Goal: Navigation & Orientation: Find specific page/section

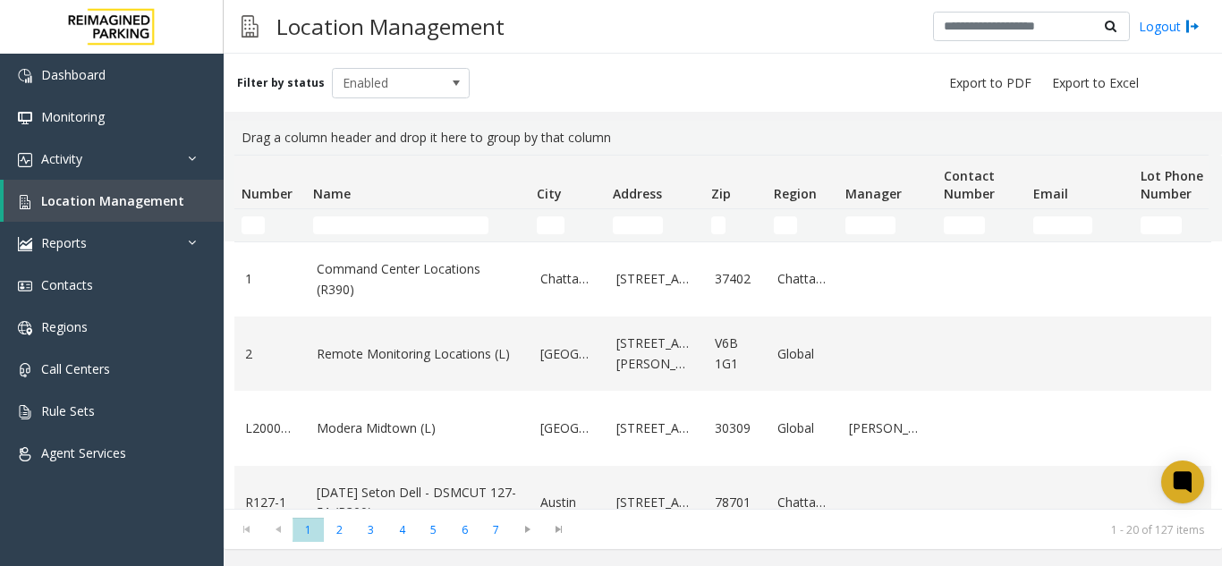
click at [361, 237] on td "Name Filter" at bounding box center [418, 225] width 224 height 32
click at [335, 225] on input "Name Filter" at bounding box center [400, 226] width 175 height 18
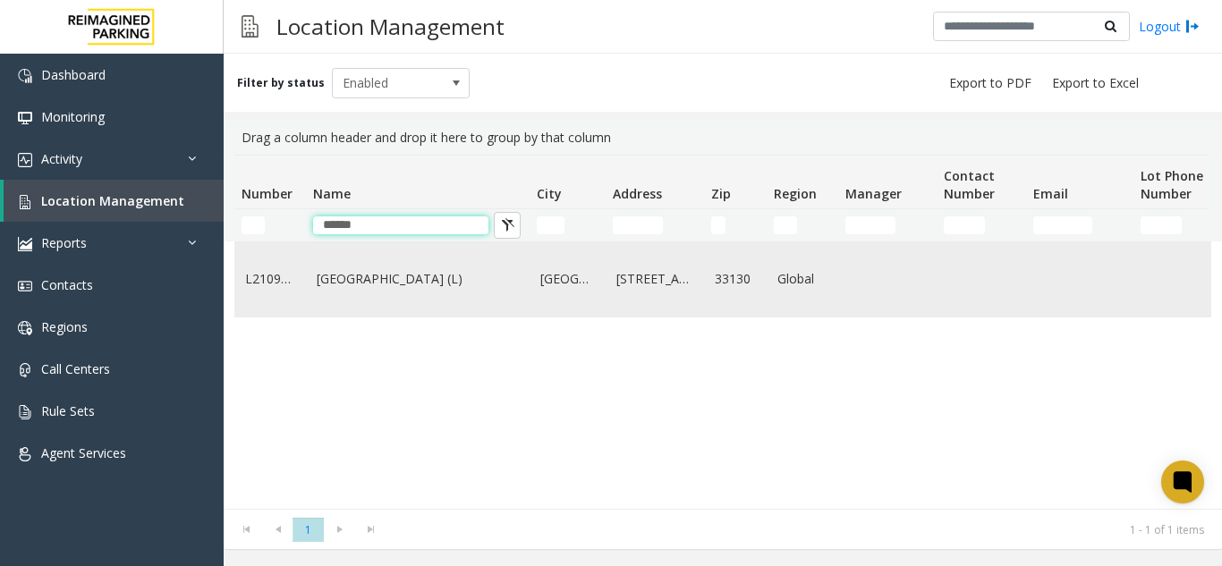
type input "******"
click at [353, 275] on link "[GEOGRAPHIC_DATA] (L)" at bounding box center [418, 279] width 202 height 20
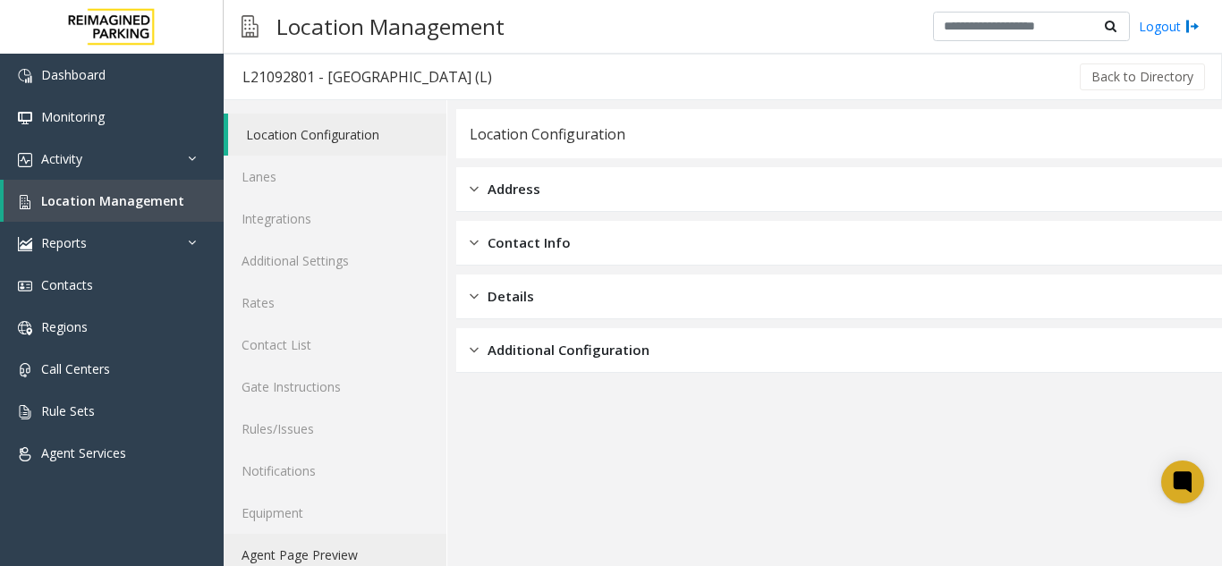
click at [368, 546] on link "Agent Page Preview" at bounding box center [335, 555] width 223 height 42
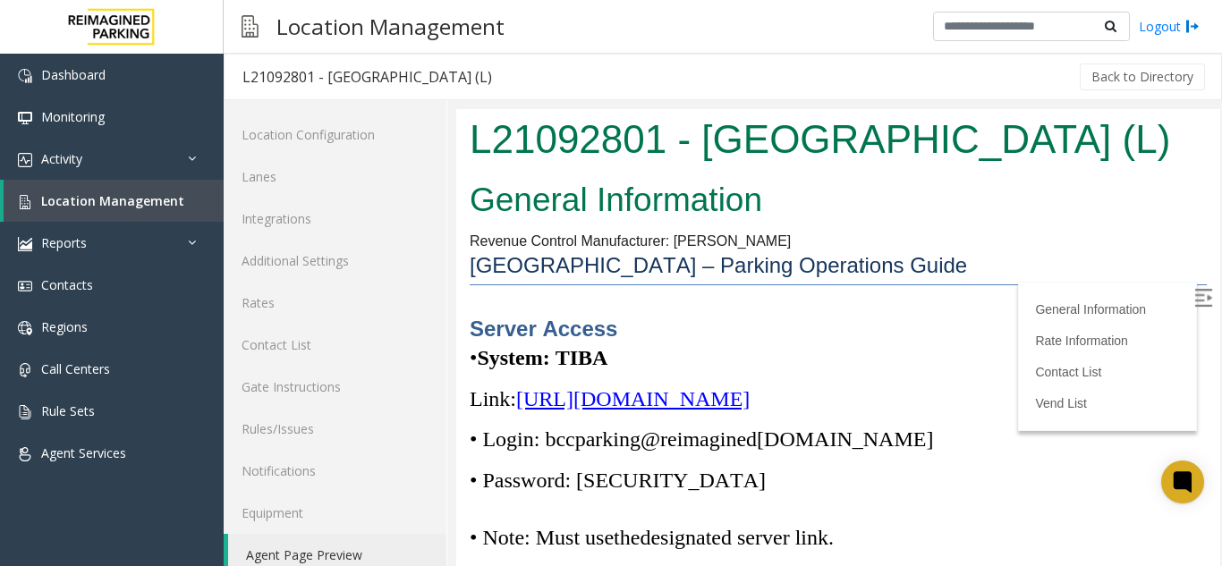
scroll to position [268, 0]
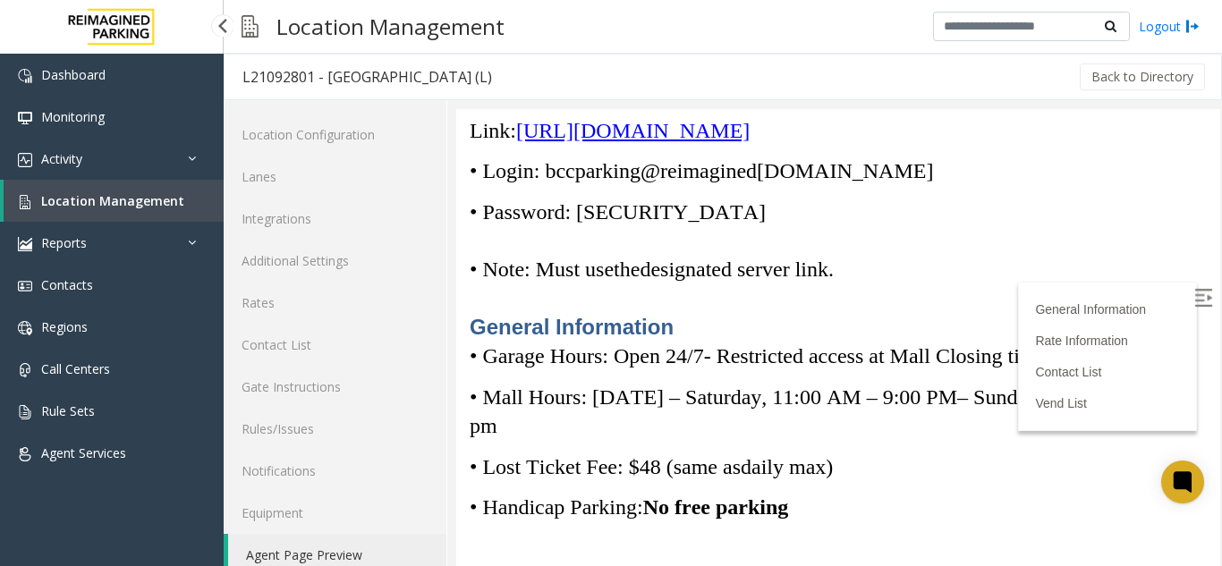
click at [158, 214] on link "Location Management" at bounding box center [114, 201] width 220 height 42
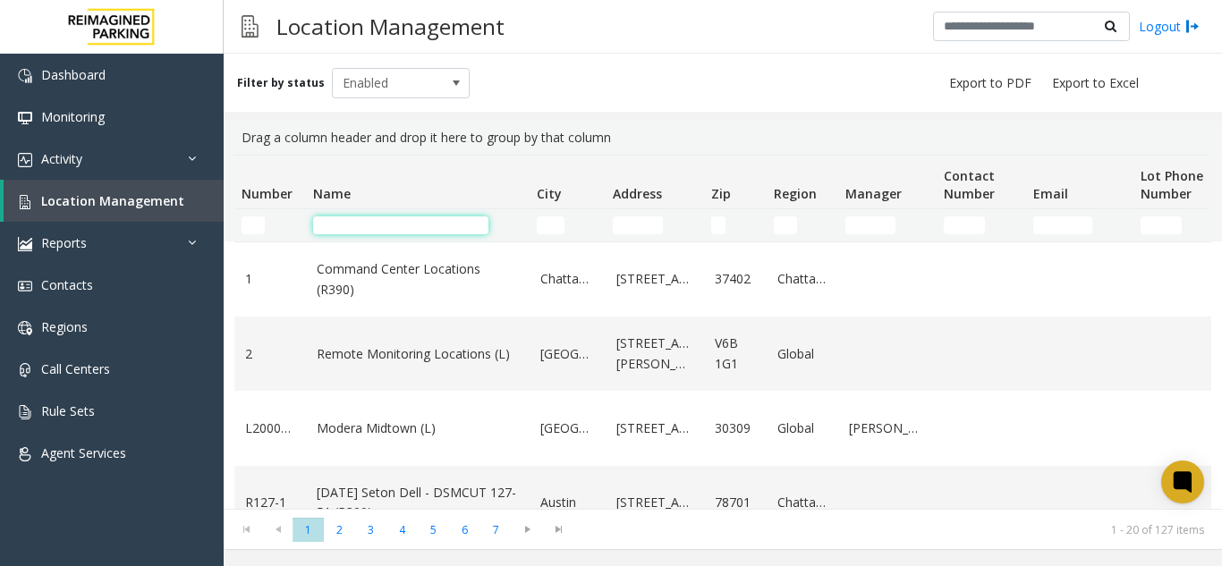
click at [409, 227] on input "Name Filter" at bounding box center [400, 226] width 175 height 18
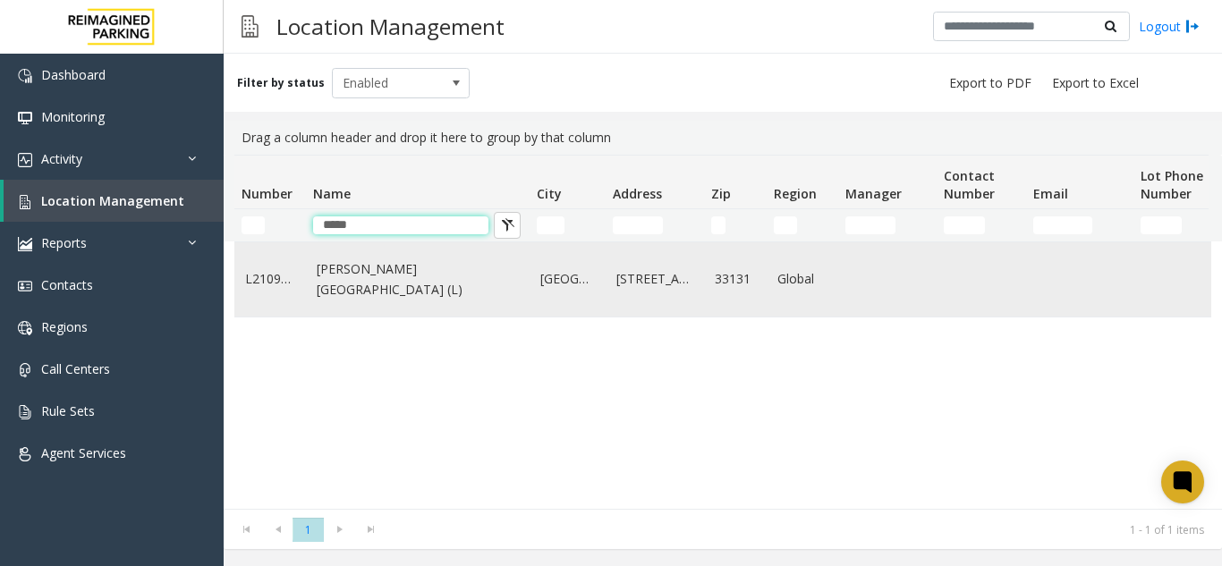
type input "*****"
click at [378, 287] on link "[PERSON_NAME][GEOGRAPHIC_DATA] (L)" at bounding box center [418, 279] width 202 height 40
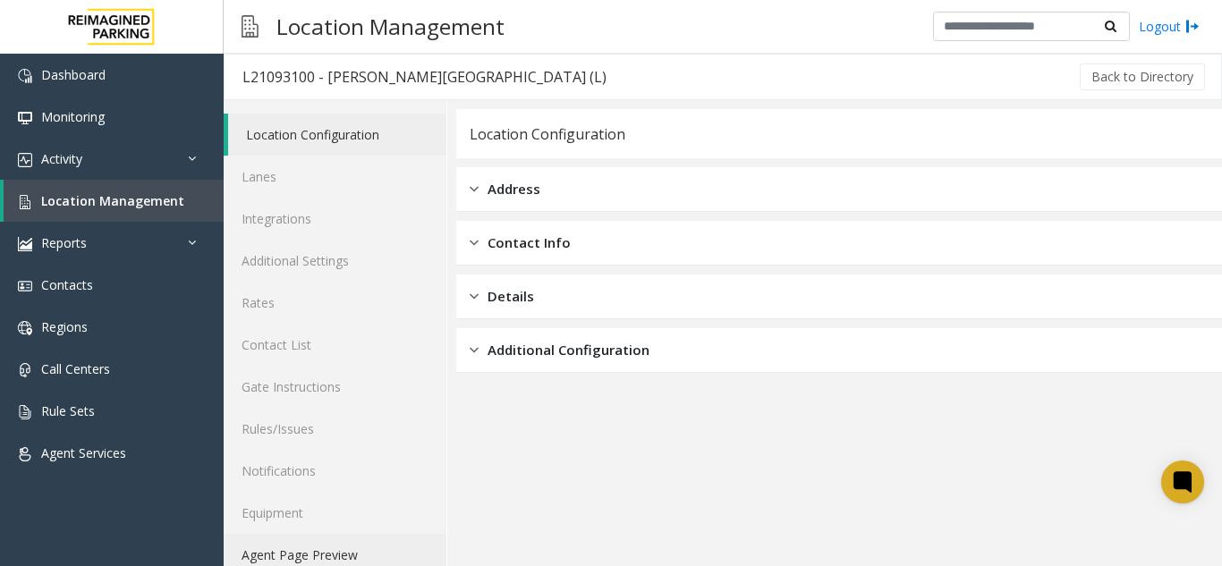
click at [351, 552] on link "Agent Page Preview" at bounding box center [335, 555] width 223 height 42
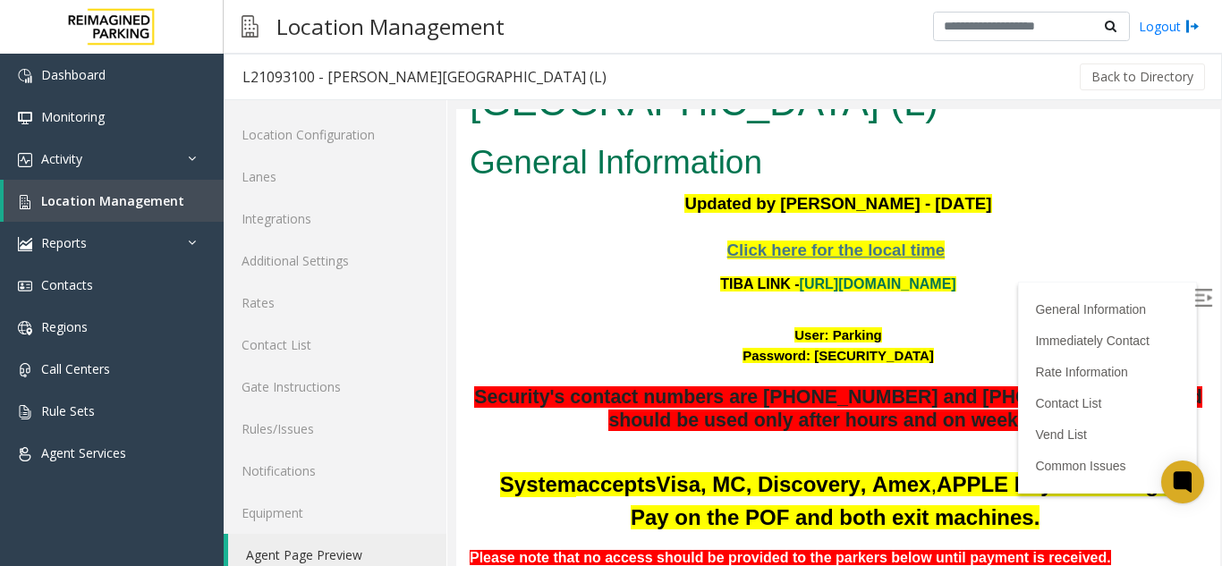
scroll to position [89, 0]
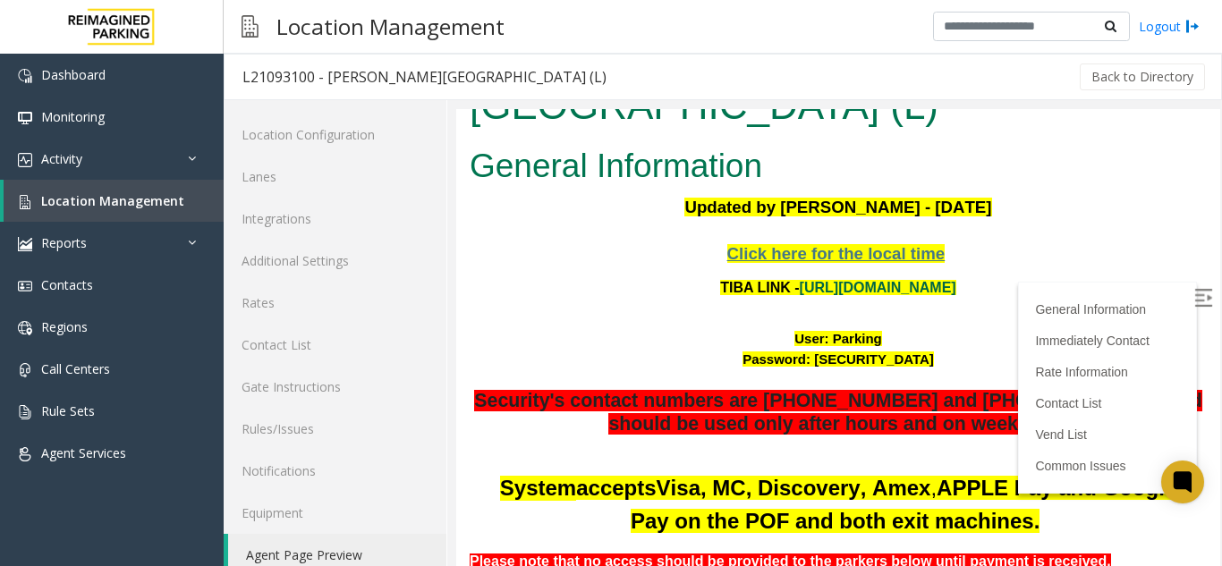
click at [800, 280] on link "[URL][DOMAIN_NAME]" at bounding box center [878, 287] width 157 height 15
click at [115, 205] on span "Location Management" at bounding box center [112, 200] width 143 height 17
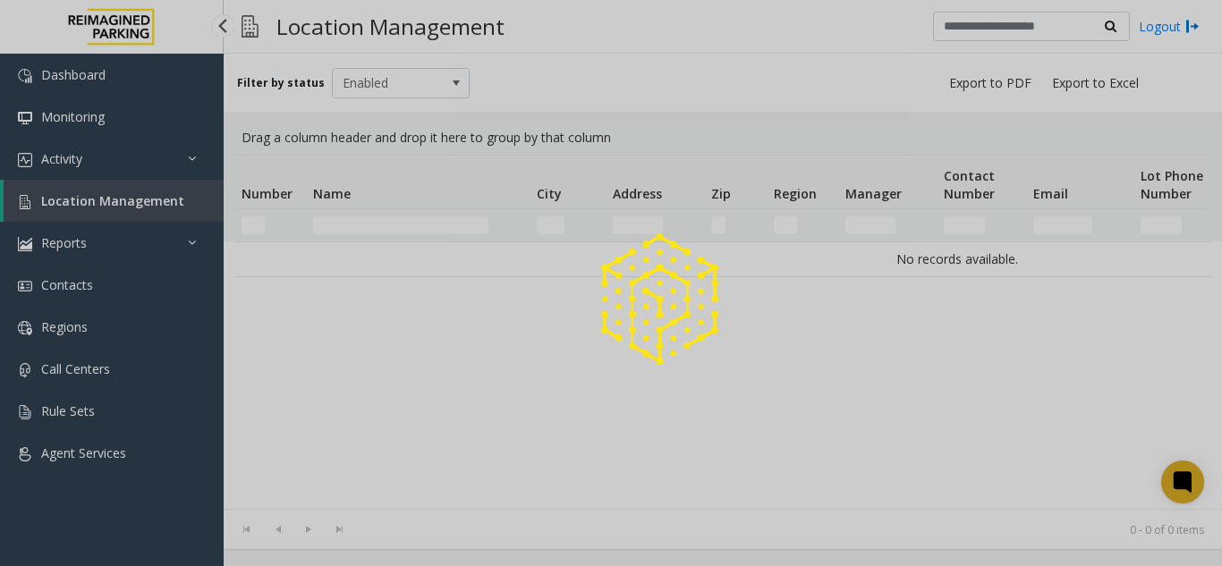
click at [115, 205] on div at bounding box center [611, 283] width 1222 height 566
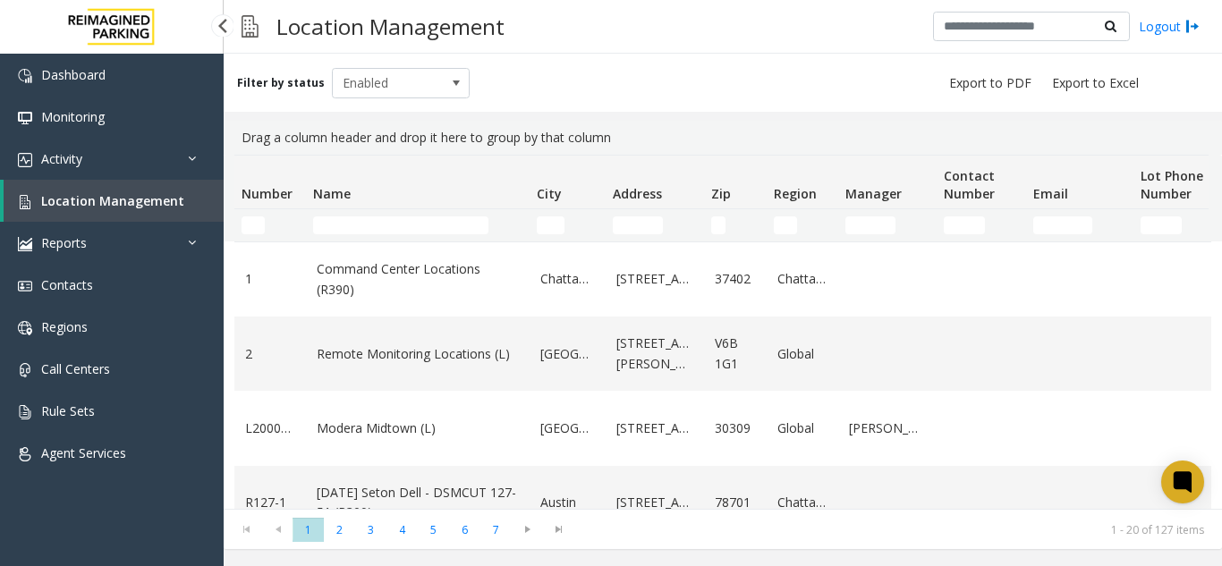
click at [123, 217] on link "Location Management" at bounding box center [114, 201] width 220 height 42
click at [146, 141] on link "Activity" at bounding box center [112, 159] width 224 height 42
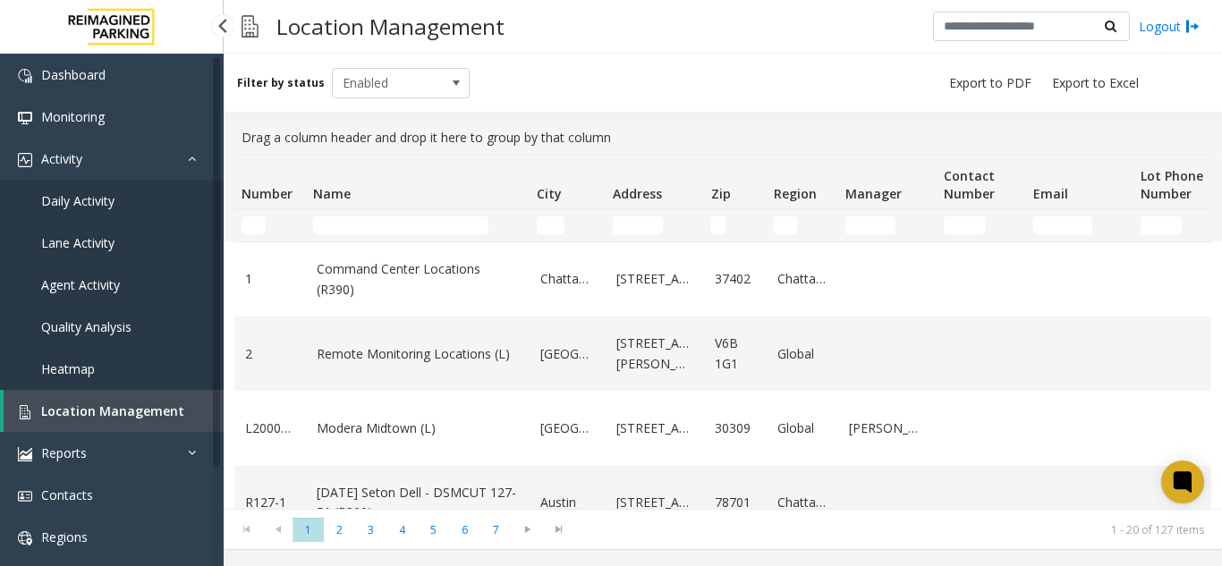
click at [142, 200] on link "Daily Activity" at bounding box center [112, 201] width 224 height 42
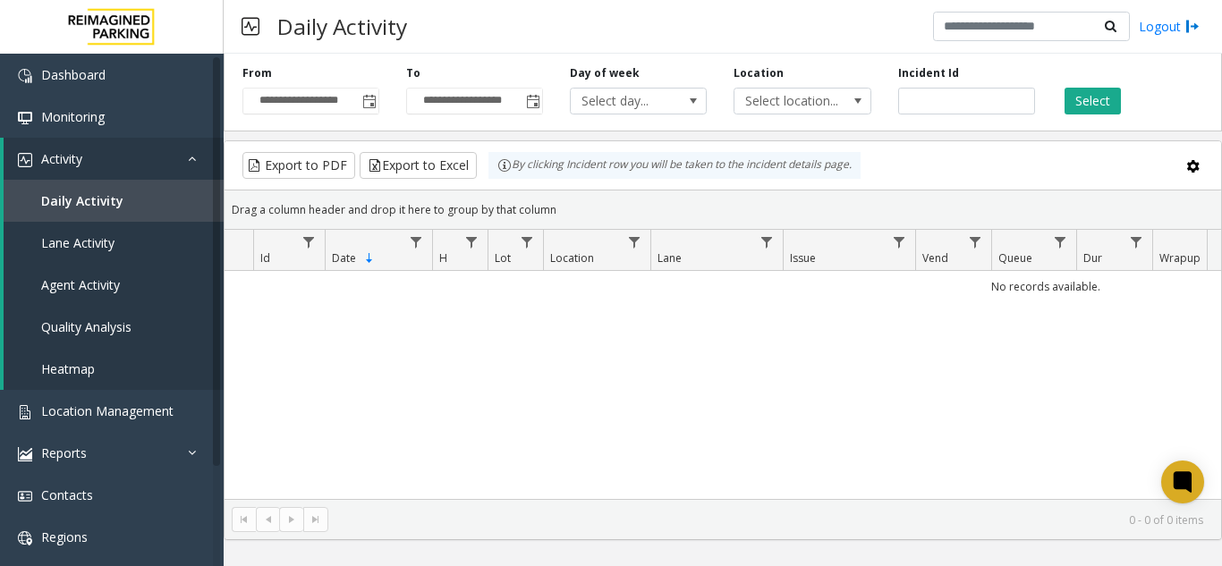
click at [361, 106] on span "Toggle popup" at bounding box center [369, 101] width 20 height 29
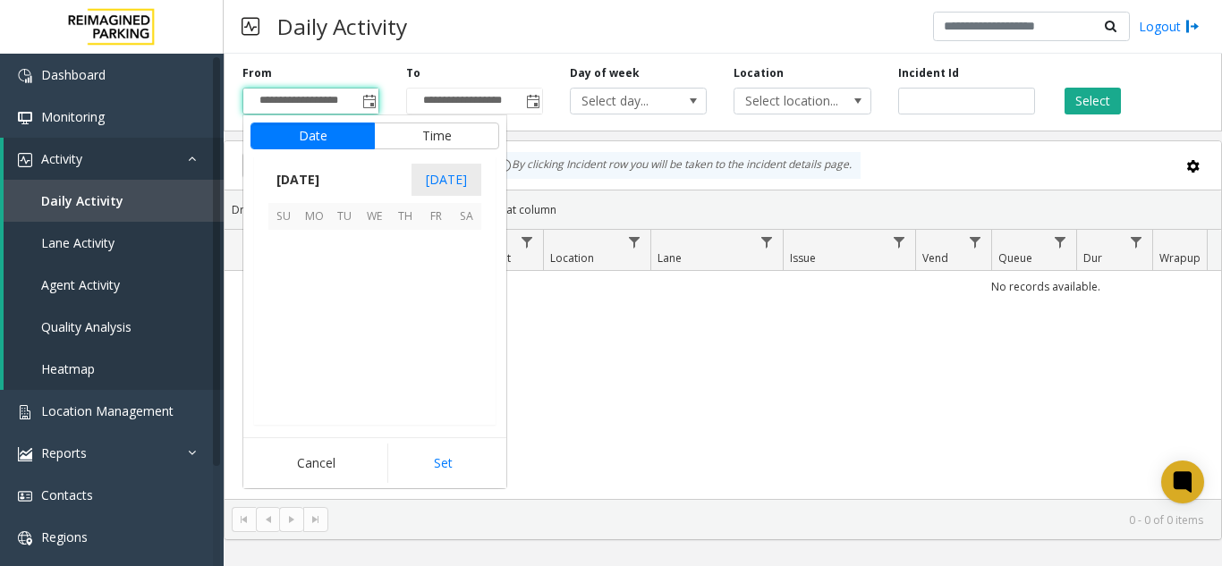
scroll to position [321115, 0]
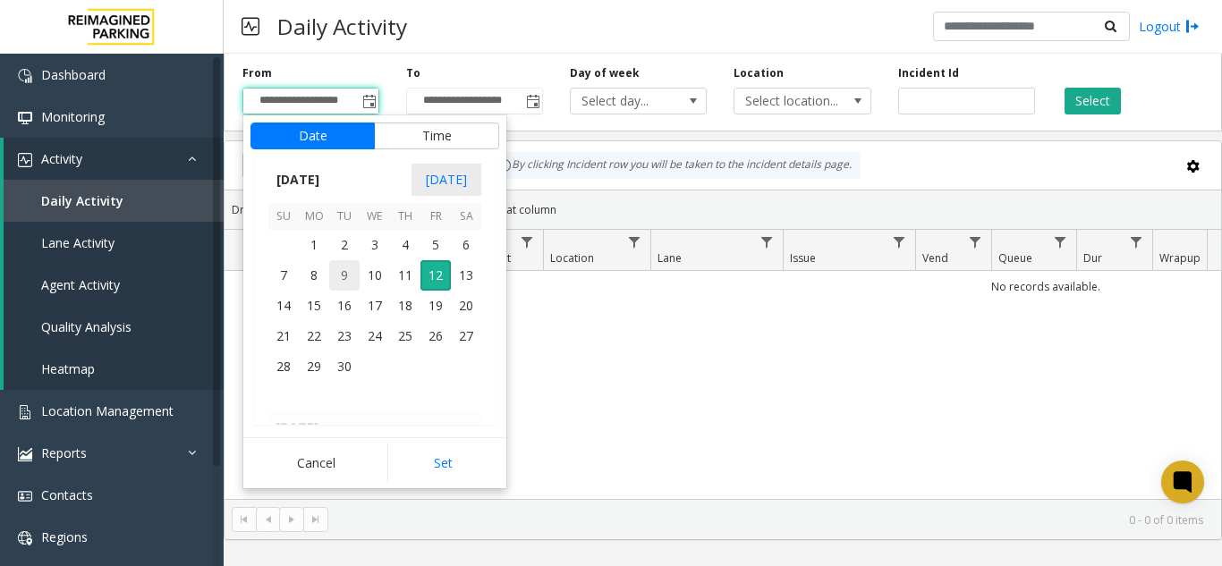
click at [334, 287] on span "9" at bounding box center [344, 275] width 30 height 30
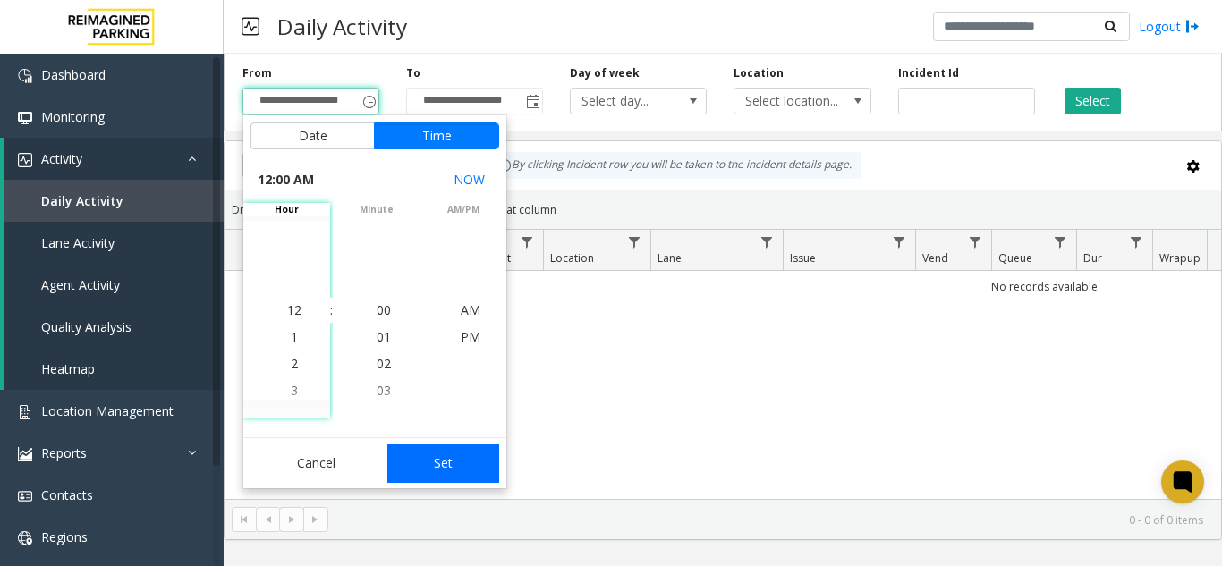
click at [440, 470] on button "Set" at bounding box center [443, 463] width 113 height 39
type input "**********"
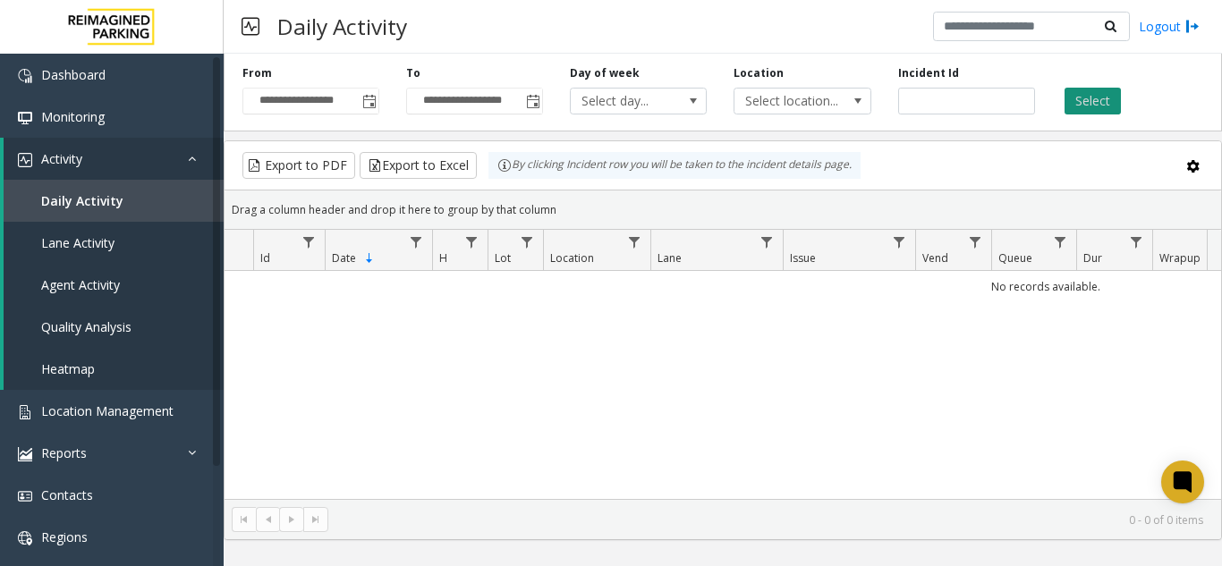
click at [1099, 97] on button "Select" at bounding box center [1093, 101] width 56 height 27
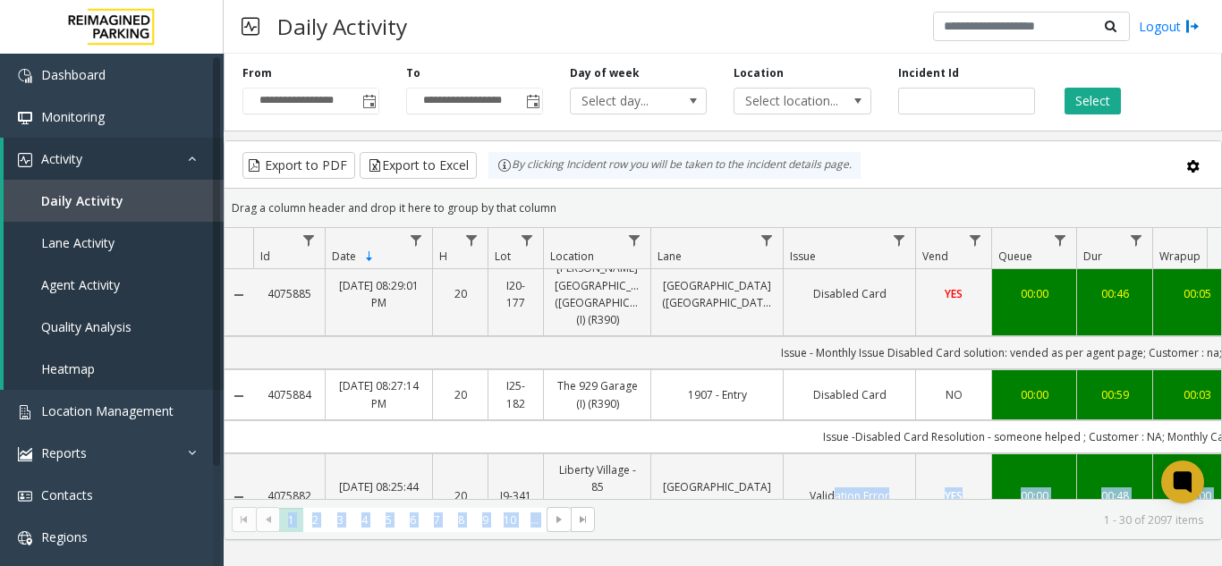
drag, startPoint x: 652, startPoint y: 501, endPoint x: 829, endPoint y: 483, distance: 178.1
click at [829, 483] on kendo-grid "Export to PDF Export to Excel By clicking Incident row you will be taken to the…" at bounding box center [723, 340] width 998 height 400
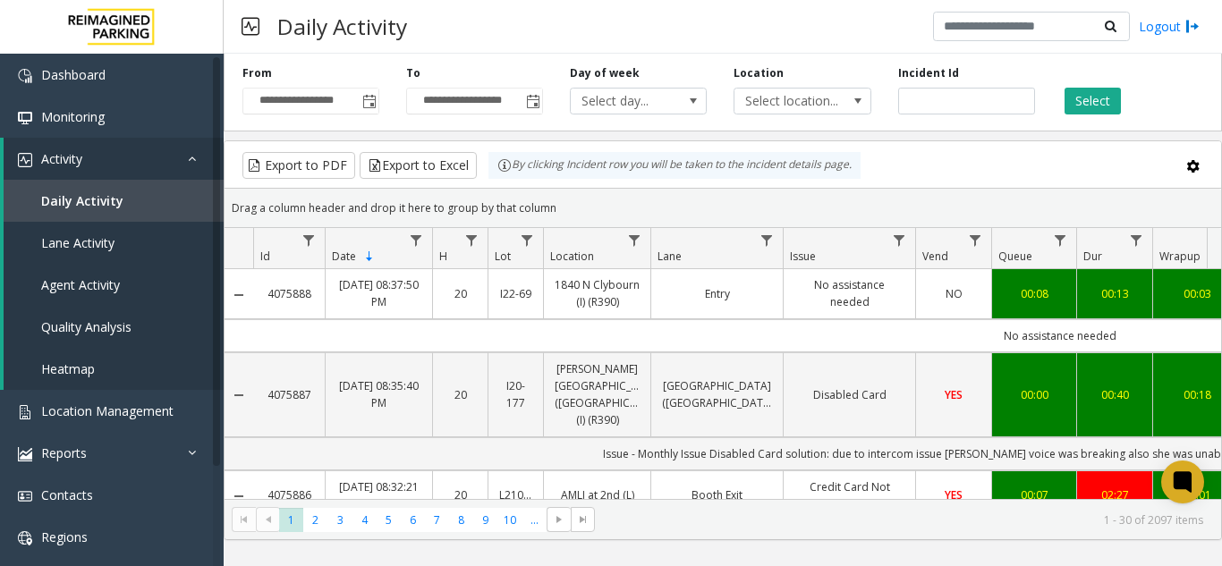
click at [751, 194] on div "Drag a column header and drop it here to group by that column" at bounding box center [723, 207] width 997 height 31
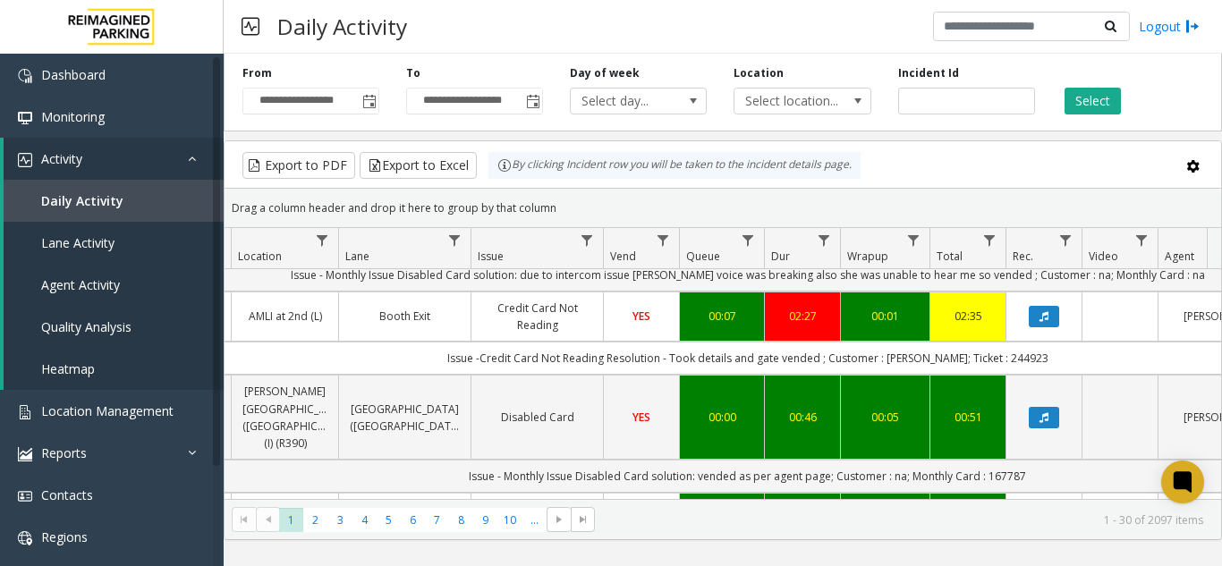
scroll to position [0, 312]
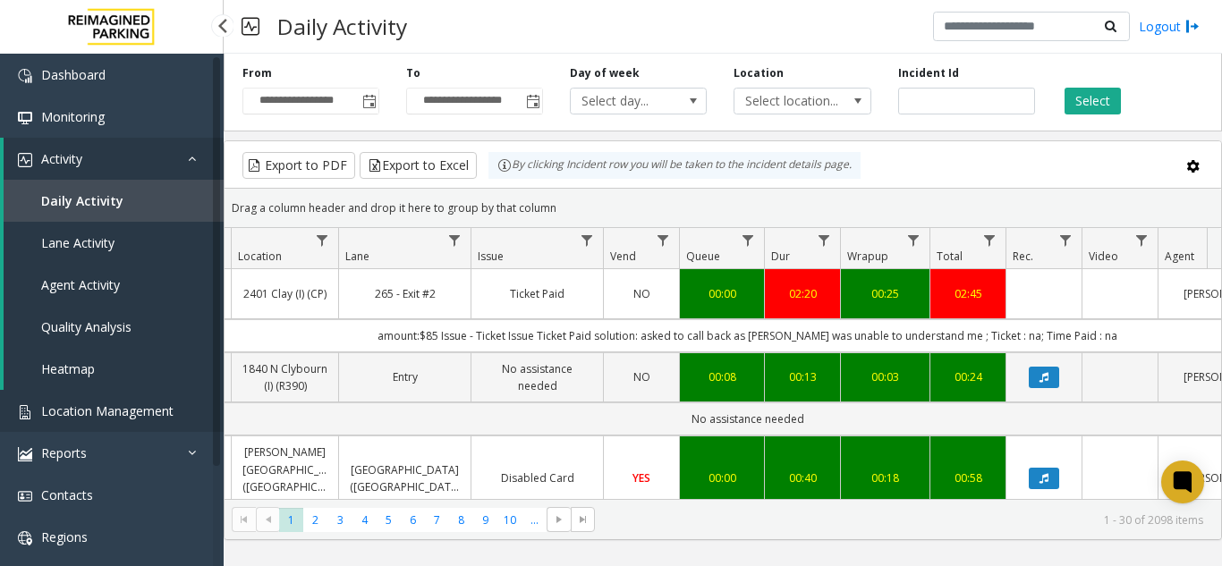
click at [133, 431] on link "Location Management" at bounding box center [112, 411] width 224 height 42
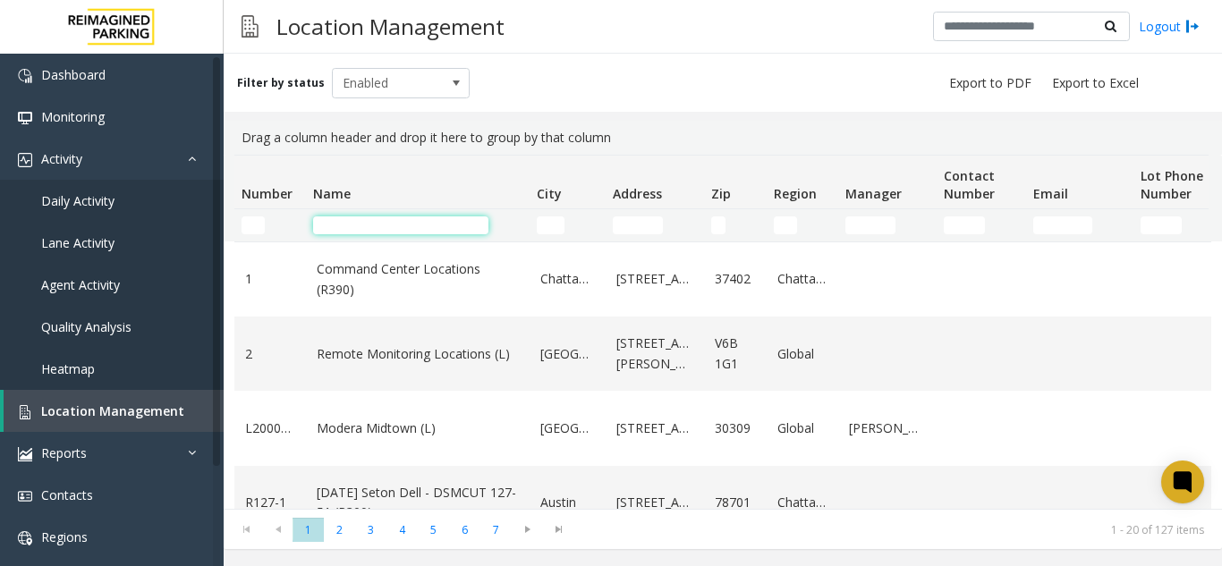
click at [374, 231] on input "Name Filter" at bounding box center [400, 226] width 175 height 18
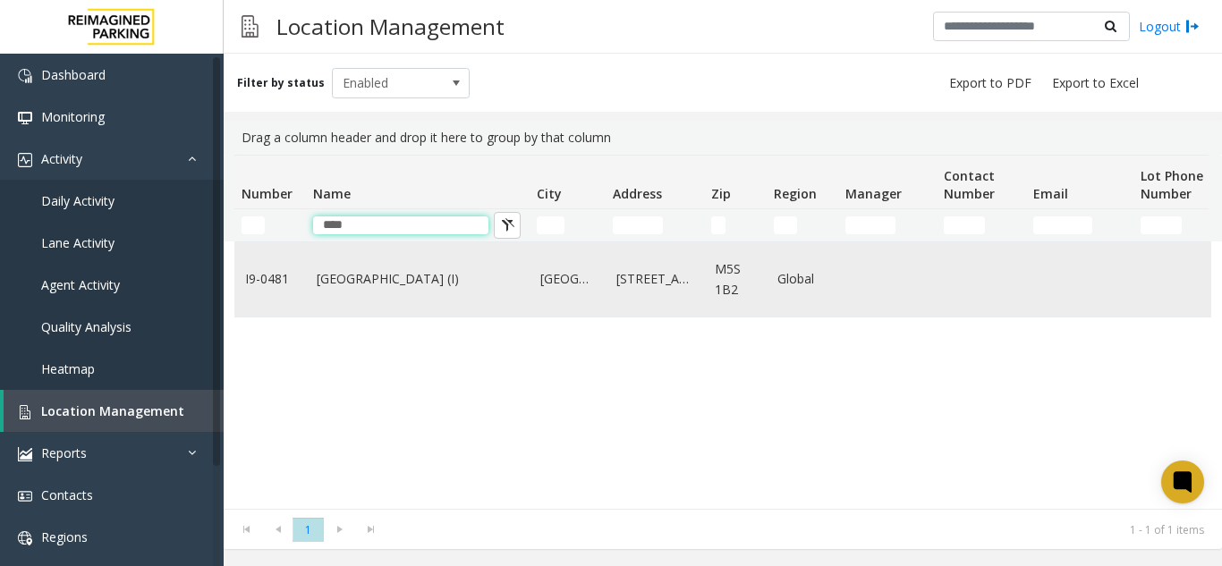
type input "****"
click at [387, 273] on link "[GEOGRAPHIC_DATA] (I)" at bounding box center [418, 279] width 202 height 20
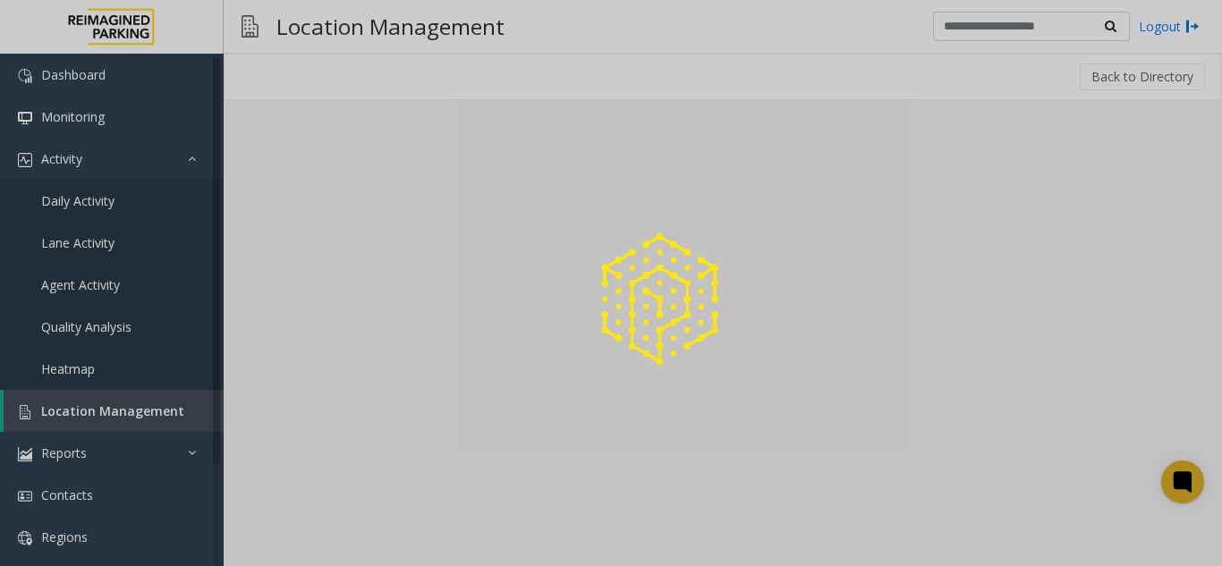
click at [332, 546] on div at bounding box center [611, 283] width 1222 height 566
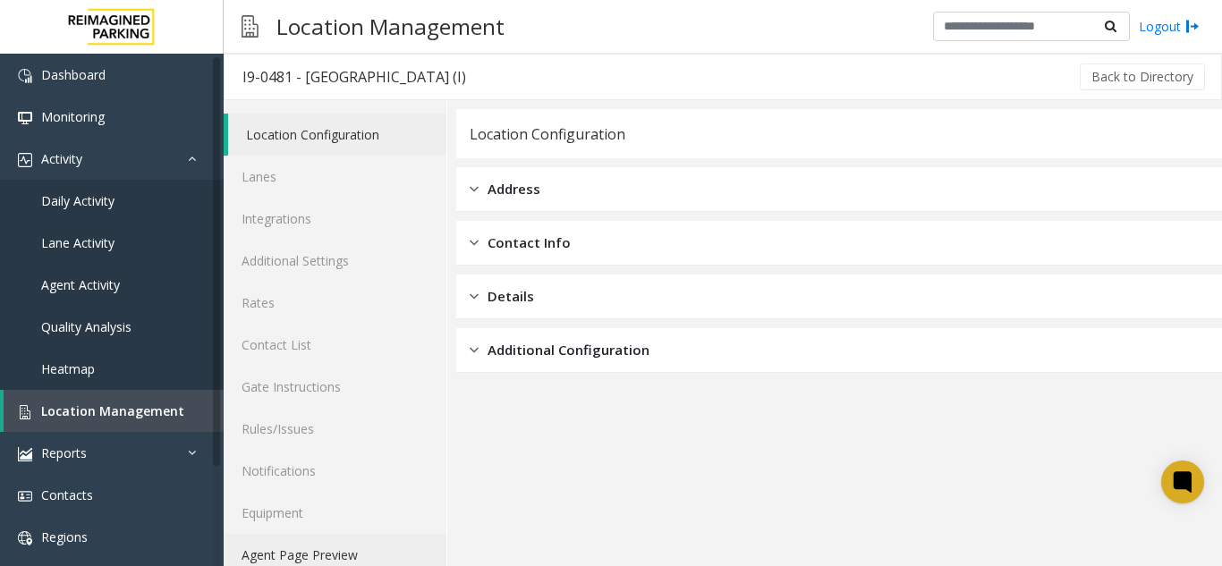
click at [332, 546] on link "Agent Page Preview" at bounding box center [335, 555] width 223 height 42
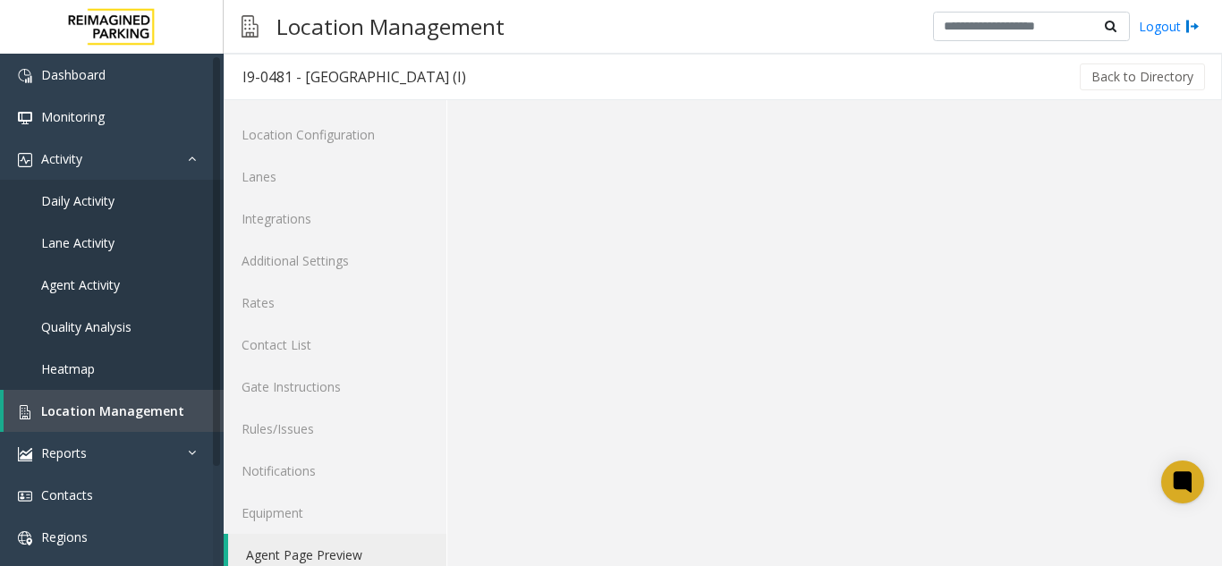
click at [332, 546] on link "Agent Page Preview" at bounding box center [337, 555] width 218 height 42
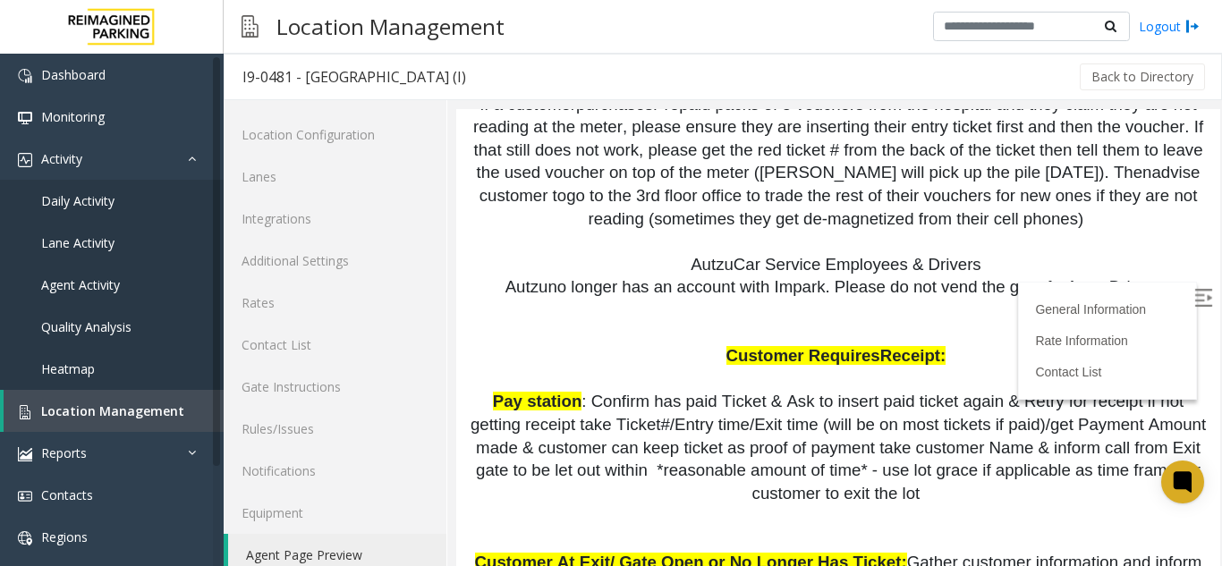
scroll to position [1700, 0]
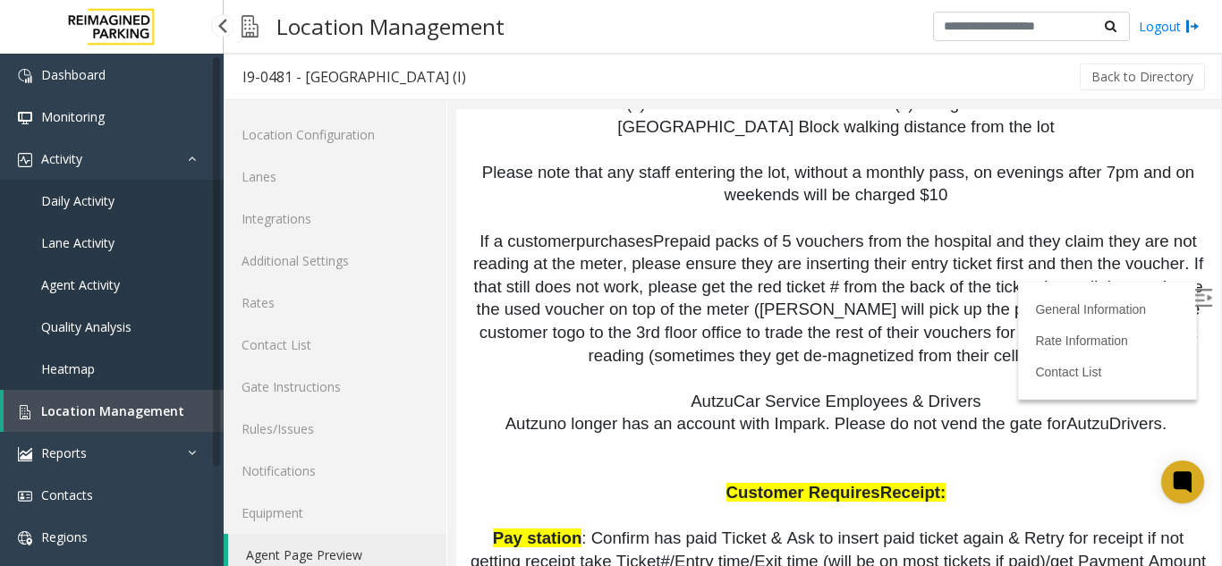
click at [88, 401] on link "Location Management" at bounding box center [114, 411] width 220 height 42
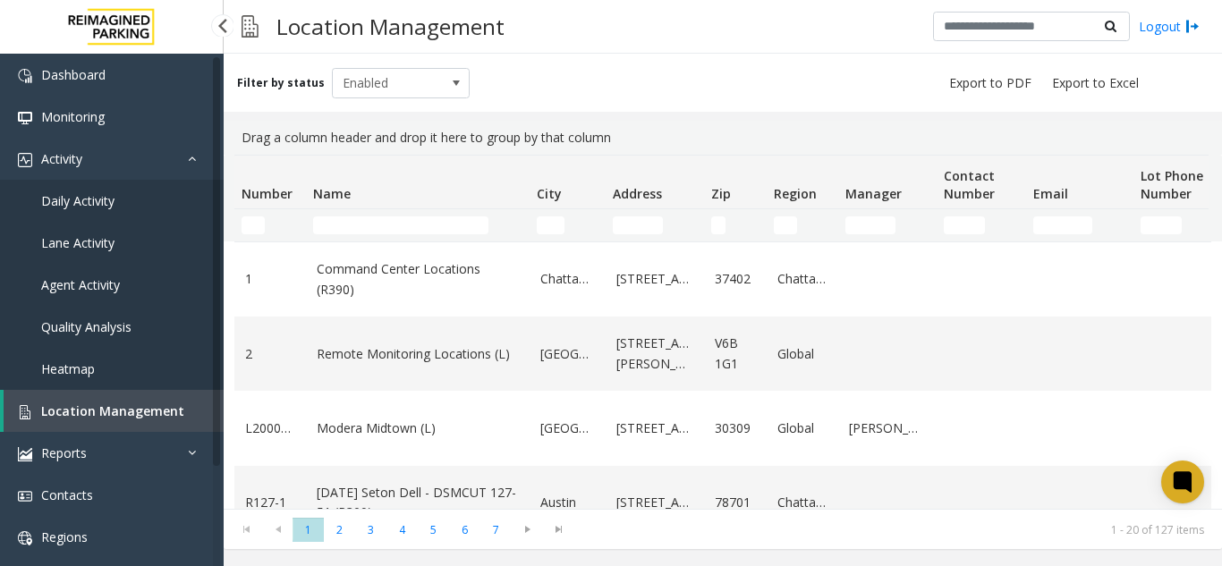
click at [137, 192] on link "Daily Activity" at bounding box center [112, 201] width 224 height 42
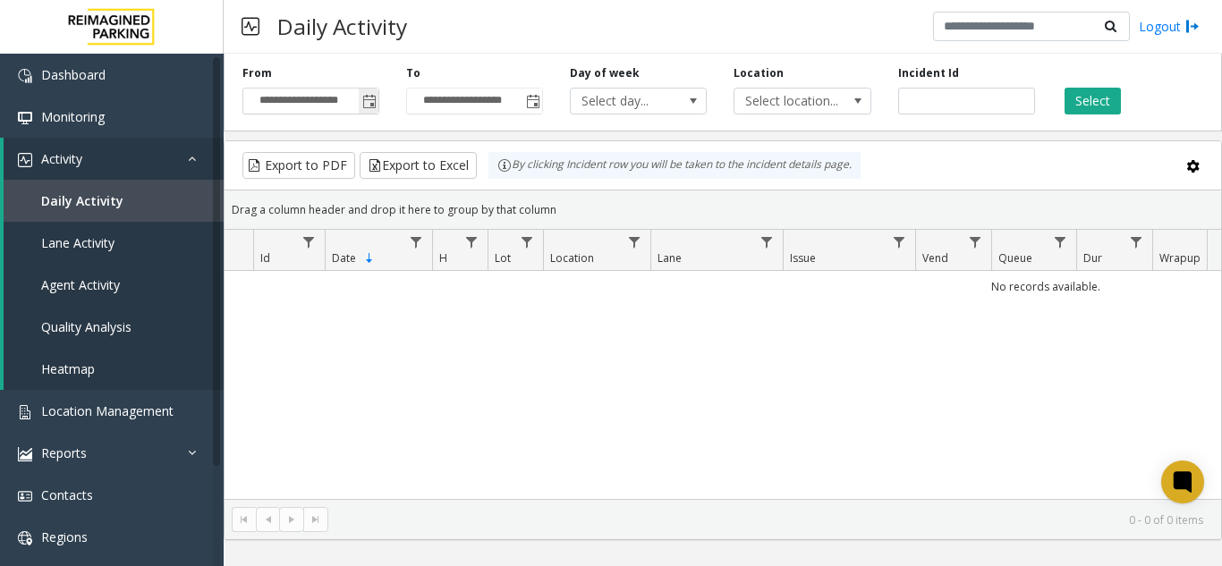
click at [370, 106] on span "Toggle popup" at bounding box center [369, 102] width 14 height 14
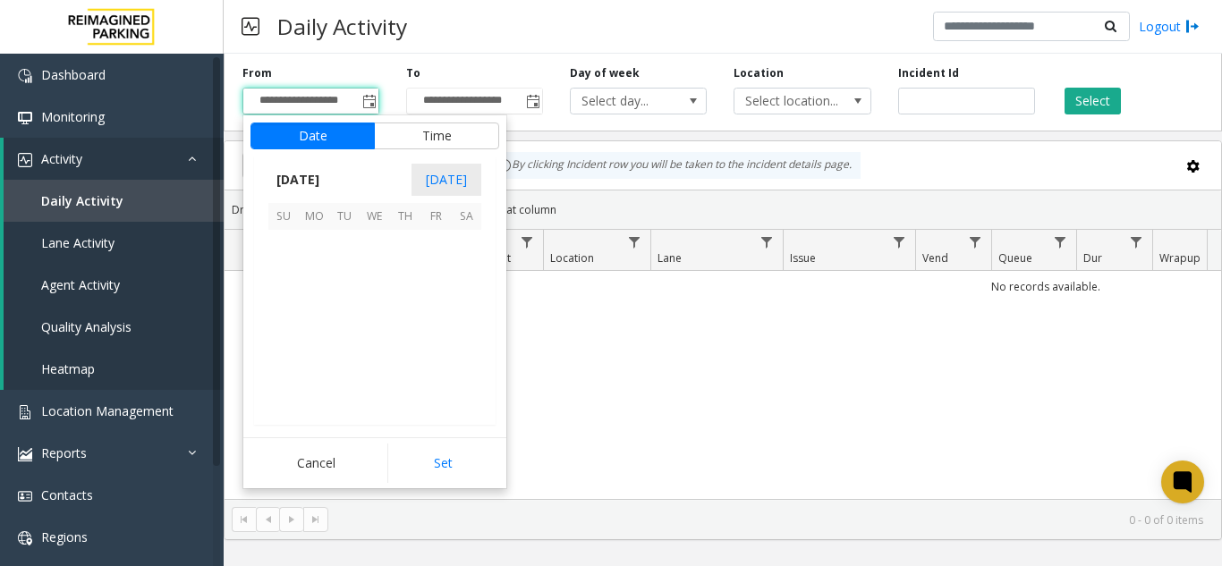
scroll to position [321115, 0]
click at [344, 288] on span "9" at bounding box center [344, 275] width 30 height 30
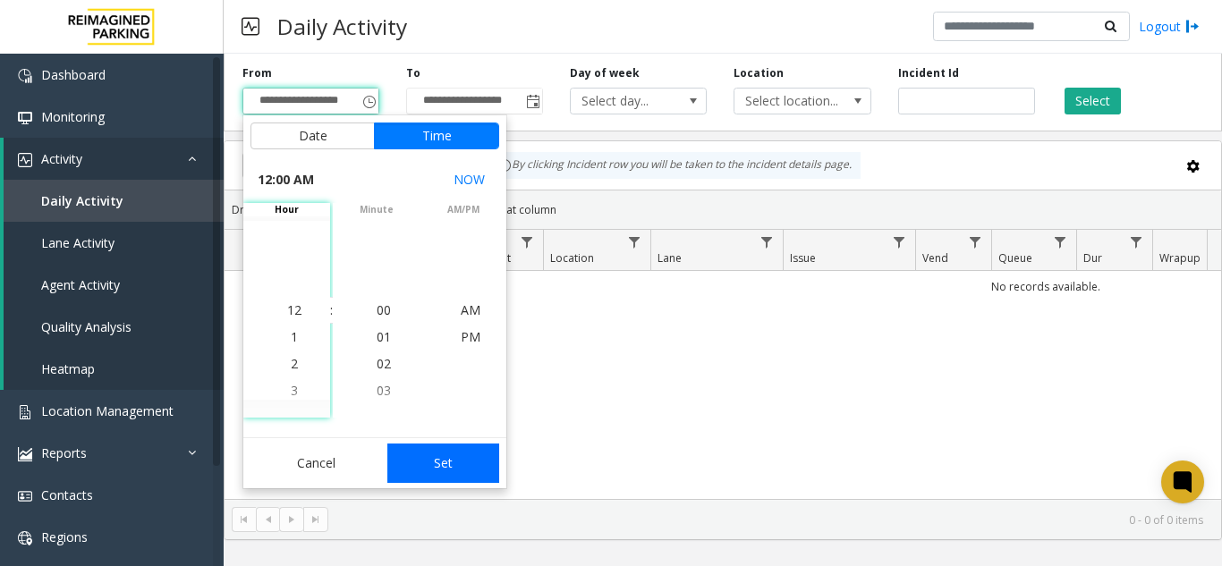
click at [427, 459] on button "Set" at bounding box center [443, 463] width 113 height 39
type input "**********"
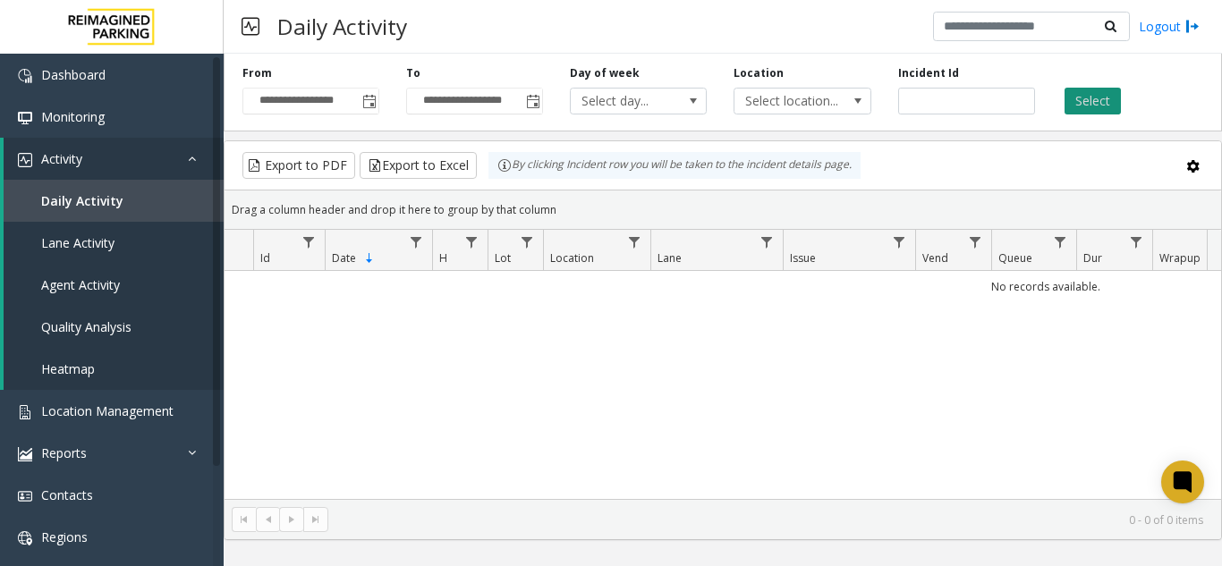
click at [1111, 111] on button "Select" at bounding box center [1093, 101] width 56 height 27
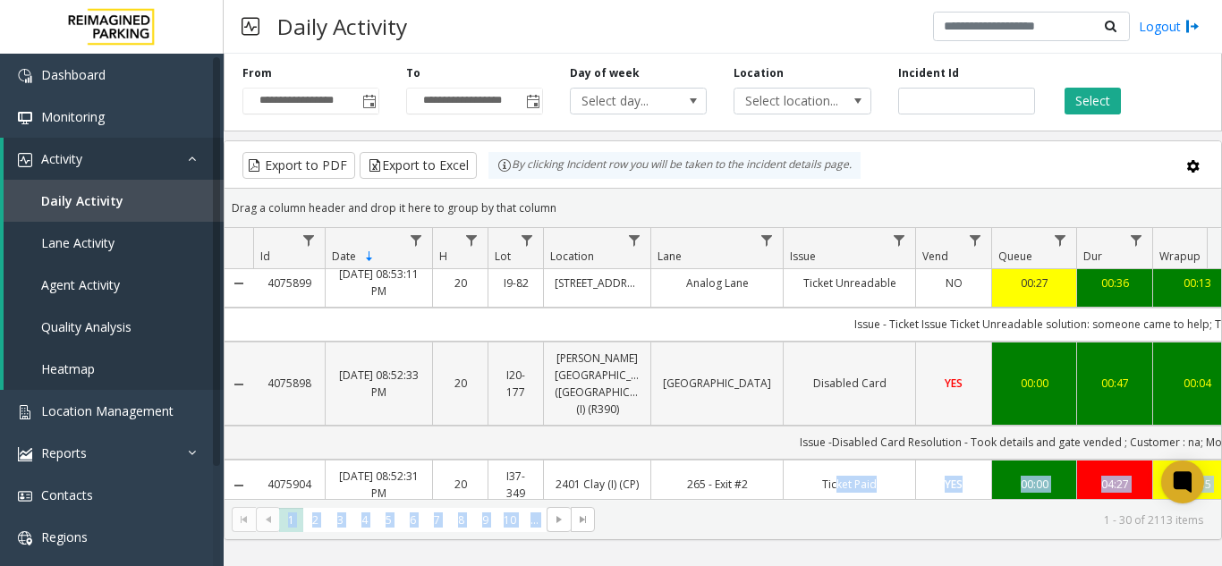
drag, startPoint x: 735, startPoint y: 499, endPoint x: 832, endPoint y: 480, distance: 99.3
click at [832, 480] on kendo-grid "Export to PDF Export to Excel By clicking Incident row you will be taken to the…" at bounding box center [723, 340] width 998 height 400
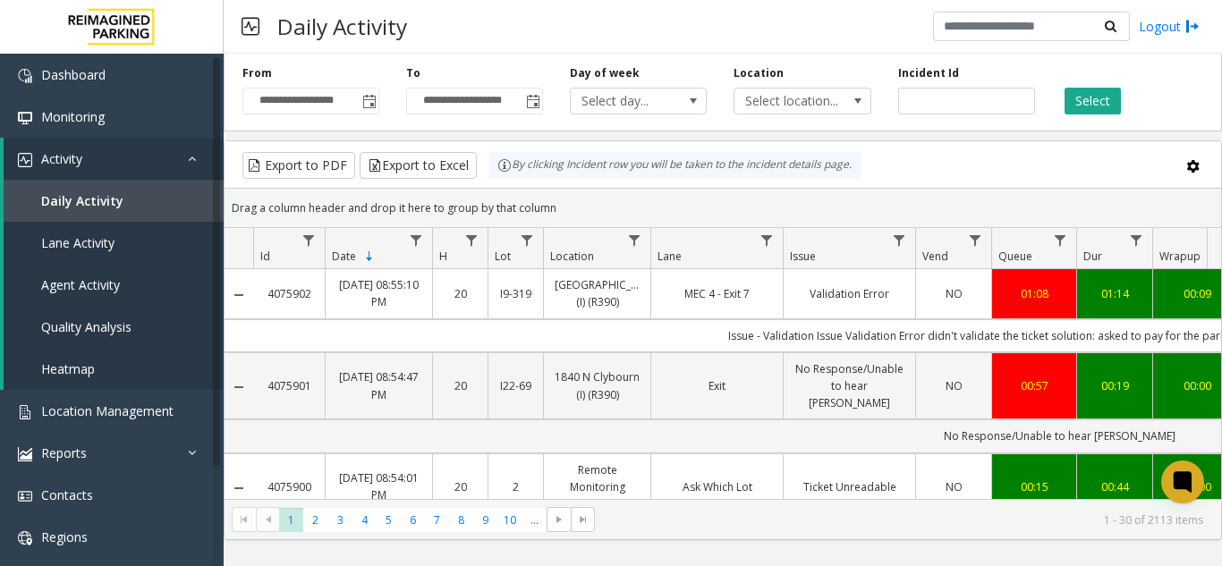
click at [788, 215] on div "Drag a column header and drop it here to group by that column" at bounding box center [723, 207] width 997 height 31
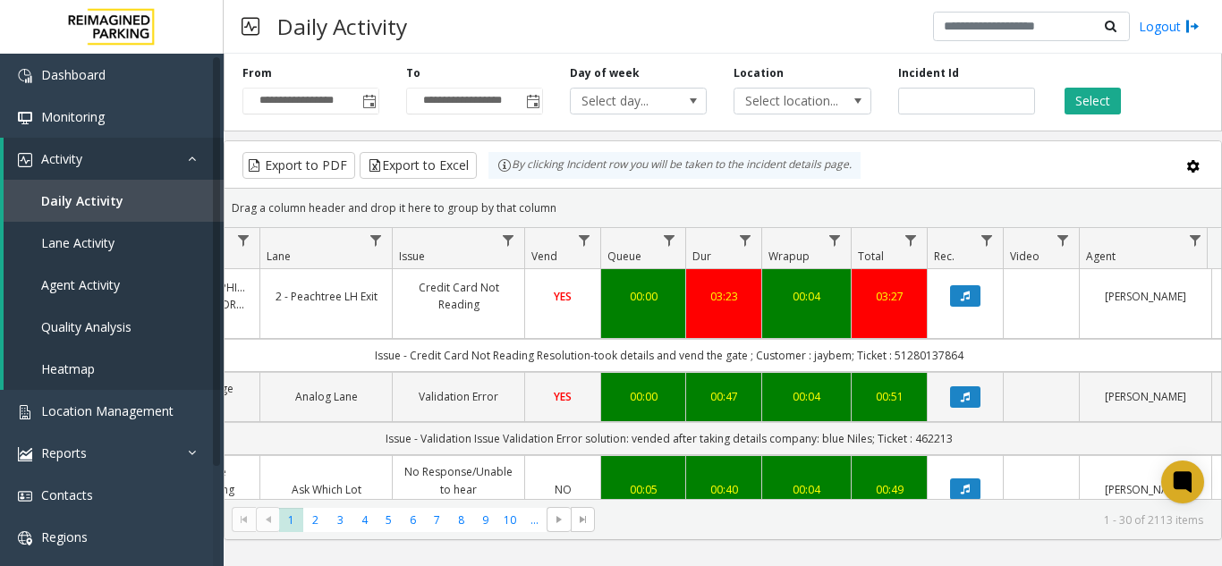
scroll to position [984, 391]
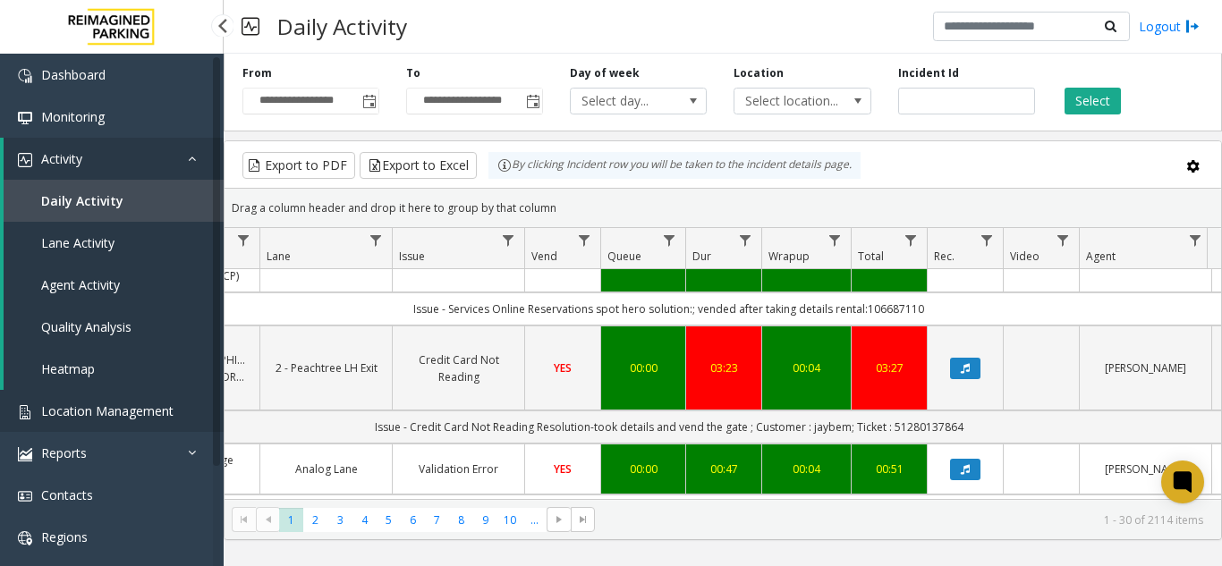
click at [123, 417] on span "Location Management" at bounding box center [107, 411] width 132 height 17
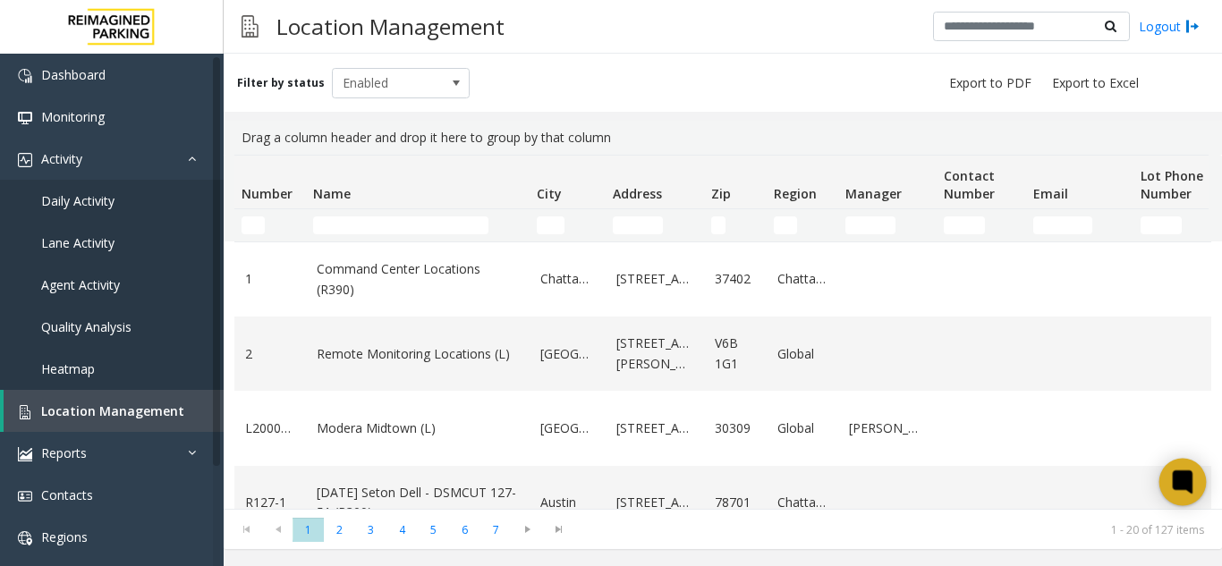
click at [1176, 482] on icon at bounding box center [1182, 481] width 13 height 13
click at [147, 191] on link "Daily Activity" at bounding box center [112, 201] width 224 height 42
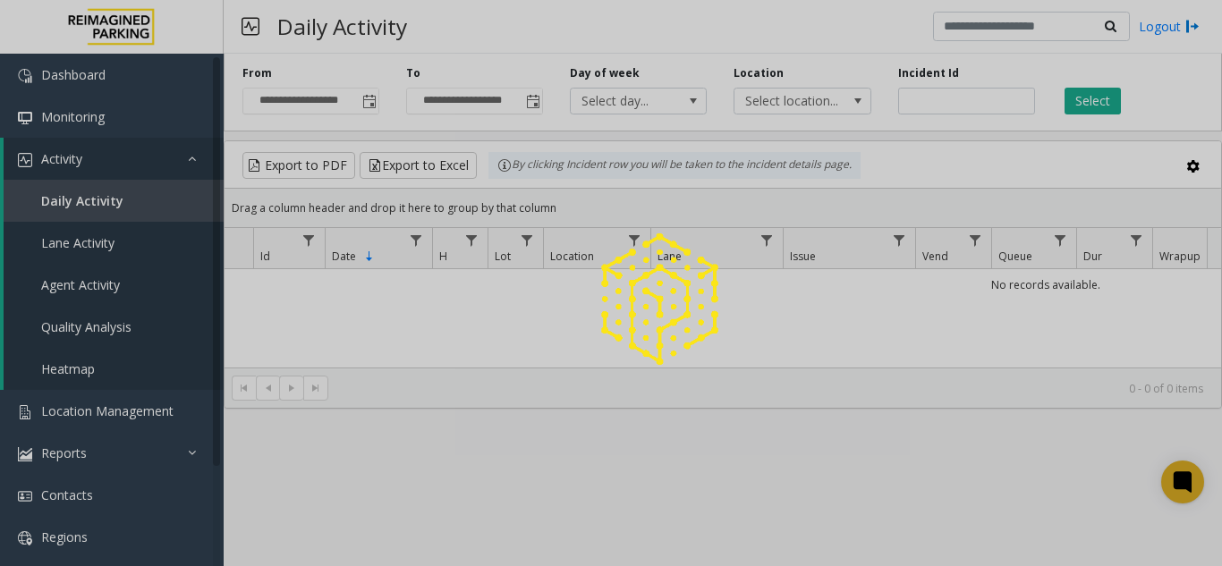
click at [361, 113] on div at bounding box center [611, 283] width 1222 height 566
click at [366, 106] on span "Toggle popup" at bounding box center [369, 102] width 14 height 14
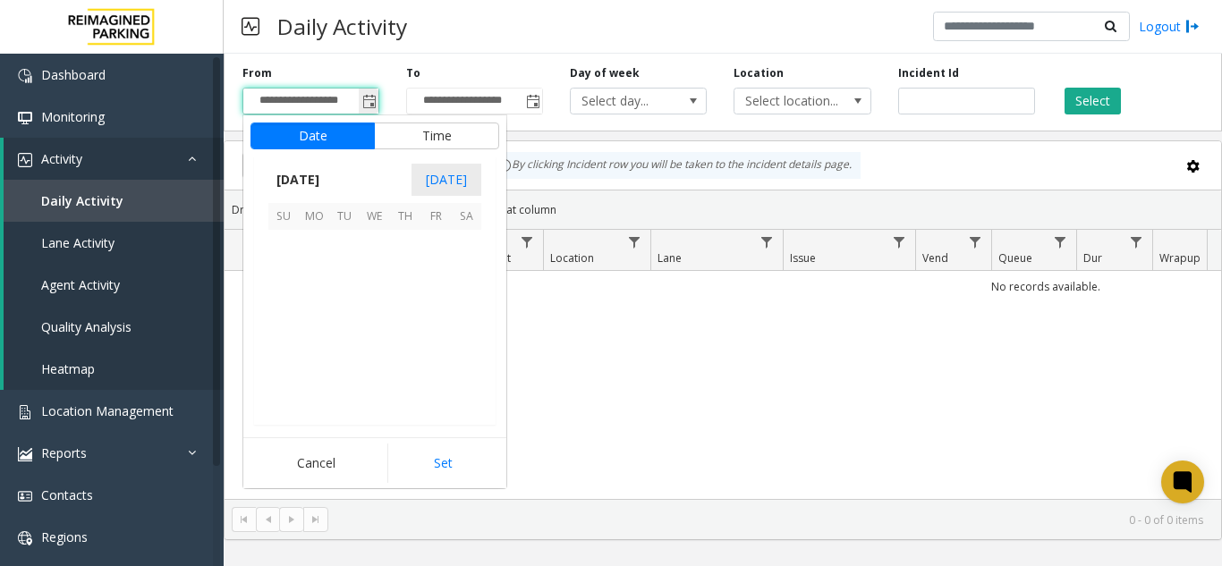
scroll to position [321115, 0]
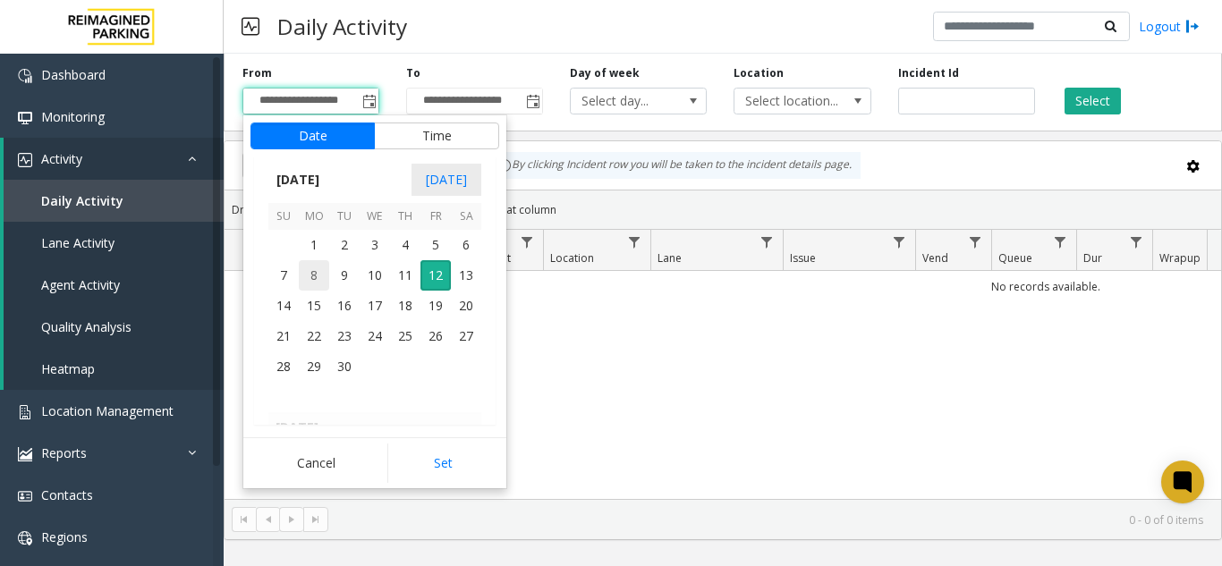
click at [324, 279] on span "8" at bounding box center [314, 275] width 30 height 30
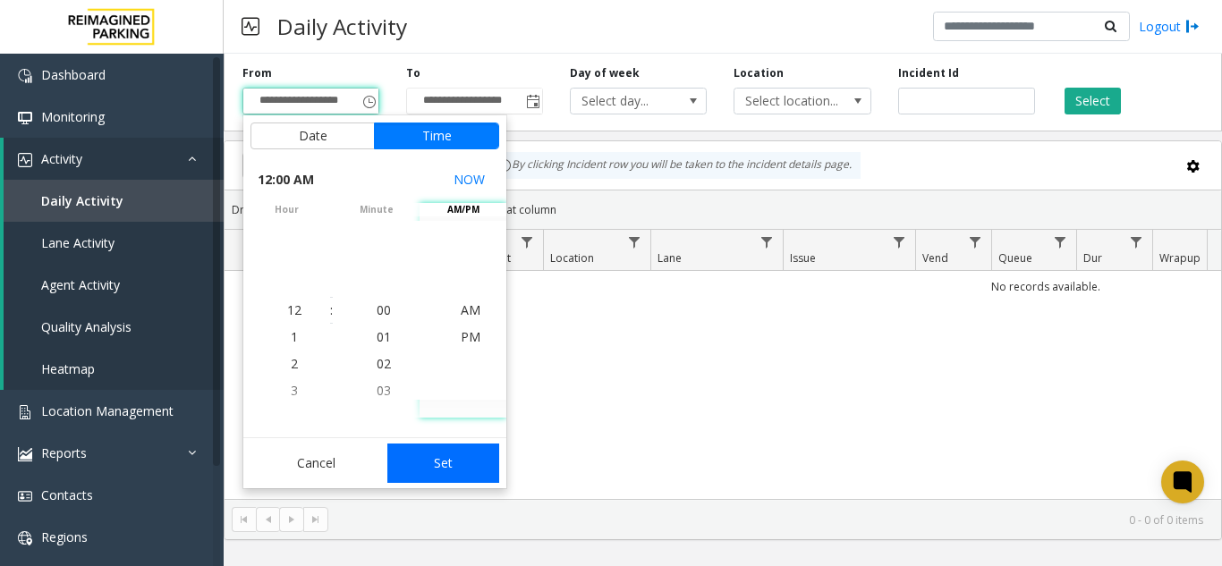
click at [453, 456] on button "Set" at bounding box center [443, 463] width 113 height 39
type input "**********"
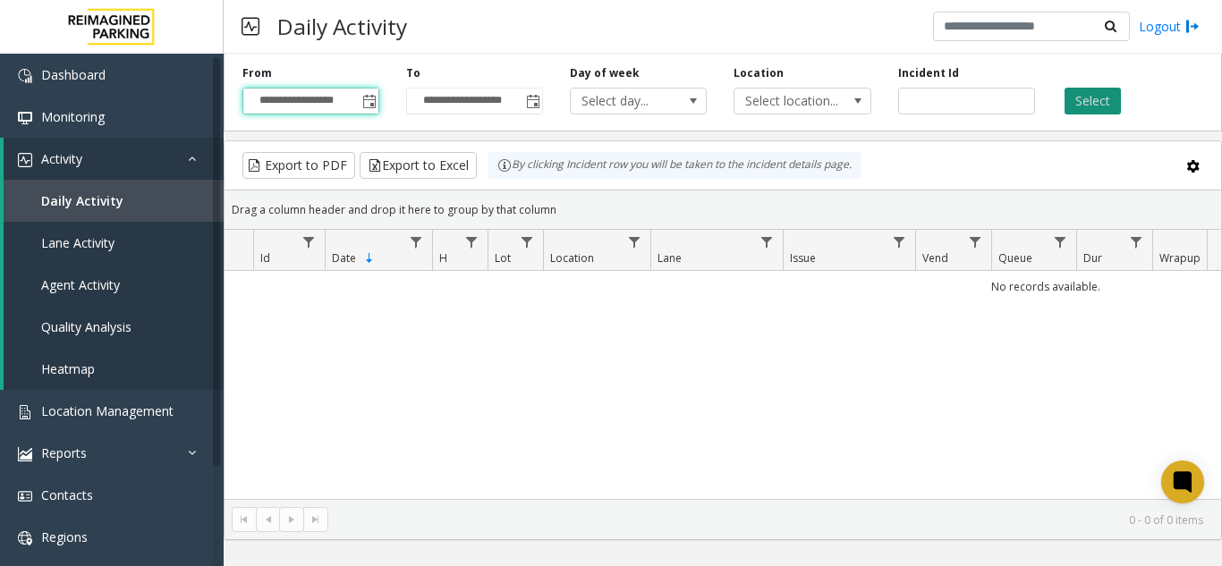
click at [1094, 103] on button "Select" at bounding box center [1093, 101] width 56 height 27
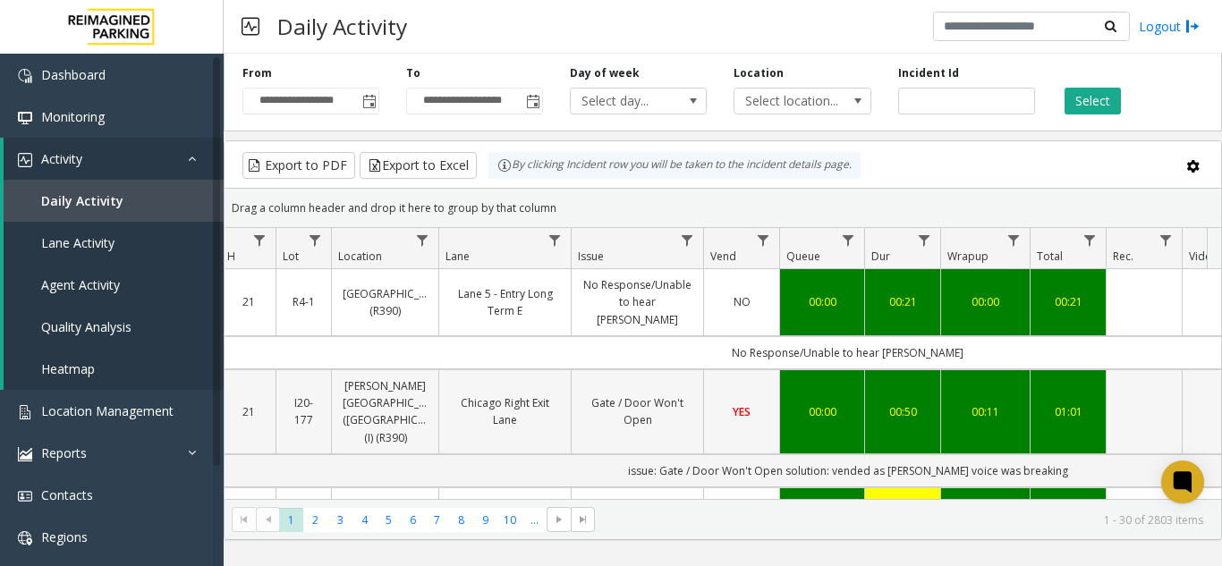
scroll to position [0, 351]
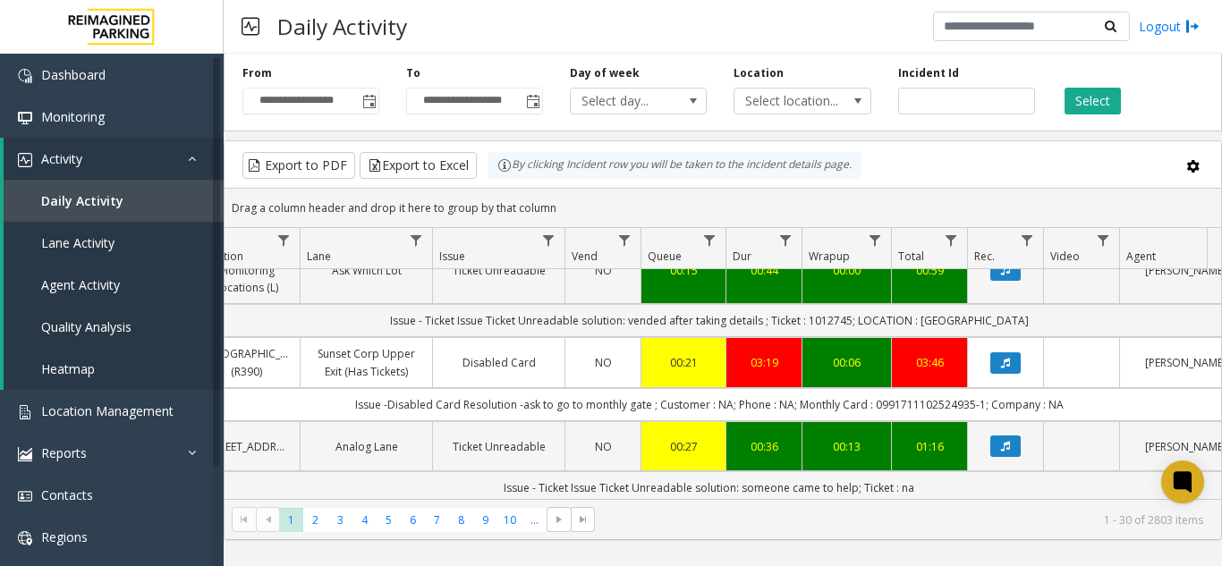
scroll to position [2501, 351]
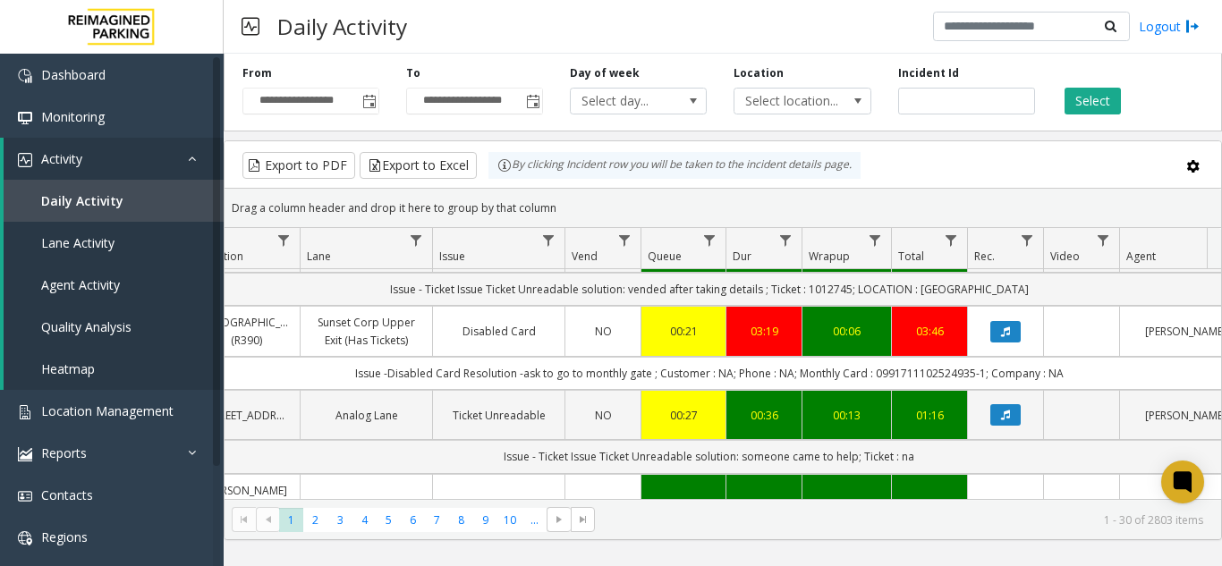
click at [338, 563] on div "**********" at bounding box center [723, 310] width 998 height 513
click at [316, 532] on kendo-pager "* * * * * * * * * ** *** 1 2 3 4 5 6 7 8 9 10 ... 1 - 30 of 2803 items" at bounding box center [723, 519] width 997 height 40
click at [316, 524] on span "2" at bounding box center [315, 520] width 24 height 24
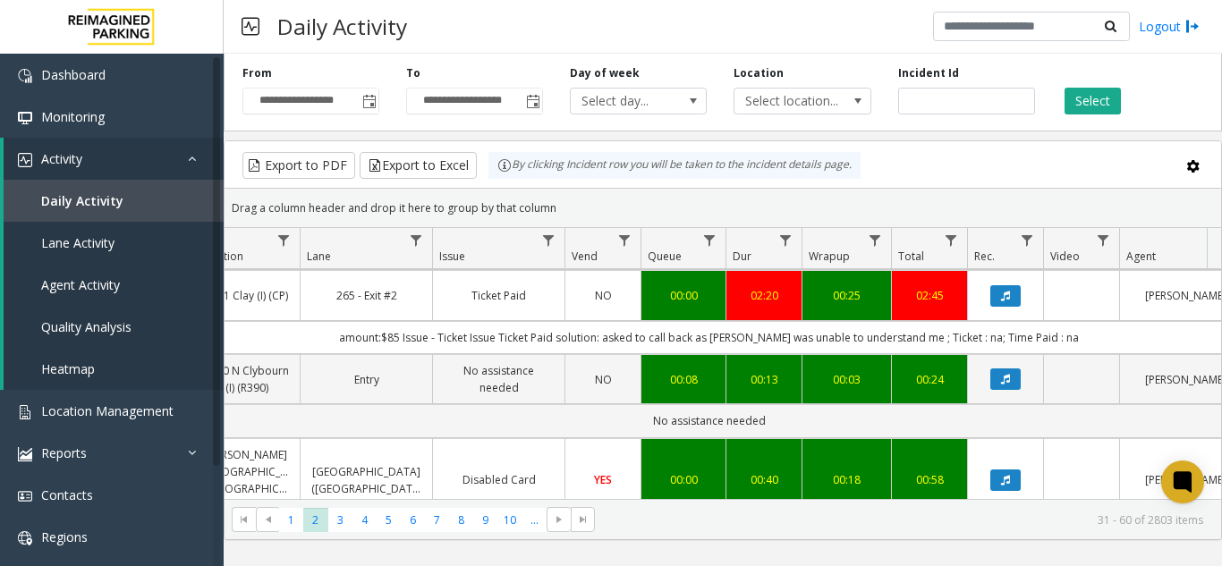
scroll to position [537, 351]
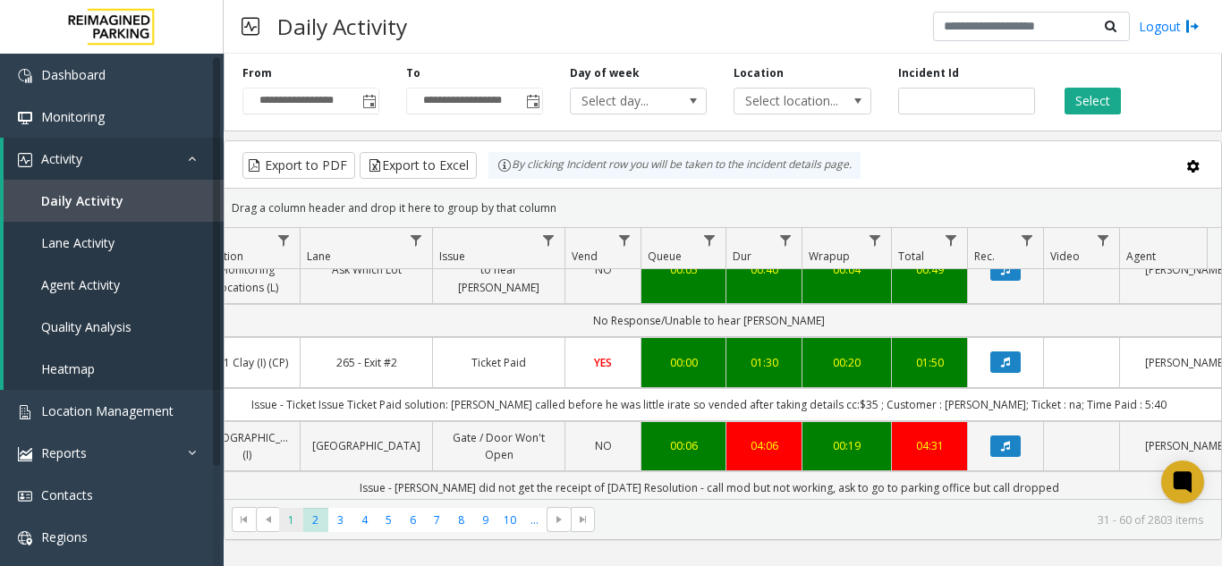
click at [286, 520] on span "1" at bounding box center [291, 520] width 24 height 24
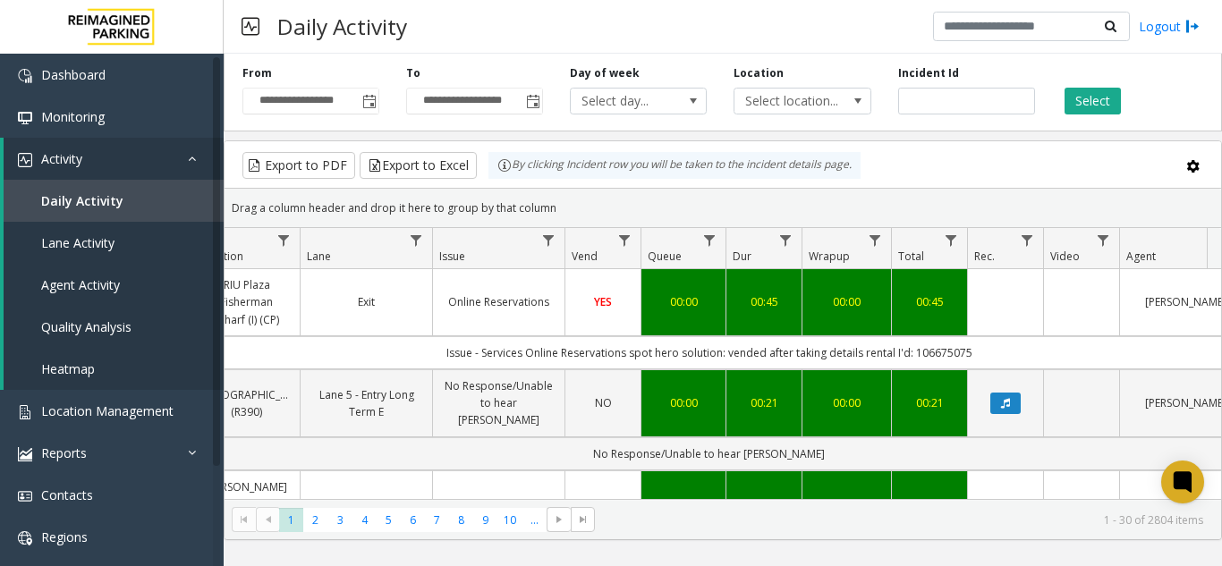
scroll to position [0, 503]
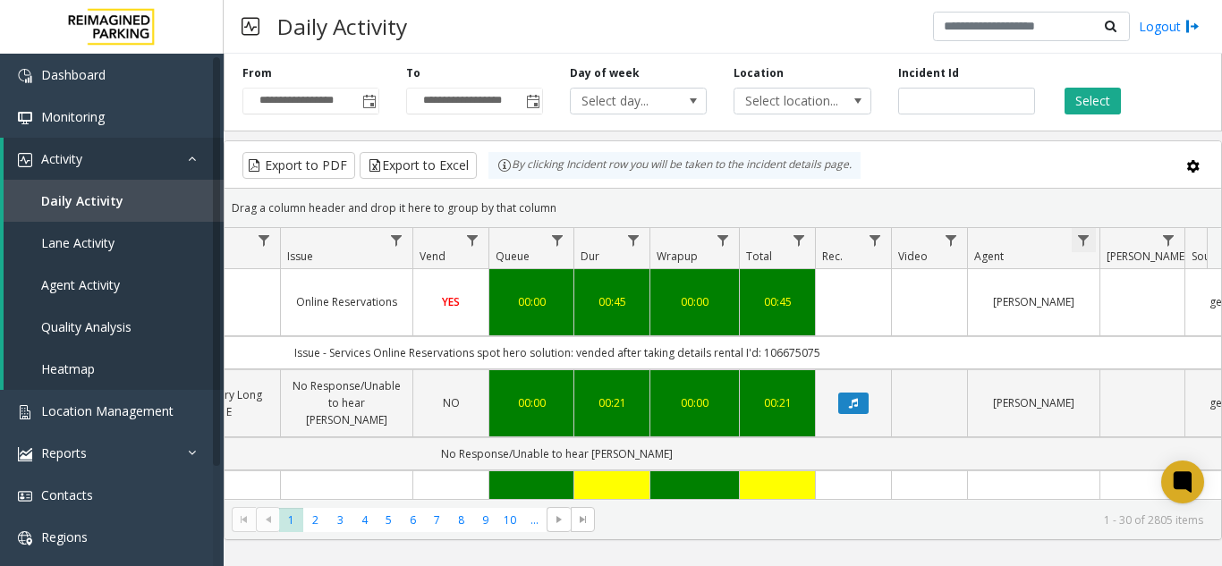
click at [1083, 244] on span "Data table" at bounding box center [1083, 241] width 14 height 14
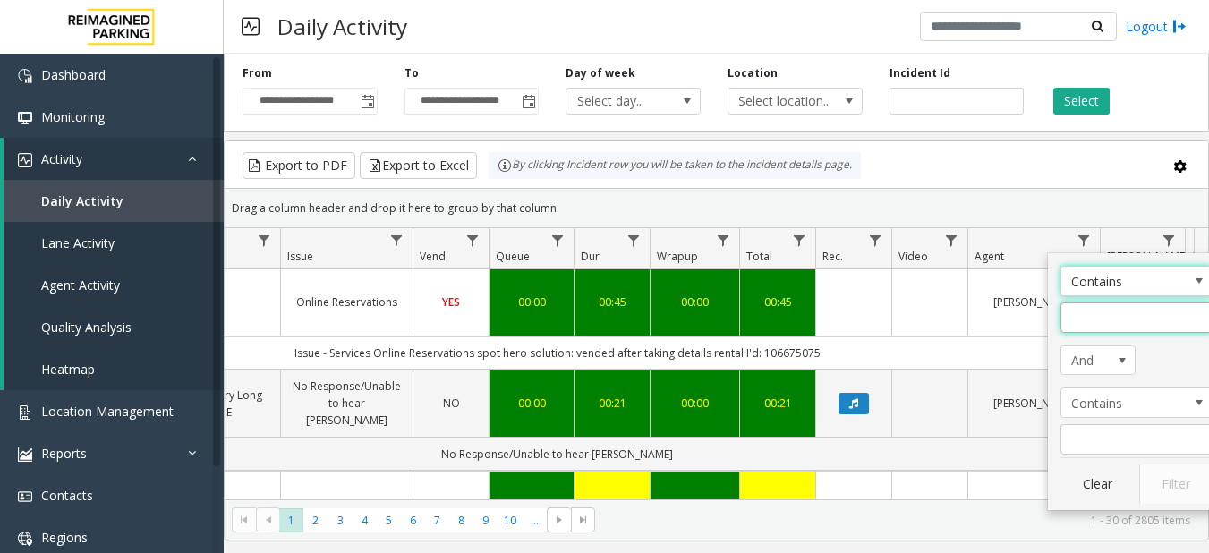
click at [1100, 332] on input "Agent Filter" at bounding box center [1136, 317] width 152 height 30
type input "******"
click button "Filter" at bounding box center [1175, 483] width 73 height 39
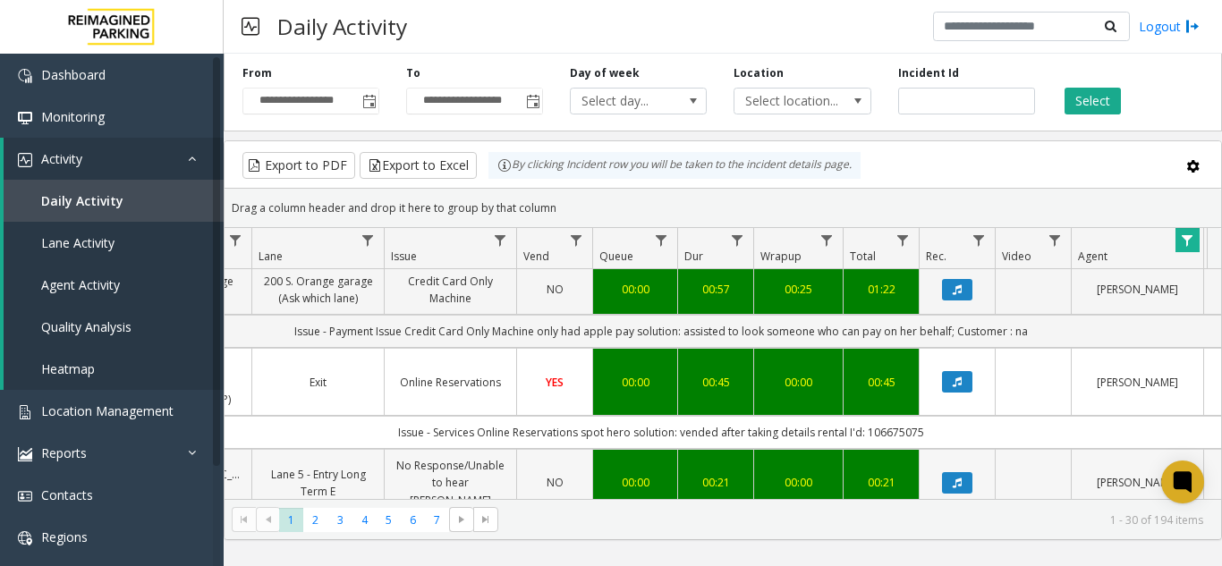
scroll to position [0, 399]
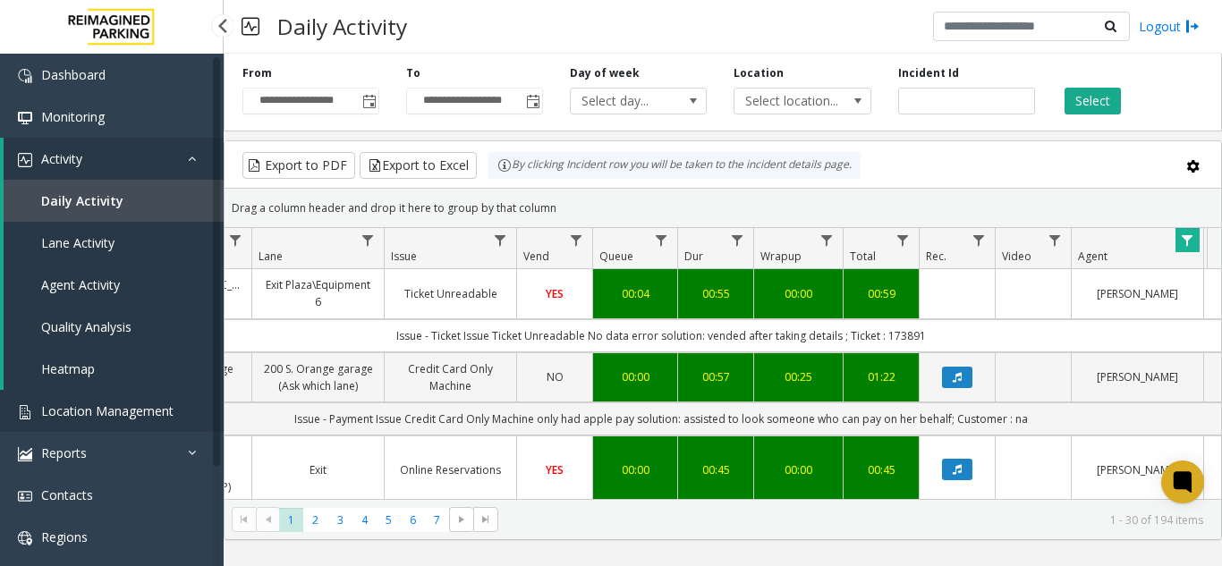
click at [85, 412] on span "Location Management" at bounding box center [107, 411] width 132 height 17
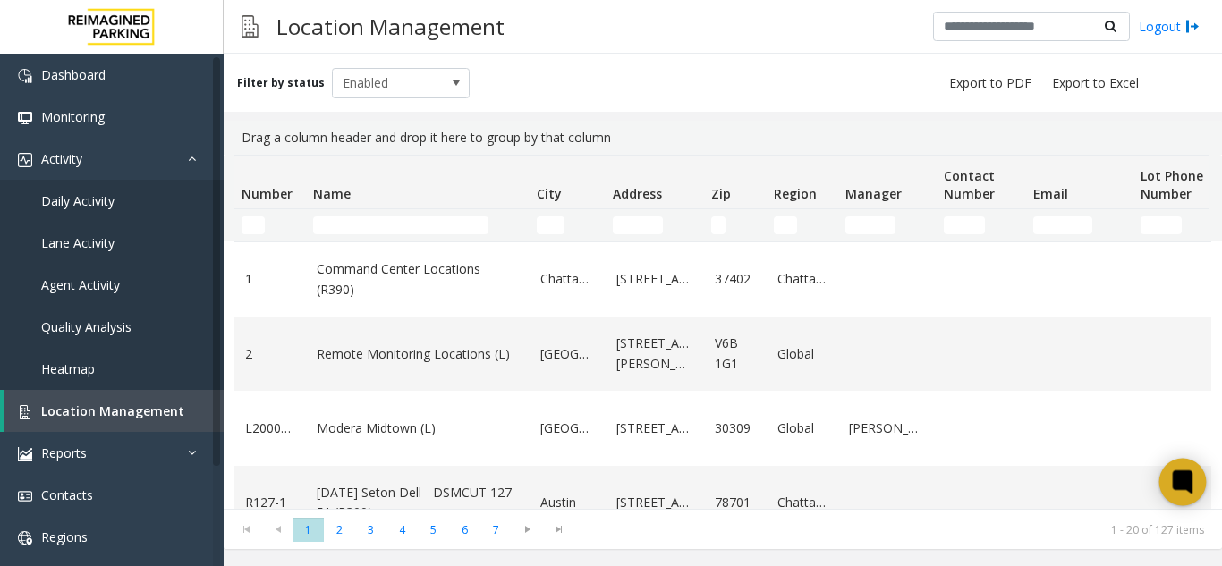
click at [1197, 492] on icon at bounding box center [1183, 483] width 30 height 30
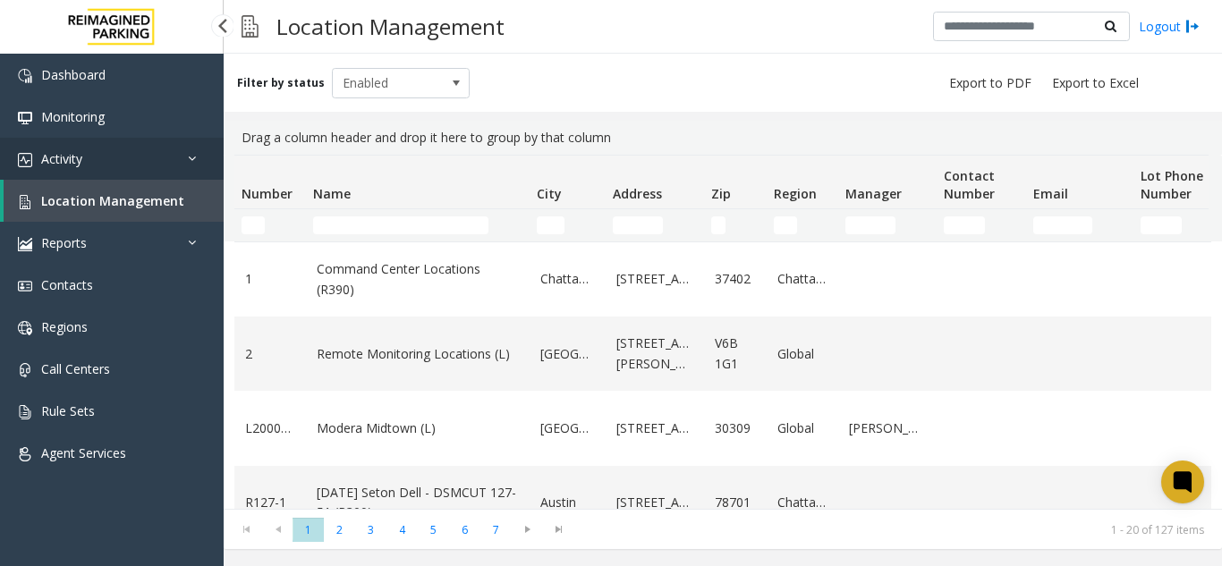
click at [125, 170] on link "Activity" at bounding box center [112, 159] width 224 height 42
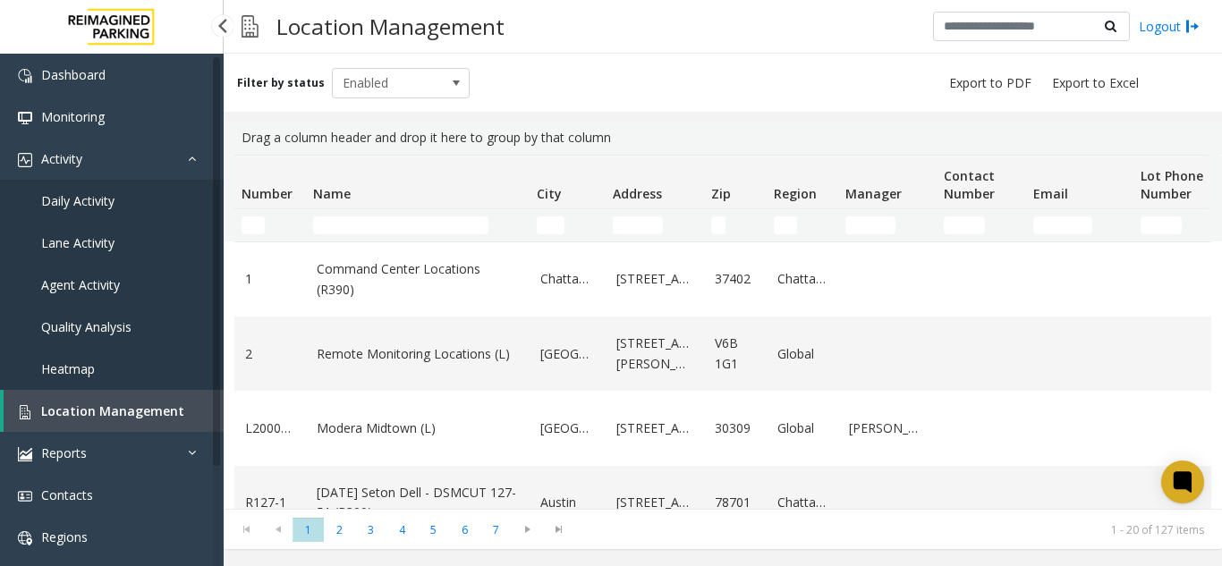
click at [120, 199] on link "Daily Activity" at bounding box center [112, 201] width 224 height 42
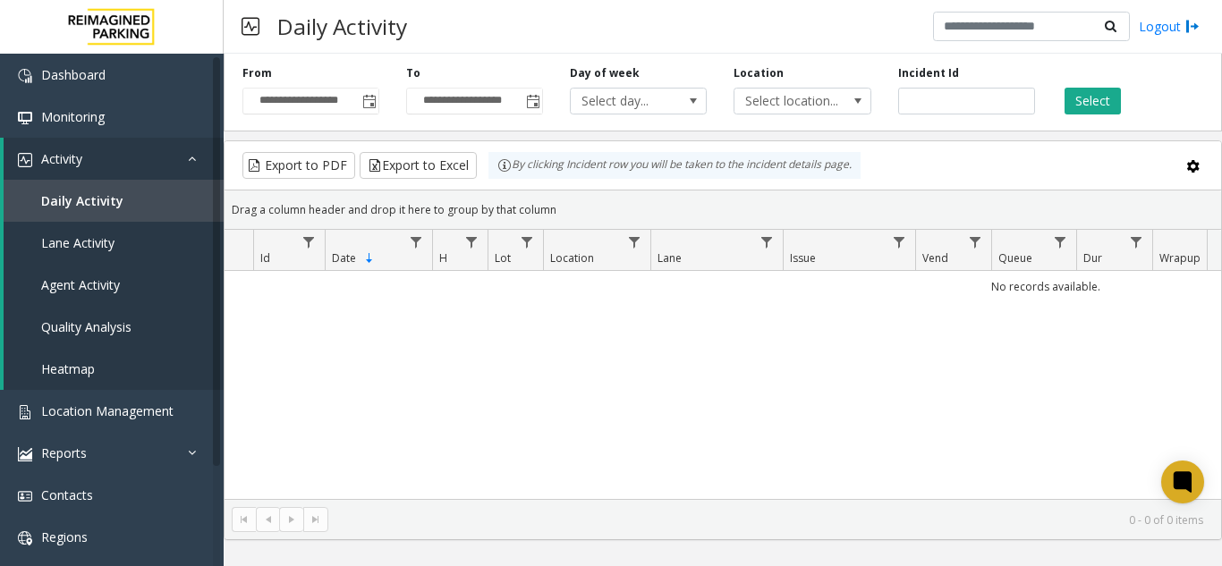
click at [370, 104] on span "Toggle popup" at bounding box center [369, 102] width 14 height 14
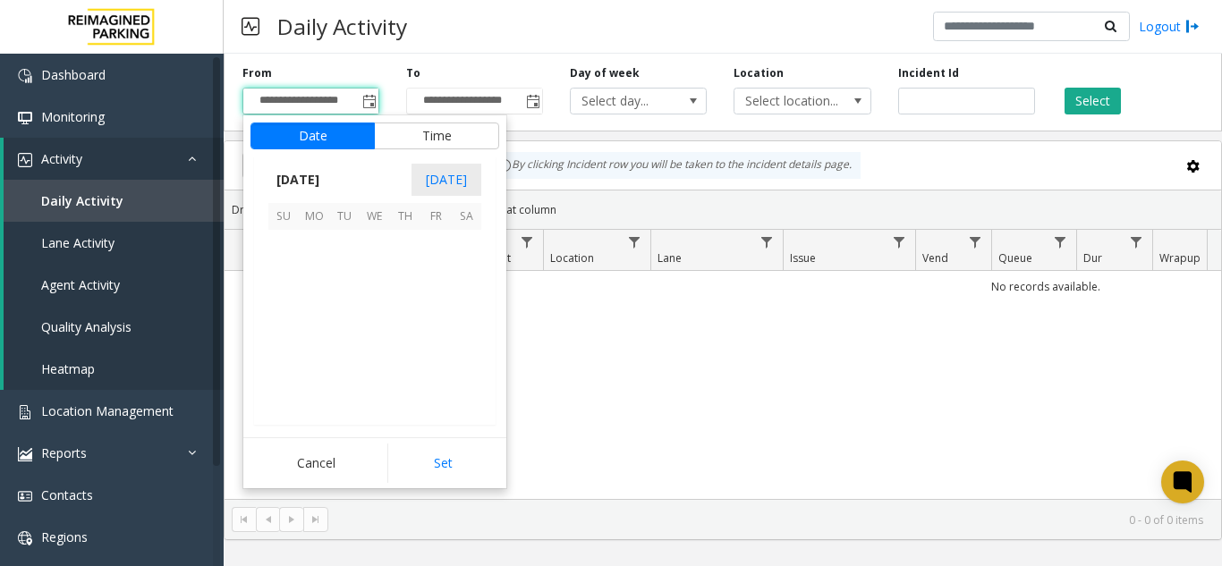
scroll to position [321115, 0]
click at [365, 274] on span "10" at bounding box center [375, 275] width 30 height 30
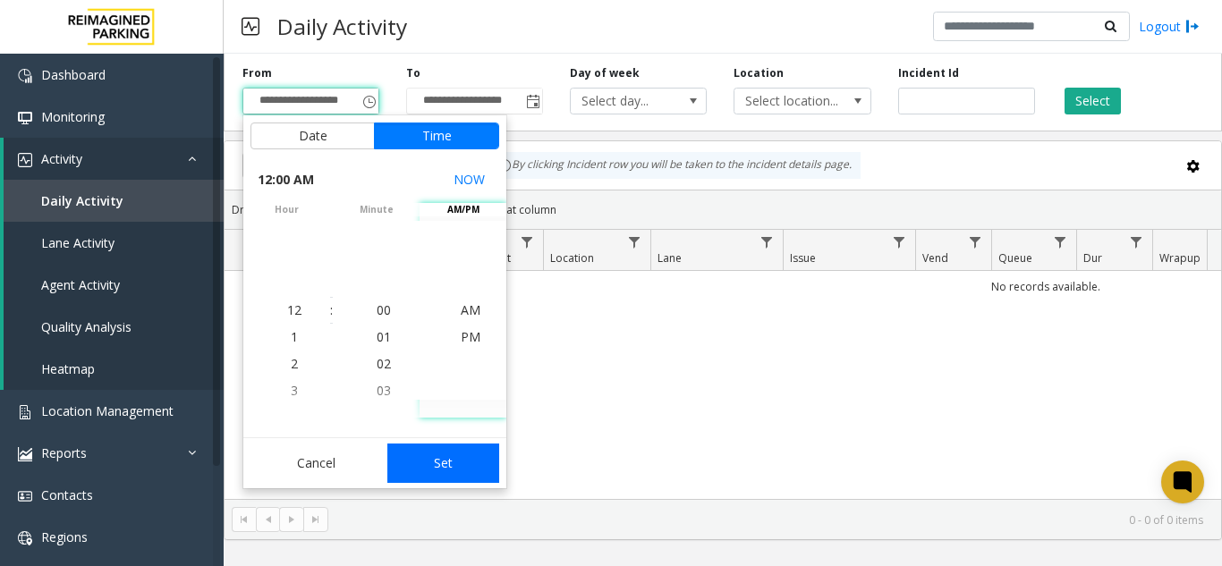
click at [476, 466] on button "Set" at bounding box center [443, 463] width 113 height 39
type input "**********"
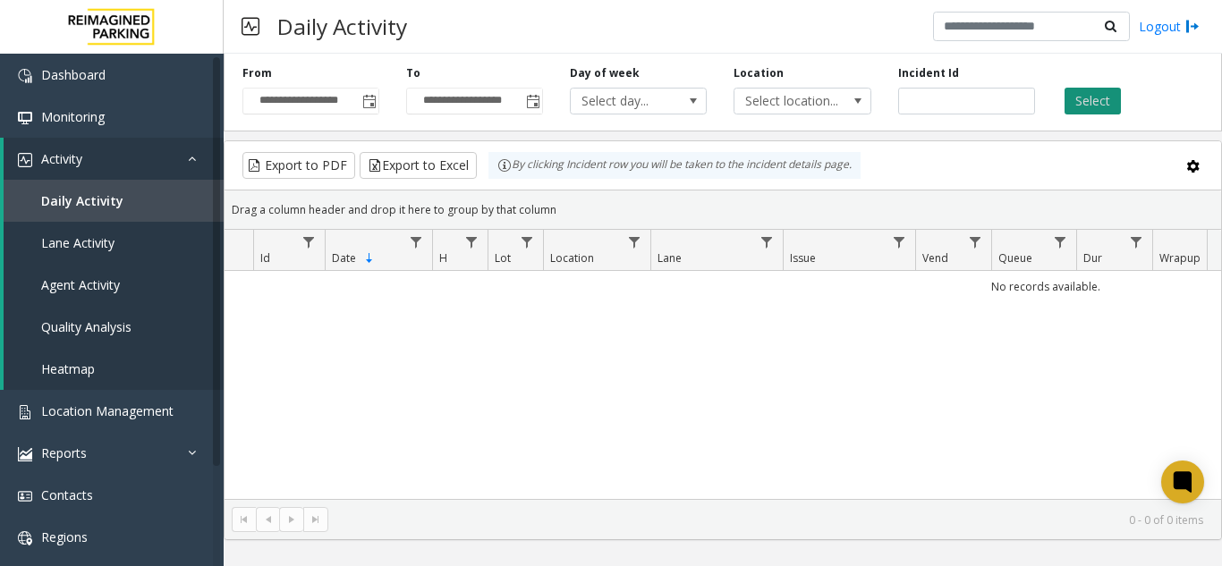
click at [1107, 101] on button "Select" at bounding box center [1093, 101] width 56 height 27
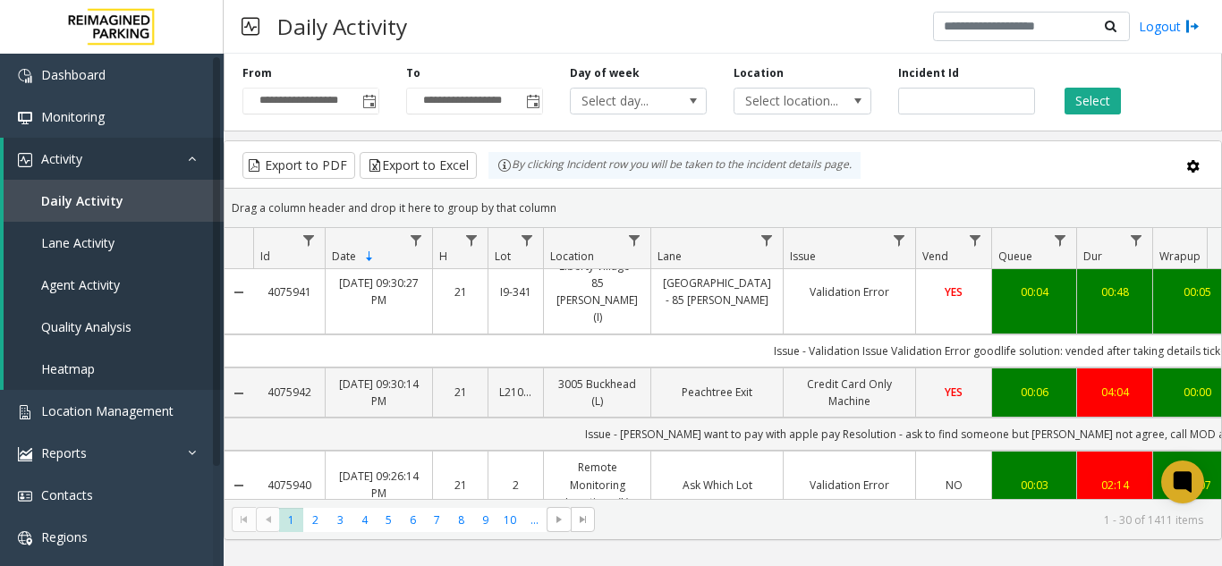
scroll to position [2237, 0]
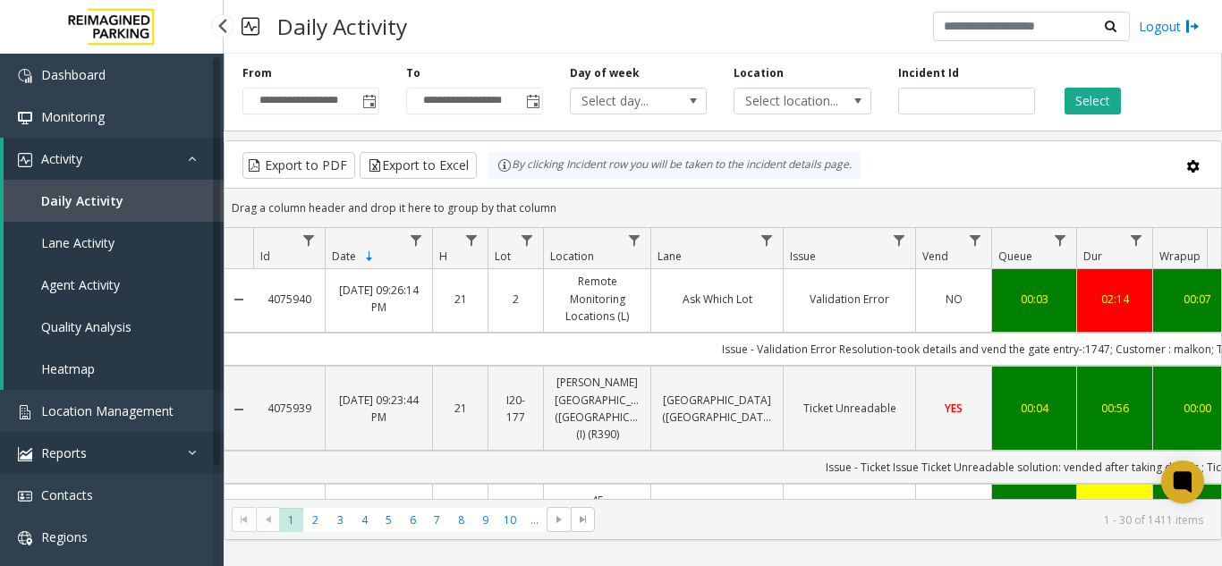
click at [30, 450] on img at bounding box center [25, 454] width 14 height 14
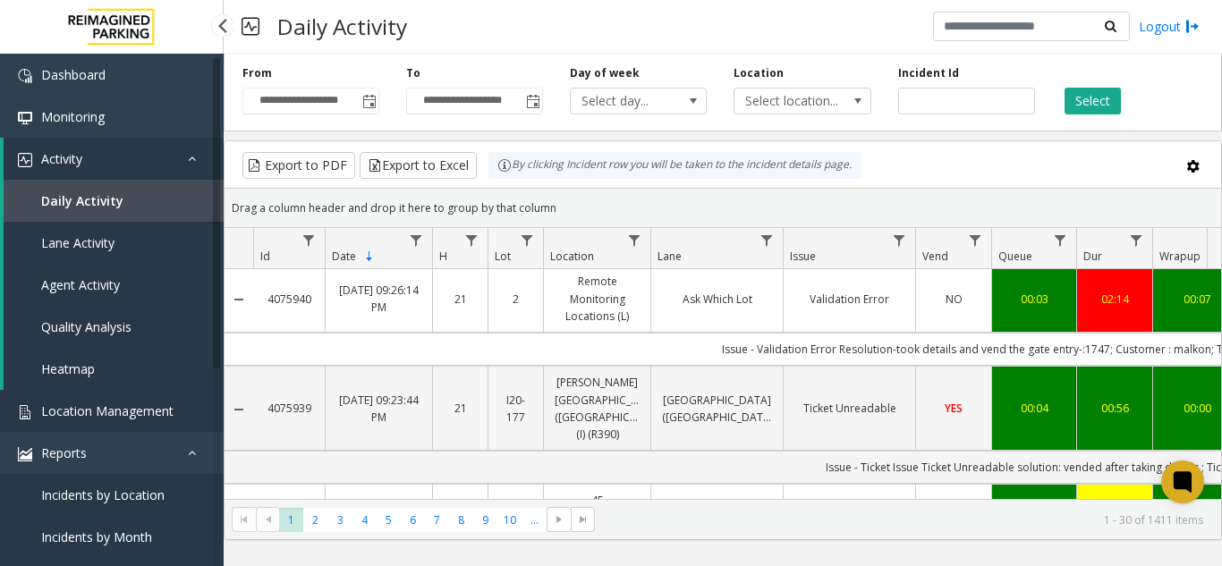
click at [55, 429] on link "Location Management" at bounding box center [112, 411] width 224 height 42
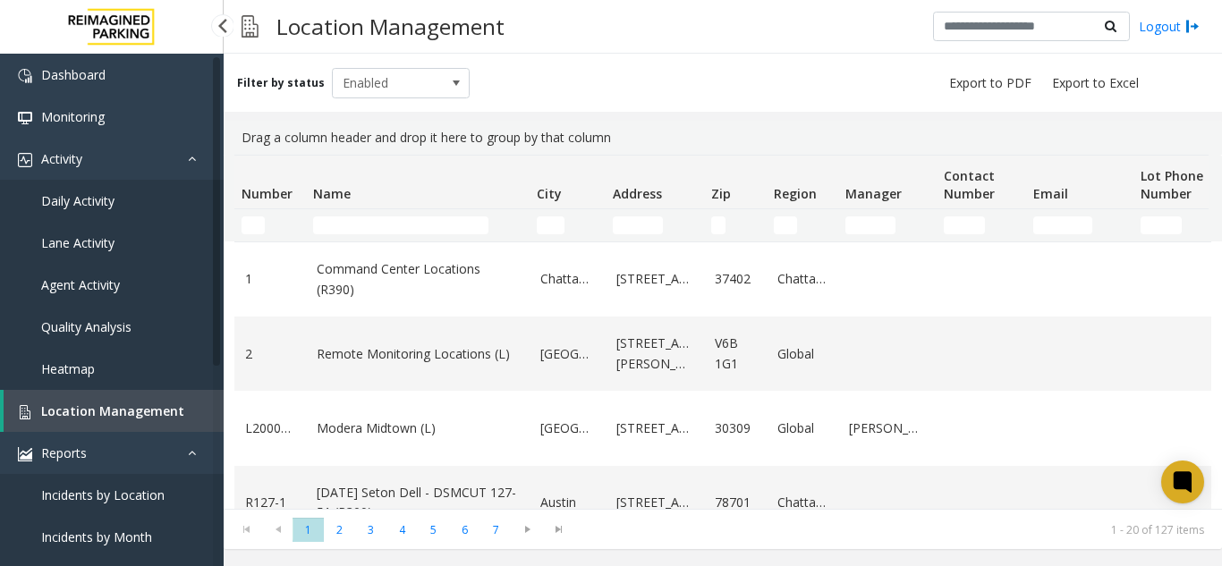
click at [105, 193] on span "Daily Activity" at bounding box center [77, 200] width 73 height 17
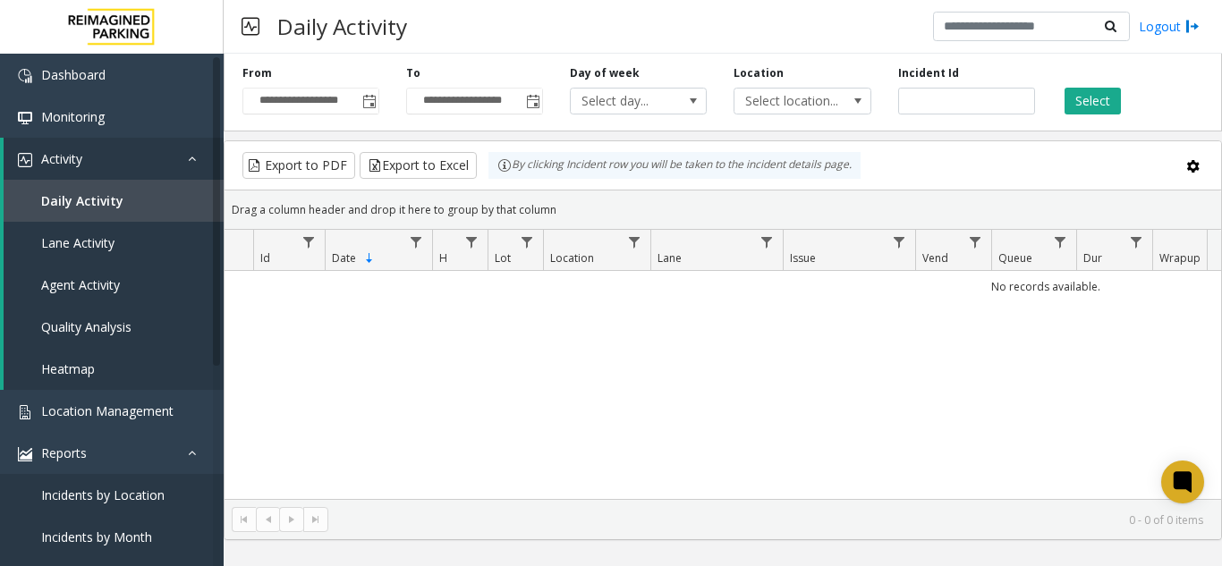
click at [368, 114] on span "Toggle popup" at bounding box center [369, 101] width 20 height 29
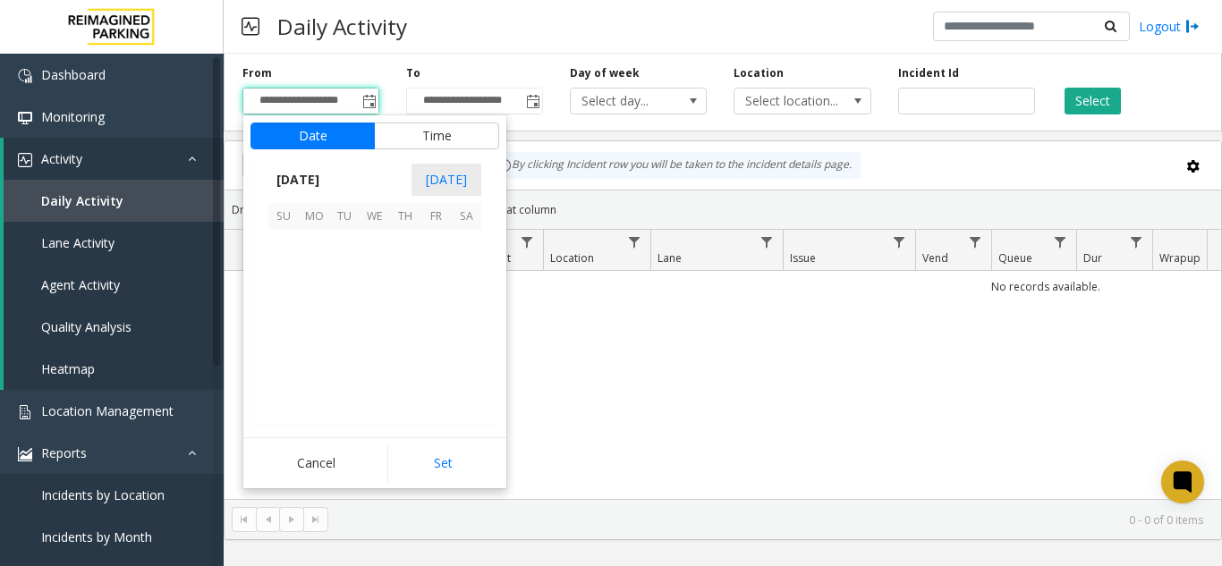
scroll to position [321115, 0]
click at [404, 286] on span "11" at bounding box center [405, 275] width 30 height 30
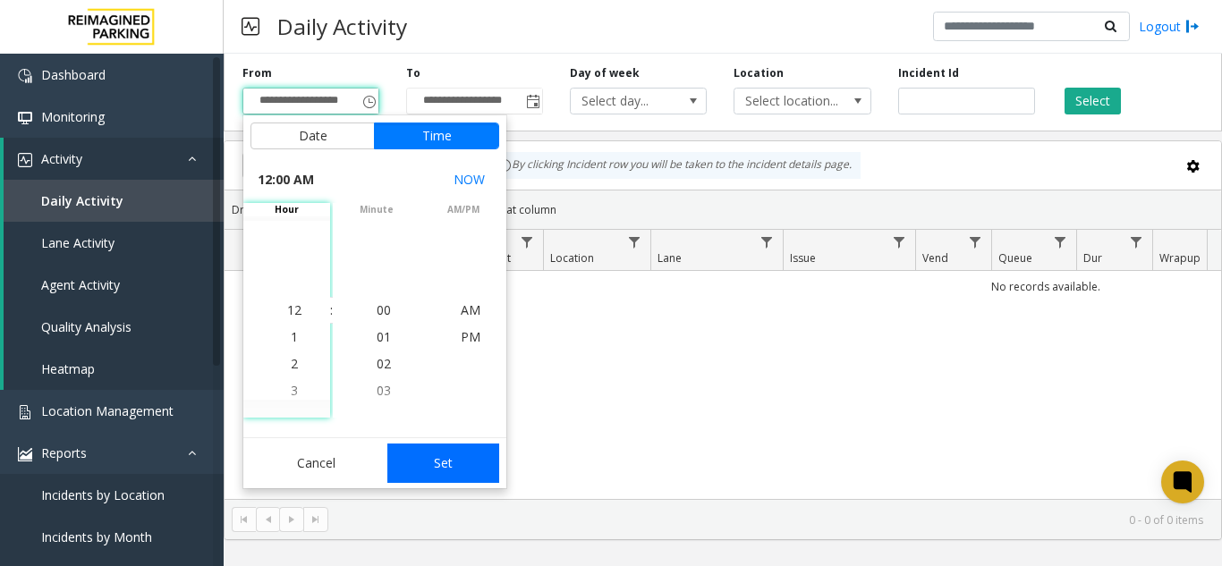
click at [445, 457] on button "Set" at bounding box center [443, 463] width 113 height 39
type input "**********"
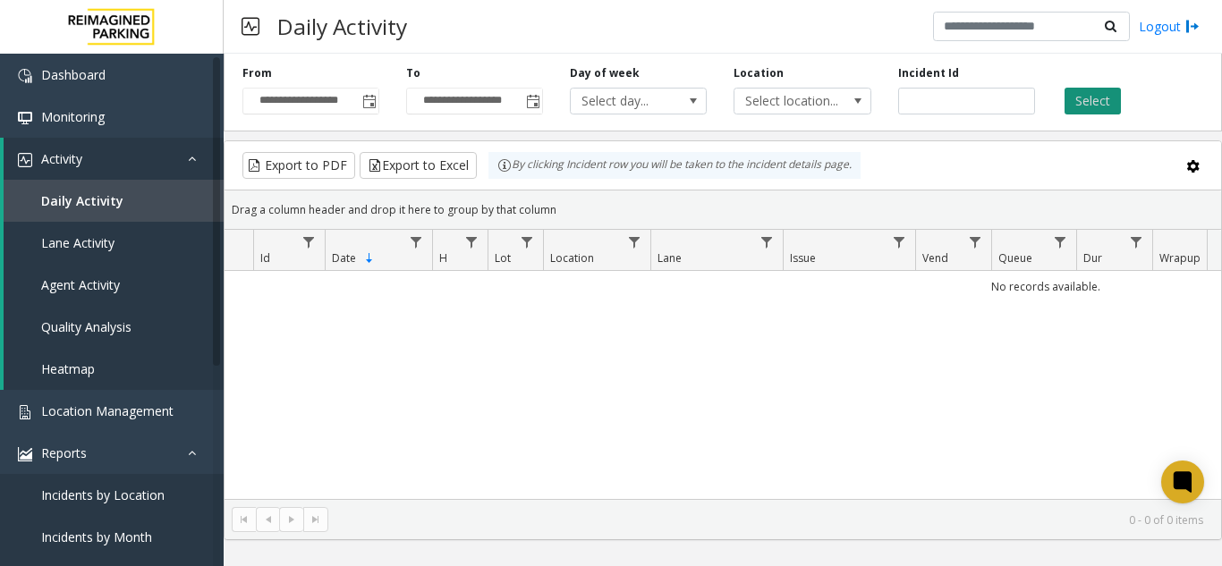
click at [1111, 106] on button "Select" at bounding box center [1093, 101] width 56 height 27
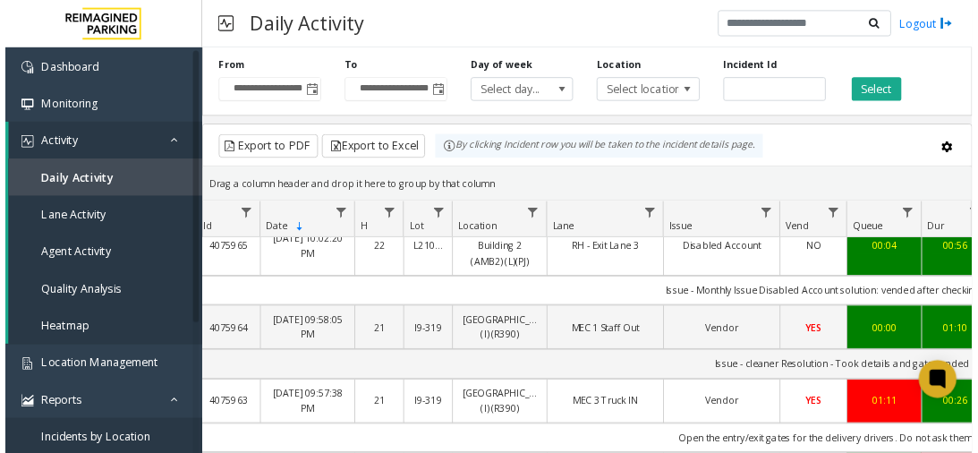
scroll to position [2156, 36]
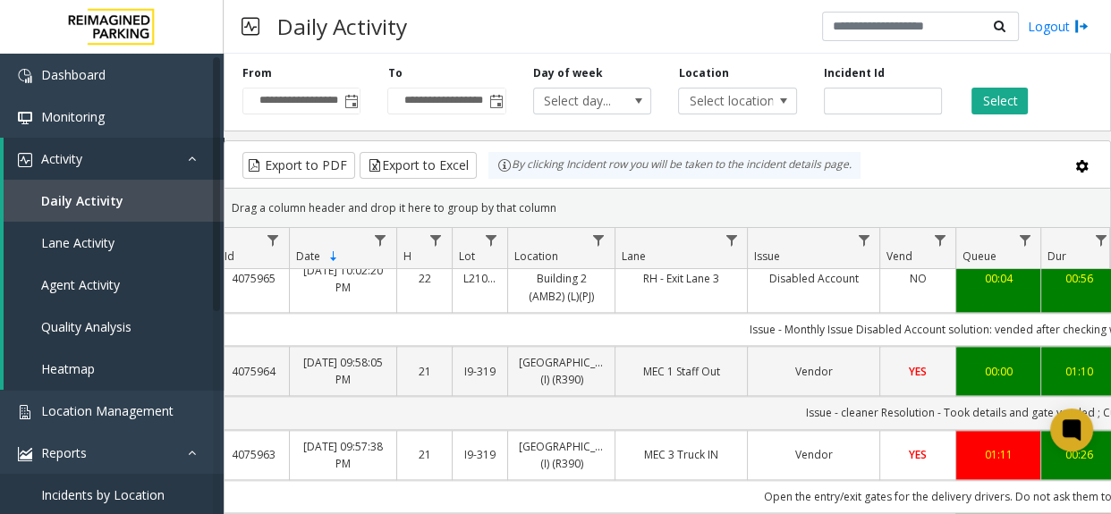
click at [625, 215] on div "Drag a column header and drop it here to group by that column" at bounding box center [668, 207] width 886 height 31
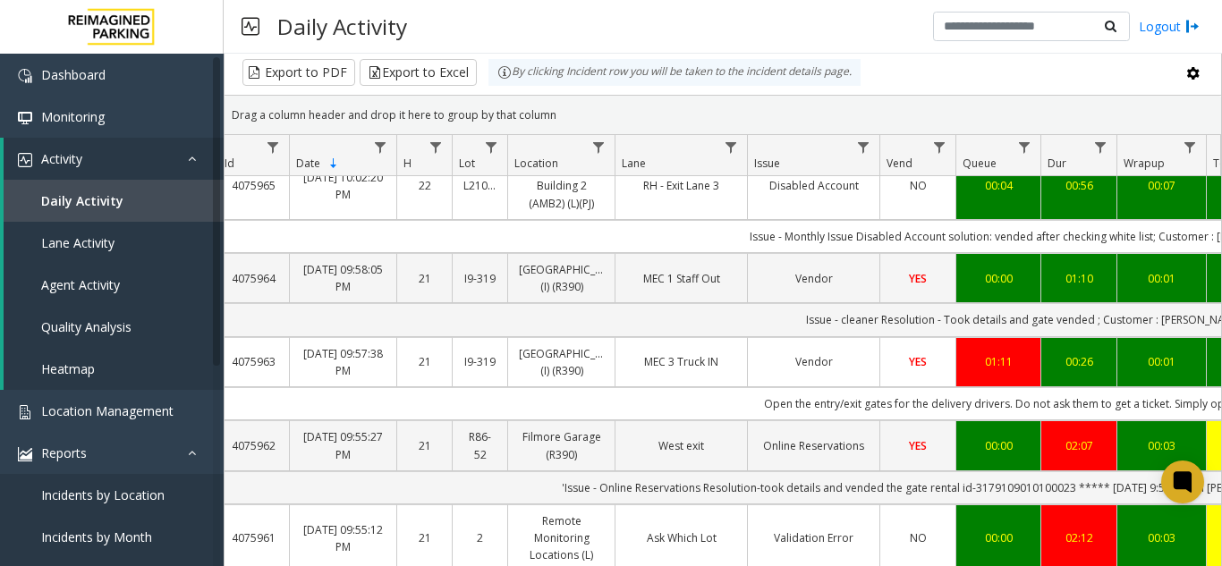
scroll to position [179, 0]
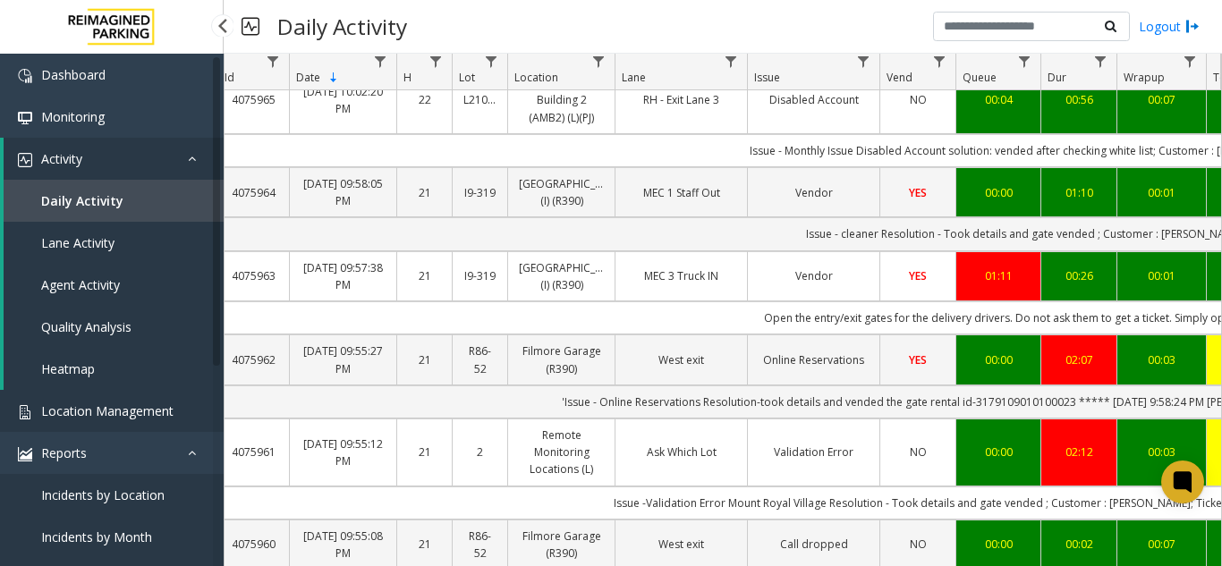
click at [152, 402] on link "Location Management" at bounding box center [112, 411] width 224 height 42
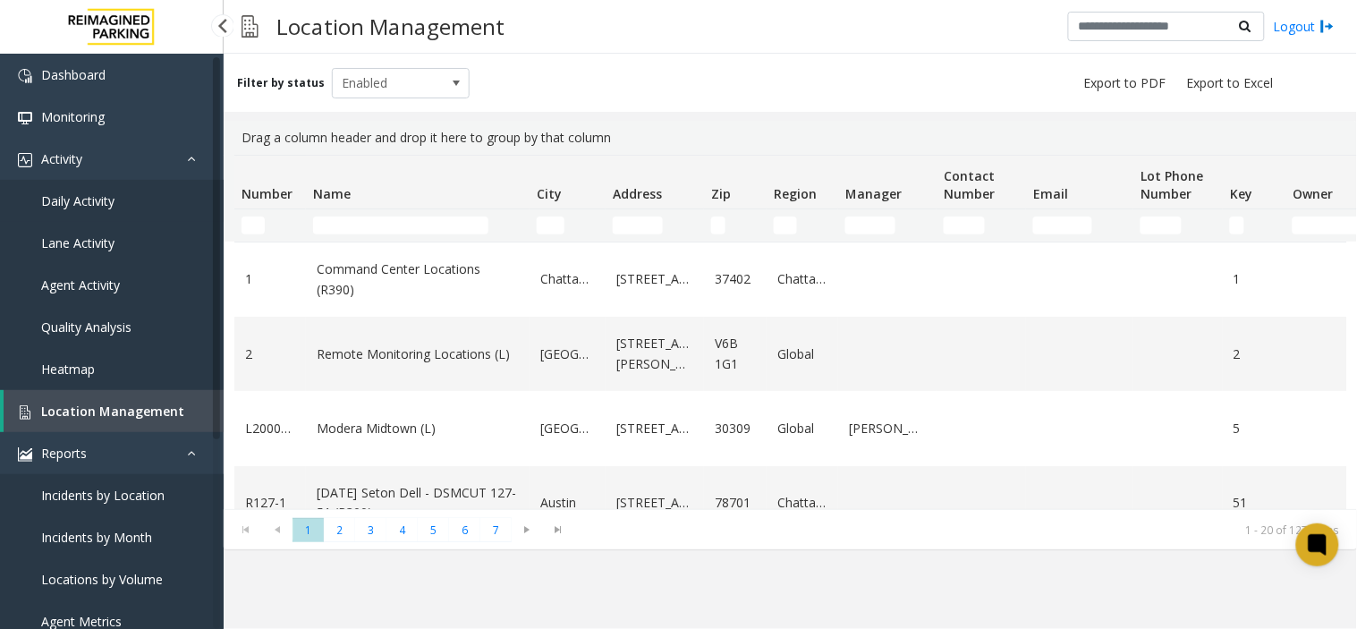
click at [136, 198] on link "Daily Activity" at bounding box center [112, 201] width 224 height 42
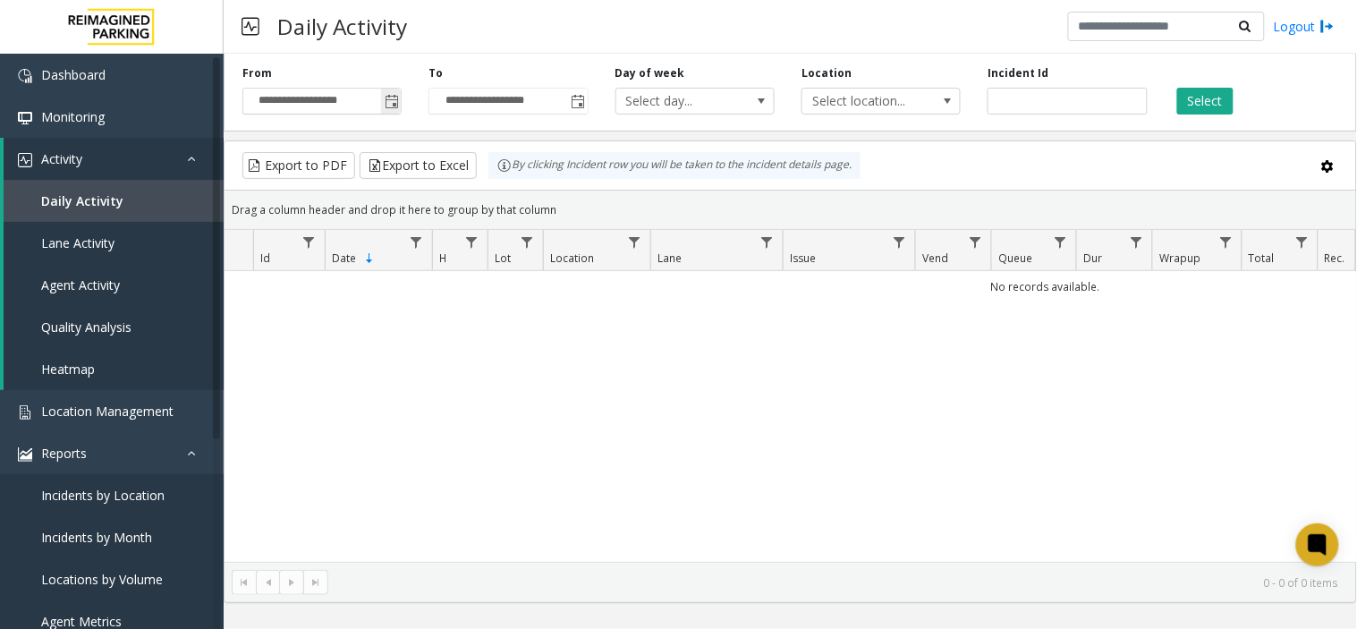
click at [388, 103] on span "Toggle popup" at bounding box center [392, 102] width 14 height 14
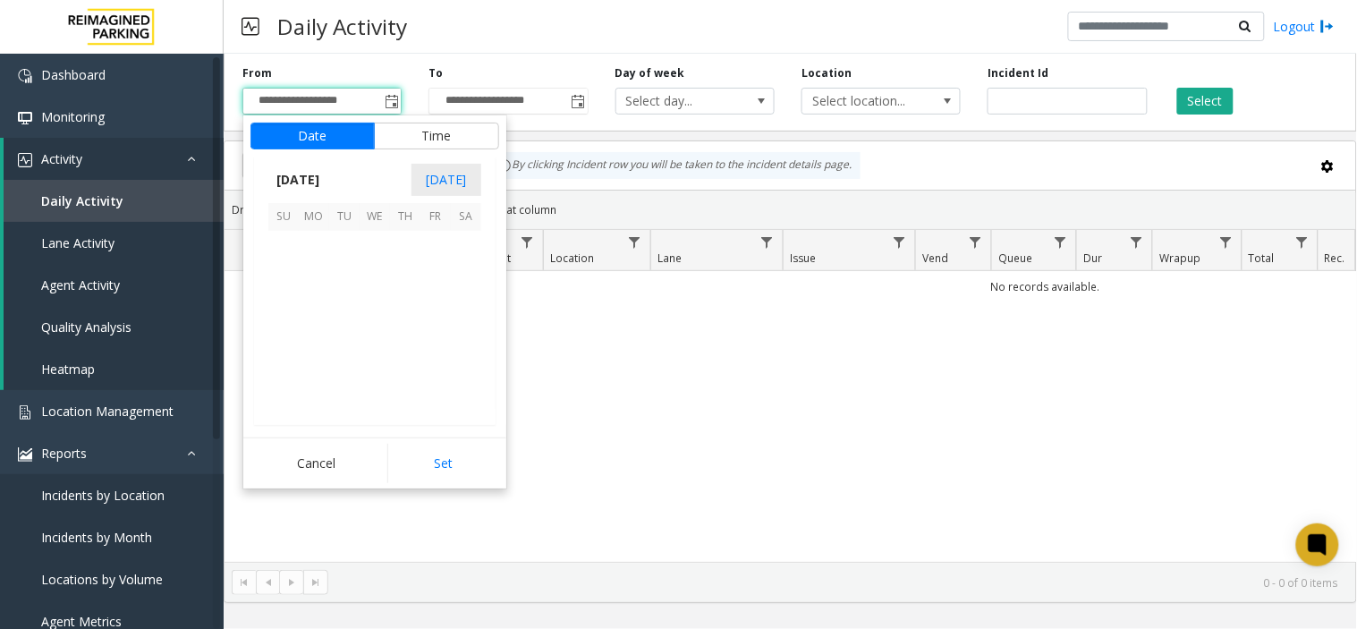
scroll to position [321049, 0]
click at [365, 282] on span "10" at bounding box center [375, 276] width 30 height 30
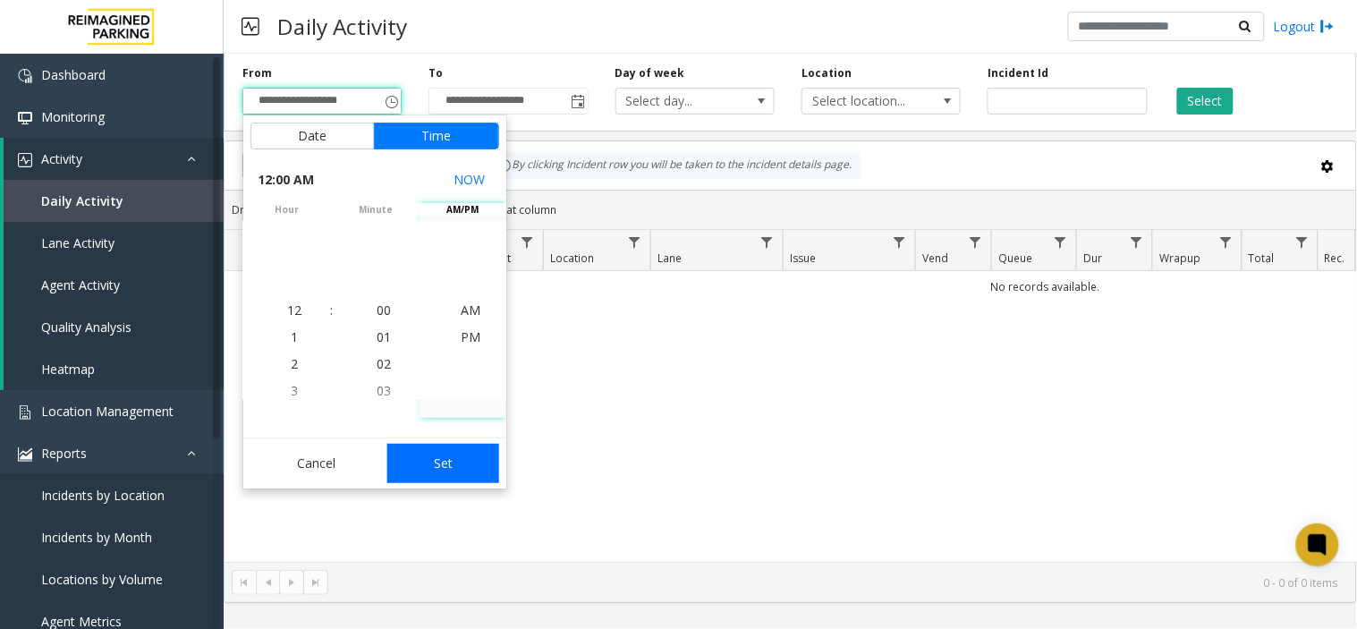
click at [454, 450] on button "Set" at bounding box center [443, 463] width 113 height 39
type input "**********"
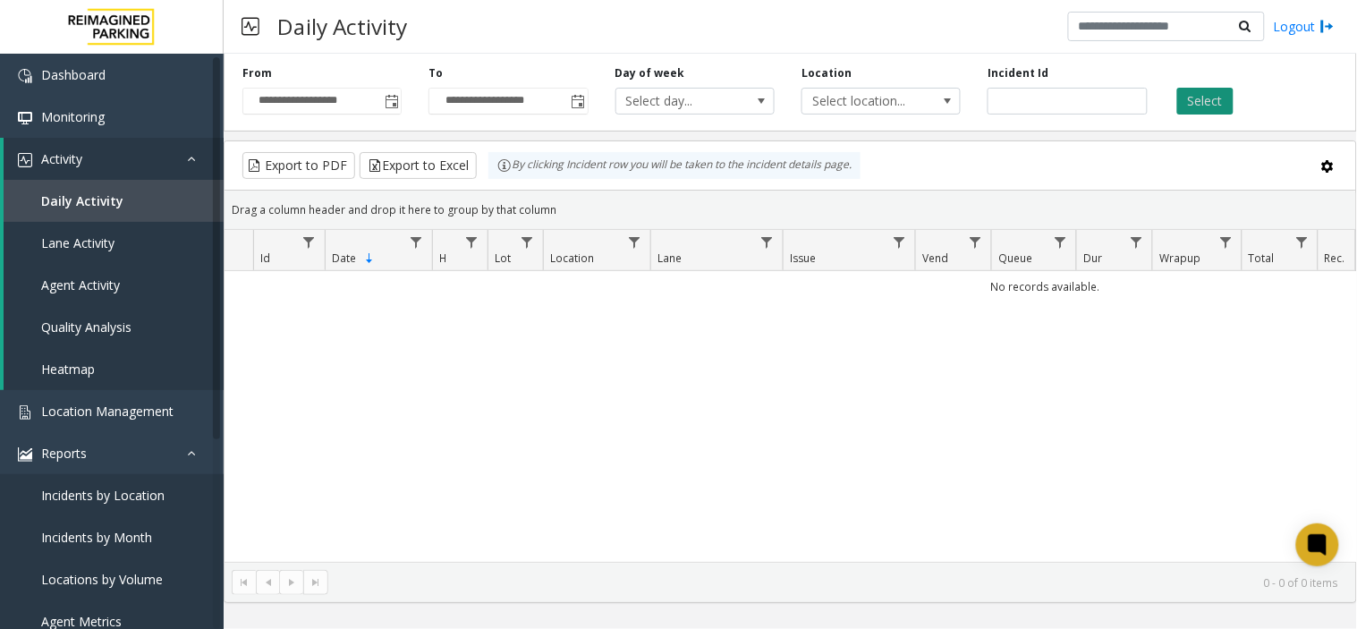
click at [1194, 99] on button "Select" at bounding box center [1205, 101] width 56 height 27
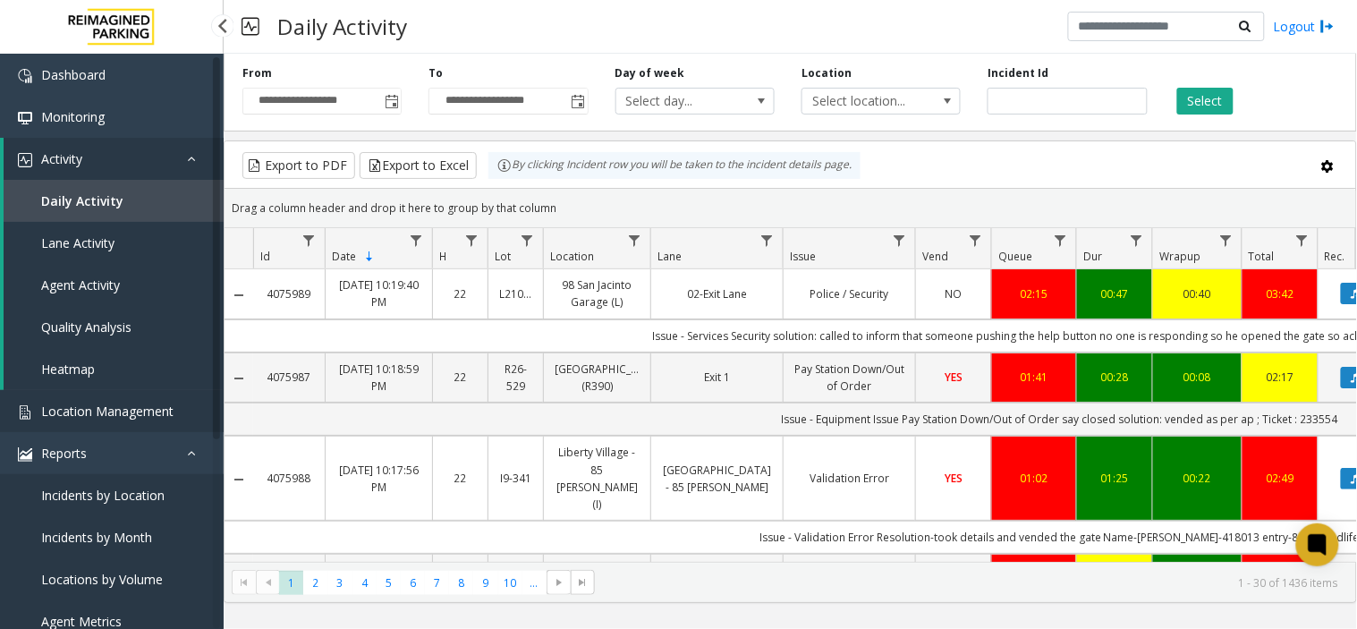
click at [150, 392] on link "Location Management" at bounding box center [112, 411] width 224 height 42
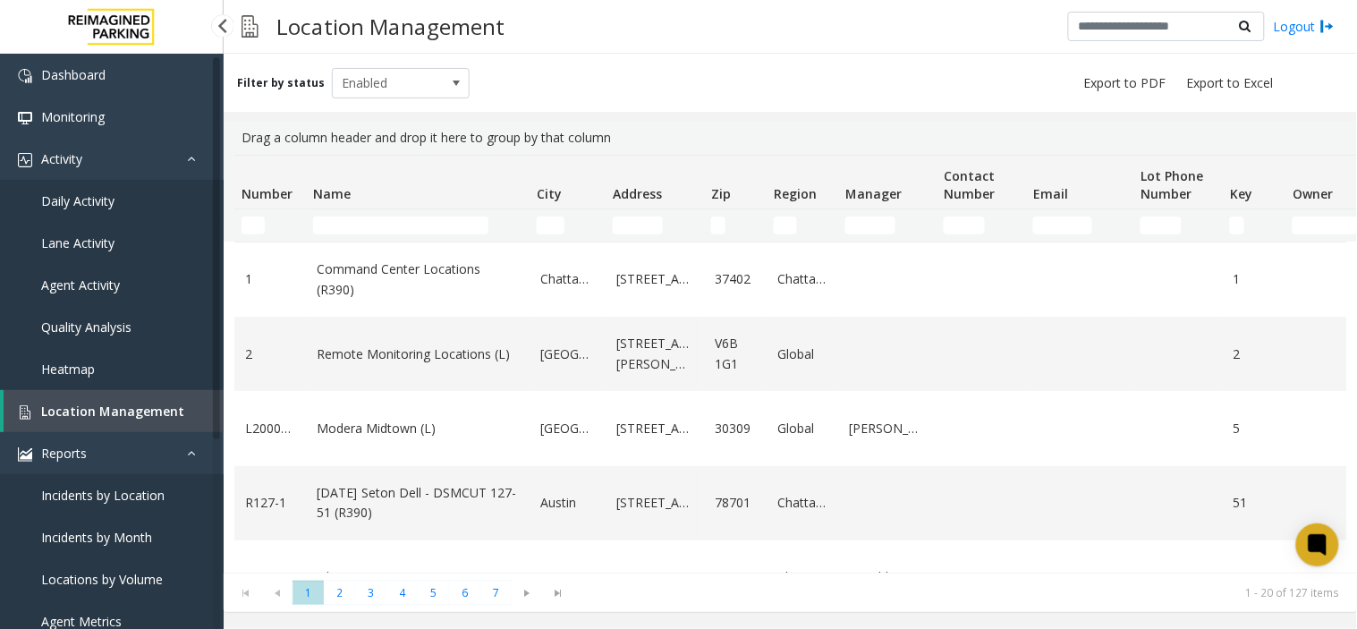
click at [155, 208] on link "Daily Activity" at bounding box center [112, 201] width 224 height 42
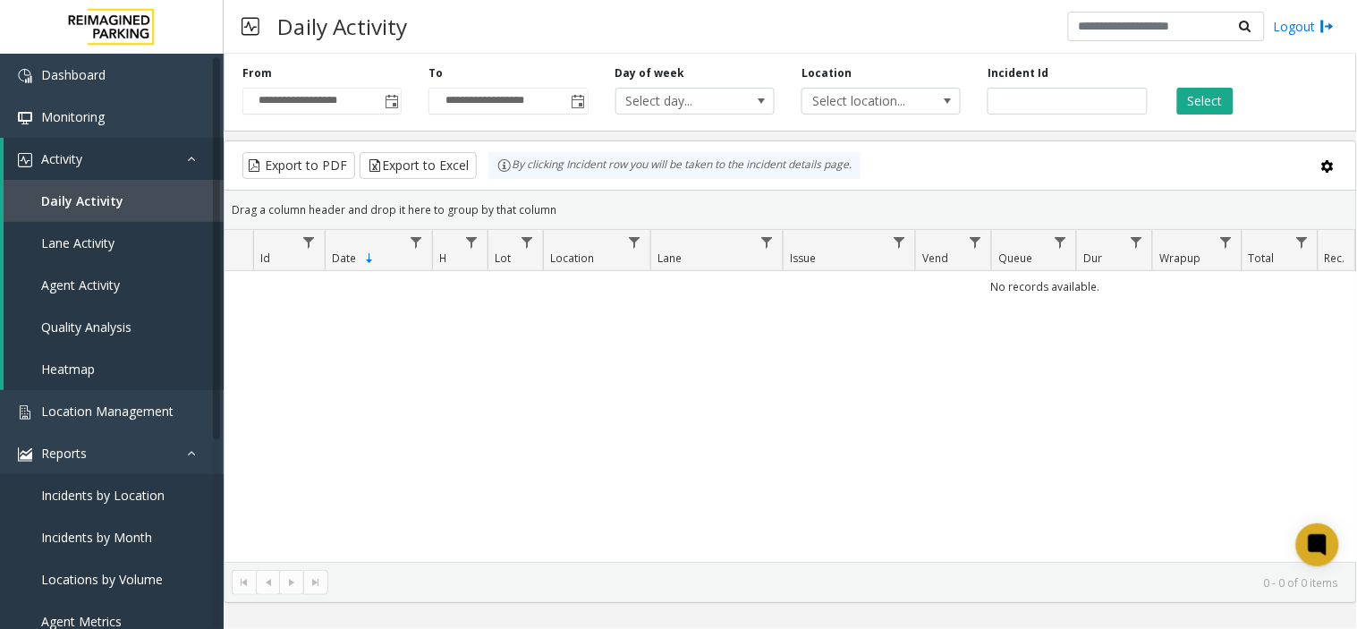
click at [395, 100] on span "Toggle popup" at bounding box center [392, 102] width 14 height 14
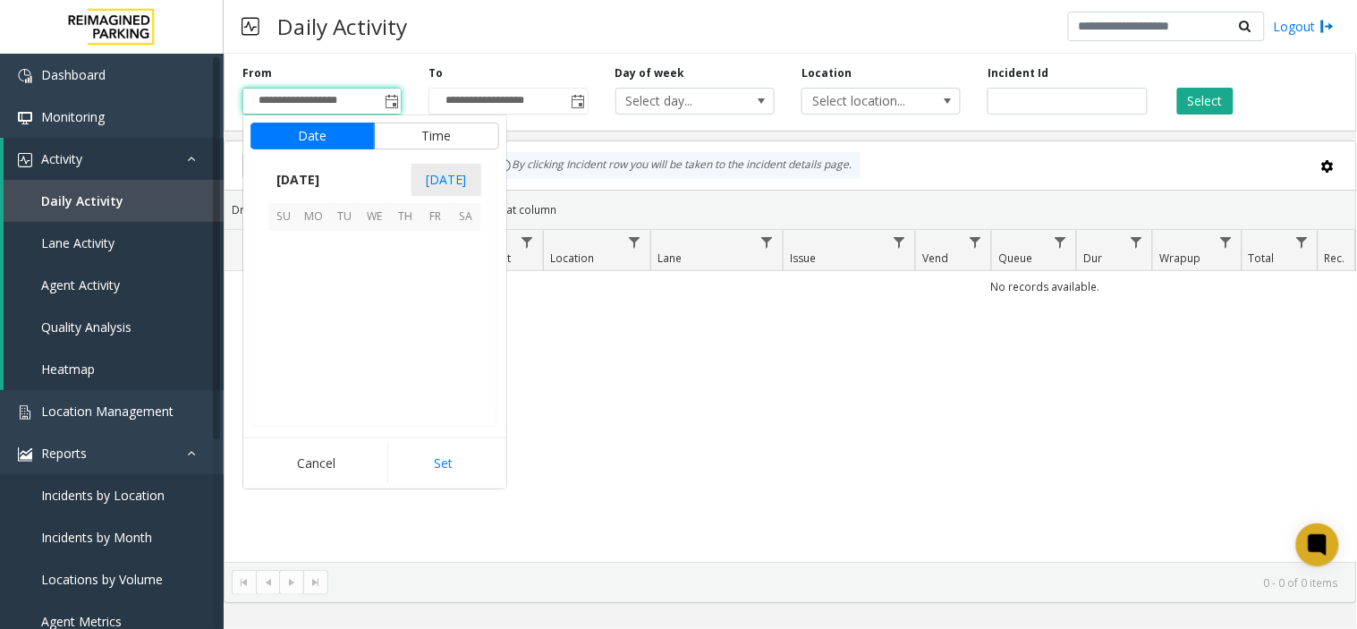
scroll to position [321049, 0]
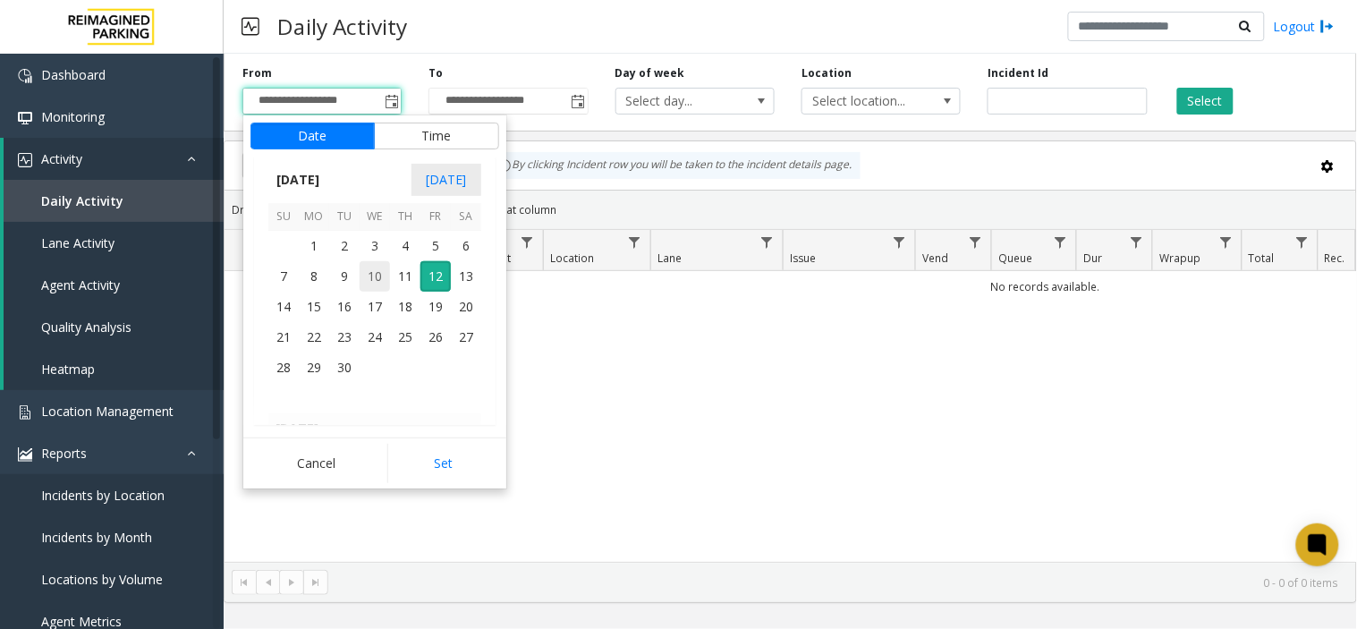
click at [374, 265] on span "10" at bounding box center [375, 276] width 30 height 30
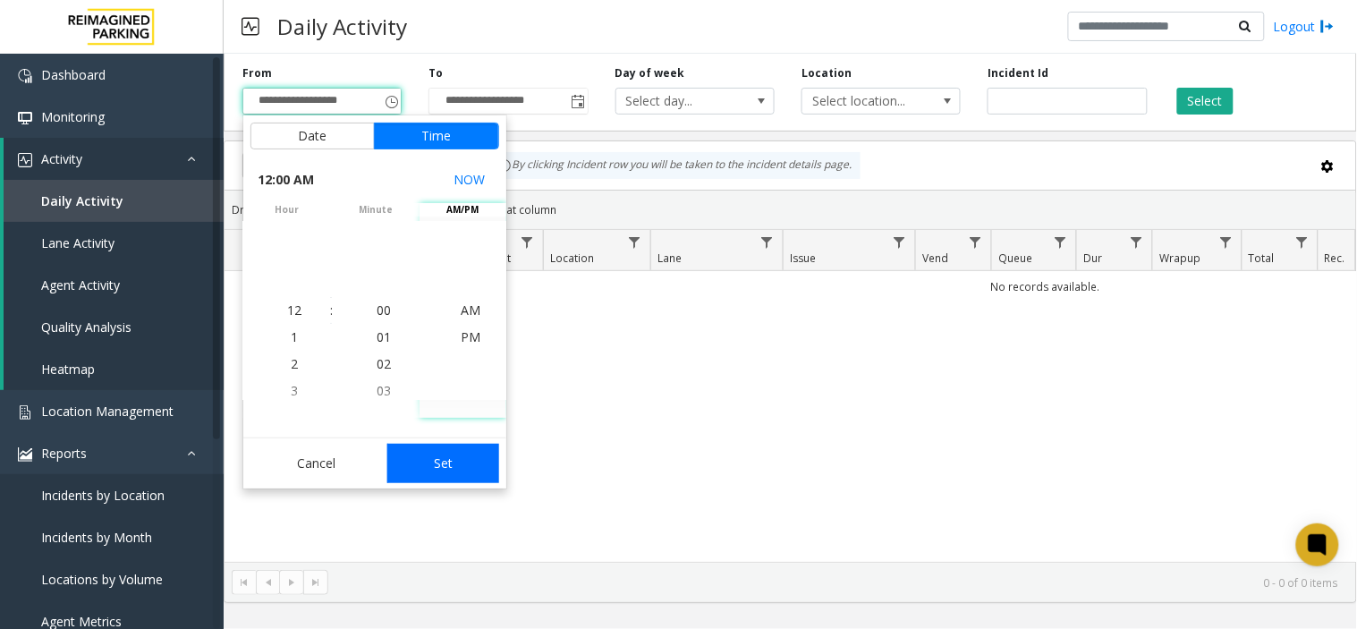
drag, startPoint x: 446, startPoint y: 457, endPoint x: 470, endPoint y: 441, distance: 29.0
click at [446, 458] on button "Set" at bounding box center [443, 463] width 113 height 39
type input "**********"
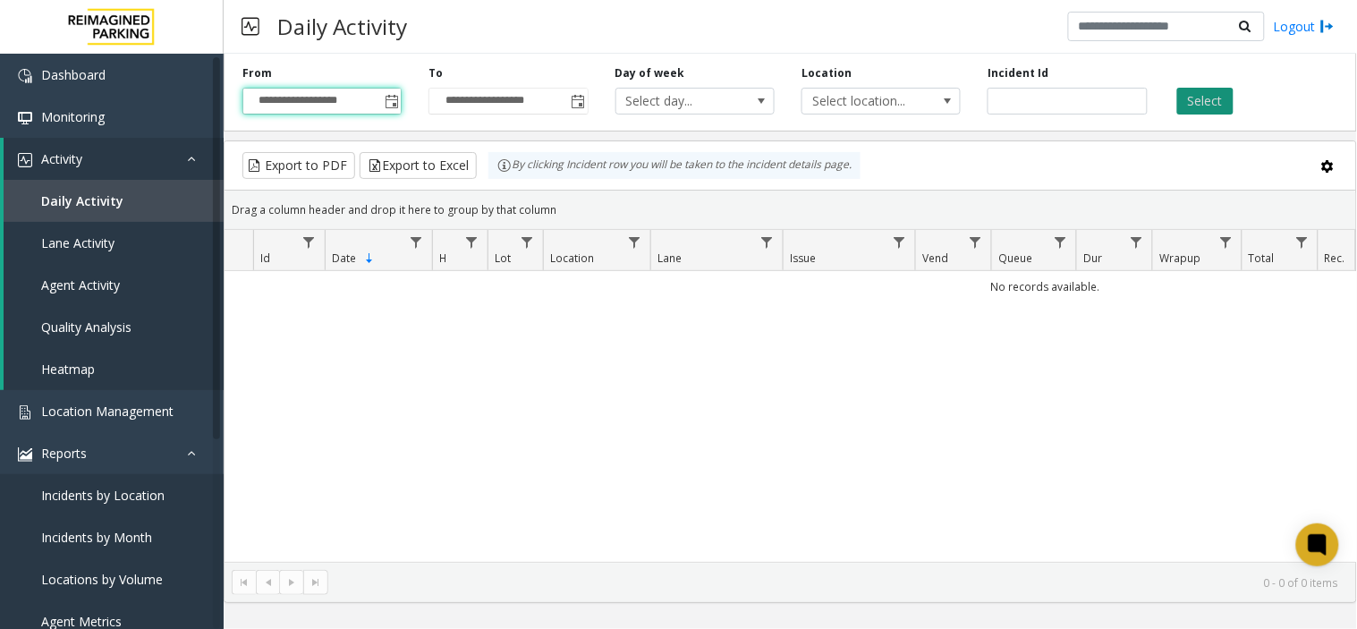
click at [1194, 106] on button "Select" at bounding box center [1205, 101] width 56 height 27
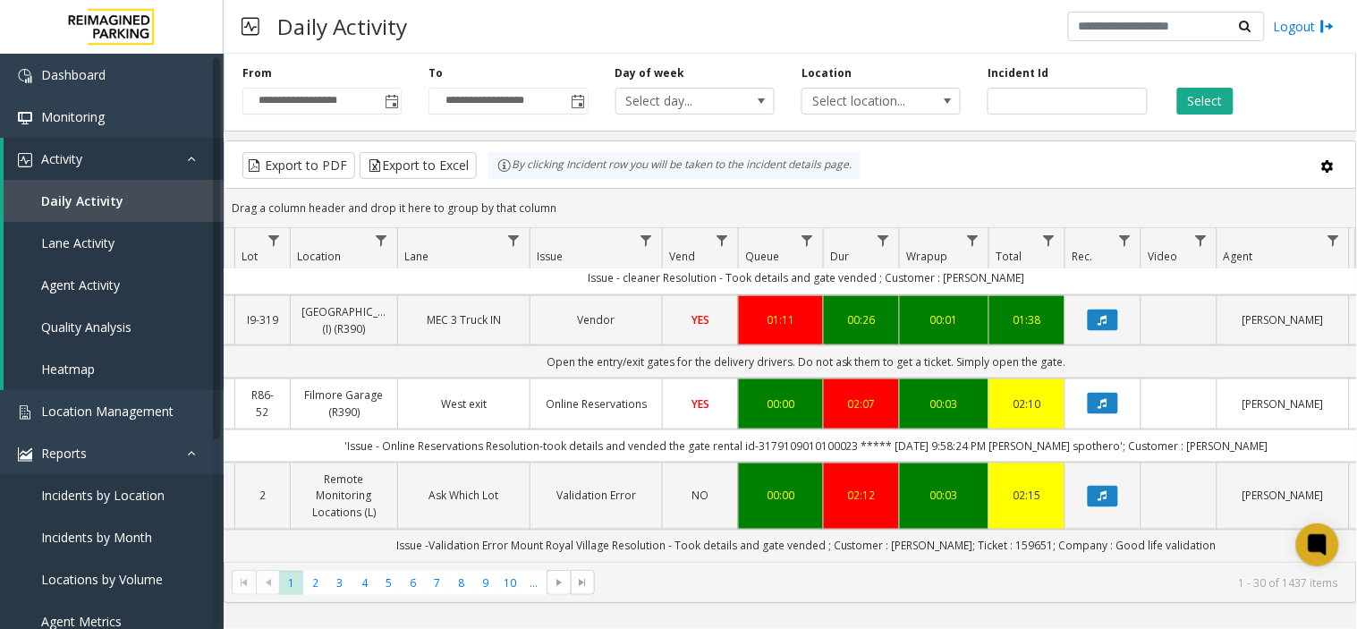
scroll to position [2398, 253]
click at [310, 565] on span "2" at bounding box center [315, 583] width 24 height 24
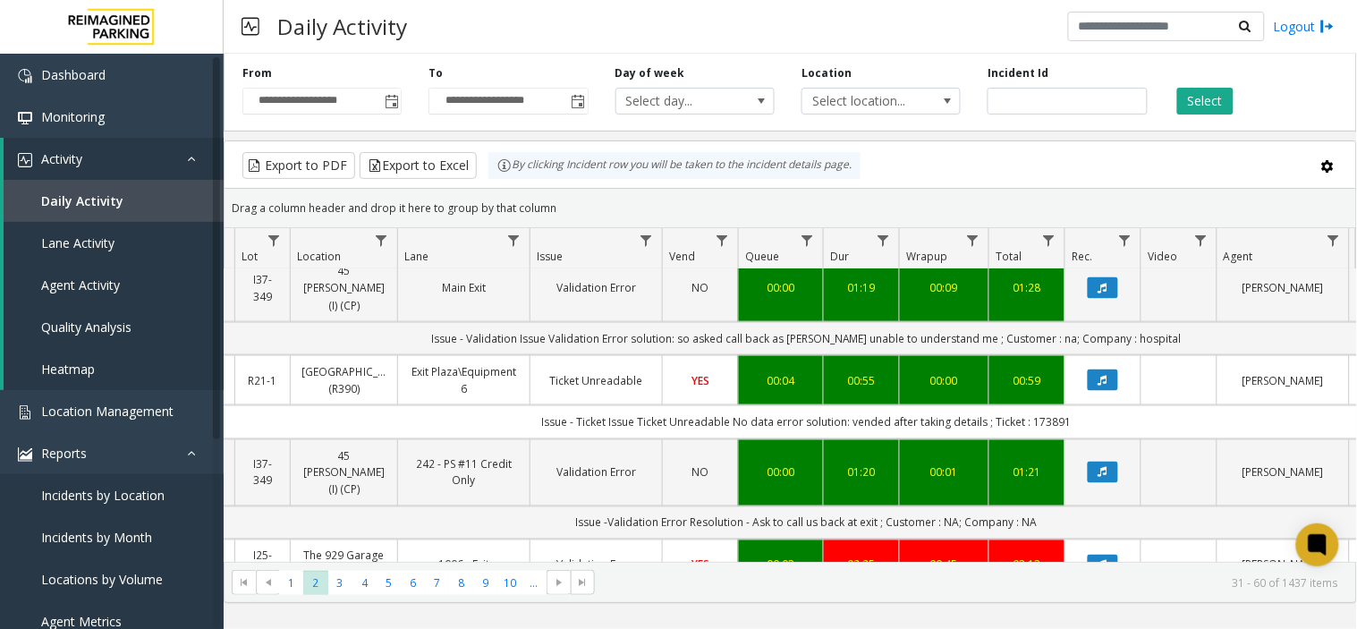
scroll to position [2432, 253]
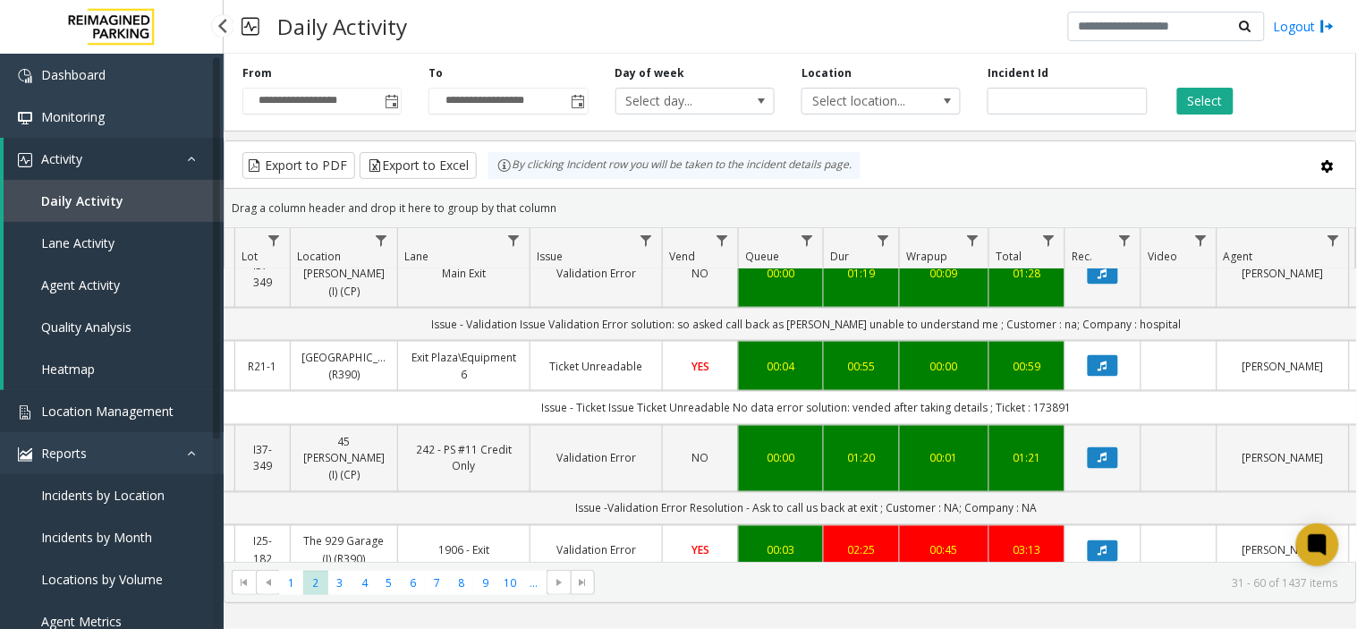
click at [150, 392] on link "Location Management" at bounding box center [112, 411] width 224 height 42
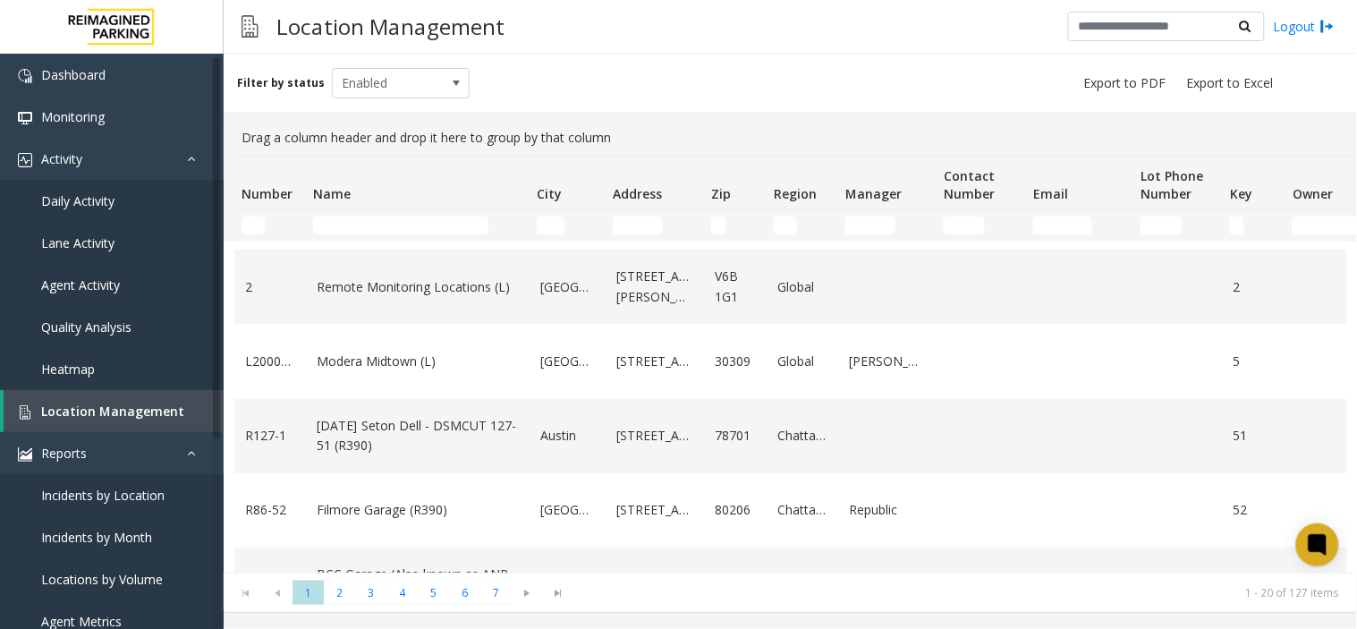
scroll to position [99, 0]
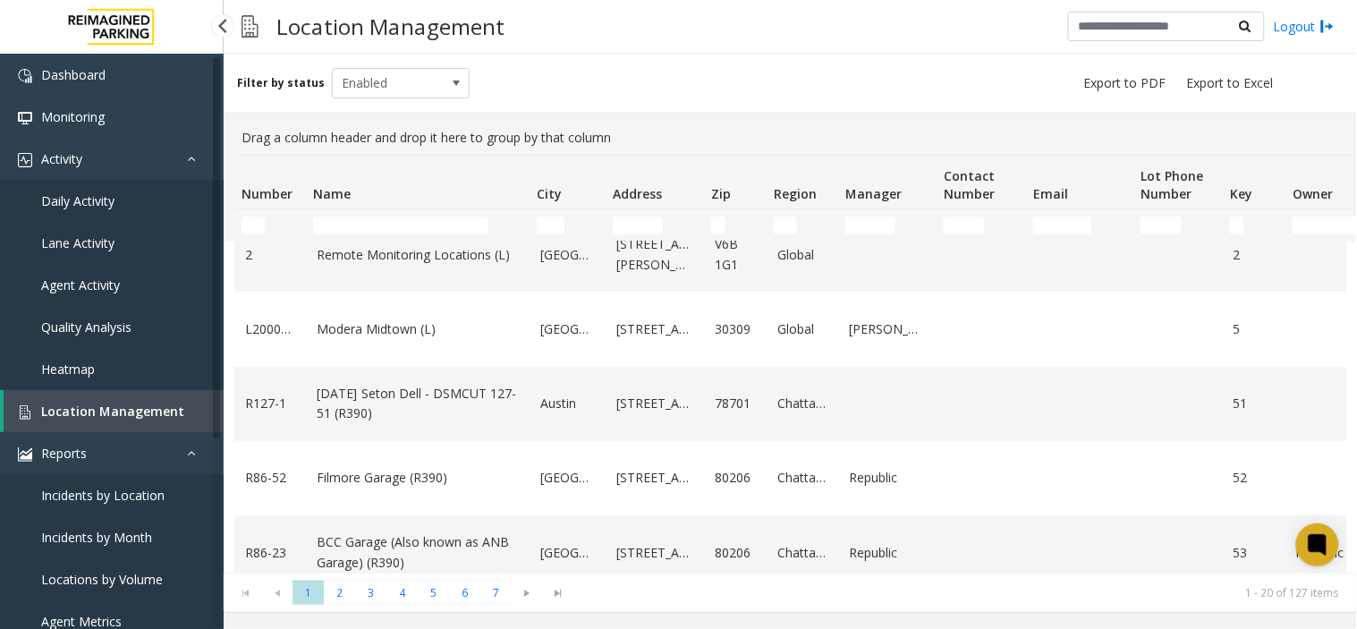
click at [176, 407] on link "Location Management" at bounding box center [114, 411] width 220 height 42
click at [159, 173] on link "Activity" at bounding box center [112, 159] width 224 height 42
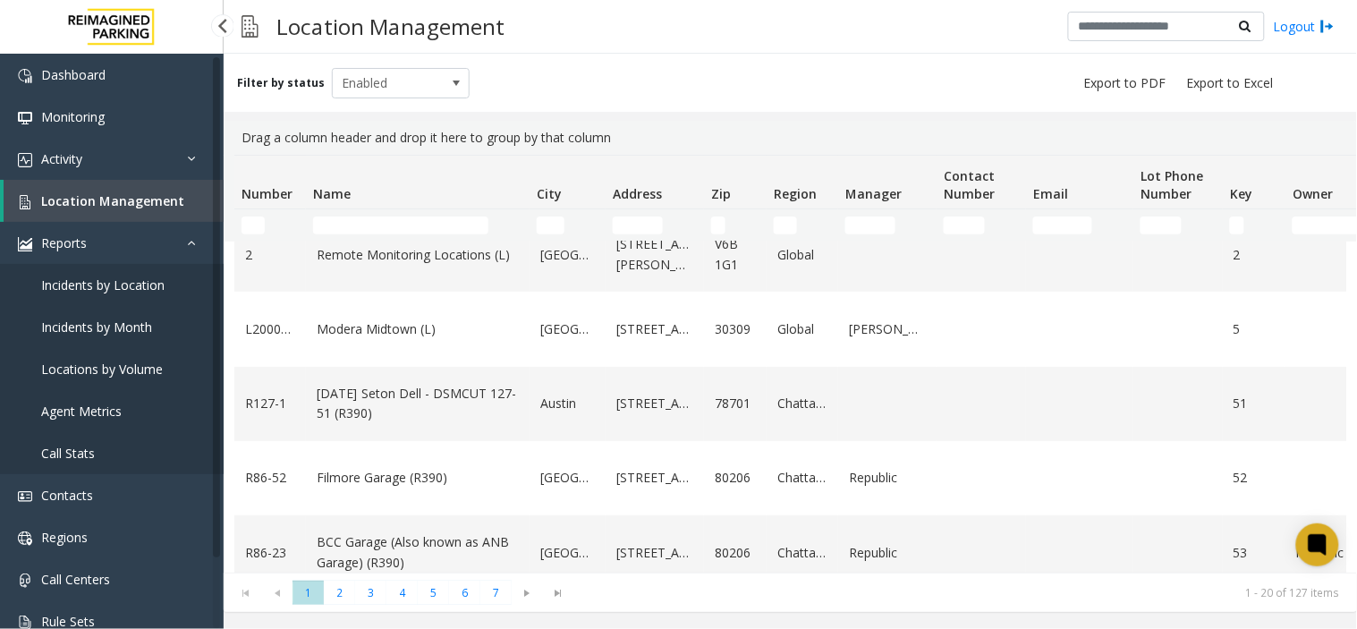
click at [153, 206] on span "Location Management" at bounding box center [112, 200] width 143 height 17
click at [149, 163] on link "Activity" at bounding box center [112, 159] width 224 height 42
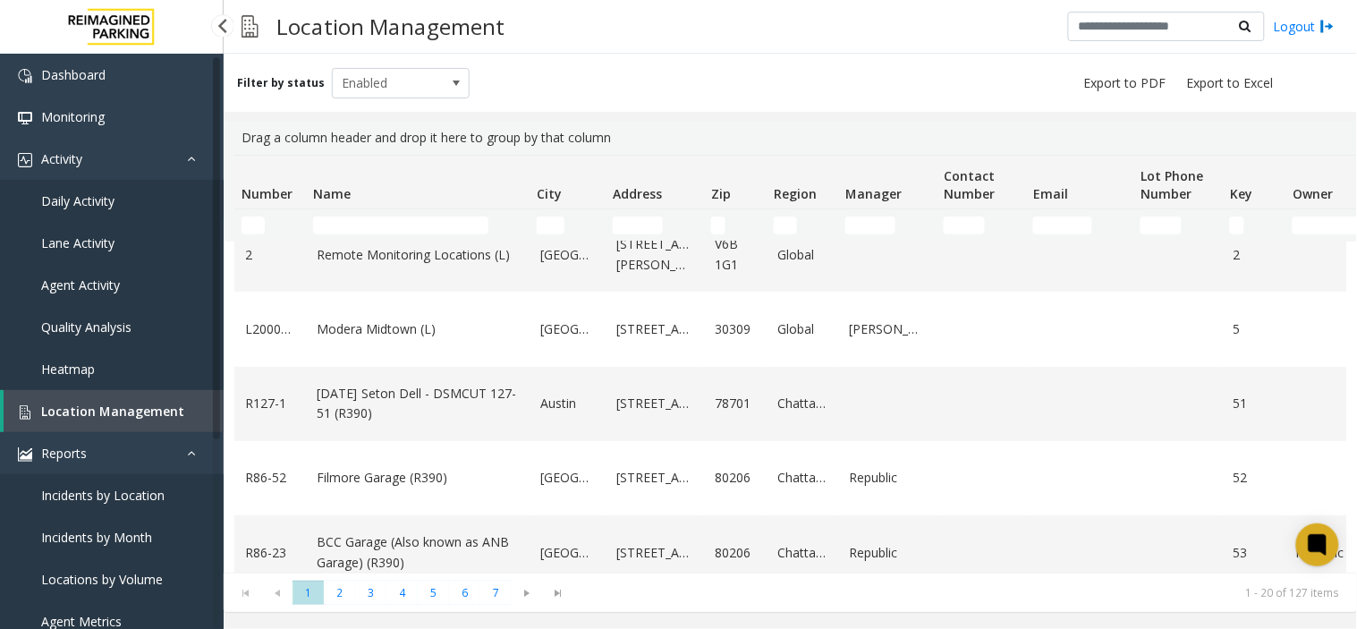
click at [139, 181] on link "Daily Activity" at bounding box center [112, 201] width 224 height 42
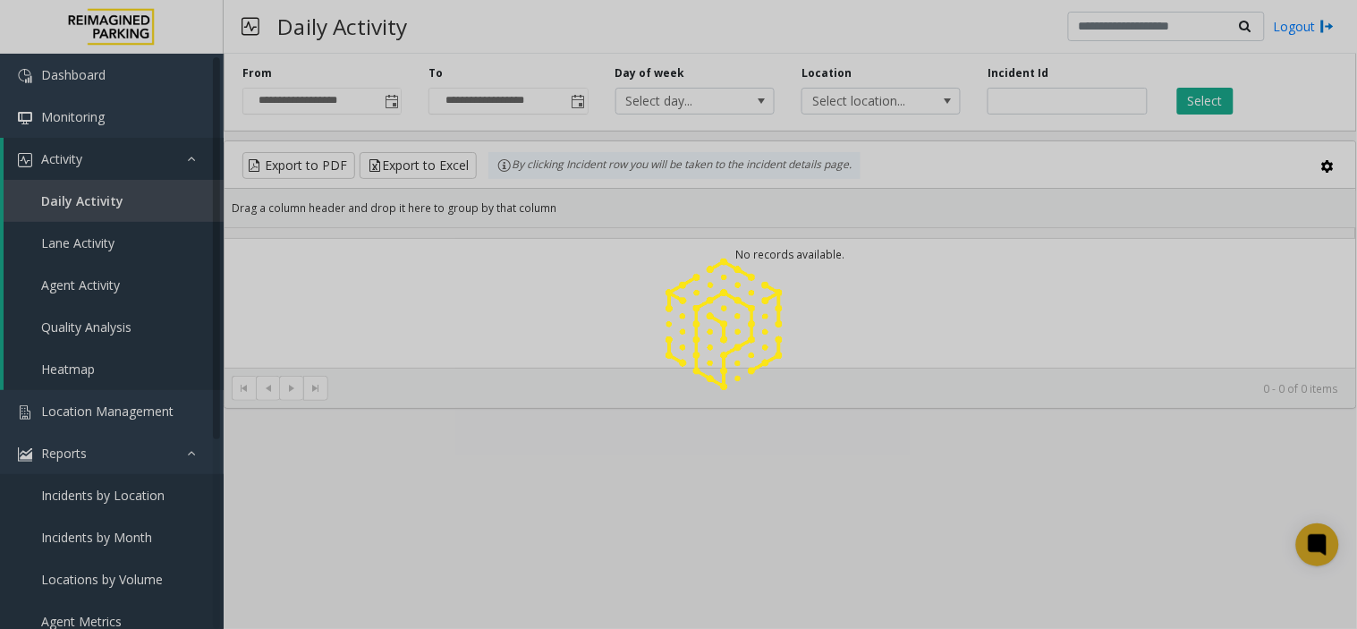
click at [388, 112] on div at bounding box center [678, 314] width 1357 height 629
click at [387, 105] on div at bounding box center [678, 314] width 1357 height 629
click at [389, 100] on div at bounding box center [678, 314] width 1357 height 629
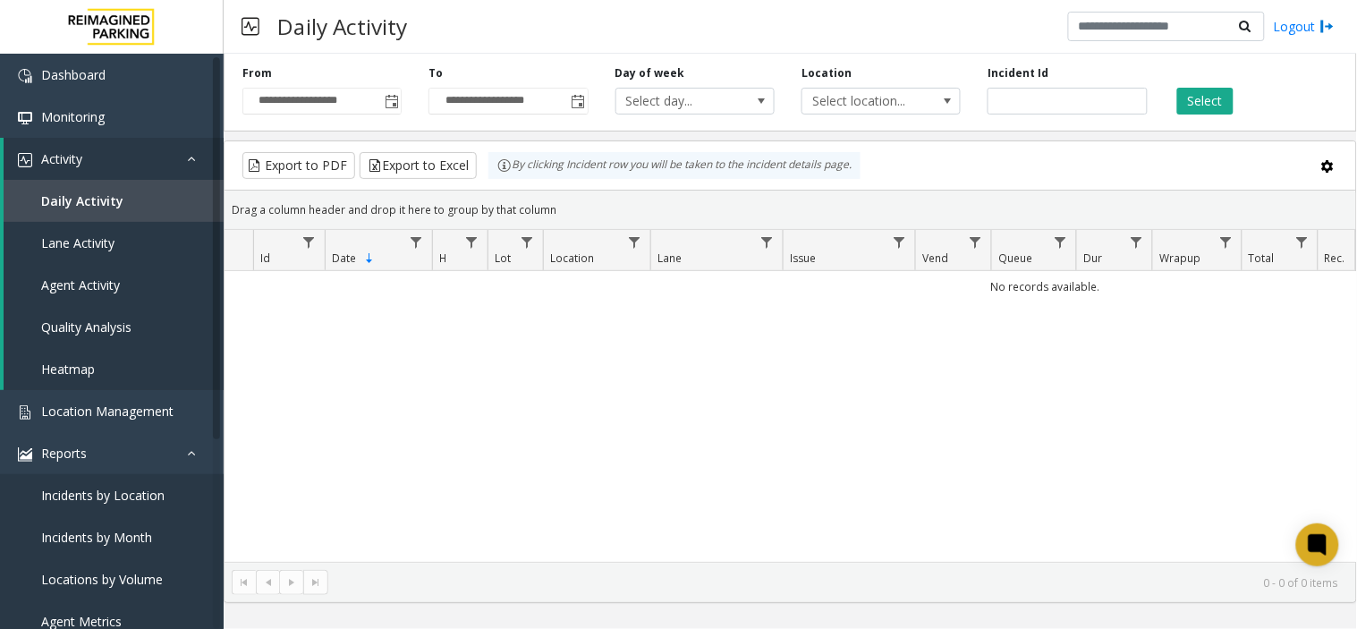
click at [391, 116] on div "**********" at bounding box center [791, 89] width 1134 height 85
click at [391, 105] on span "Toggle popup" at bounding box center [392, 102] width 14 height 14
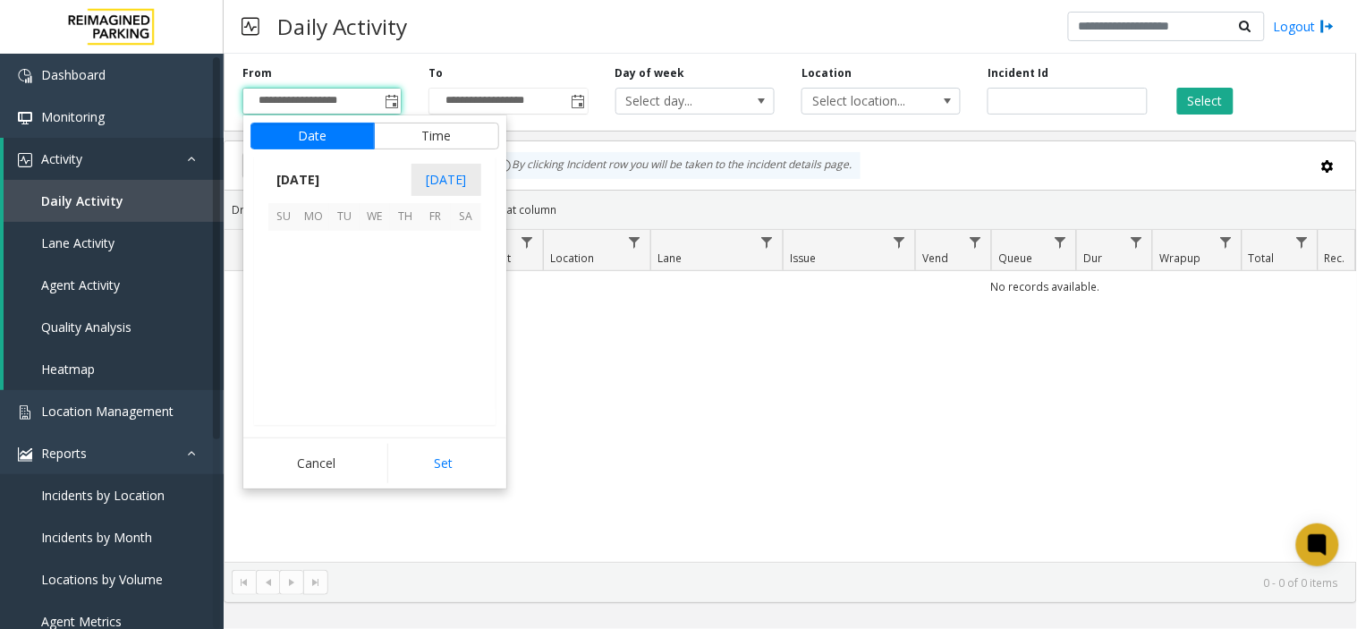
scroll to position [321049, 0]
click at [377, 287] on span "10" at bounding box center [375, 276] width 30 height 30
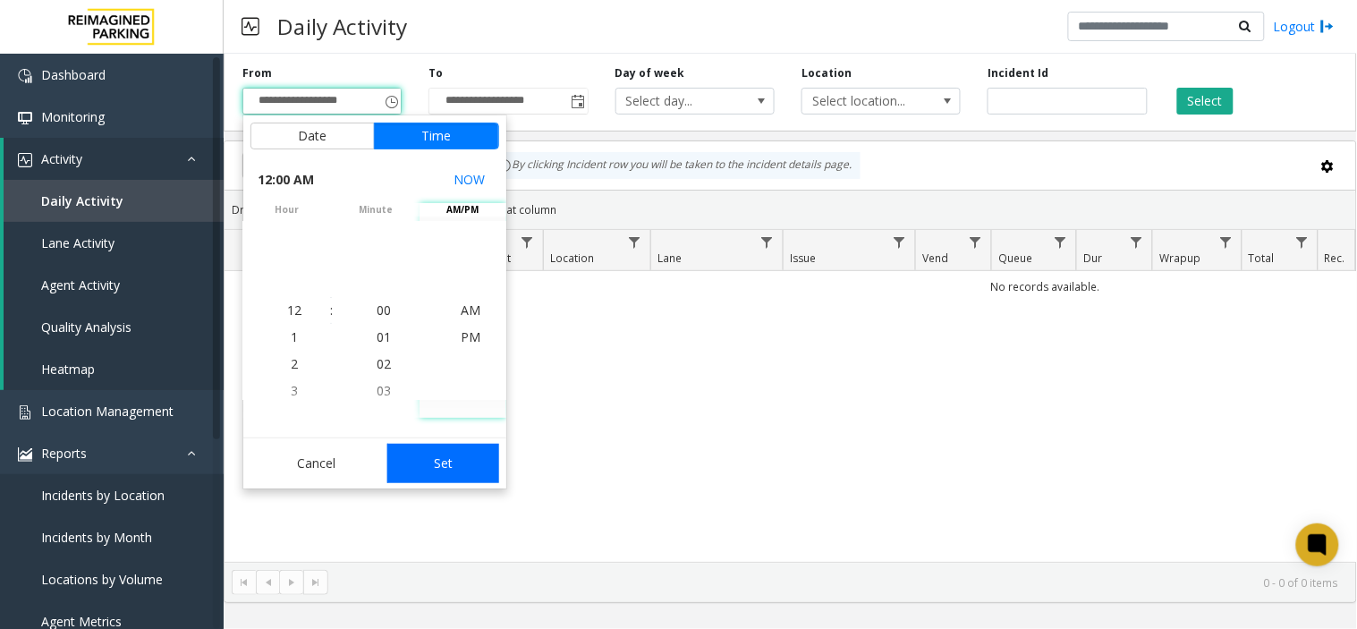
click at [435, 444] on button "Set" at bounding box center [443, 463] width 113 height 39
type input "**********"
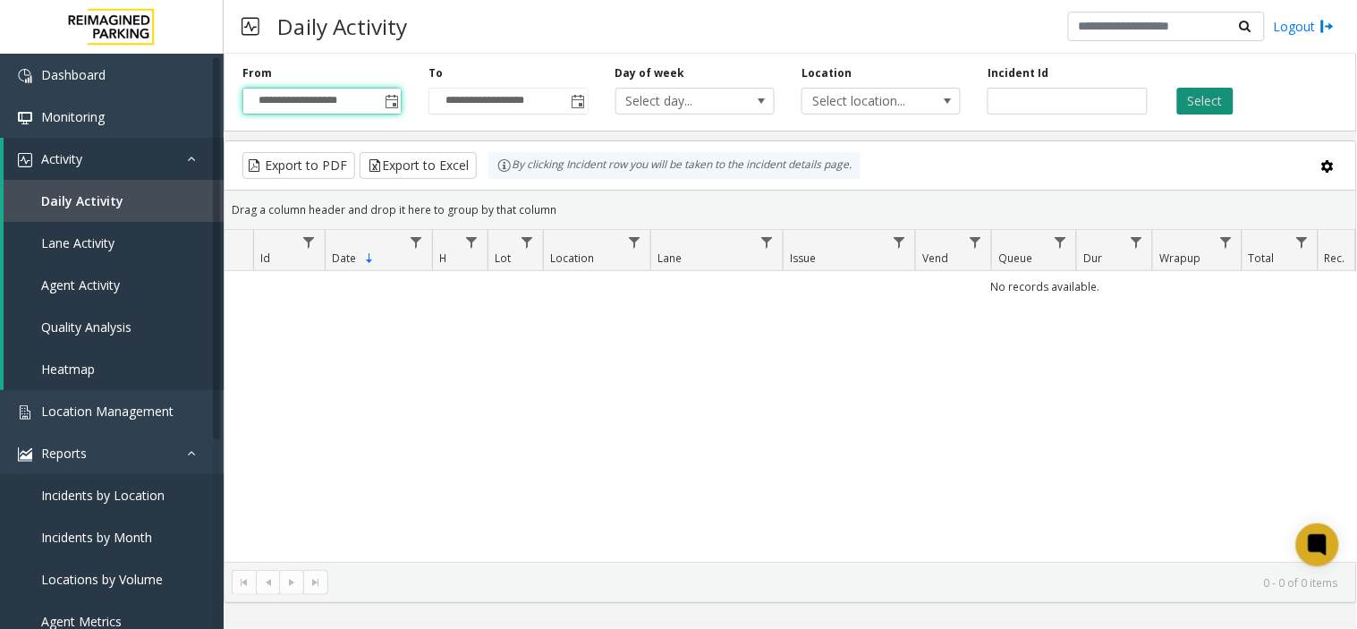
click at [1203, 98] on button "Select" at bounding box center [1205, 101] width 56 height 27
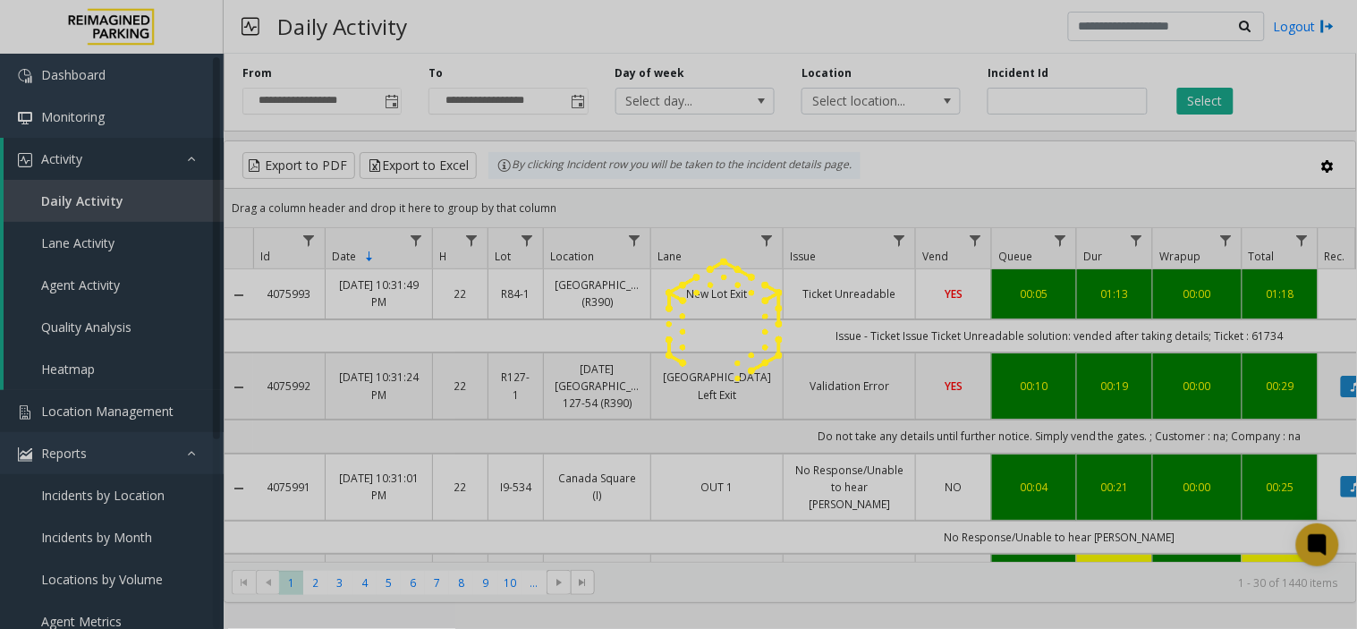
click at [162, 412] on div at bounding box center [678, 314] width 1357 height 629
click at [141, 415] on div at bounding box center [678, 314] width 1357 height 629
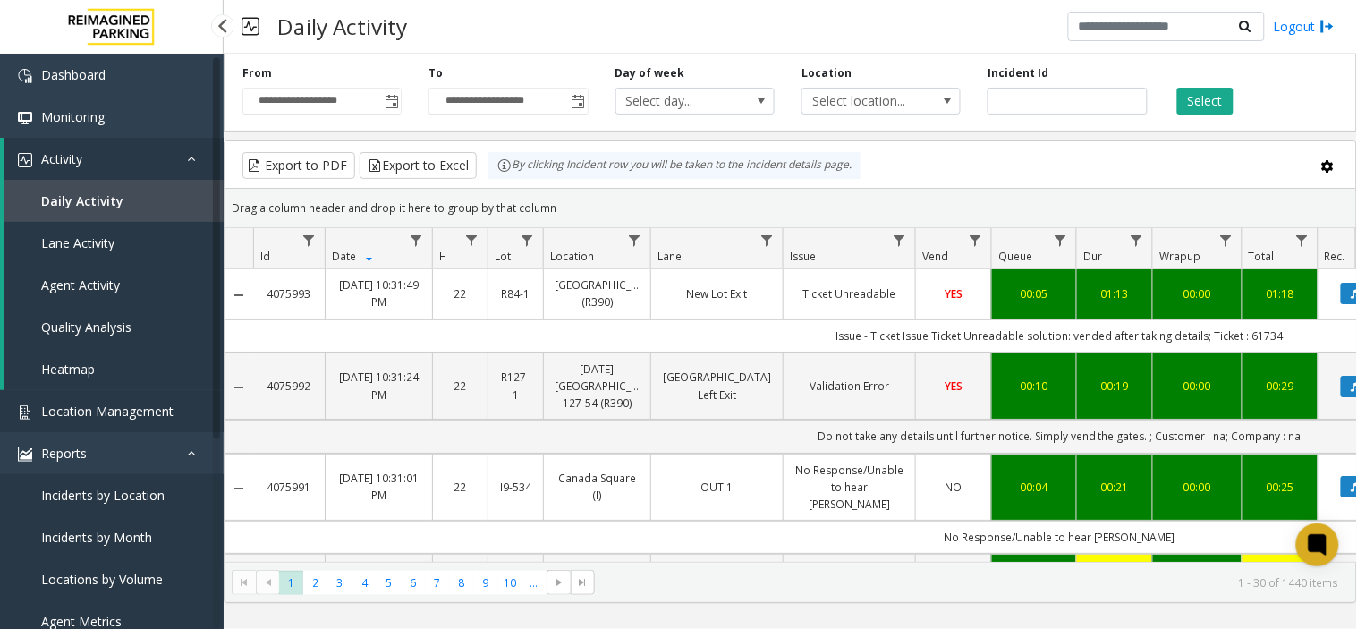
click at [141, 415] on span "Location Management" at bounding box center [107, 411] width 132 height 17
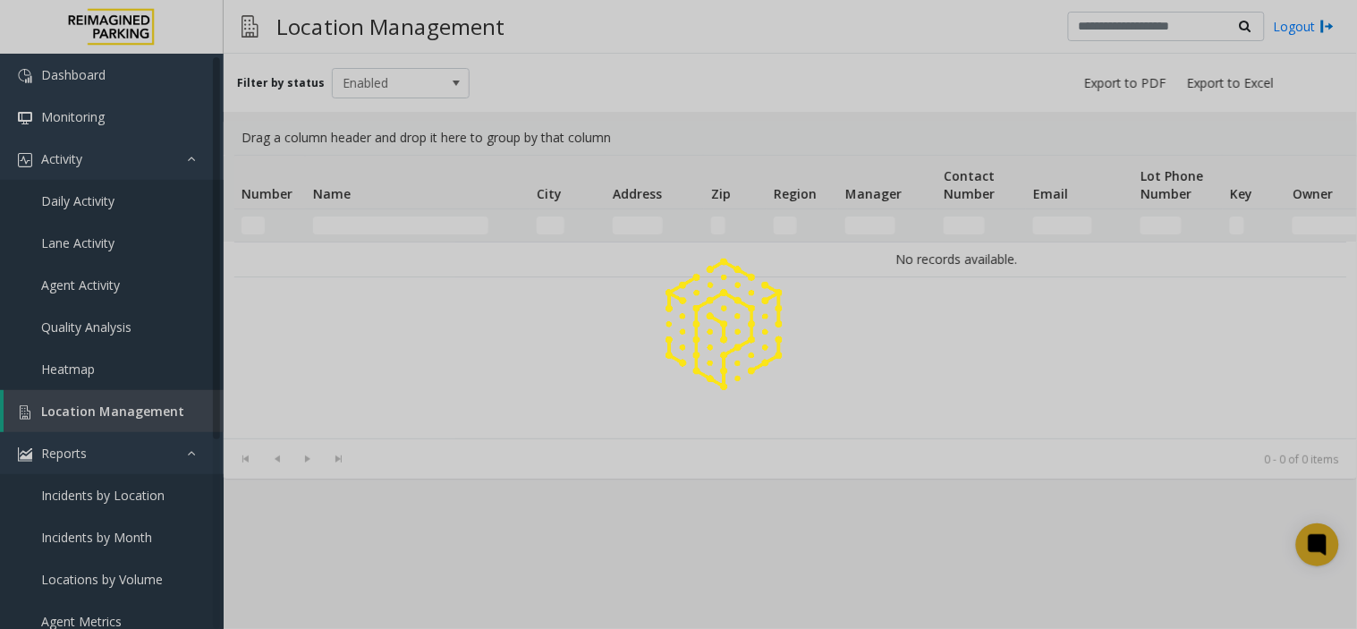
click at [138, 409] on div at bounding box center [678, 314] width 1357 height 629
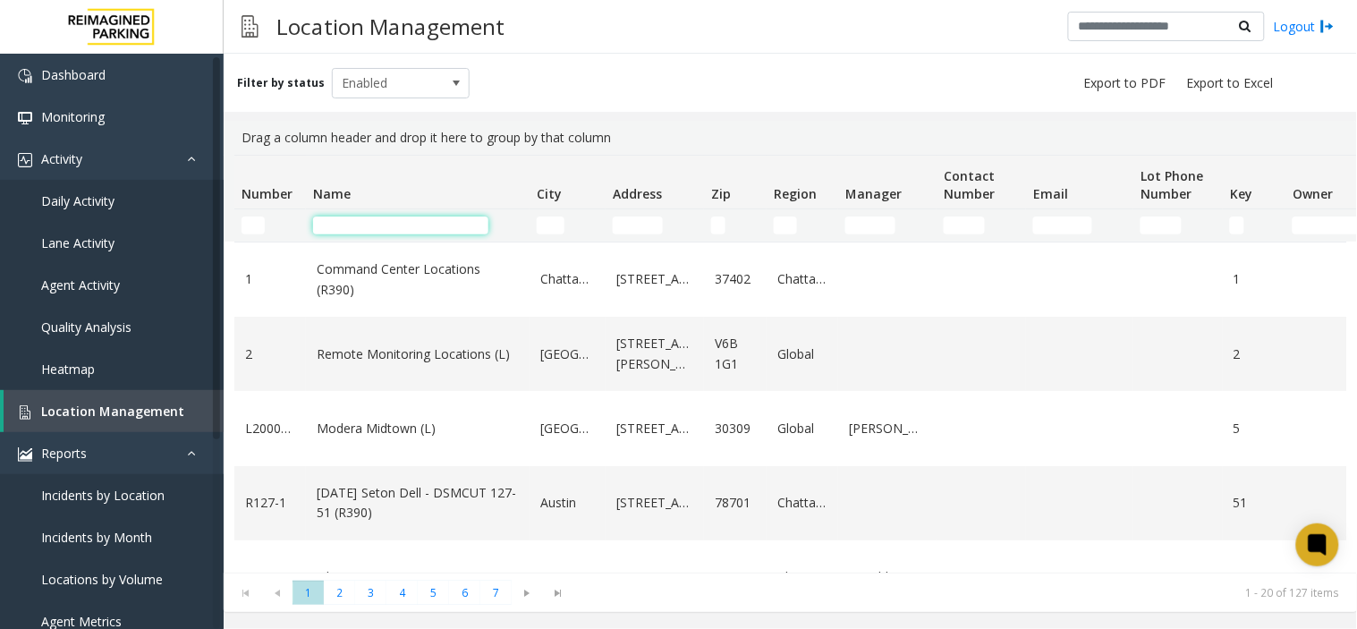
click at [344, 224] on input "Name Filter" at bounding box center [400, 226] width 175 height 18
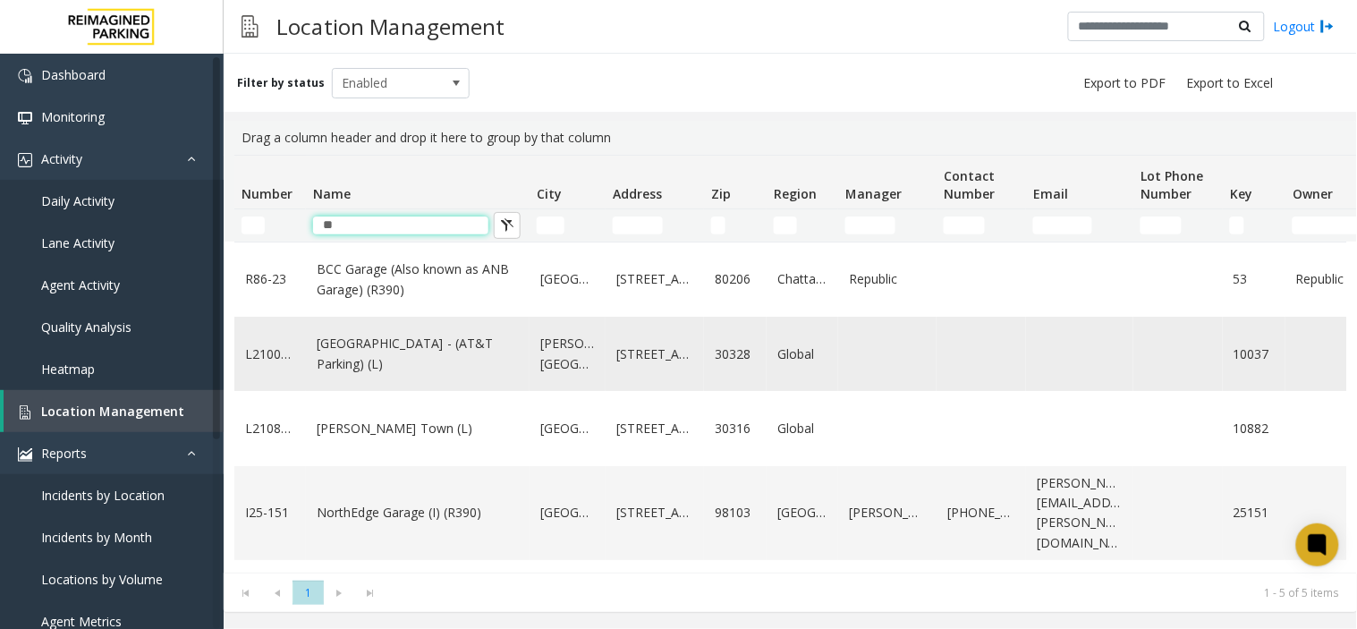
type input "**"
click at [378, 368] on link "North Springs - (AT&T Parking) (L)" at bounding box center [418, 354] width 202 height 40
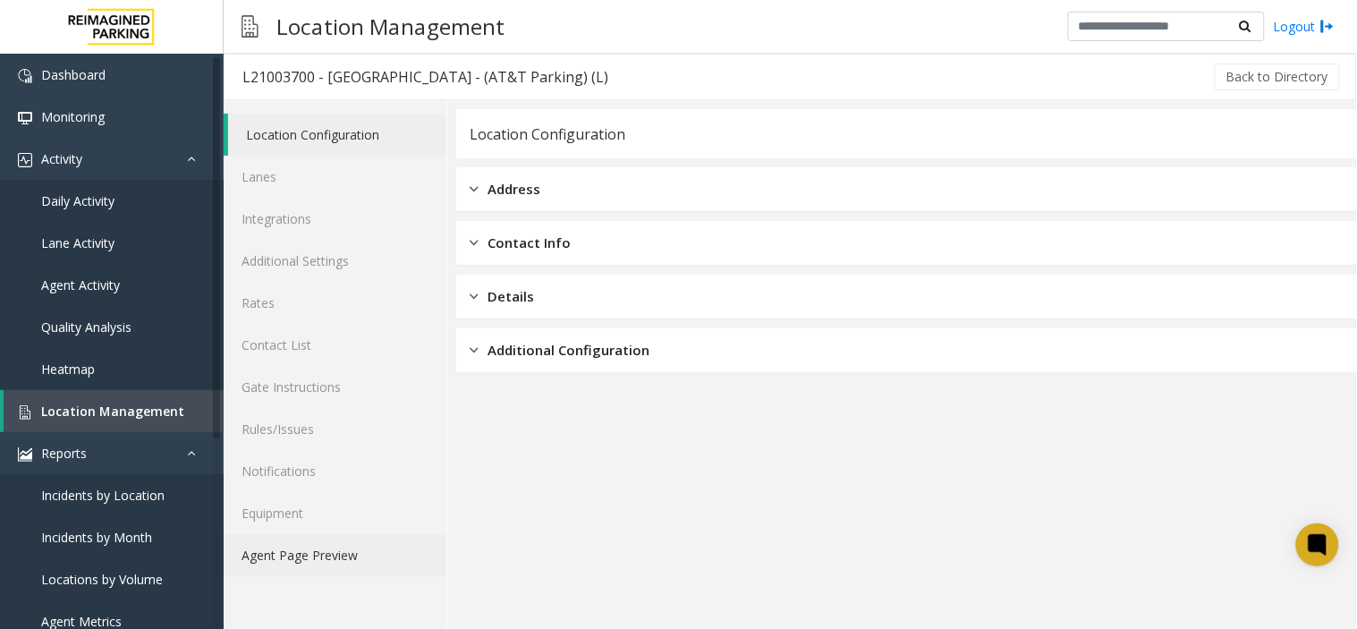
click at [351, 564] on link "Agent Page Preview" at bounding box center [335, 555] width 223 height 42
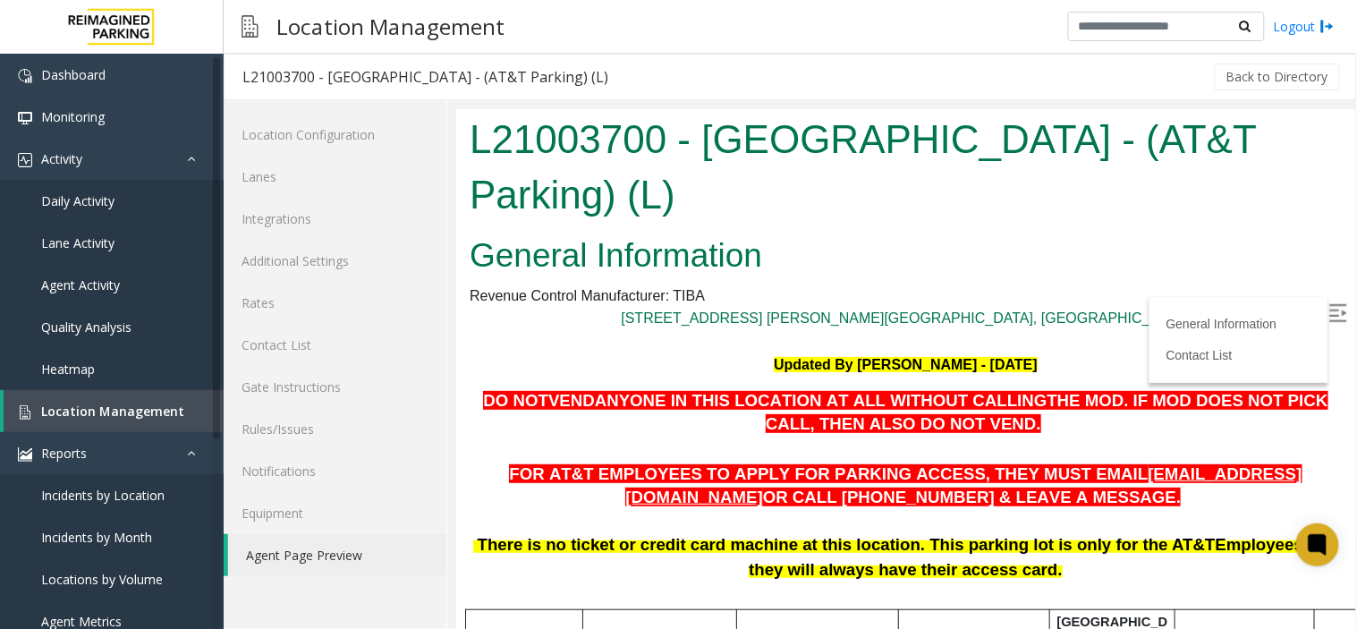
scroll to position [397, 0]
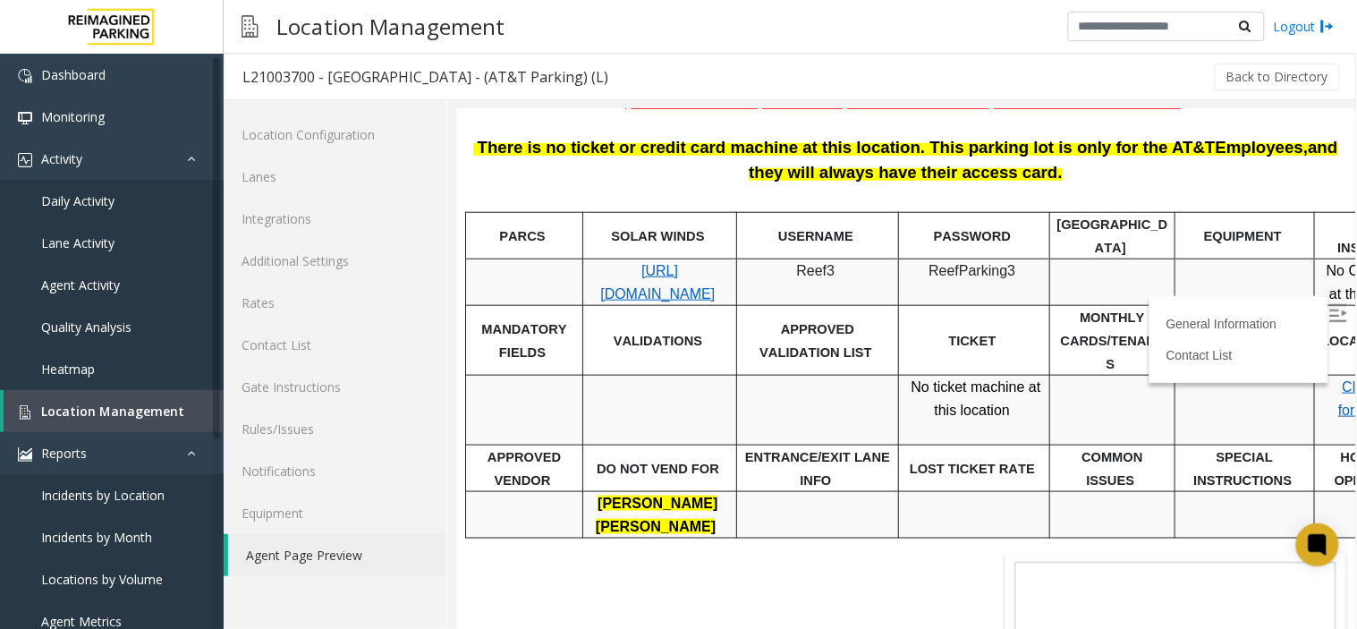
click at [653, 259] on p "https://attatl-web.sp.tibaparking.net/" at bounding box center [659, 282] width 140 height 46
click at [653, 255] on div at bounding box center [659, 258] width 154 height 6
click at [665, 262] on link "https://attatl-web.sp.tibaparking.net/" at bounding box center [656, 281] width 115 height 38
click at [811, 262] on span "Reef3" at bounding box center [814, 269] width 38 height 15
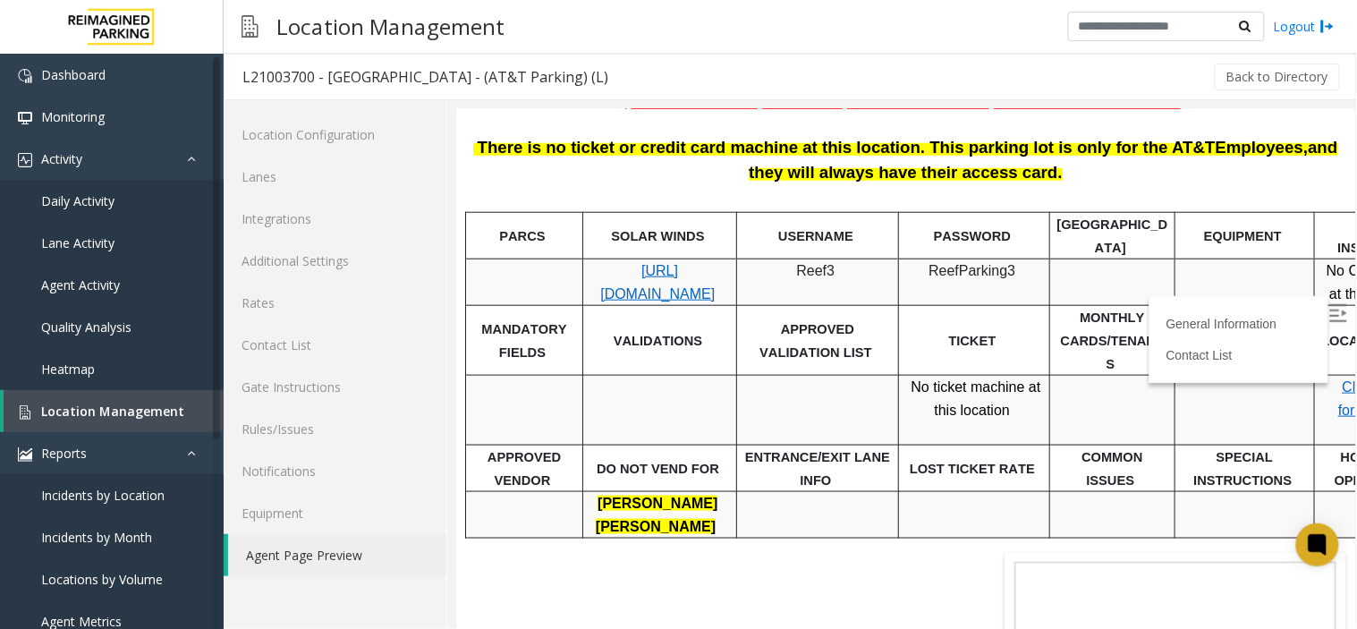
click at [973, 262] on span "ReefParking3" at bounding box center [971, 269] width 87 height 15
click at [164, 410] on span "Location Management" at bounding box center [112, 411] width 143 height 17
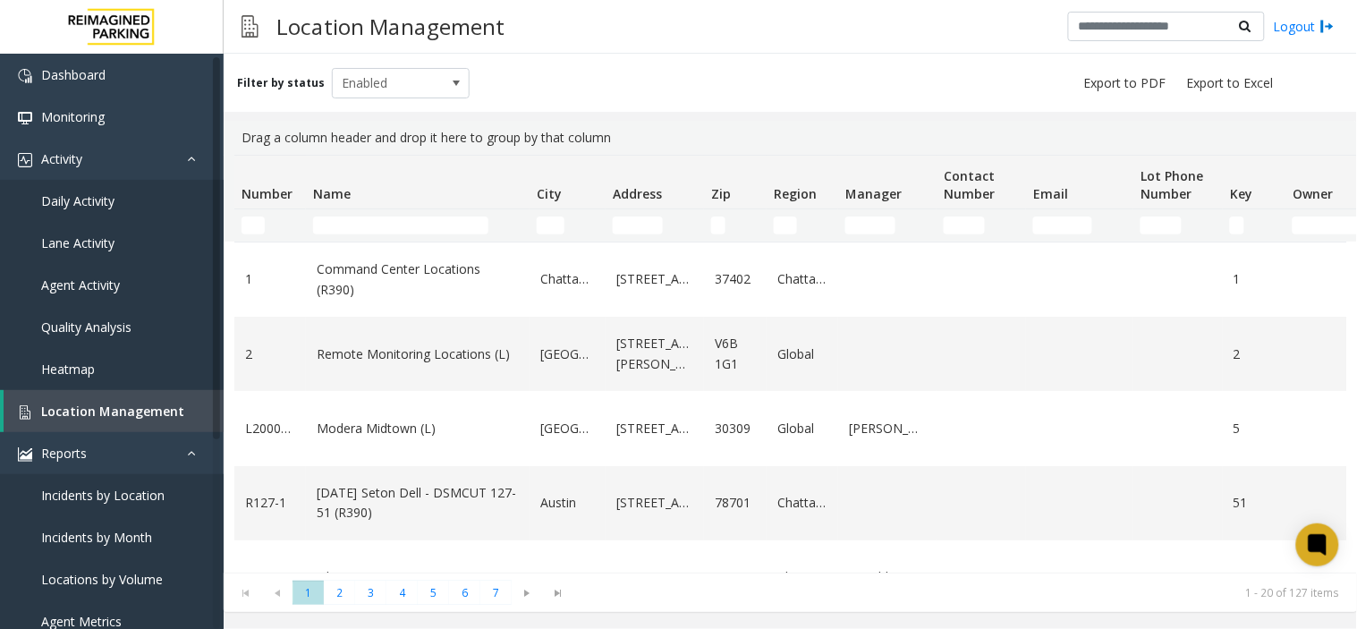
click at [341, 215] on td "Name Filter" at bounding box center [418, 225] width 224 height 32
click at [344, 218] on input "Name Filter" at bounding box center [400, 226] width 175 height 18
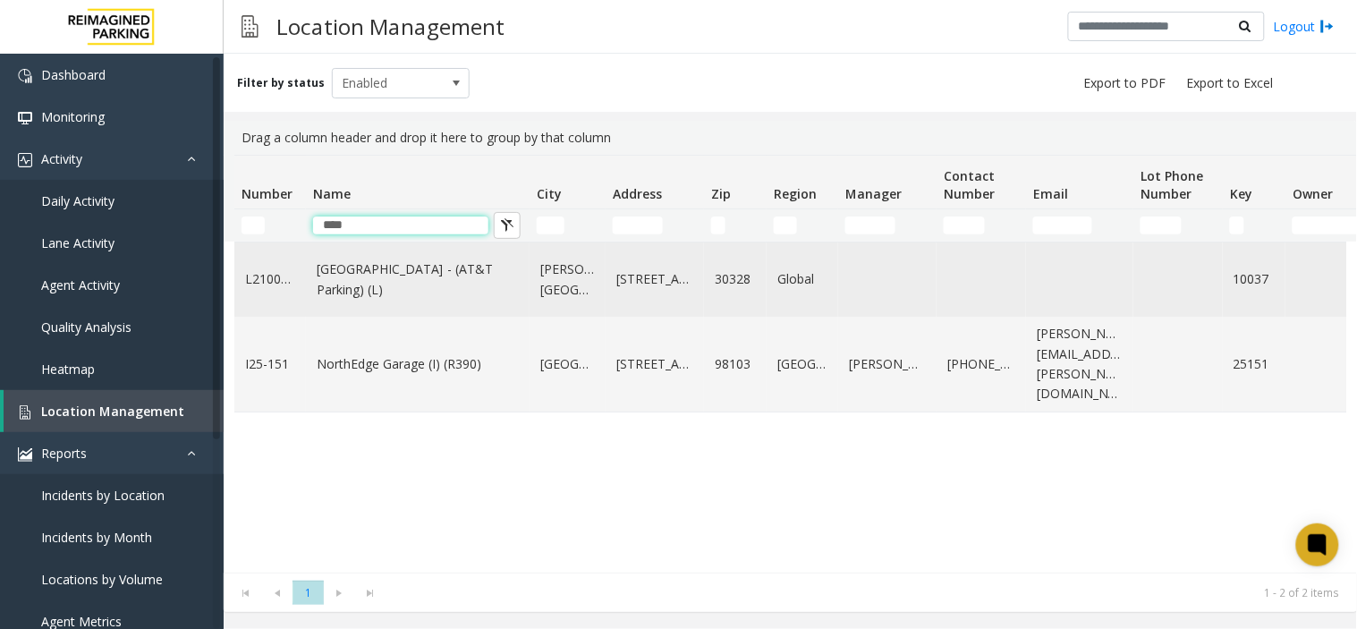
type input "****"
click at [390, 286] on link "North Springs - (AT&T Parking) (L)" at bounding box center [418, 279] width 202 height 40
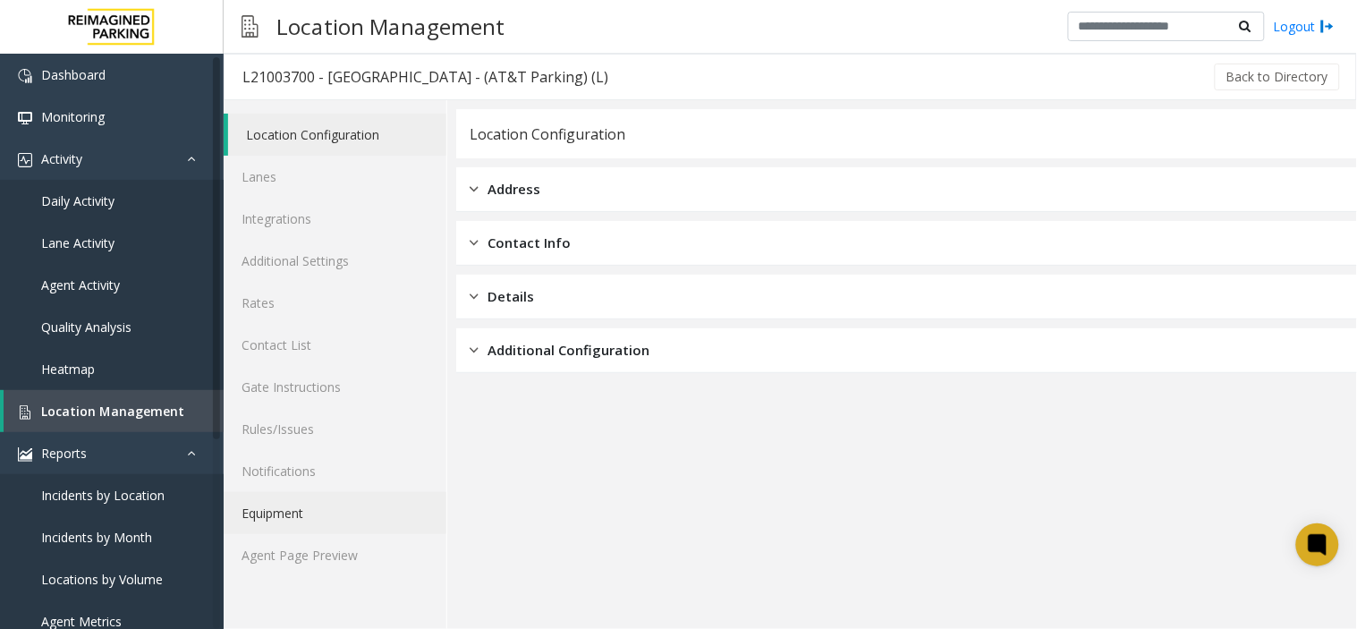
click at [319, 516] on link "Equipment" at bounding box center [335, 513] width 223 height 42
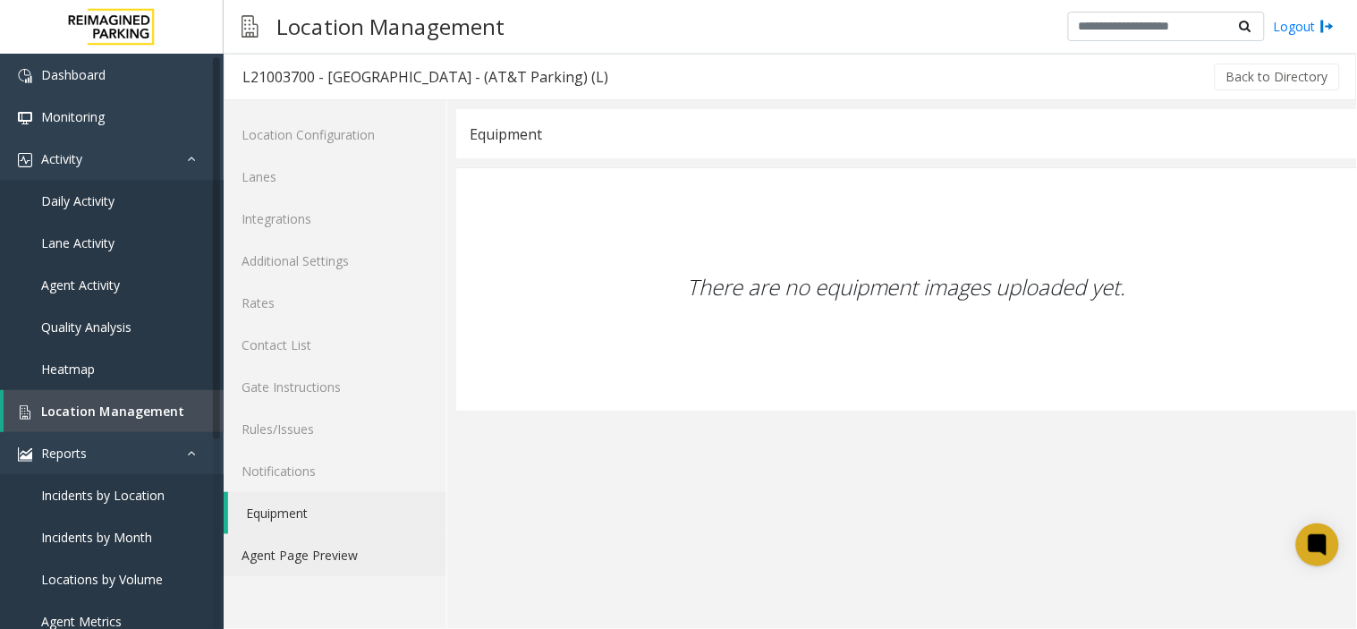
click at [316, 543] on link "Agent Page Preview" at bounding box center [335, 555] width 223 height 42
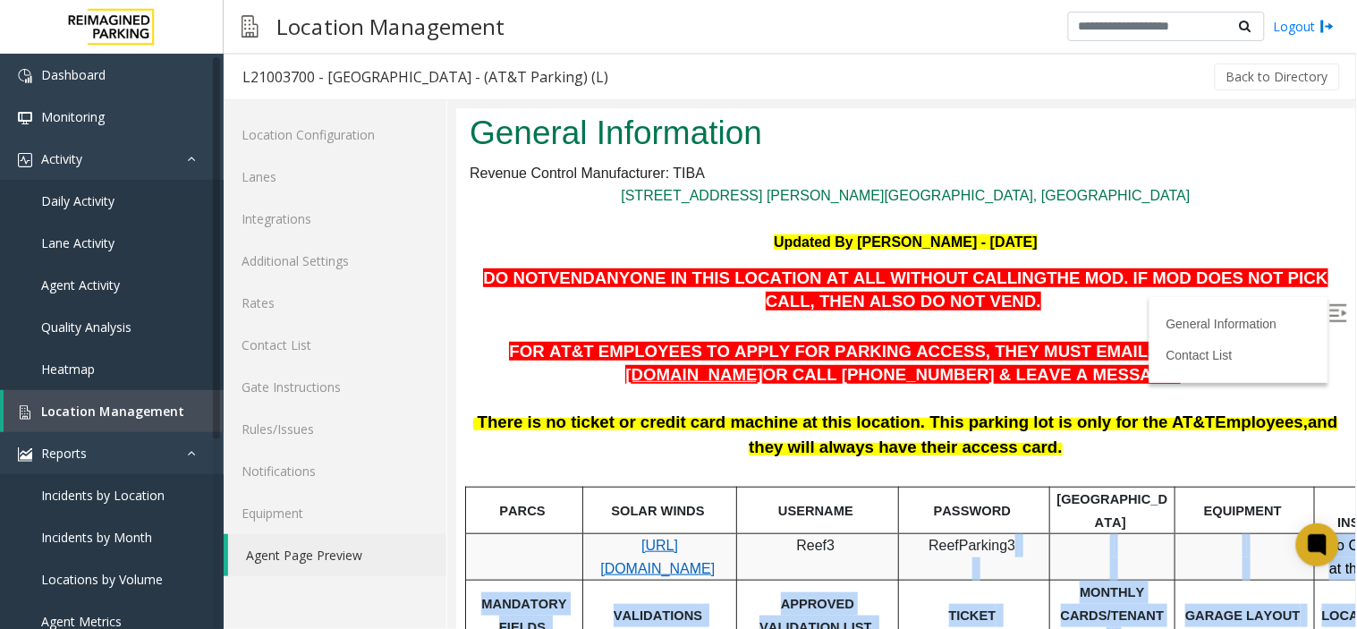
scroll to position [353, 0]
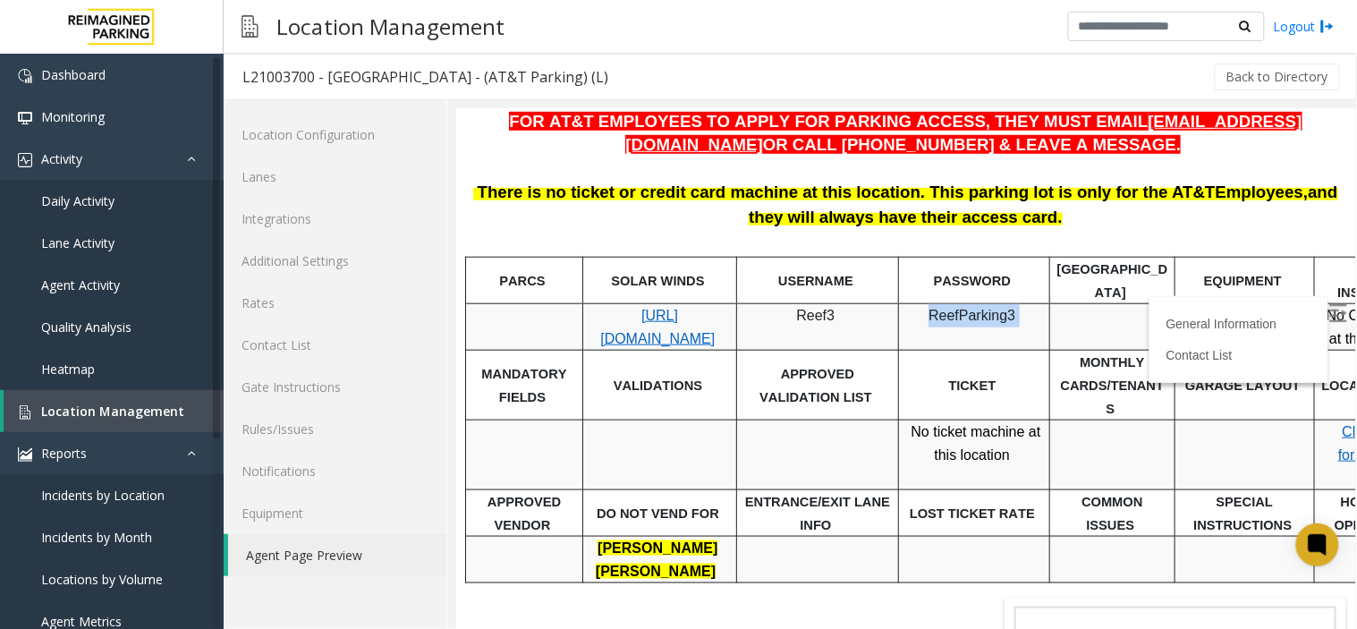
drag, startPoint x: 1023, startPoint y: 602, endPoint x: 930, endPoint y: 256, distance: 358.3
click at [930, 303] on p "ReefParking3" at bounding box center [974, 326] width 138 height 46
copy p "ReefParking3"
click at [108, 403] on span "Location Management" at bounding box center [112, 411] width 143 height 17
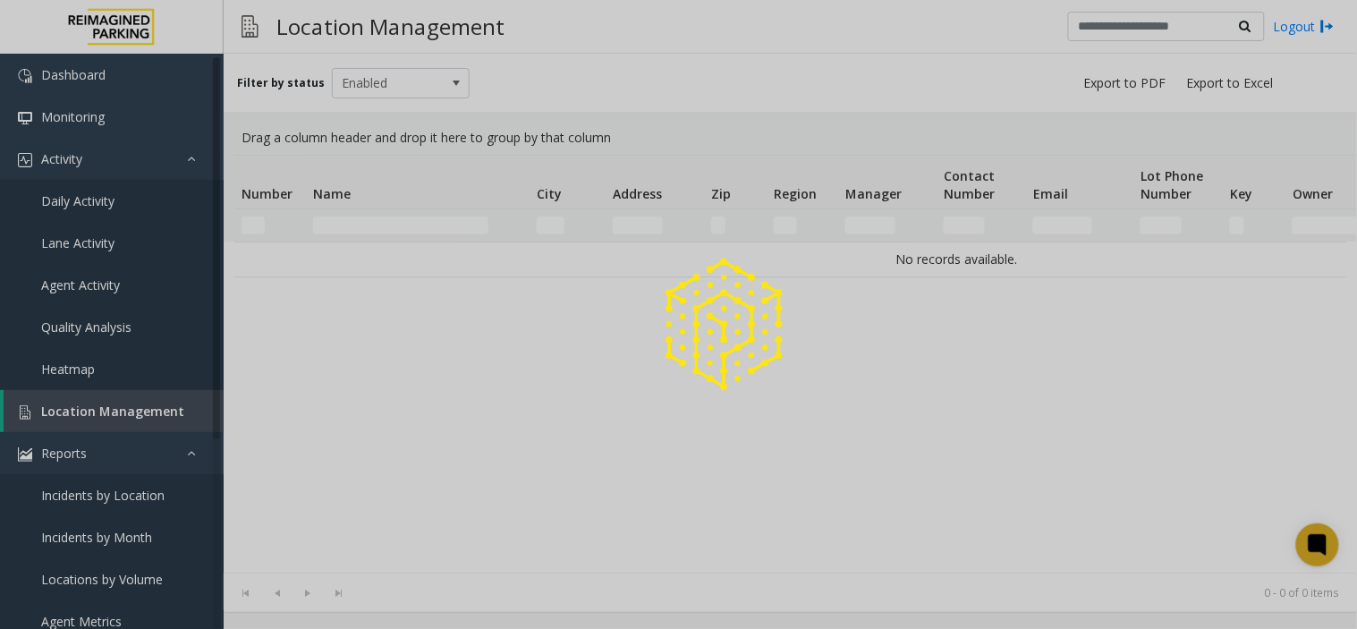
click at [108, 401] on div at bounding box center [678, 314] width 1357 height 629
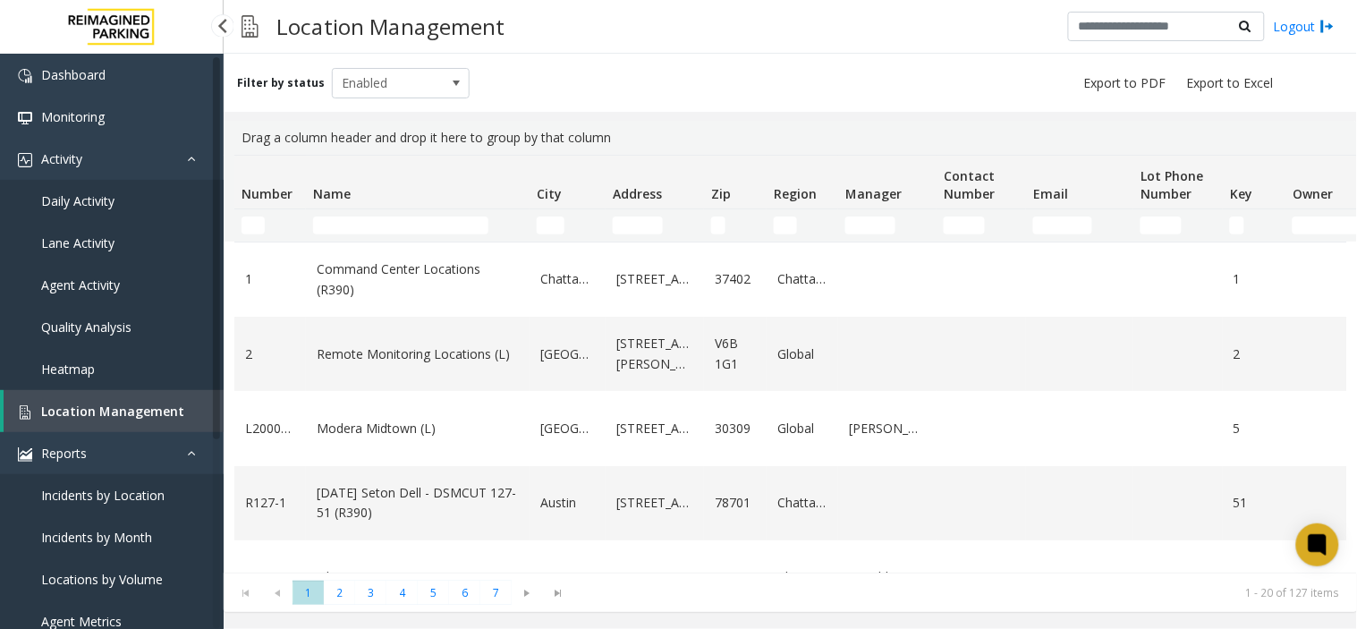
click at [81, 412] on span "Location Management" at bounding box center [112, 411] width 143 height 17
click at [146, 198] on link "Daily Activity" at bounding box center [112, 201] width 224 height 42
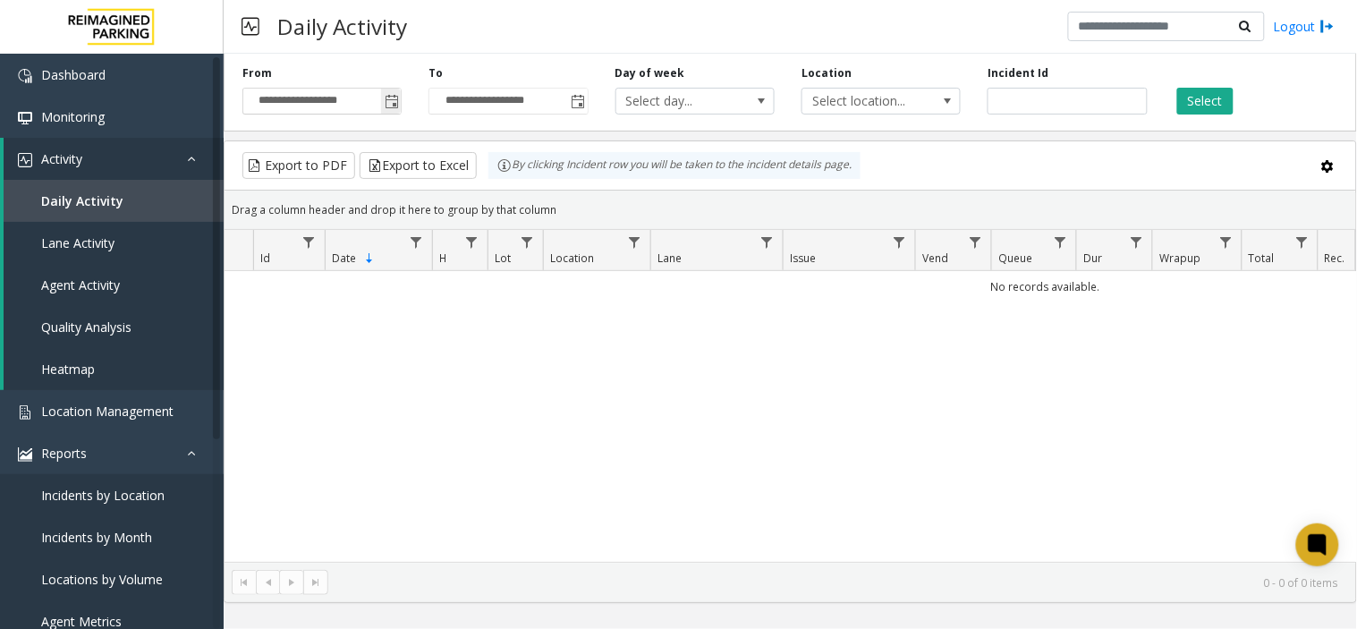
click at [386, 105] on span "Toggle popup" at bounding box center [392, 102] width 14 height 14
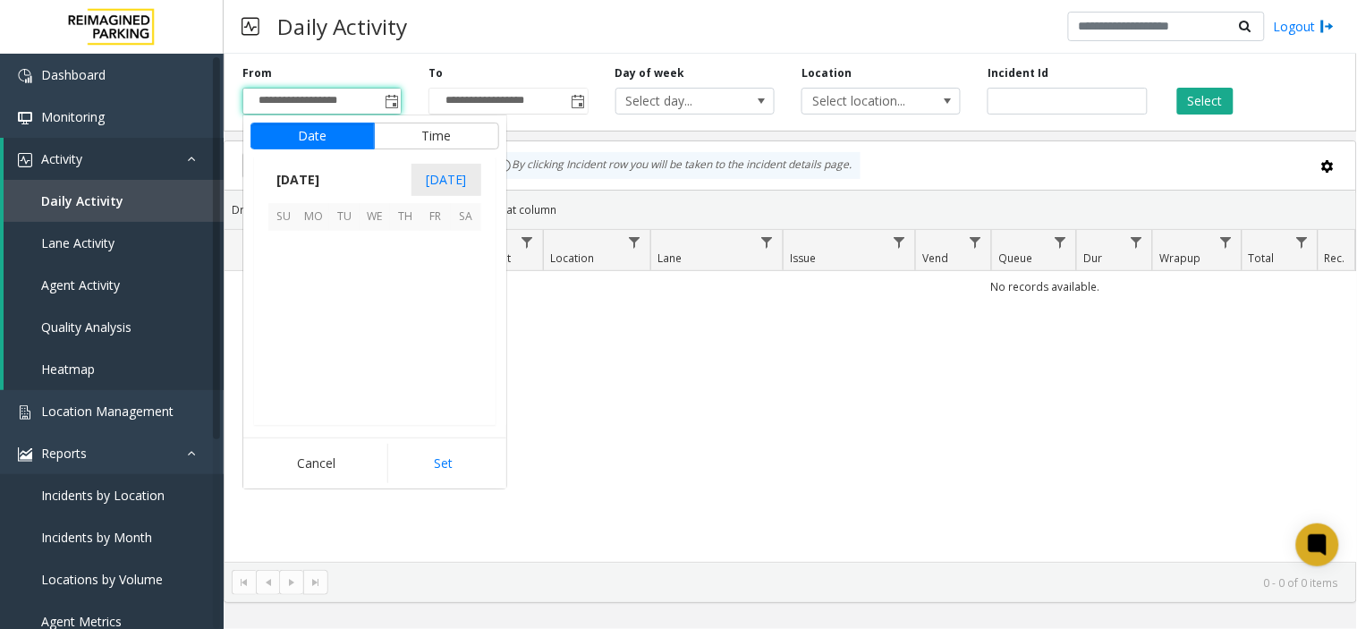
scroll to position [321049, 0]
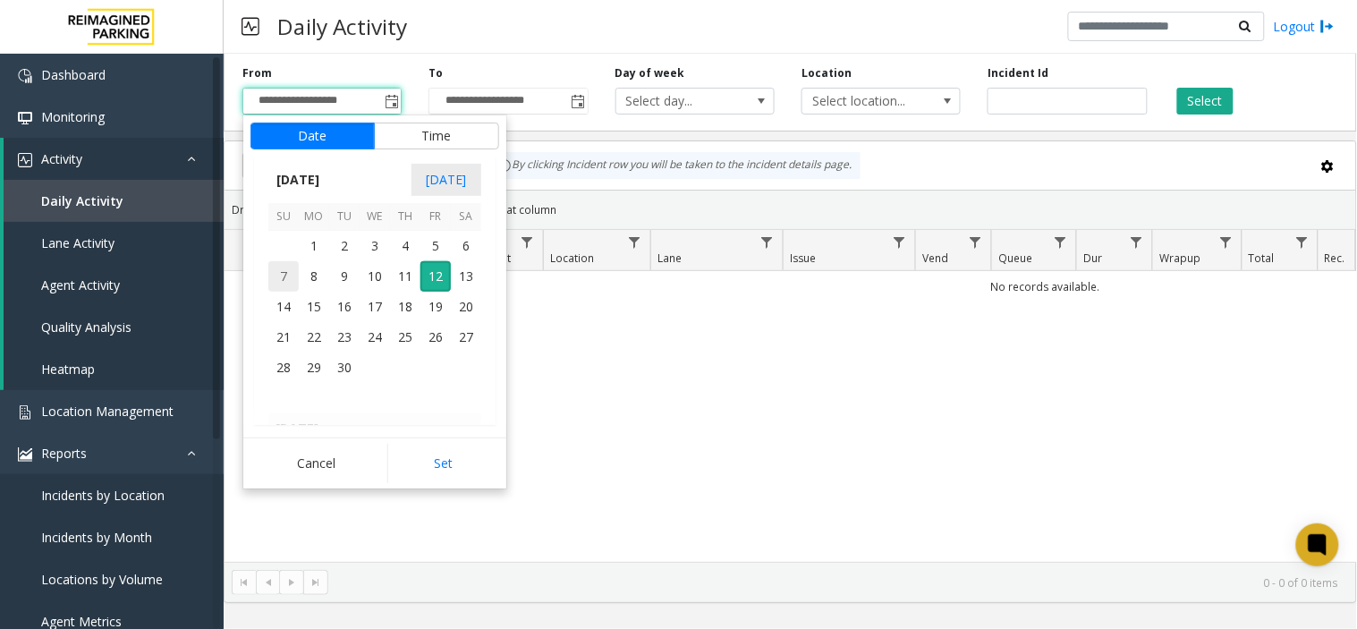
click at [287, 278] on span "7" at bounding box center [283, 276] width 30 height 30
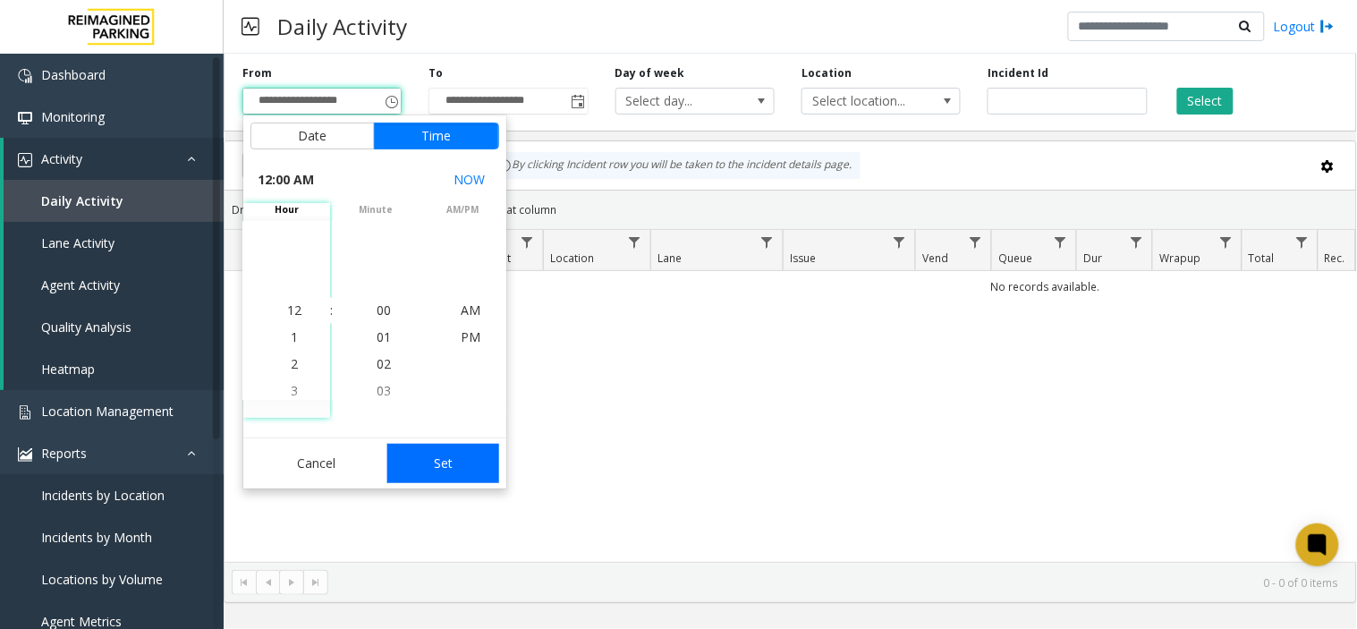
click at [449, 474] on button "Set" at bounding box center [443, 463] width 113 height 39
type input "**********"
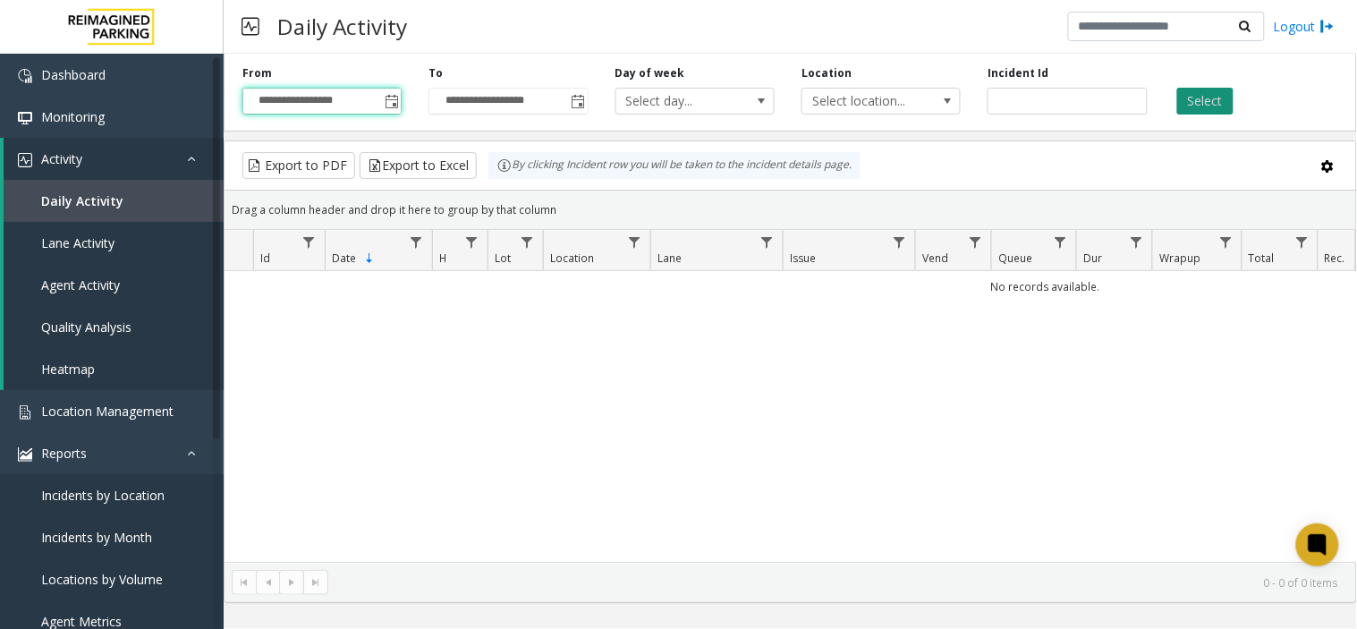
click at [1197, 90] on button "Select" at bounding box center [1205, 101] width 56 height 27
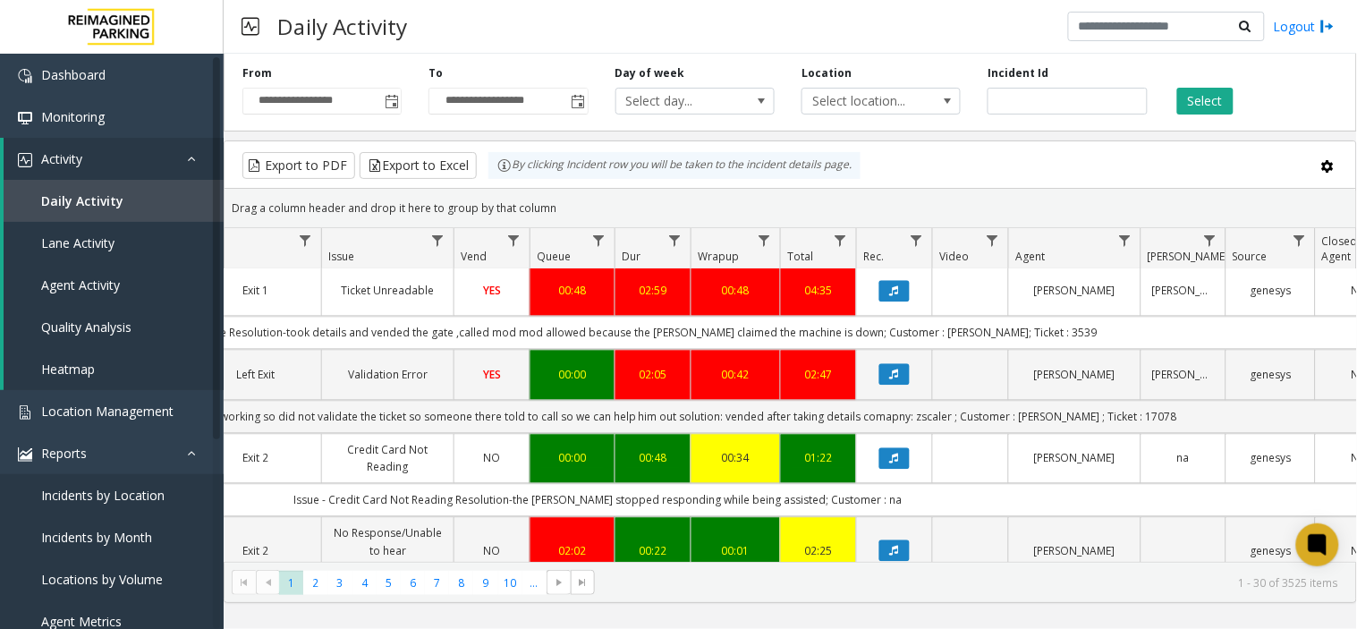
scroll to position [1391, 462]
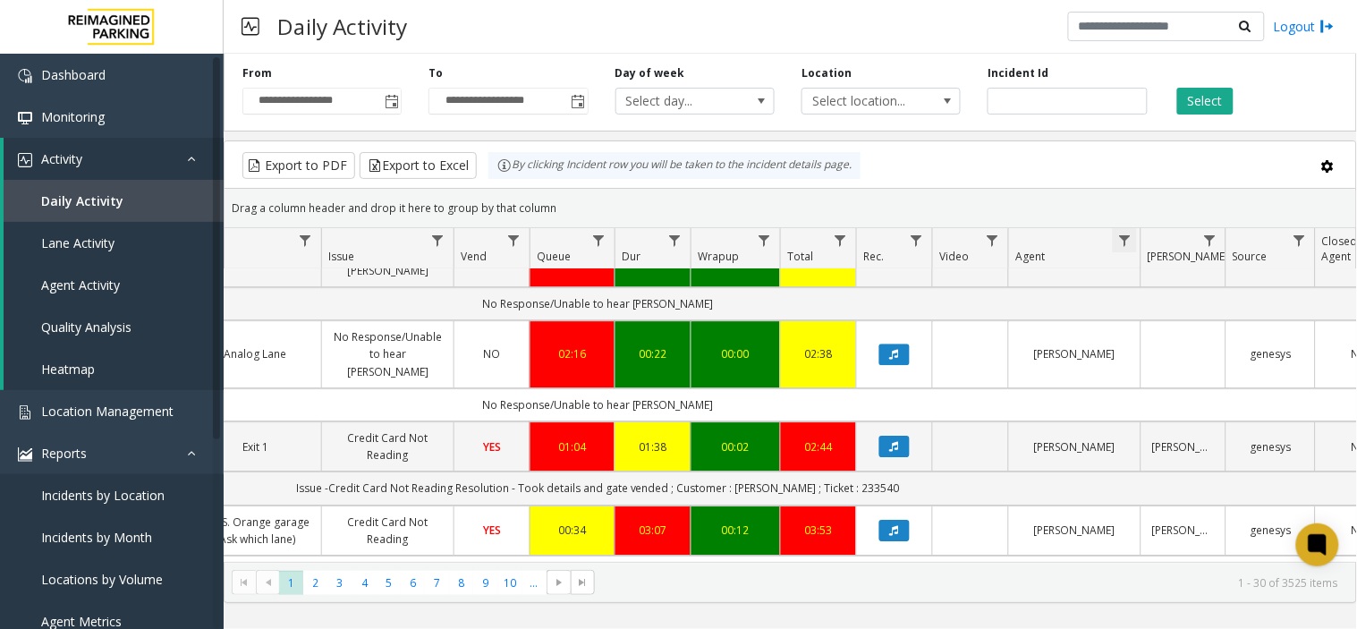
click at [1121, 239] on span "Data table" at bounding box center [1124, 241] width 14 height 14
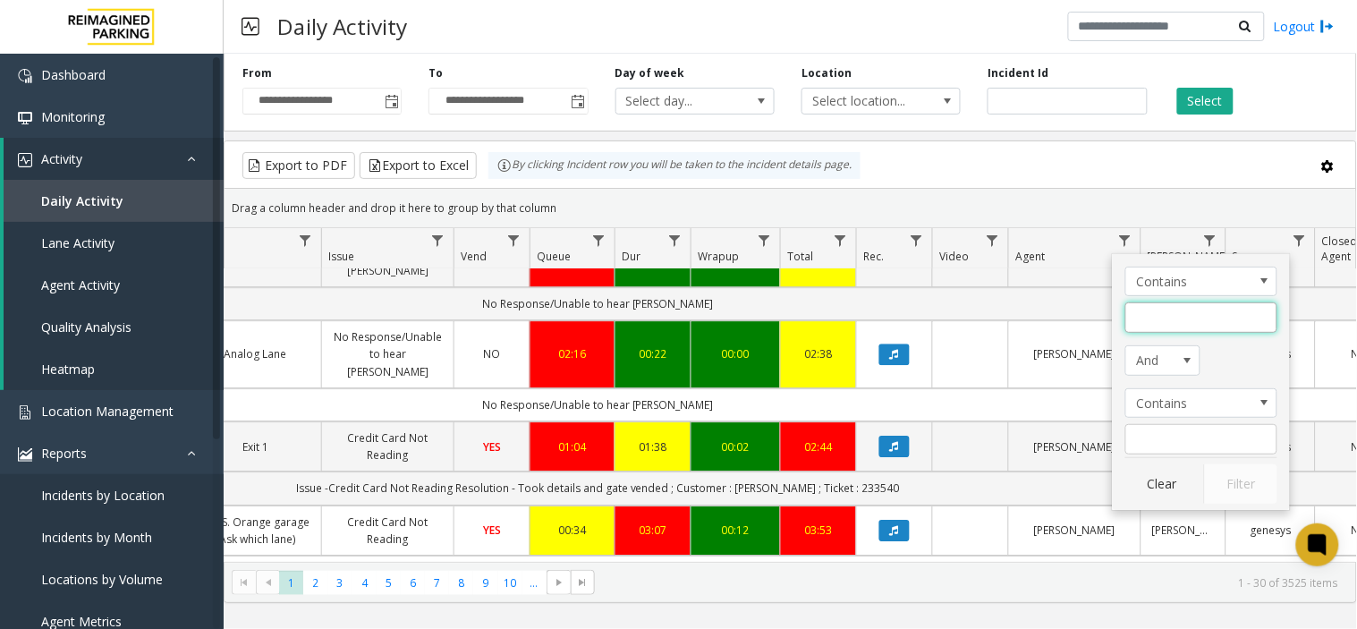
click at [1154, 320] on input "Agent Filter" at bounding box center [1202, 317] width 152 height 30
type input "******"
click button "Filter" at bounding box center [1240, 483] width 73 height 39
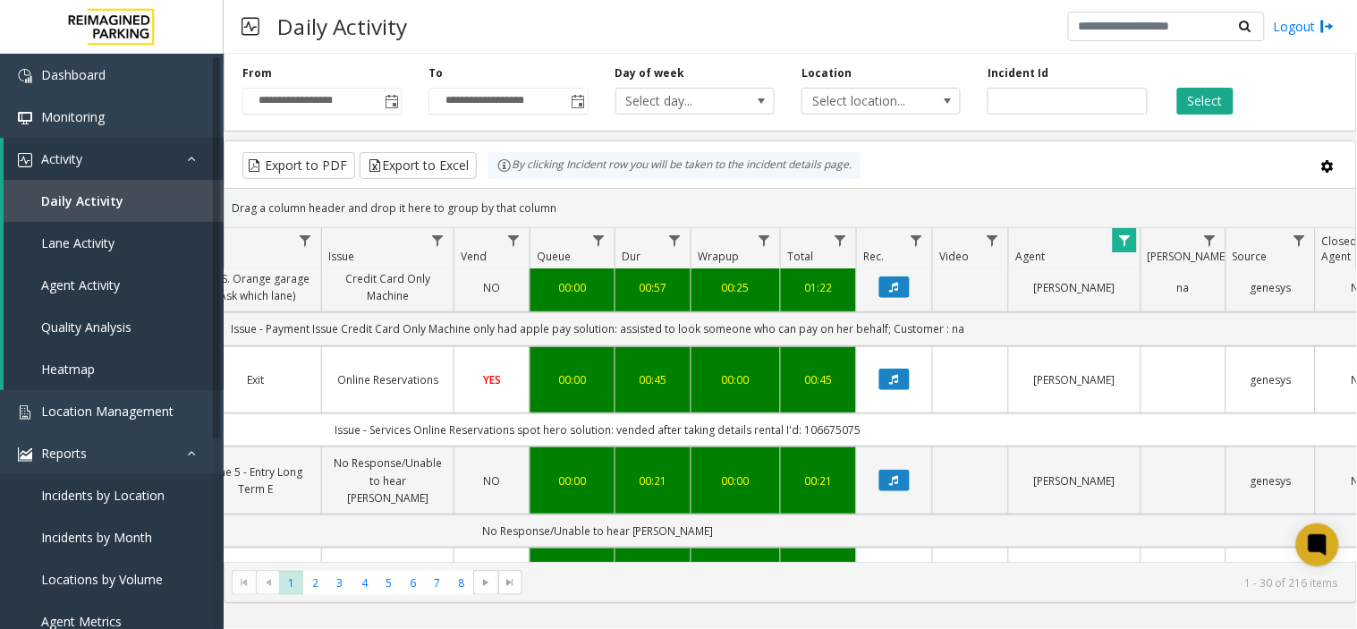
scroll to position [2449, 462]
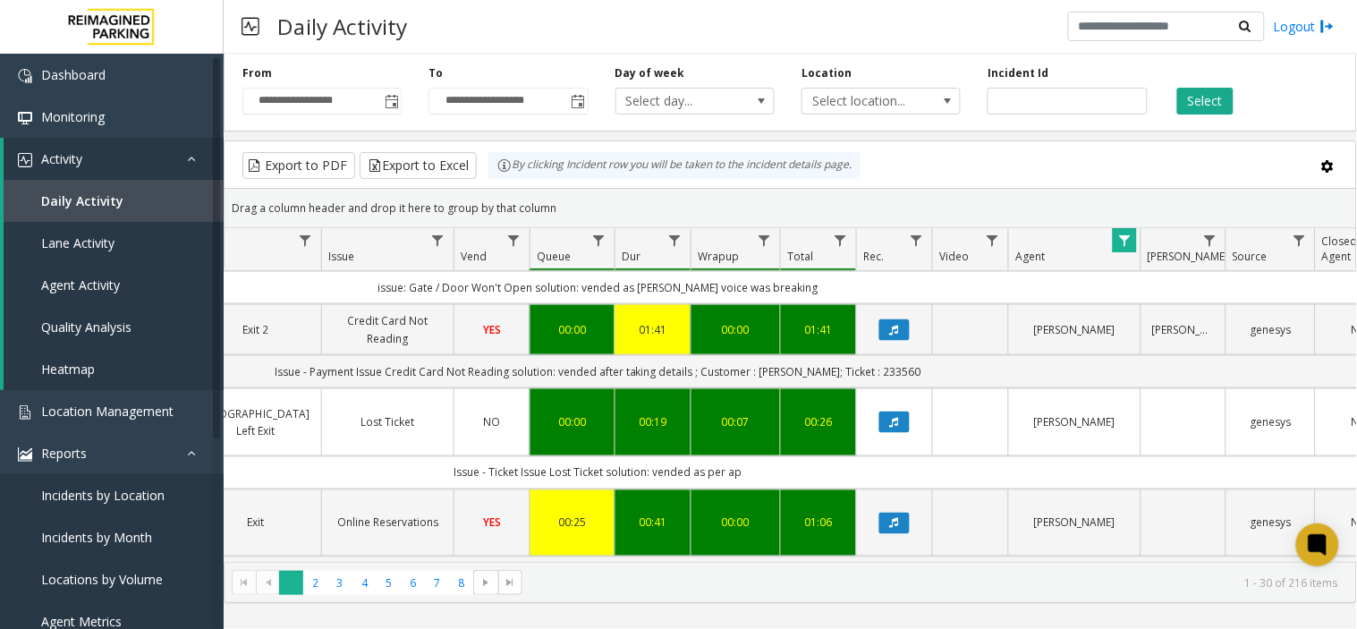
click at [299, 565] on span "1" at bounding box center [291, 583] width 24 height 24
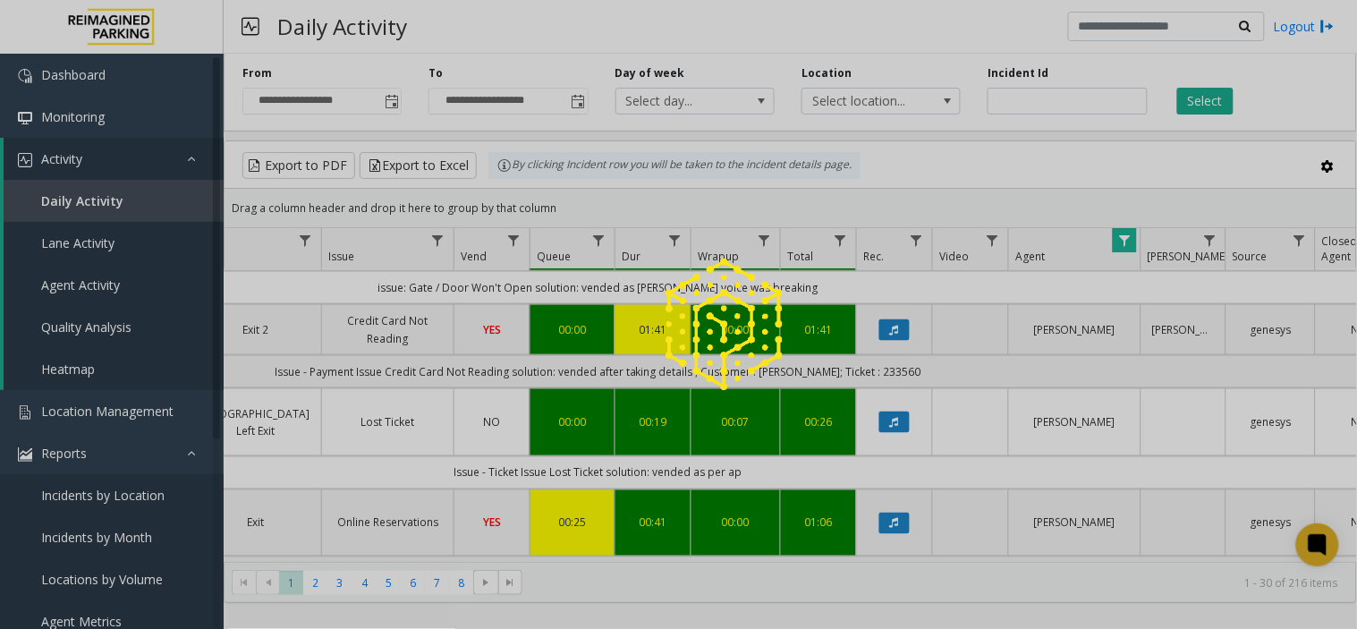
click at [308, 565] on div at bounding box center [678, 314] width 1357 height 629
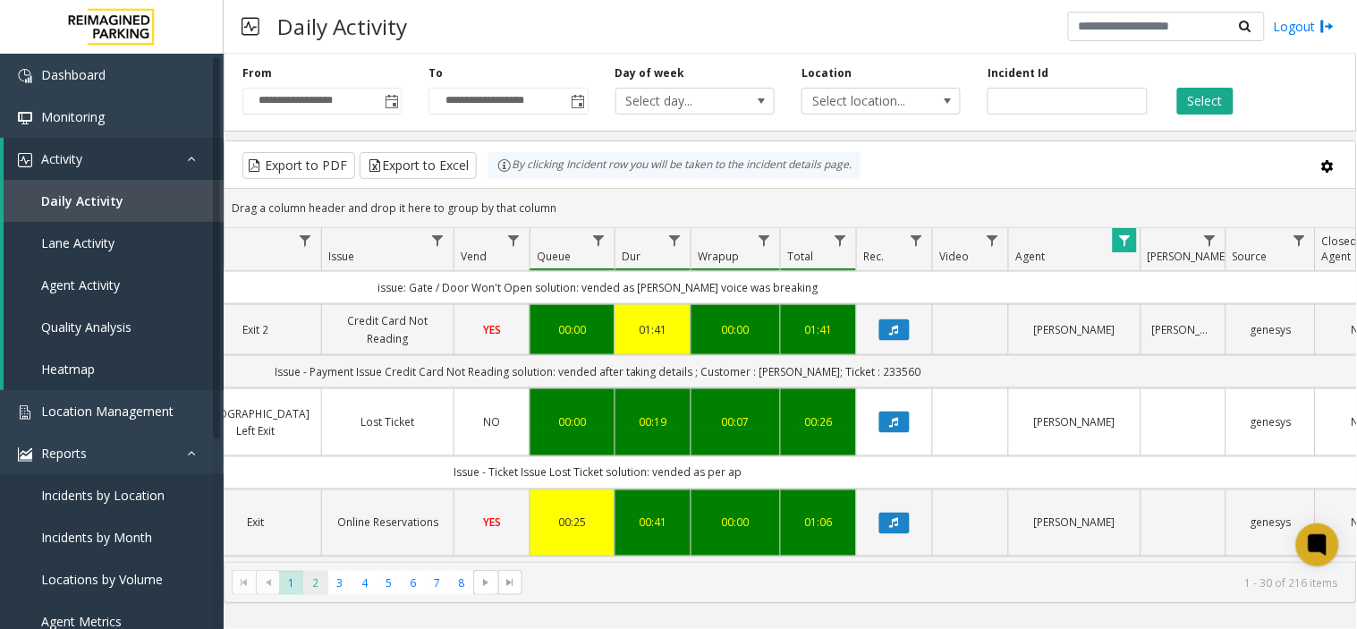
click at [308, 565] on span "2" at bounding box center [315, 583] width 24 height 24
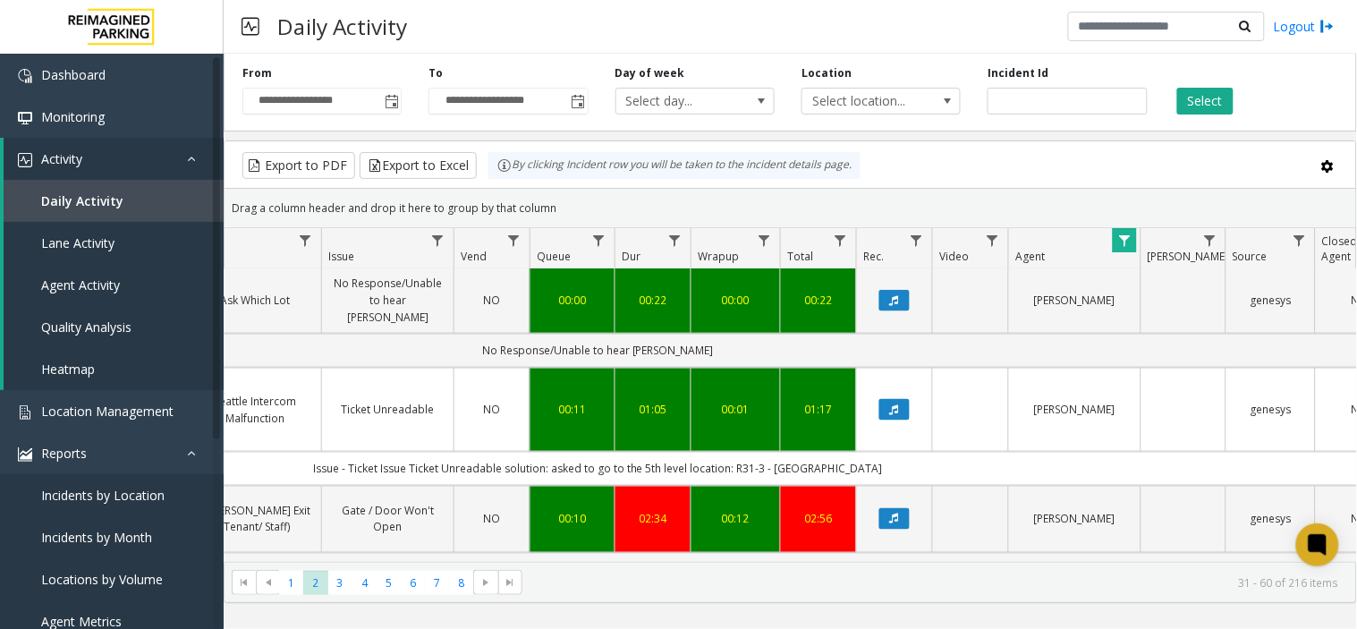
scroll to position [2449, 462]
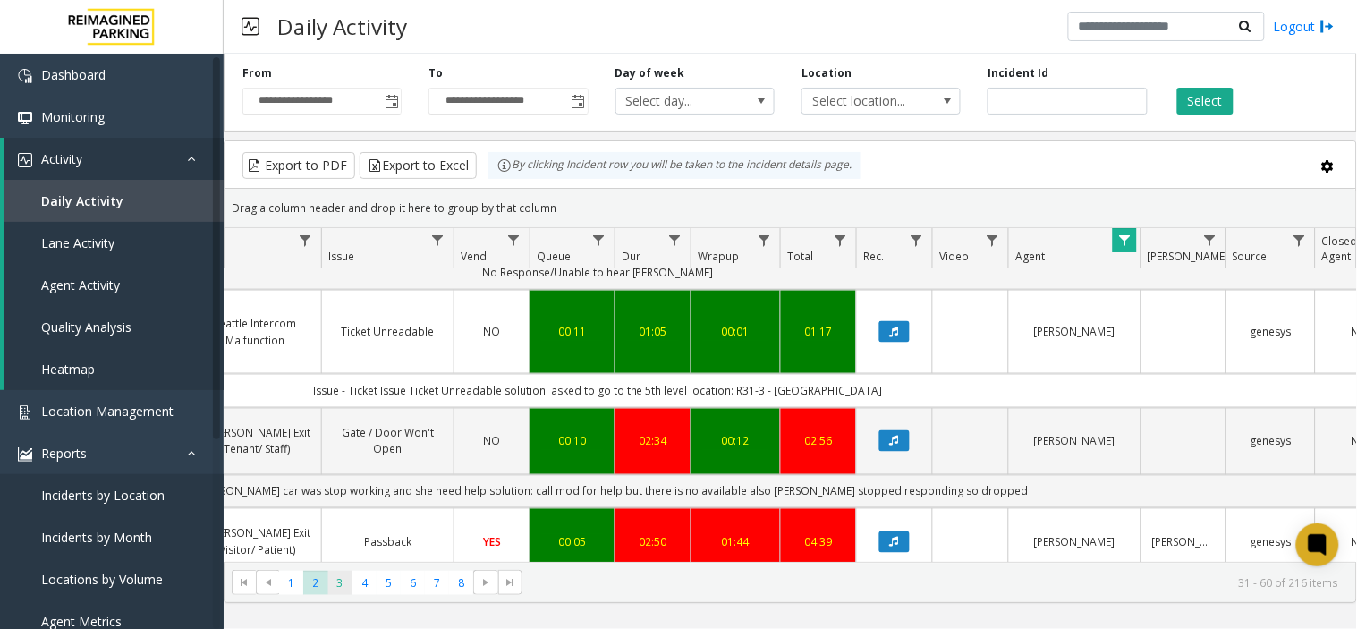
click at [347, 565] on span "3" at bounding box center [340, 583] width 24 height 24
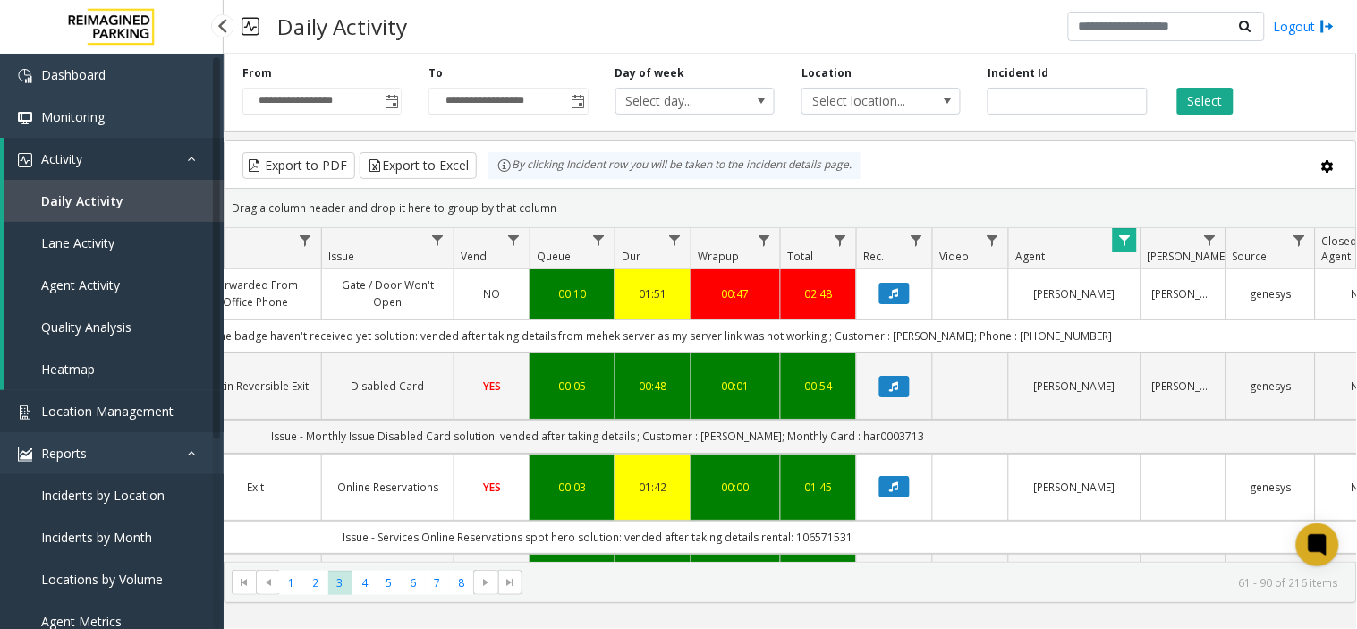
click at [114, 421] on link "Location Management" at bounding box center [112, 411] width 224 height 42
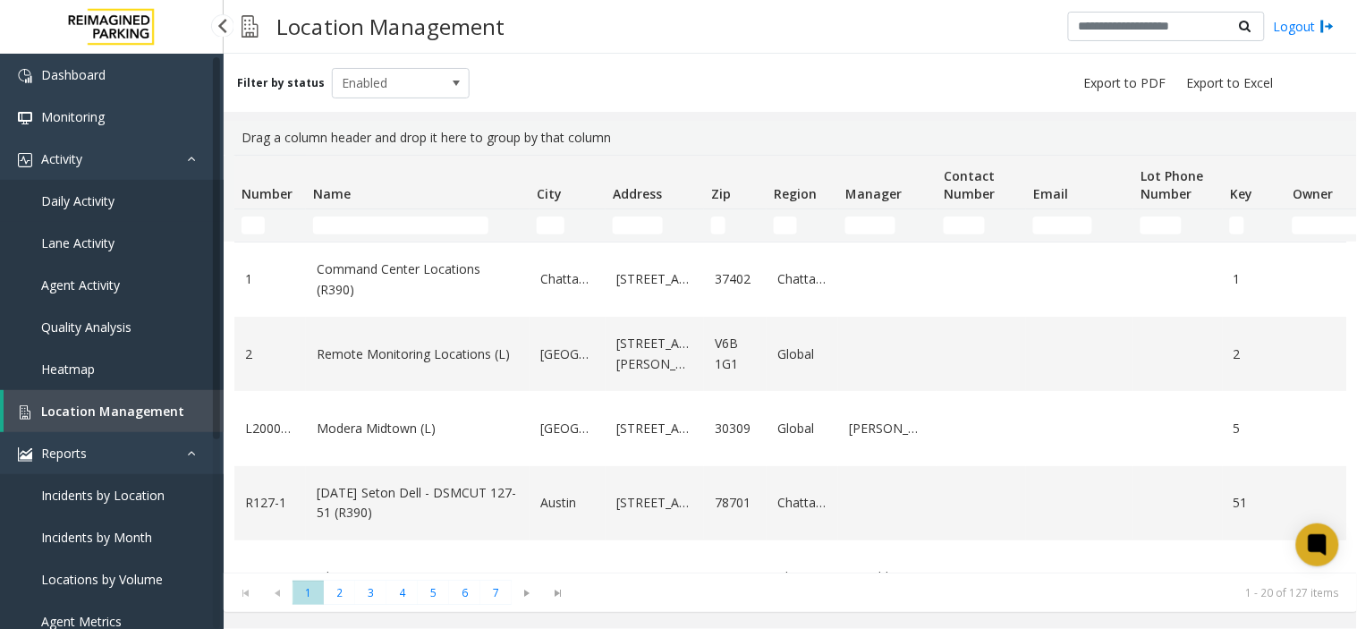
click at [112, 204] on span "Daily Activity" at bounding box center [77, 200] width 73 height 17
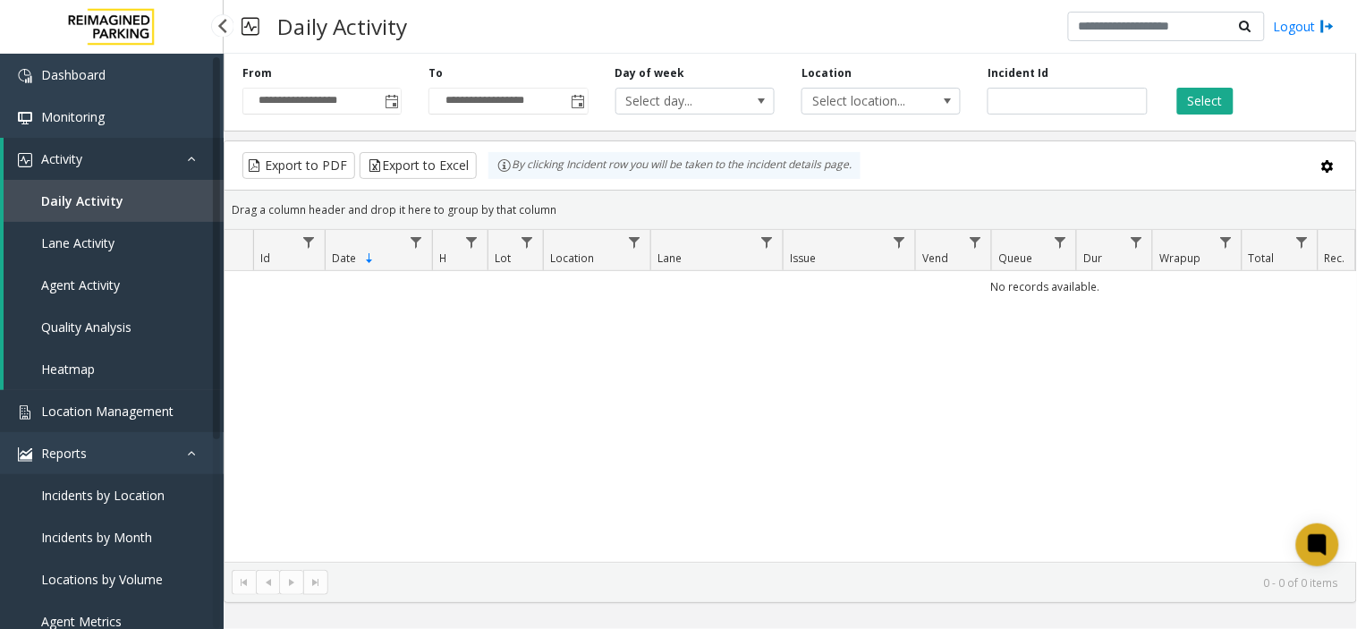
click at [166, 412] on span "Location Management" at bounding box center [107, 411] width 132 height 17
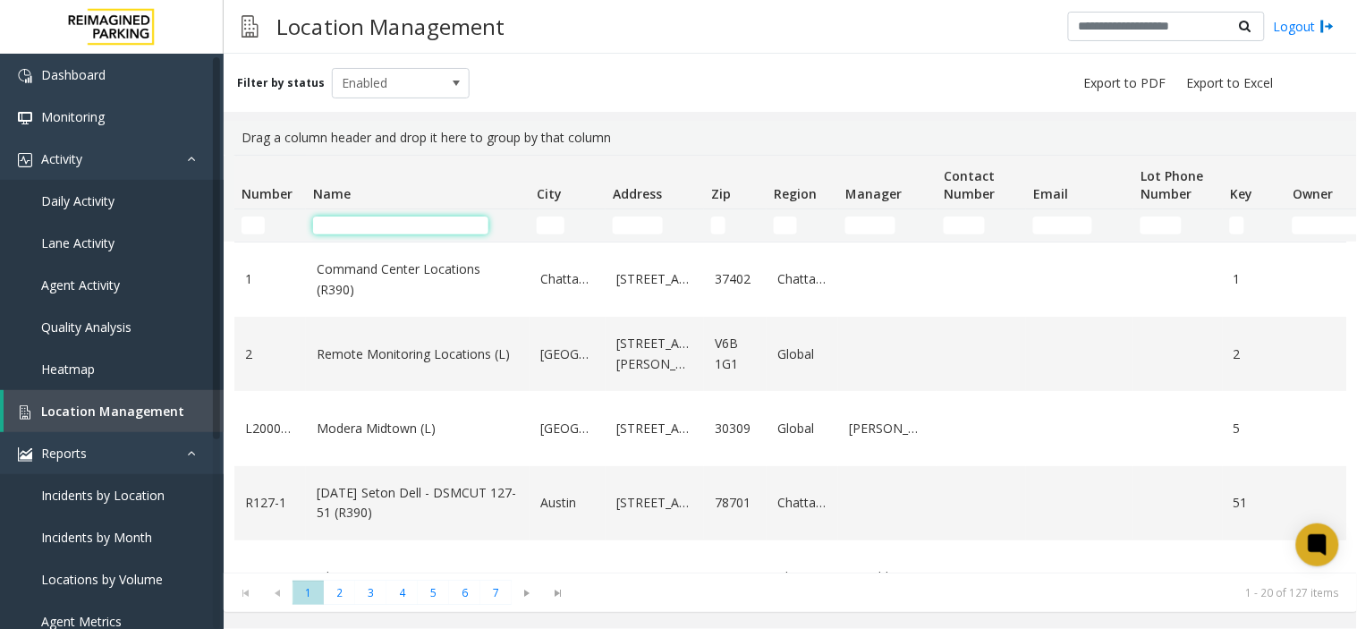
click at [409, 224] on input "Name Filter" at bounding box center [400, 226] width 175 height 18
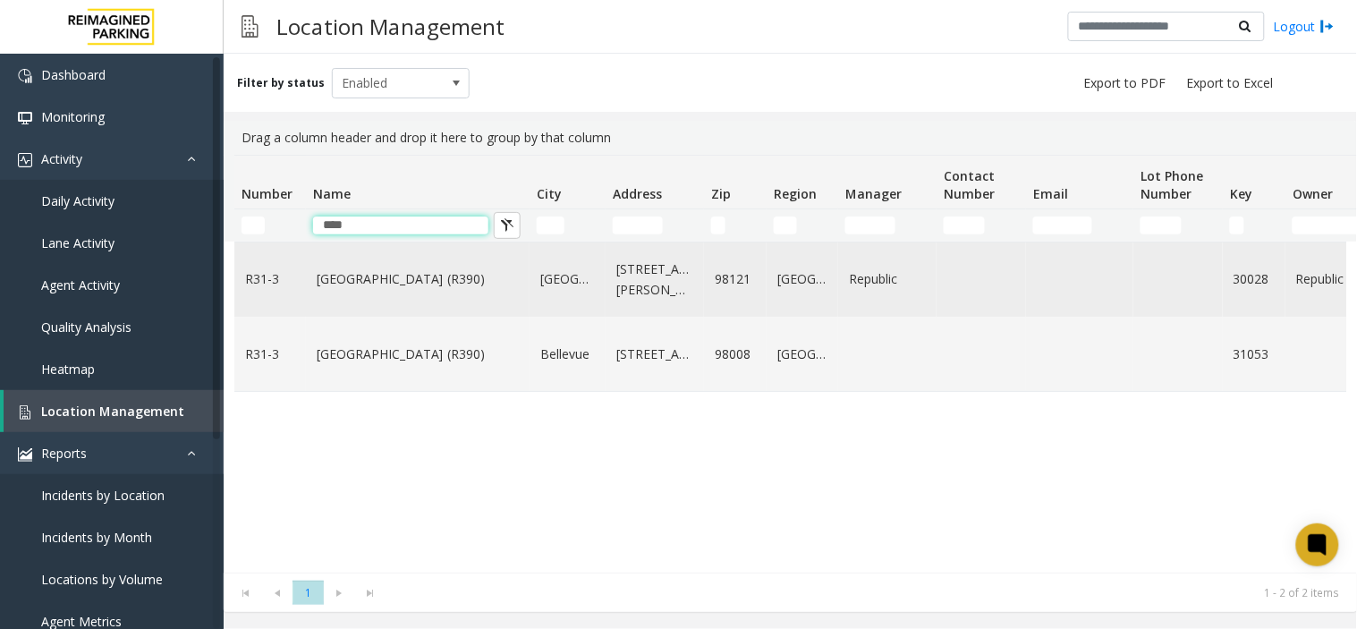
type input "****"
click at [449, 283] on link "Bell Street Garage (R390)" at bounding box center [418, 279] width 202 height 20
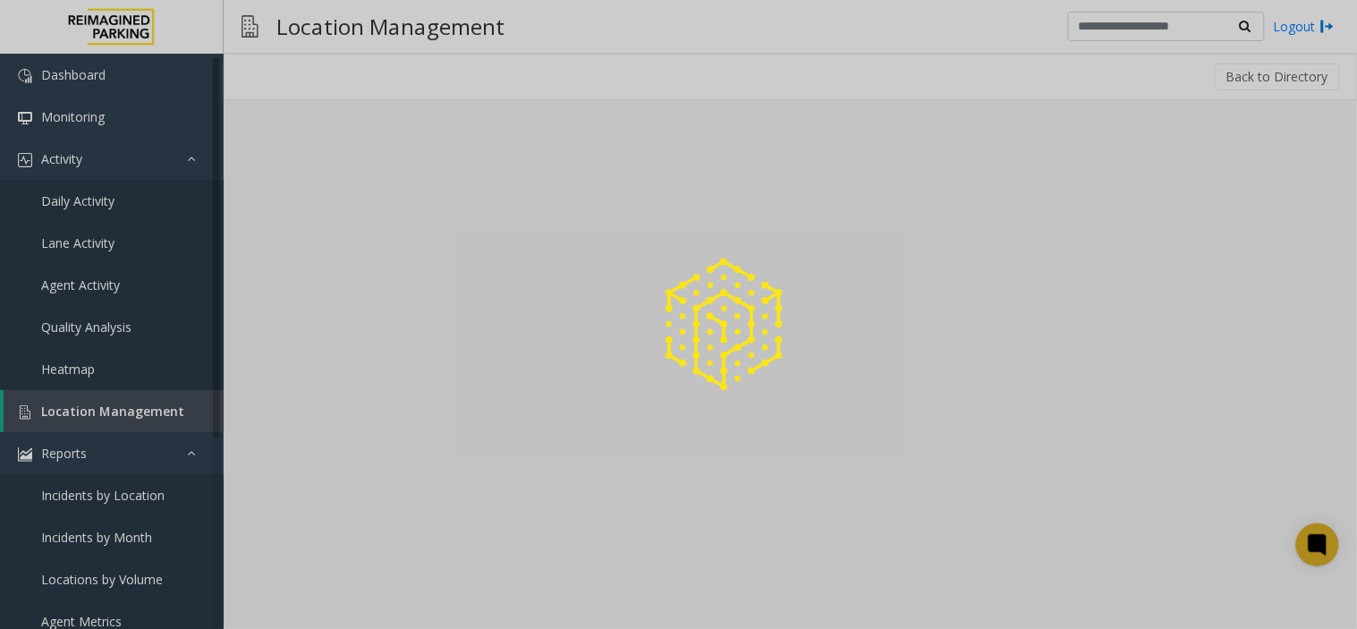
click at [329, 565] on div at bounding box center [678, 314] width 1357 height 629
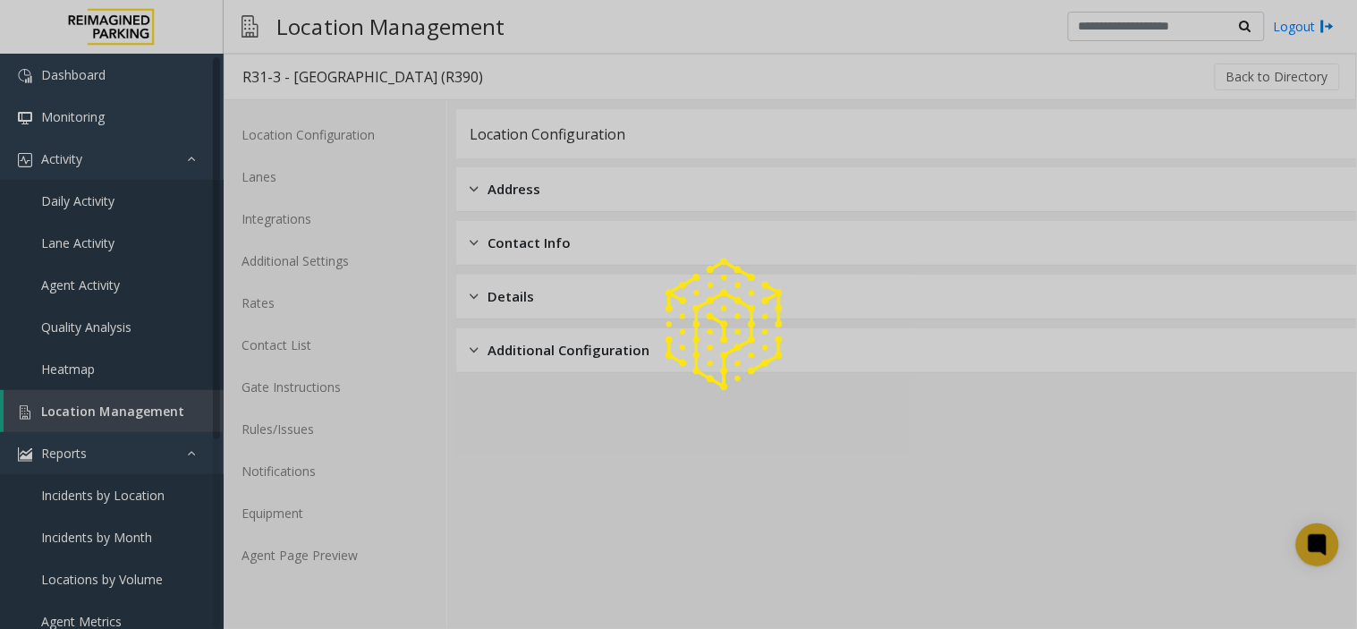
click at [329, 565] on div at bounding box center [678, 314] width 1357 height 629
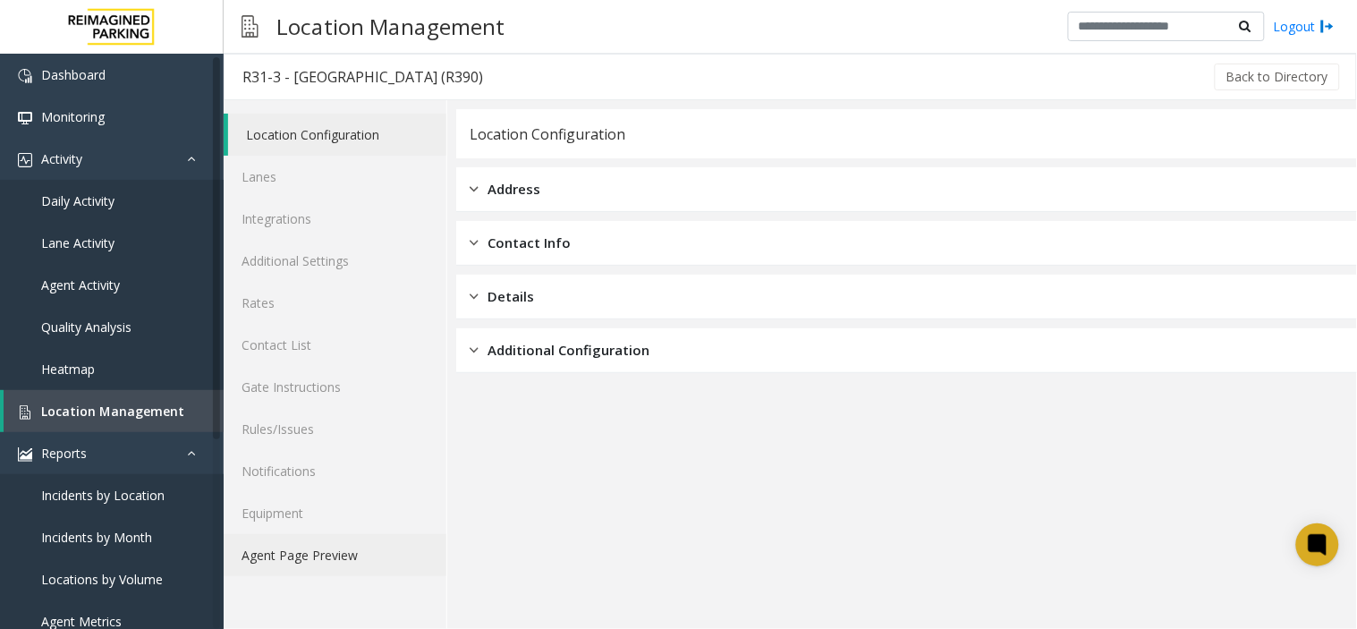
click at [337, 564] on link "Agent Page Preview" at bounding box center [335, 555] width 223 height 42
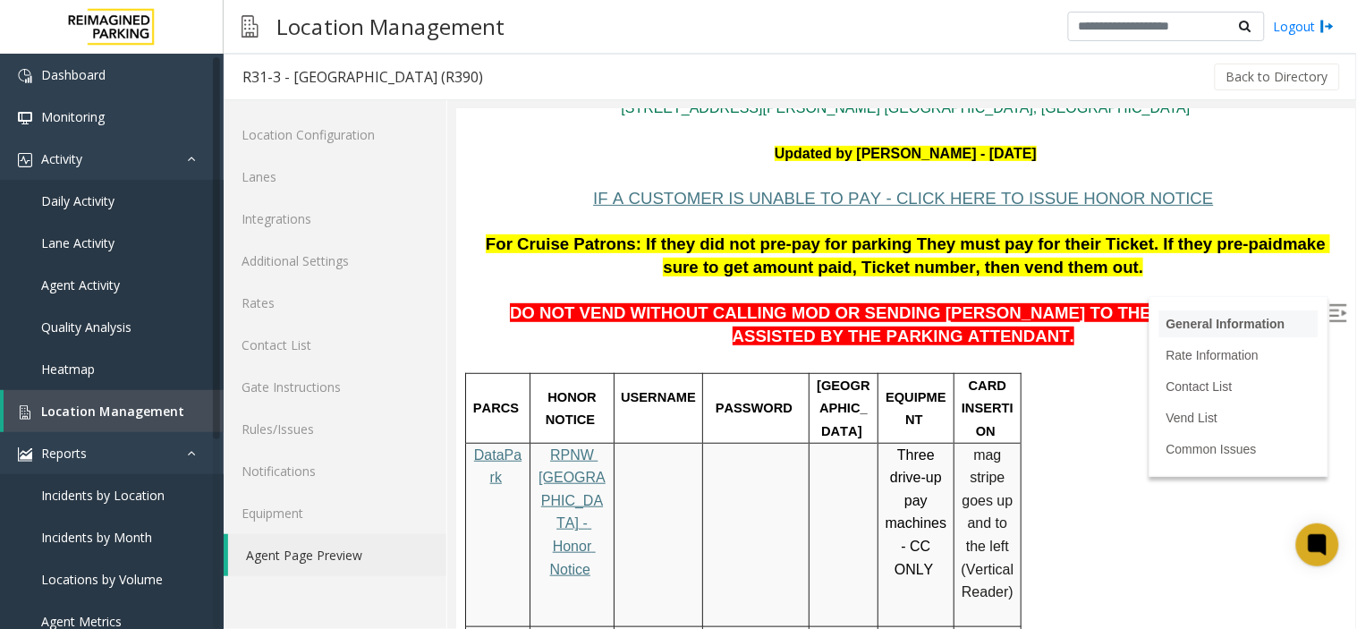
scroll to position [99, 0]
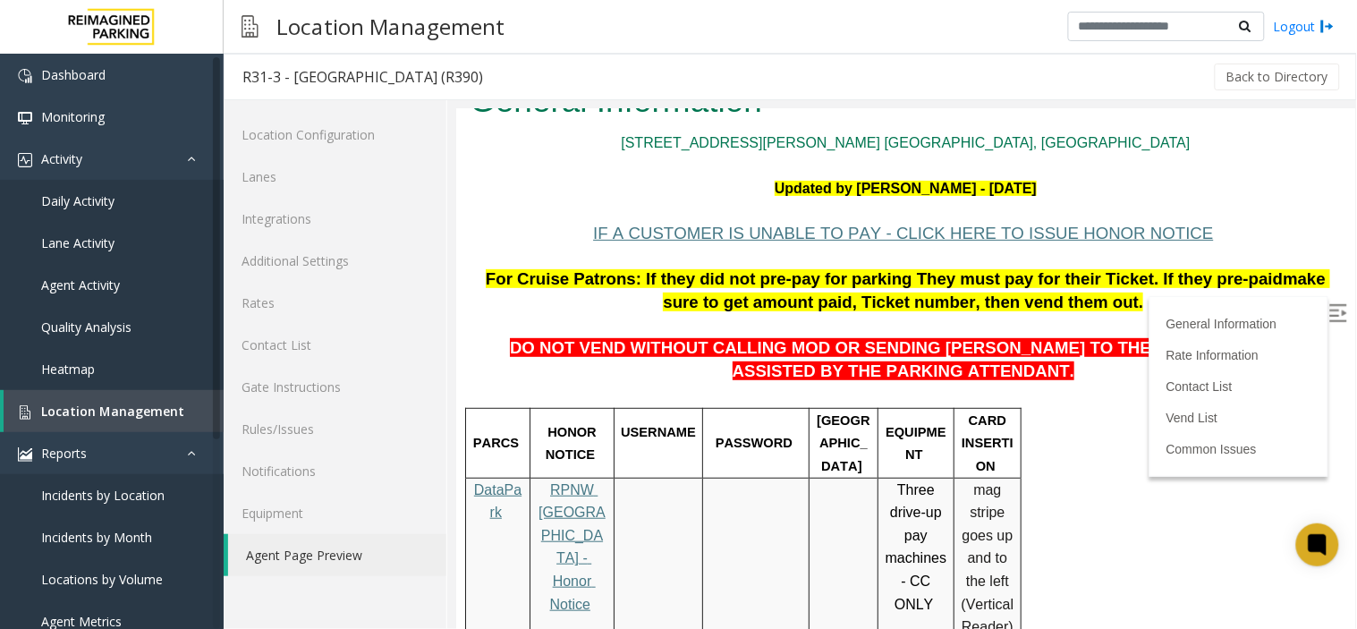
drag, startPoint x: 305, startPoint y: 547, endPoint x: 337, endPoint y: 487, distance: 68.1
click at [305, 547] on link "Agent Page Preview" at bounding box center [337, 555] width 218 height 42
click at [324, 543] on link "Agent Page Preview" at bounding box center [337, 555] width 218 height 42
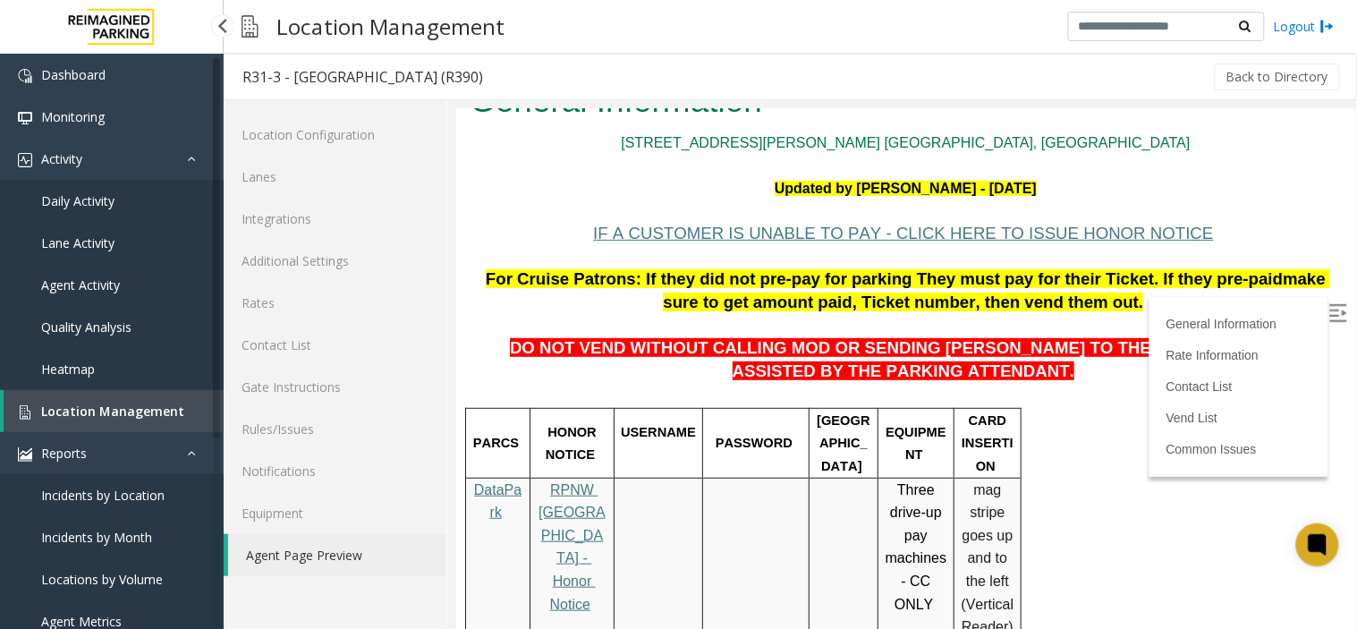
click at [166, 399] on link "Location Management" at bounding box center [114, 411] width 220 height 42
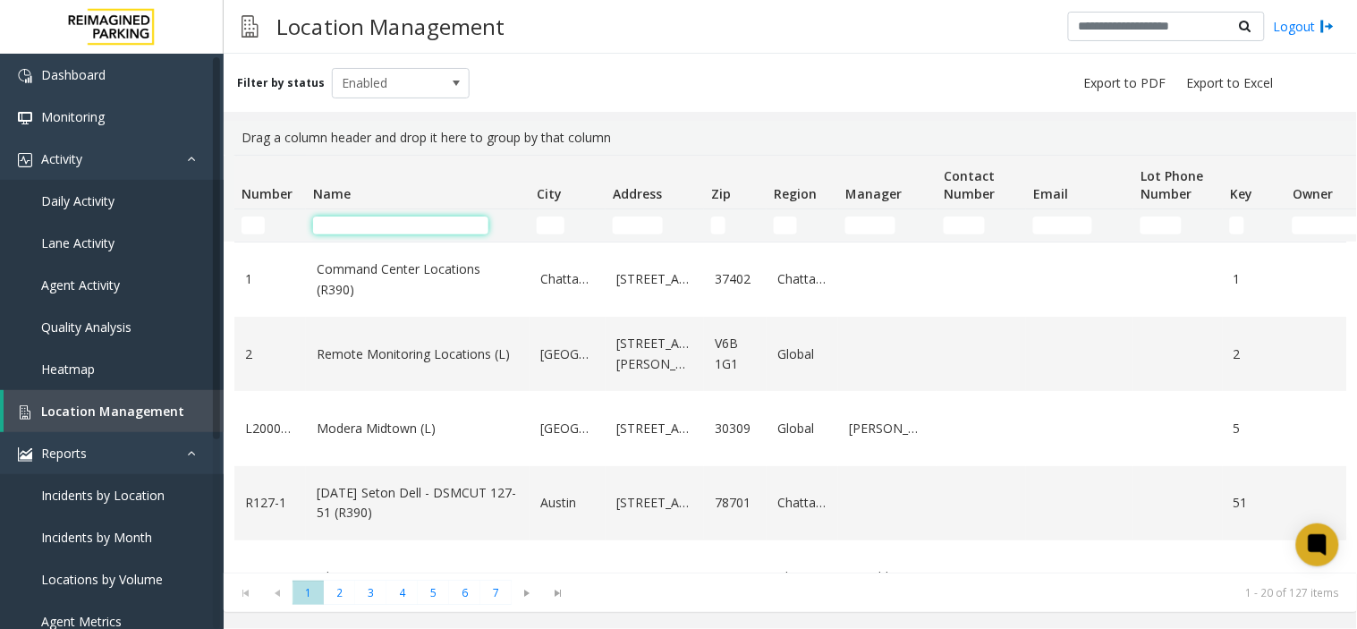
click at [362, 230] on input "Name Filter" at bounding box center [400, 226] width 175 height 18
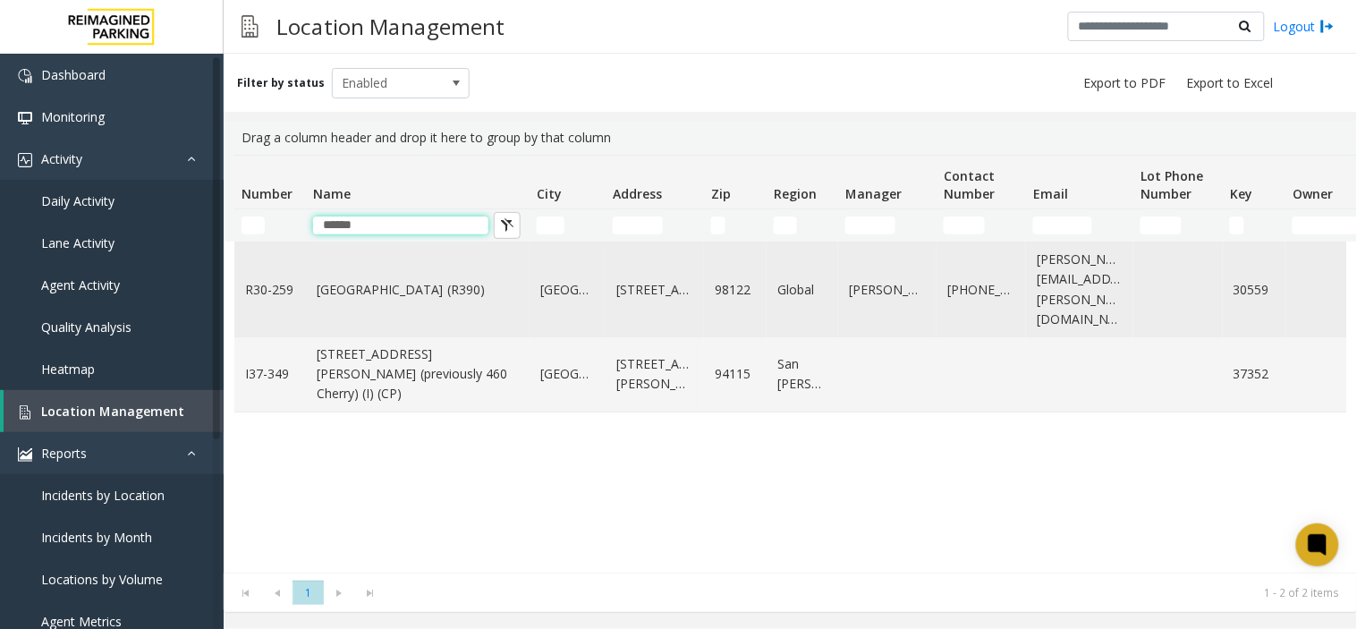
type input "******"
click at [371, 280] on link "Cherry Hill (R390)" at bounding box center [418, 290] width 202 height 20
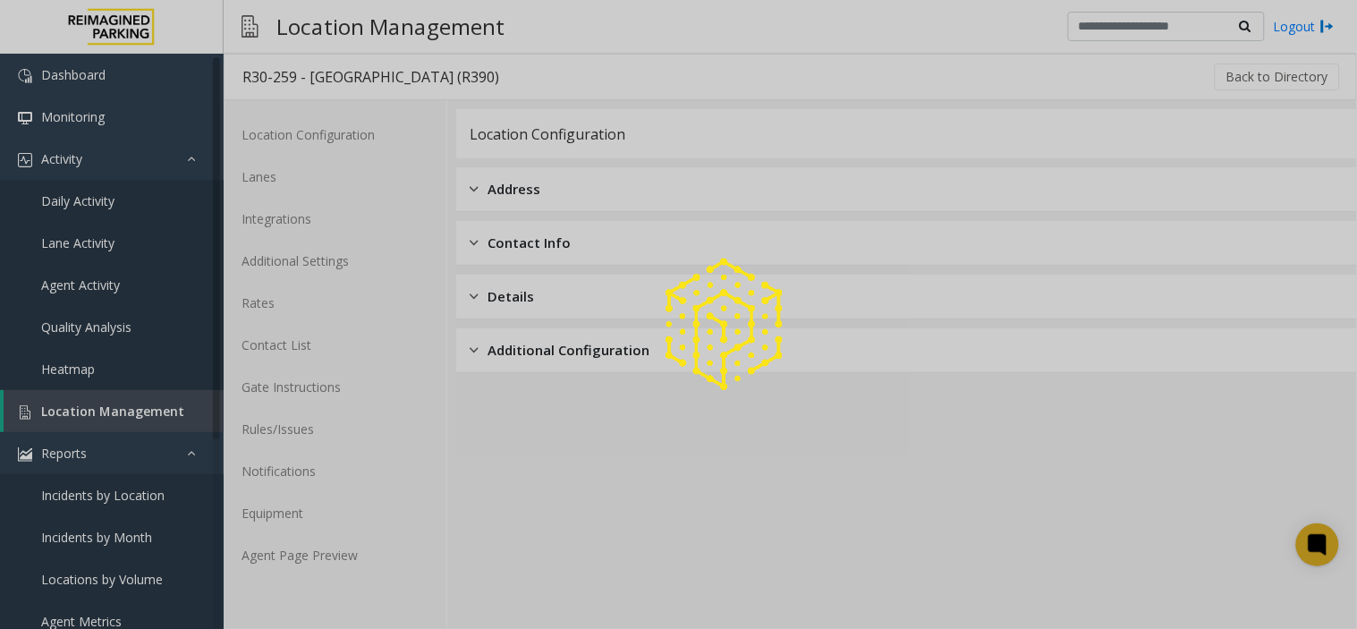
click at [336, 565] on div at bounding box center [678, 314] width 1357 height 629
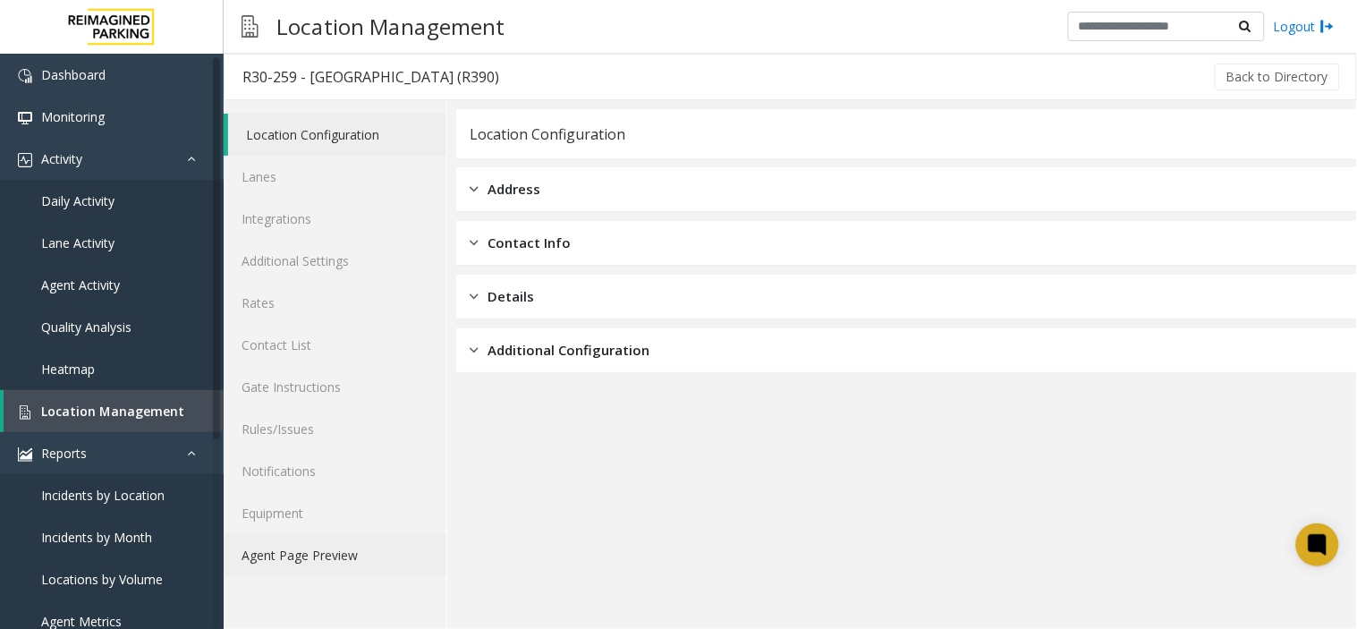
click at [344, 557] on link "Agent Page Preview" at bounding box center [335, 555] width 223 height 42
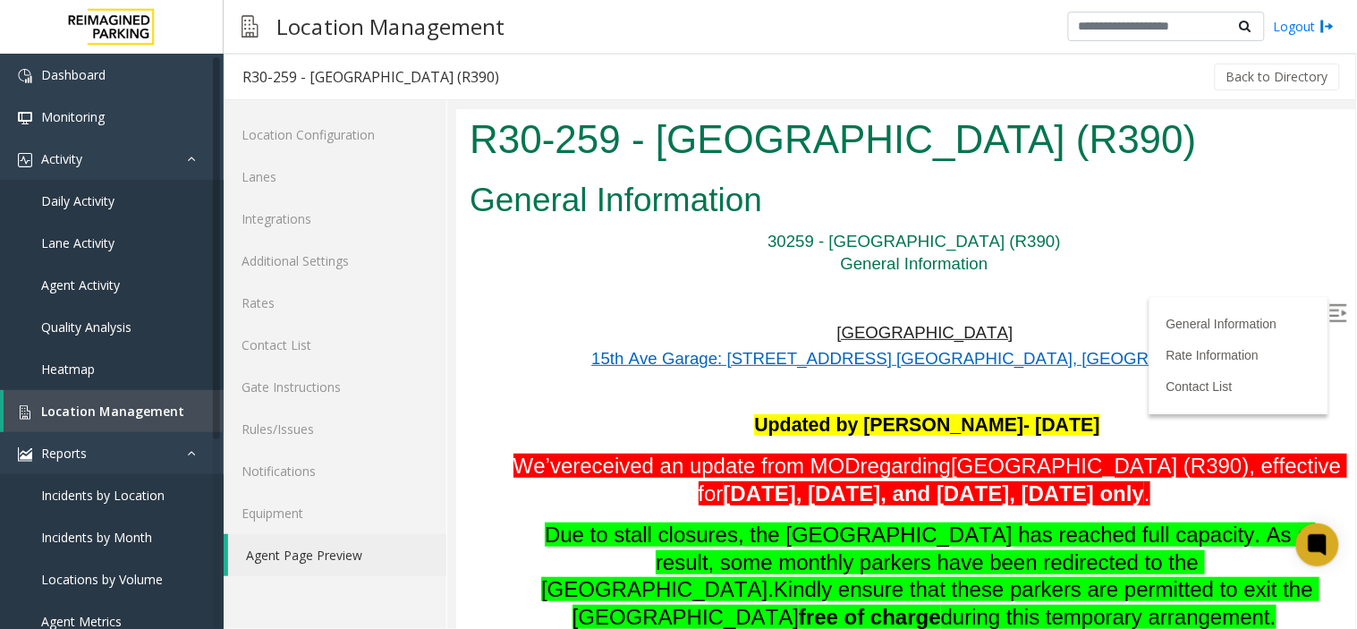
click at [1221, 301] on label at bounding box center [1339, 314] width 27 height 27
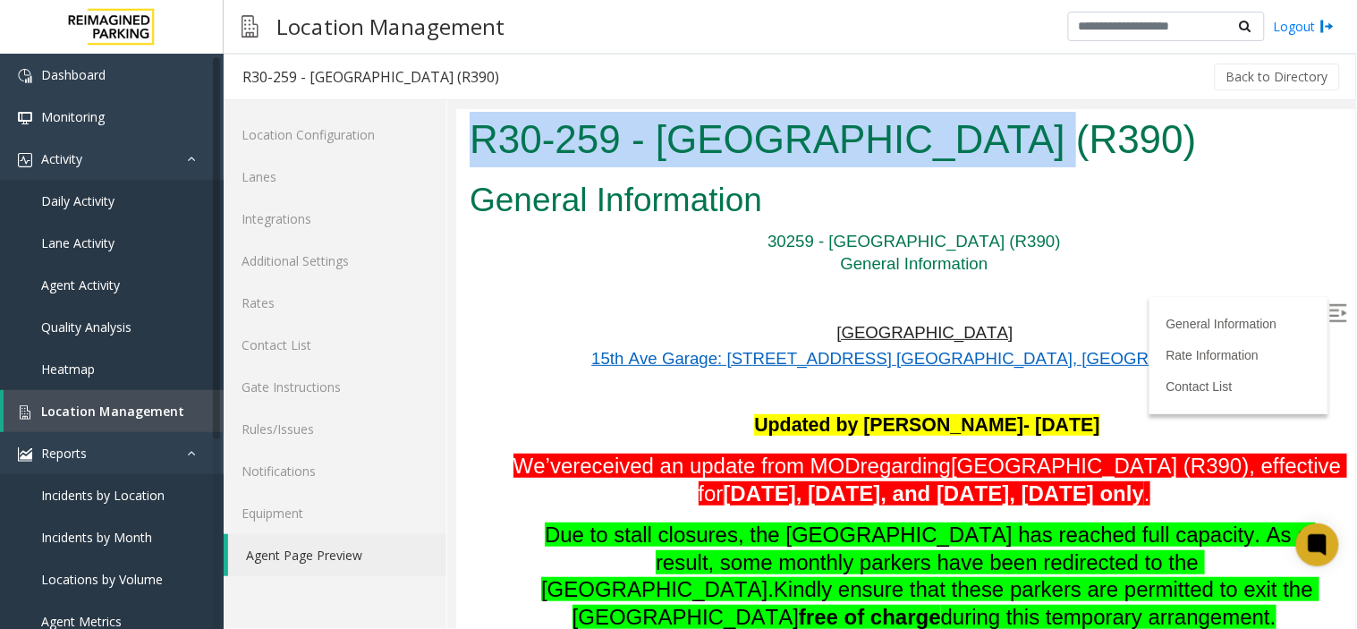
drag, startPoint x: 990, startPoint y: 131, endPoint x: 475, endPoint y: 156, distance: 515.1
click at [475, 156] on h1 "R30-259 - Cherry Hill (R390)" at bounding box center [905, 138] width 872 height 55
copy h1 "R30-259 - Cherry Hill (R390)"
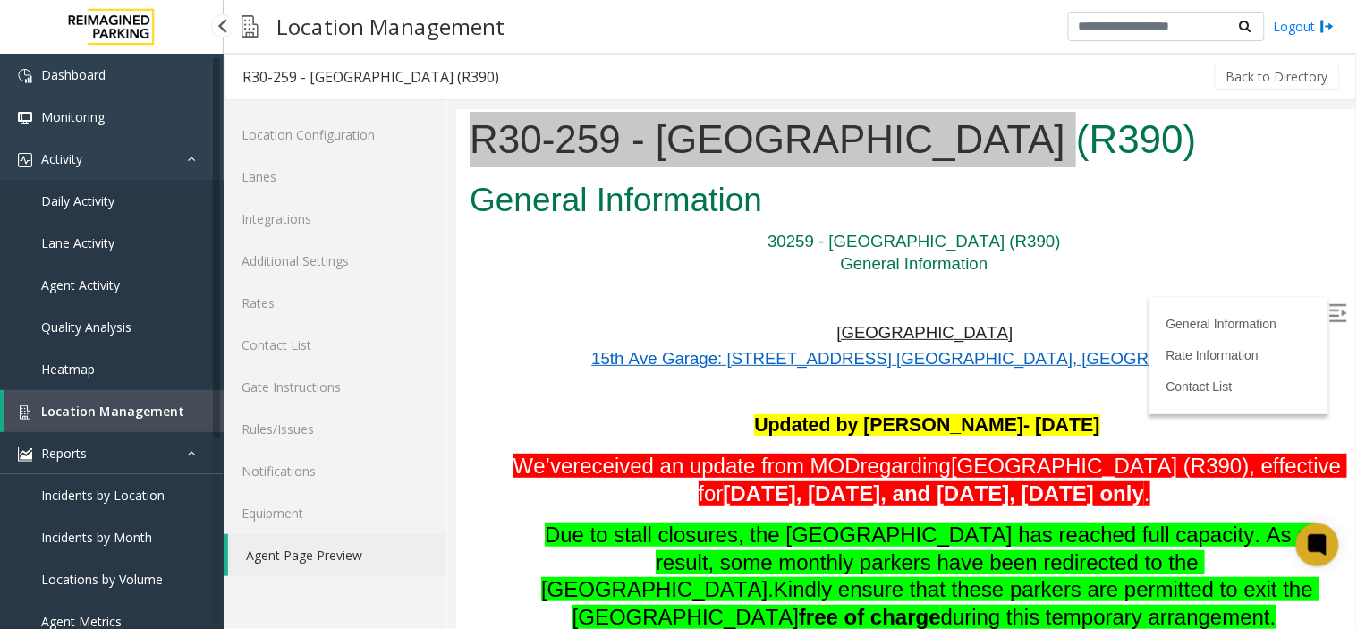
click at [145, 438] on link "Reports" at bounding box center [112, 453] width 224 height 42
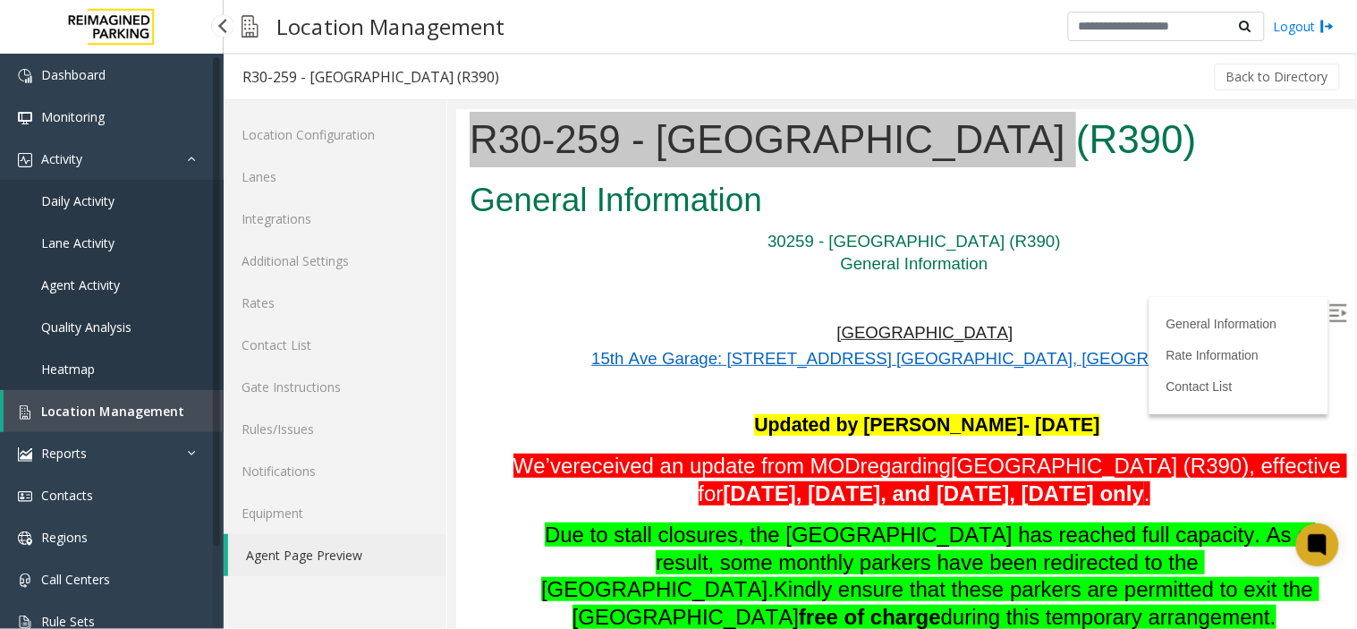
click at [159, 404] on span "Location Management" at bounding box center [112, 411] width 143 height 17
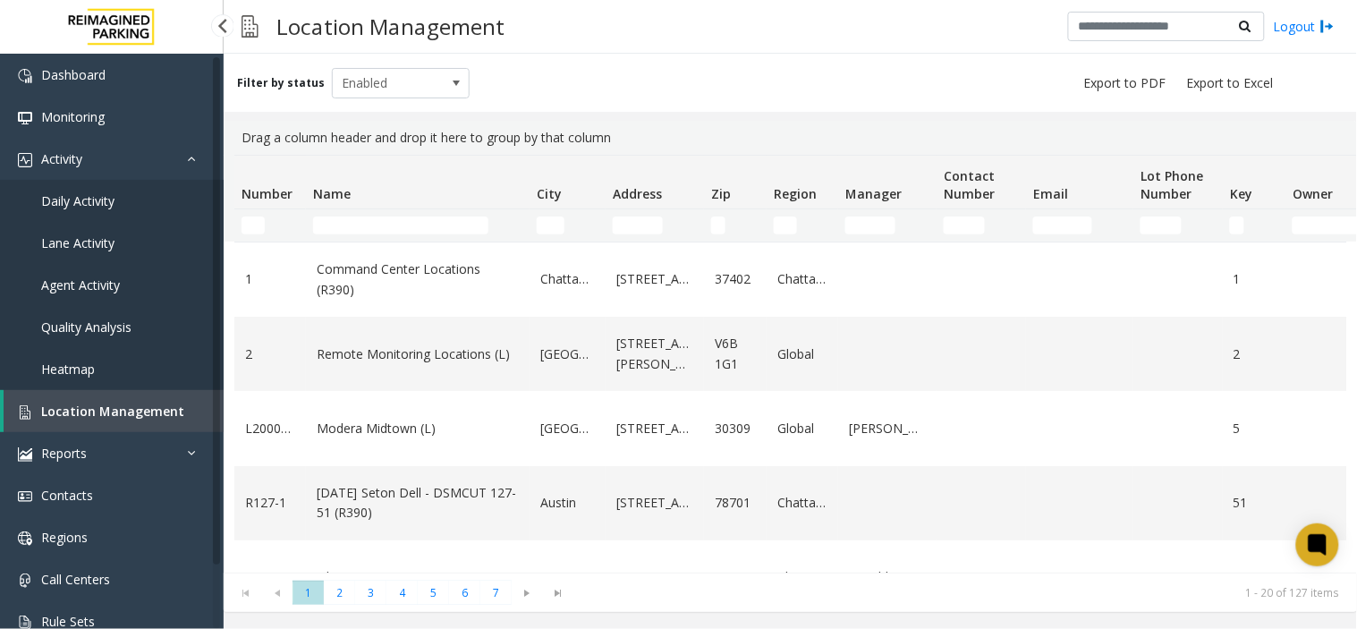
click at [82, 415] on span "Location Management" at bounding box center [112, 411] width 143 height 17
click at [115, 412] on span "Location Management" at bounding box center [112, 411] width 143 height 17
click at [412, 227] on input "Name Filter" at bounding box center [400, 226] width 175 height 18
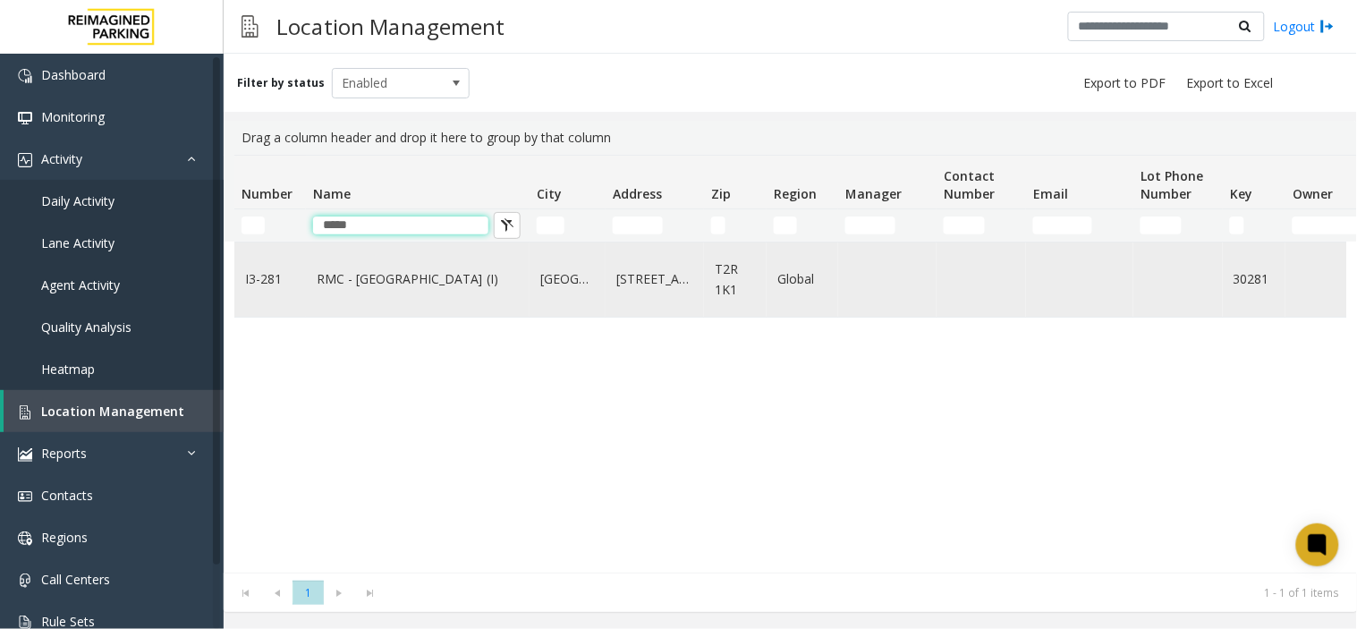
type input "*****"
click at [389, 289] on td "RMC - Mount Royal Village (I)" at bounding box center [418, 279] width 224 height 74
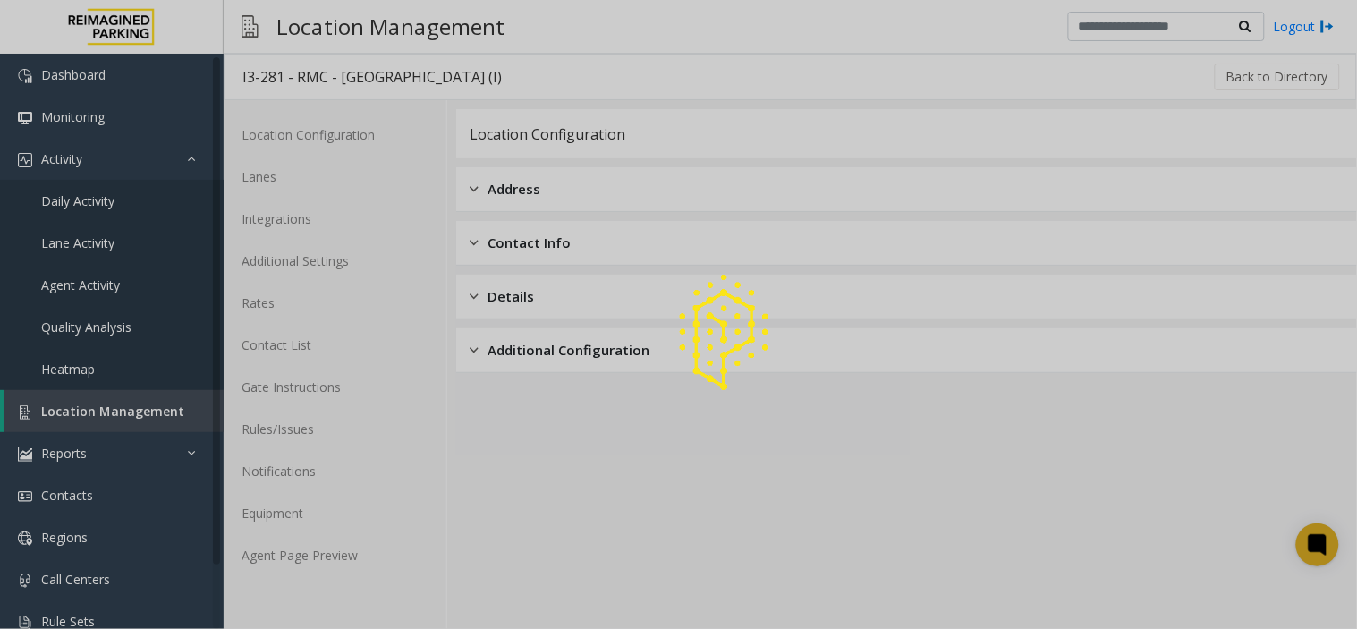
click at [340, 565] on div at bounding box center [678, 314] width 1357 height 629
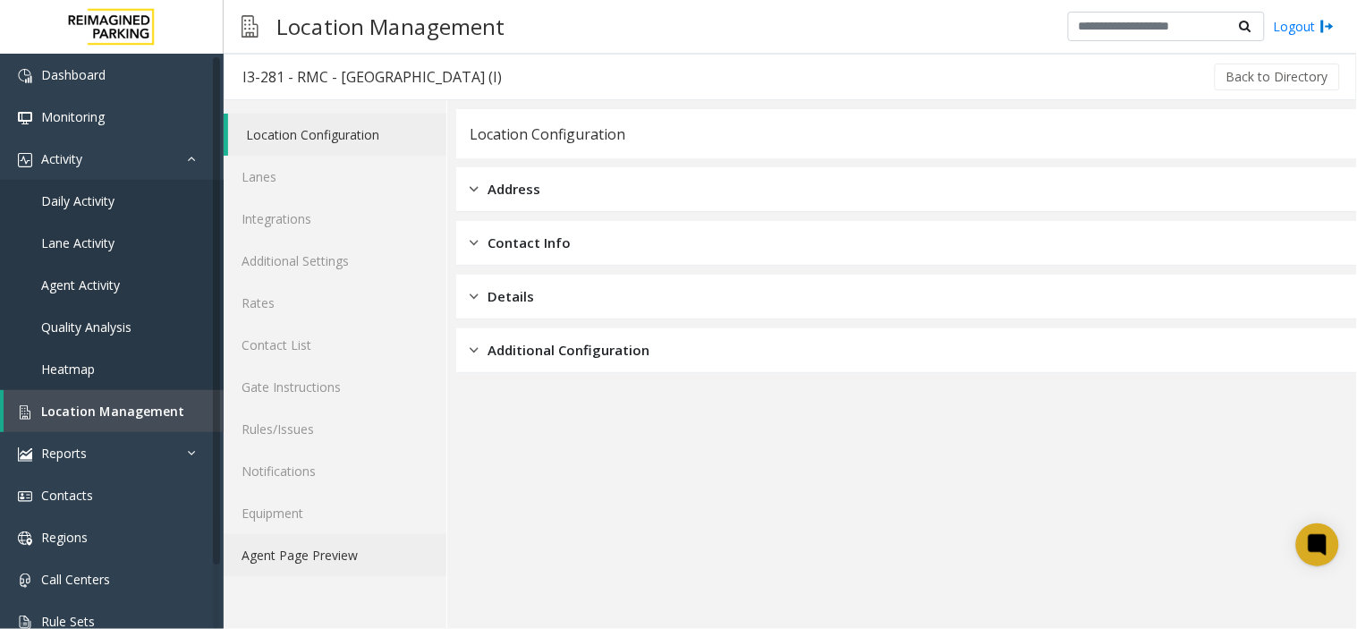
click at [324, 560] on link "Agent Page Preview" at bounding box center [335, 555] width 223 height 42
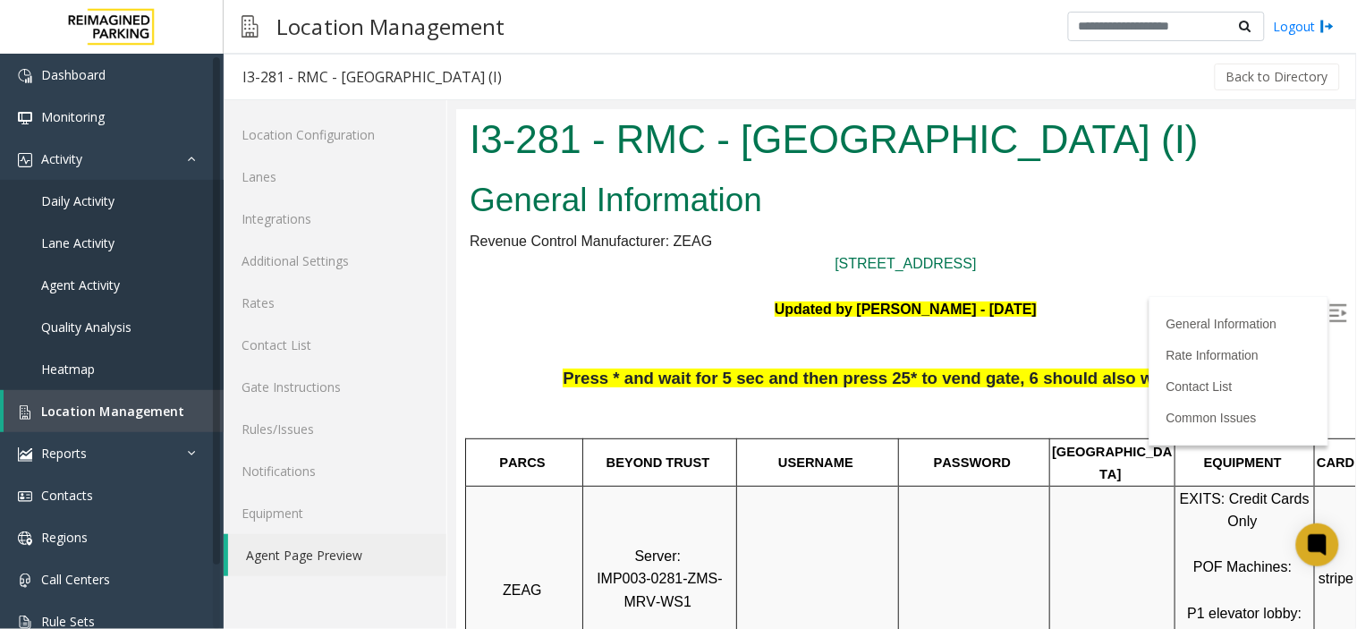
scroll to position [298, 0]
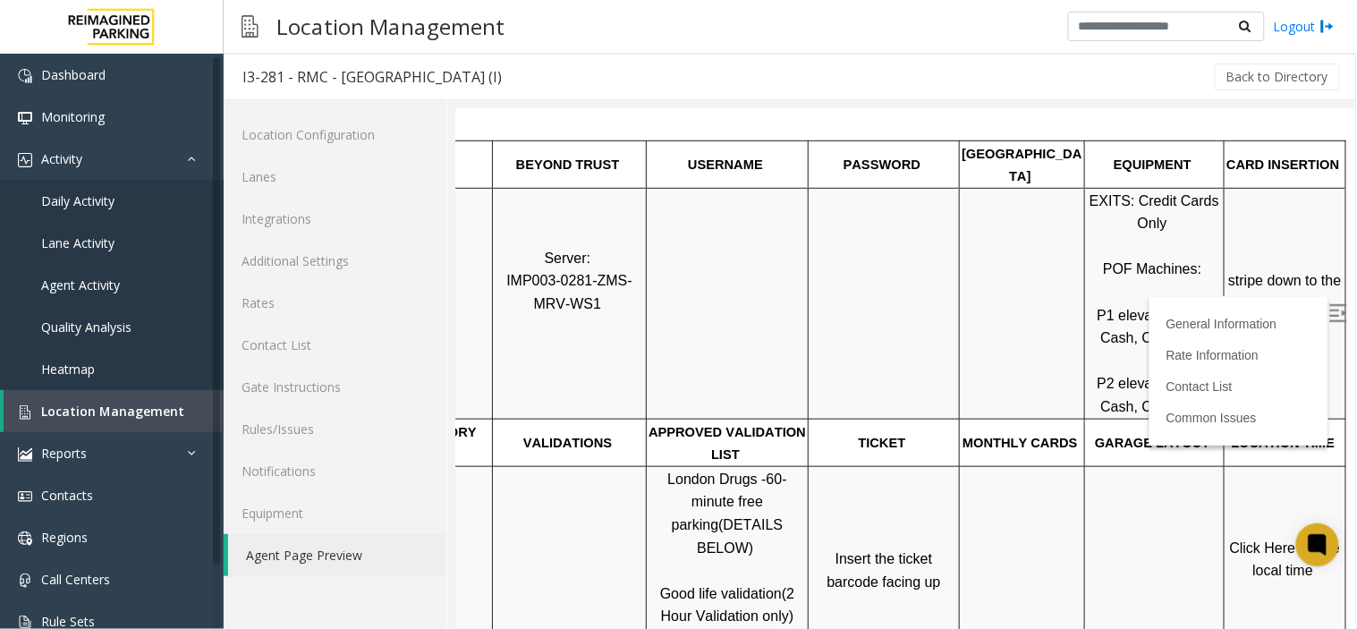
drag, startPoint x: 1038, startPoint y: 552, endPoint x: 1380, endPoint y: 494, distance: 346.7
click at [1221, 330] on html "I3-281 - RMC - Mount Royal Village (I) General Information Revenue Control Manu…" at bounding box center [814, 70] width 899 height 520
click at [1140, 466] on td at bounding box center [1154, 557] width 140 height 185
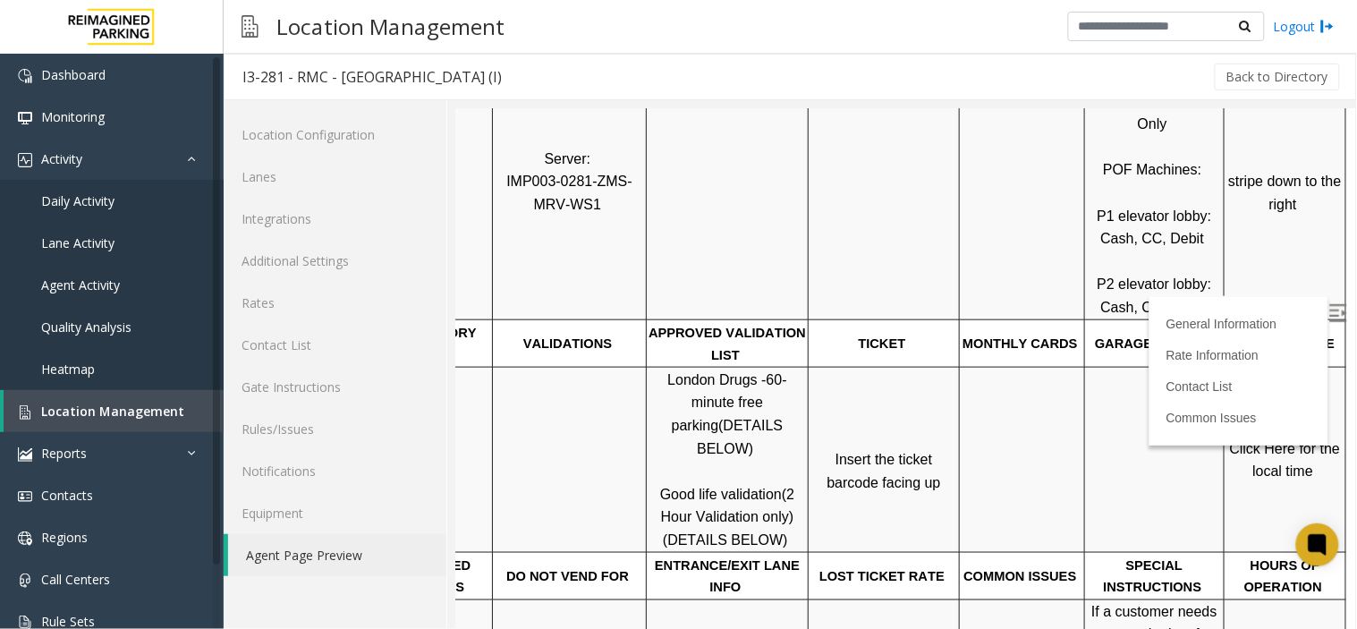
click at [1221, 437] on p "Click Here for the local time" at bounding box center [1284, 460] width 119 height 46
click at [1221, 440] on span "Click Here for the local time" at bounding box center [1286, 459] width 115 height 38
click at [139, 394] on link "Location Management" at bounding box center [114, 411] width 220 height 42
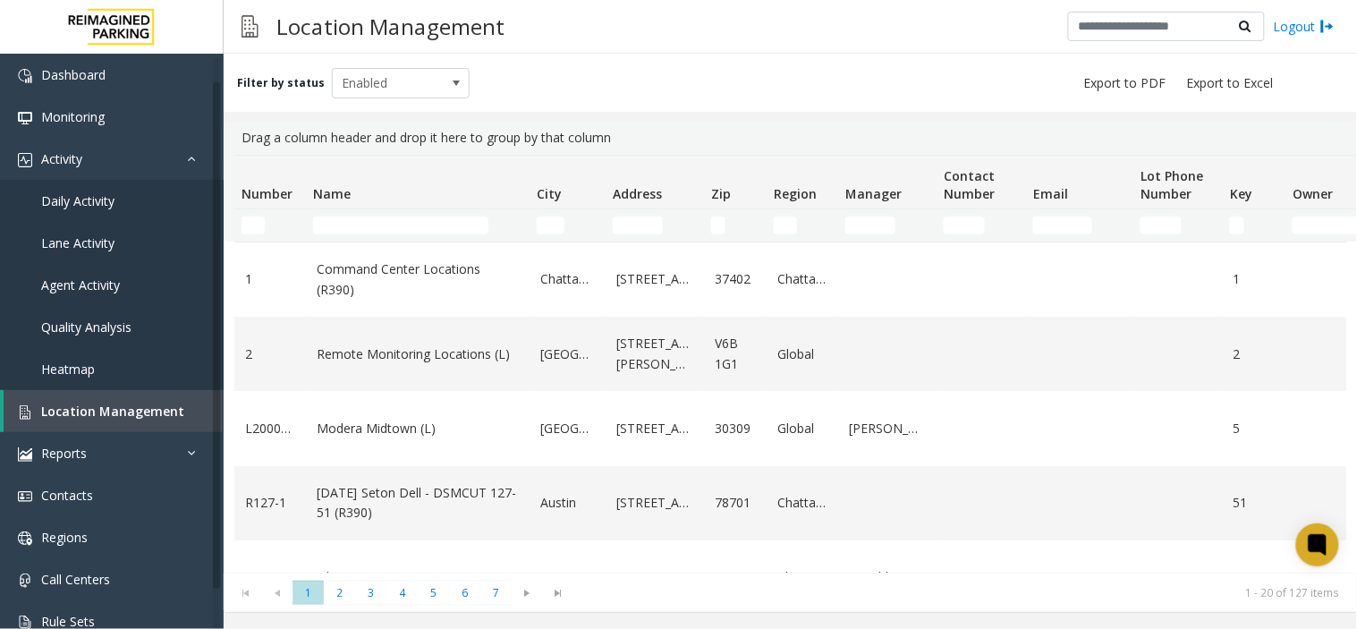
scroll to position [65, 0]
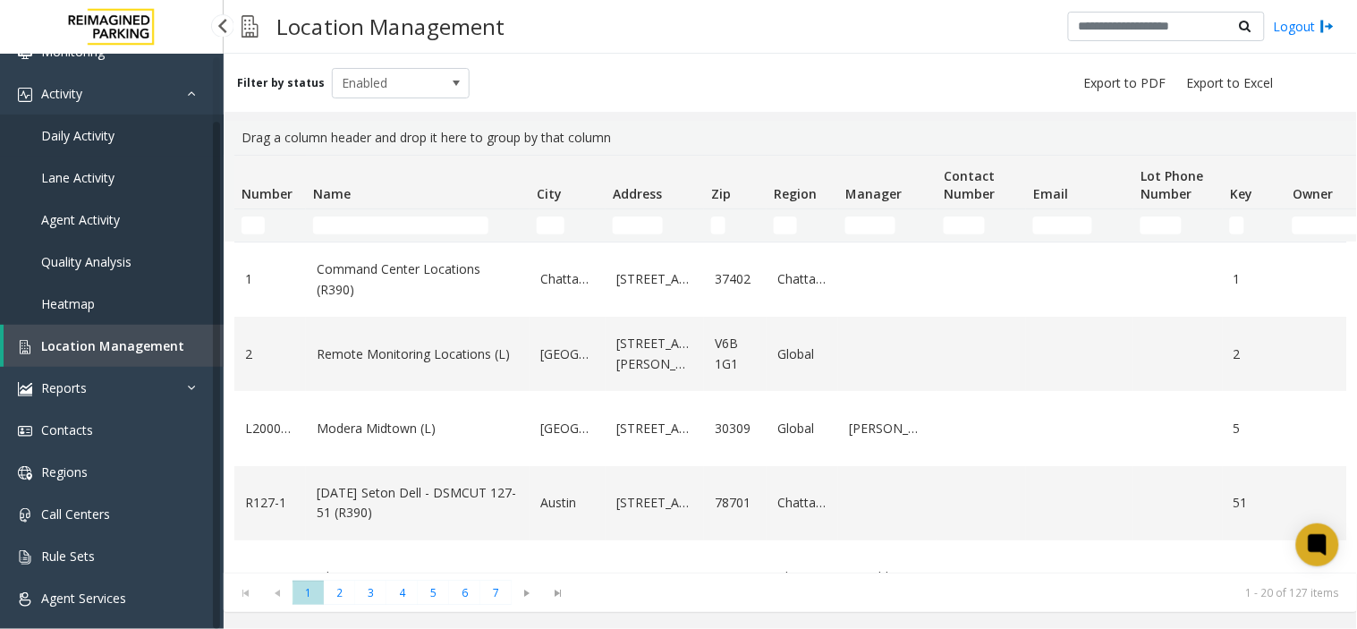
click at [149, 135] on link "Daily Activity" at bounding box center [112, 136] width 224 height 42
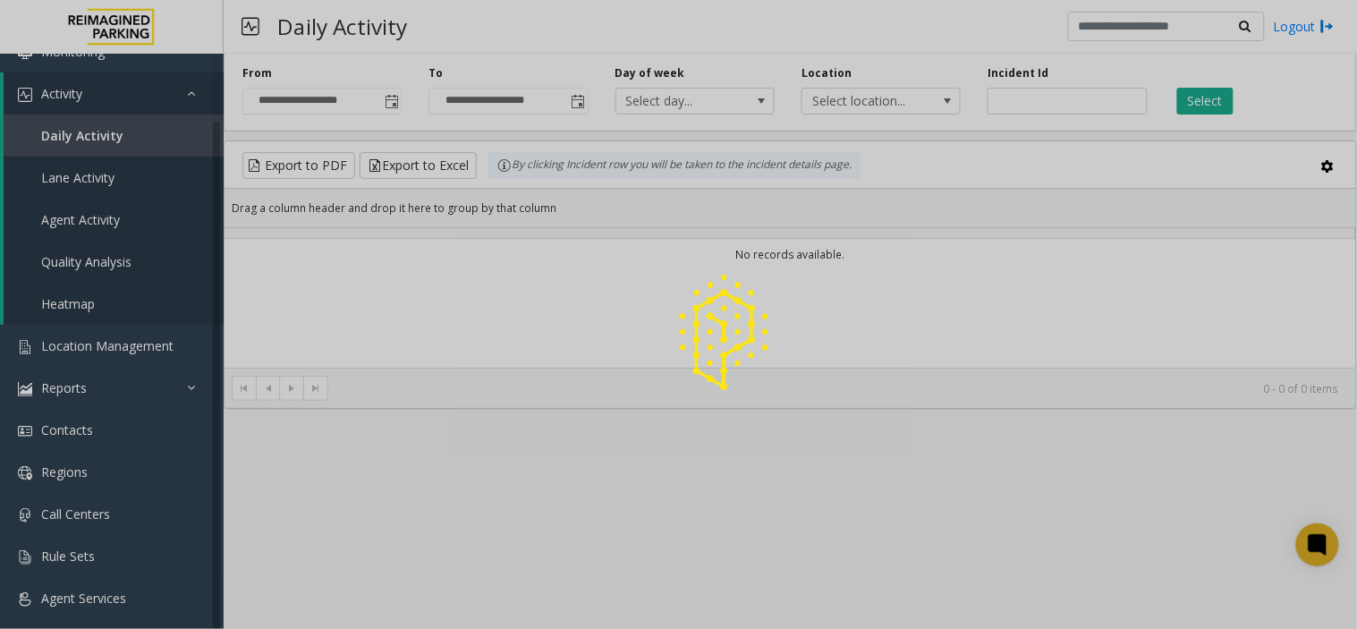
click at [388, 97] on div at bounding box center [678, 314] width 1357 height 629
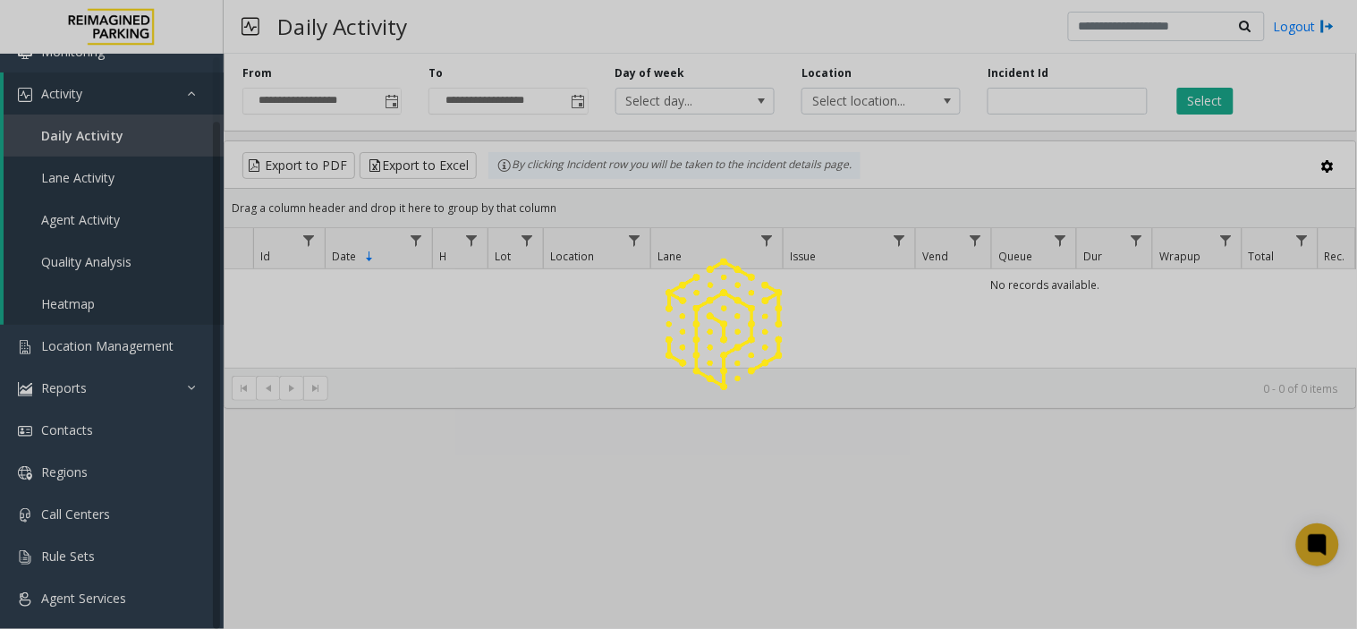
click at [388, 97] on div at bounding box center [678, 314] width 1357 height 629
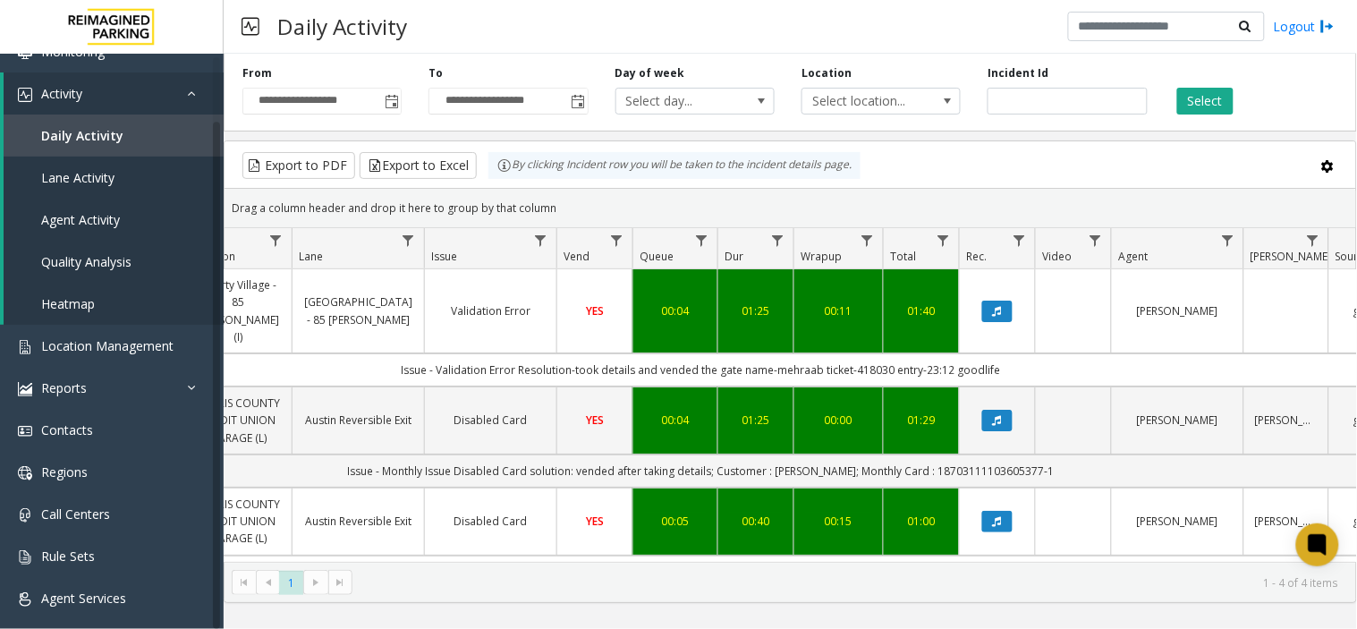
scroll to position [0, 453]
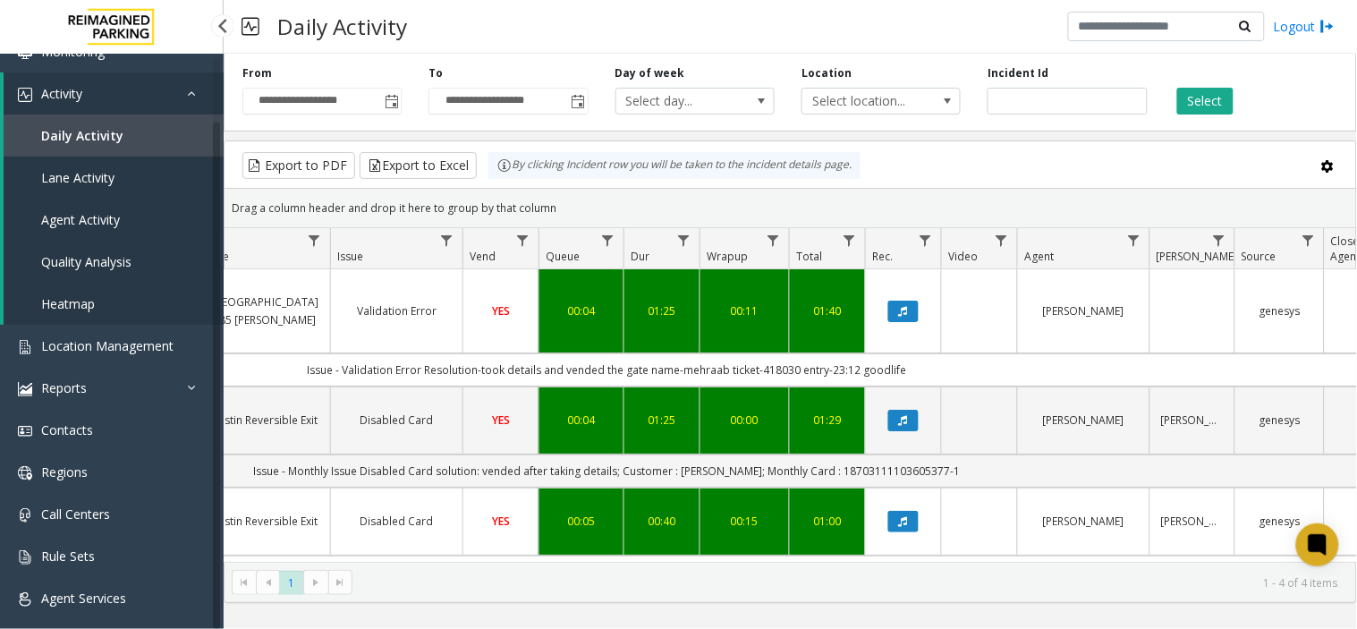
click at [104, 306] on link "Heatmap" at bounding box center [114, 304] width 220 height 42
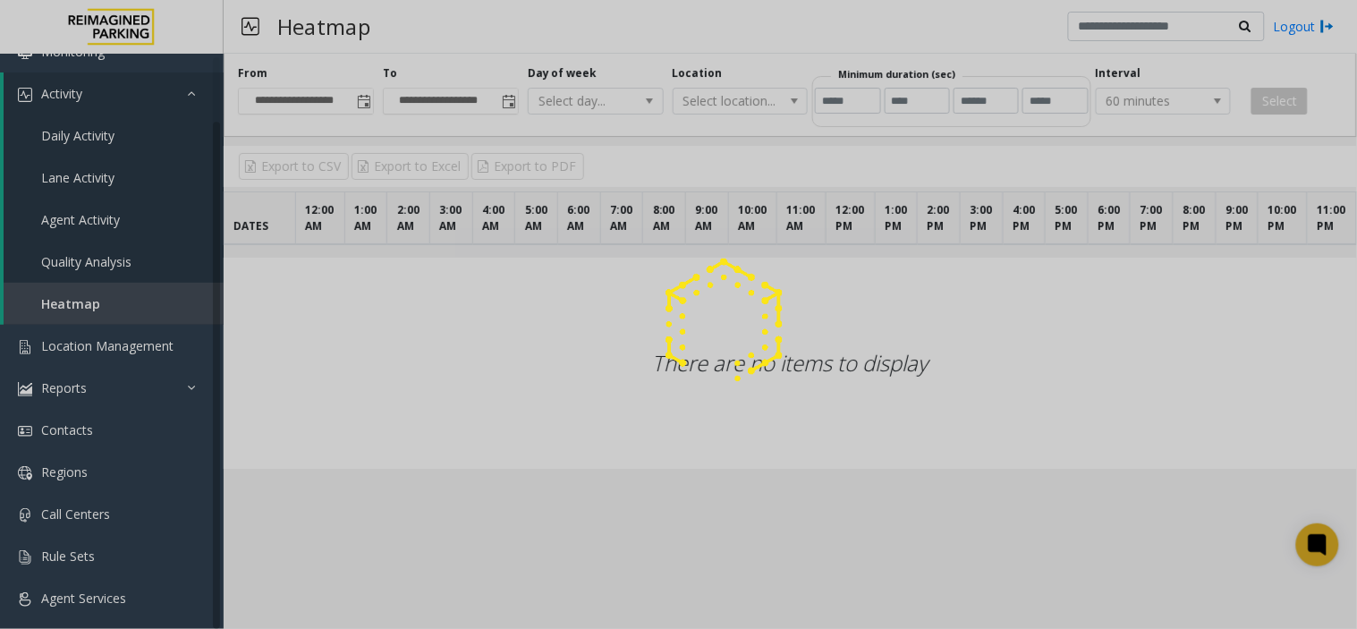
click at [109, 327] on div at bounding box center [678, 314] width 1357 height 629
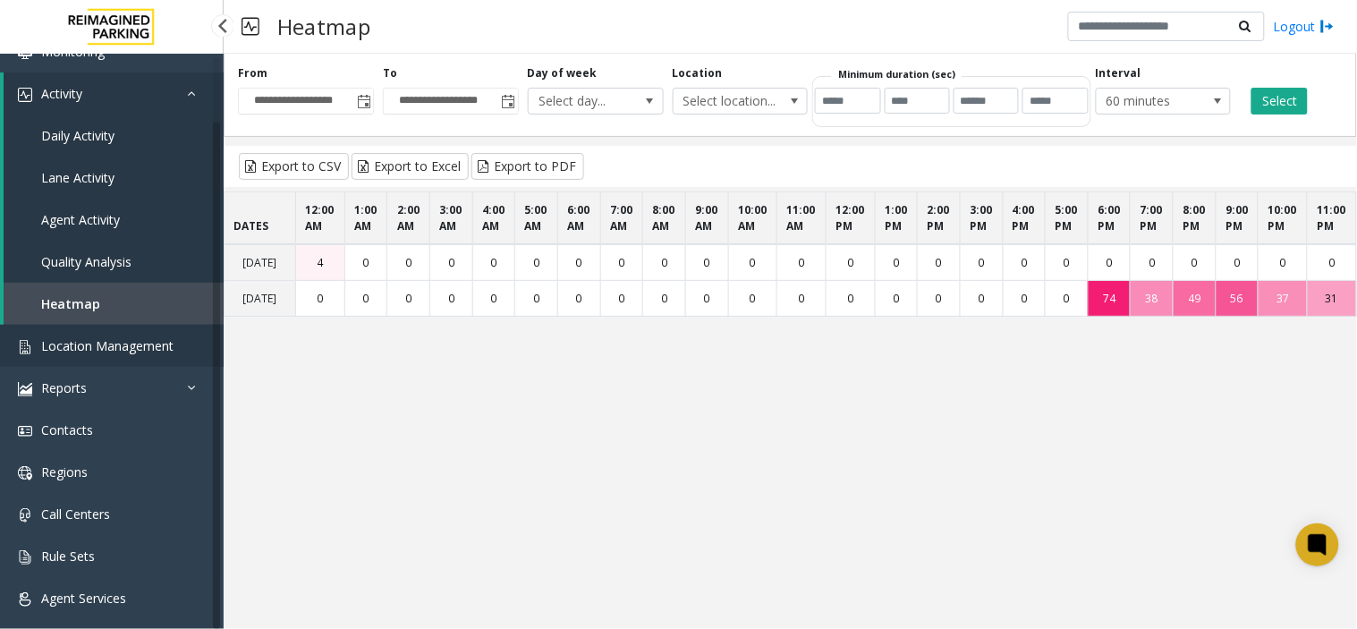
click at [112, 344] on span "Location Management" at bounding box center [107, 345] width 132 height 17
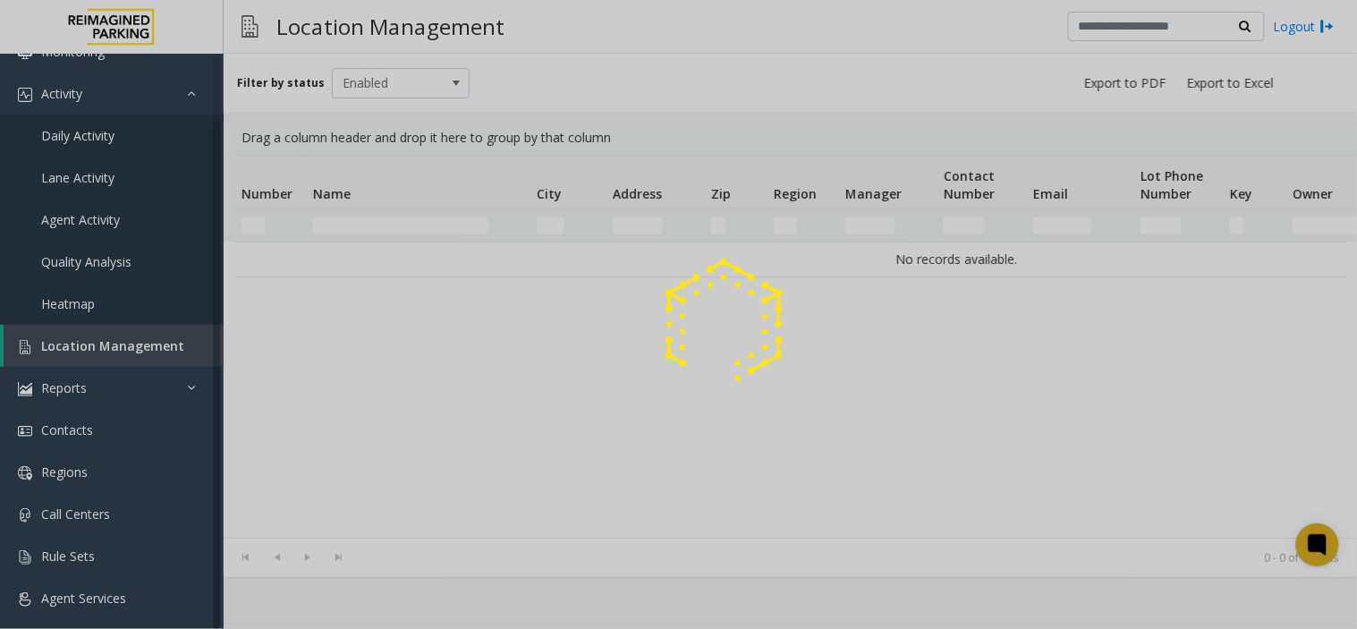
click at [112, 345] on div at bounding box center [678, 314] width 1357 height 629
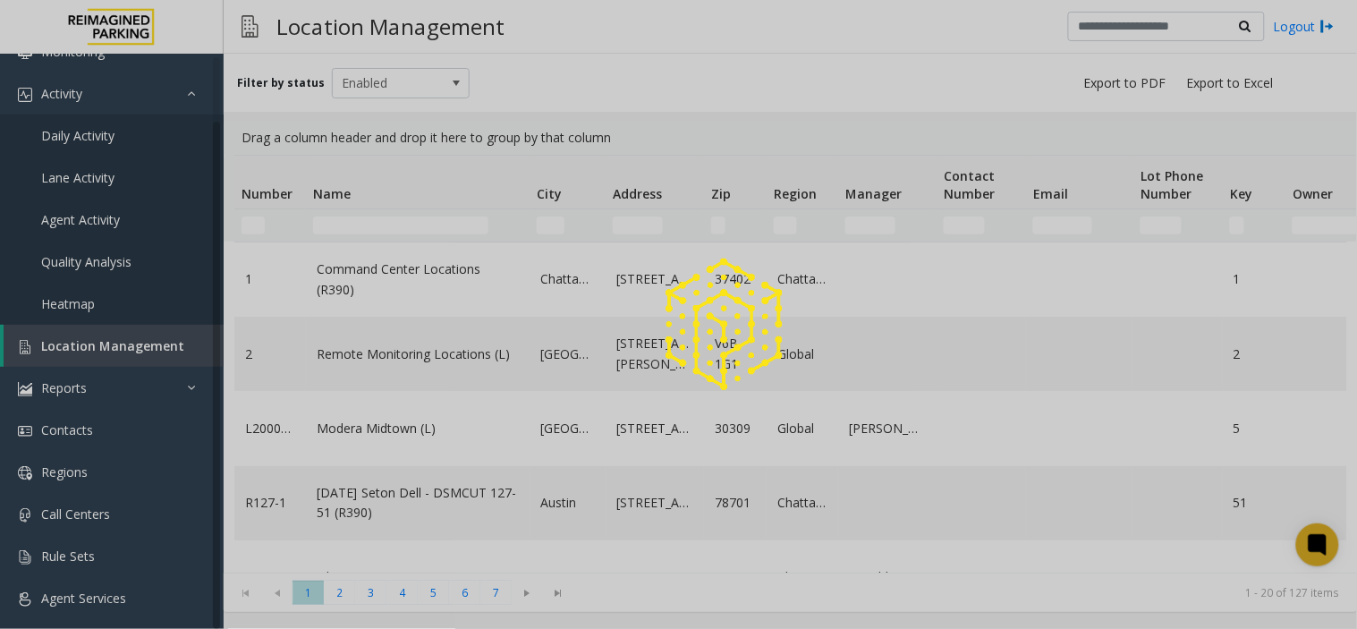
click at [112, 345] on span "Location Management" at bounding box center [112, 345] width 143 height 17
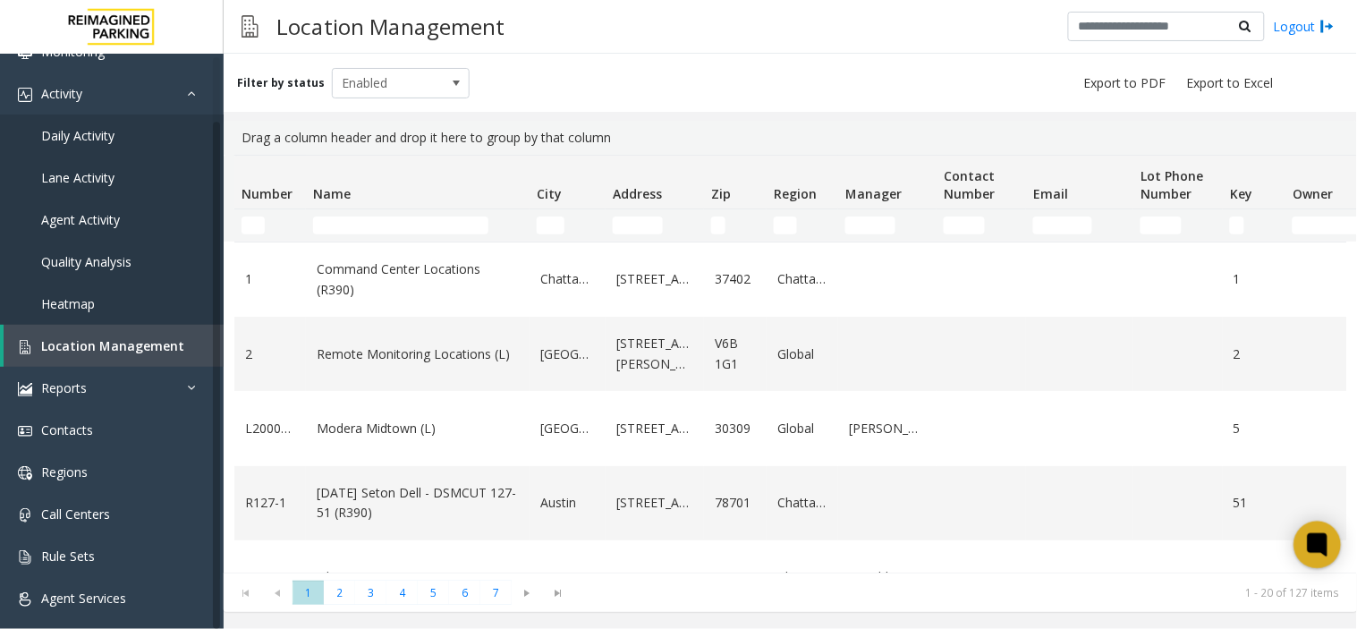
click at [1221, 549] on icon at bounding box center [1317, 544] width 13 height 13
click at [1221, 548] on icon at bounding box center [1318, 544] width 20 height 23
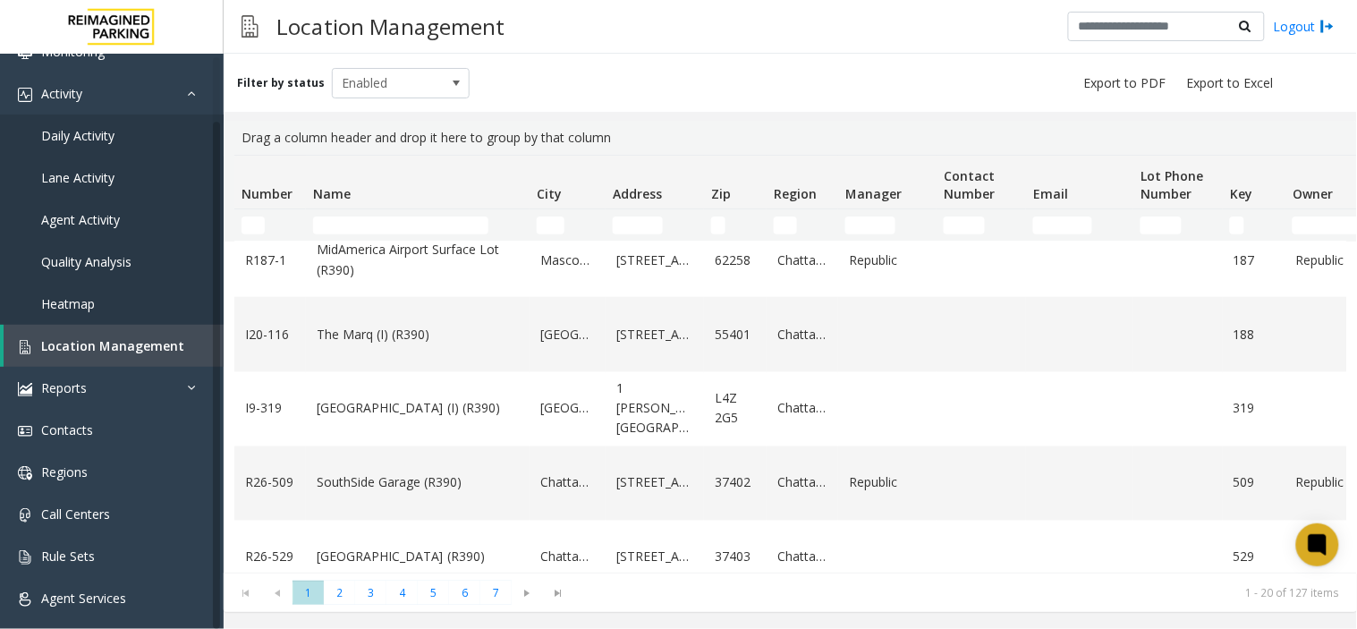
scroll to position [676, 0]
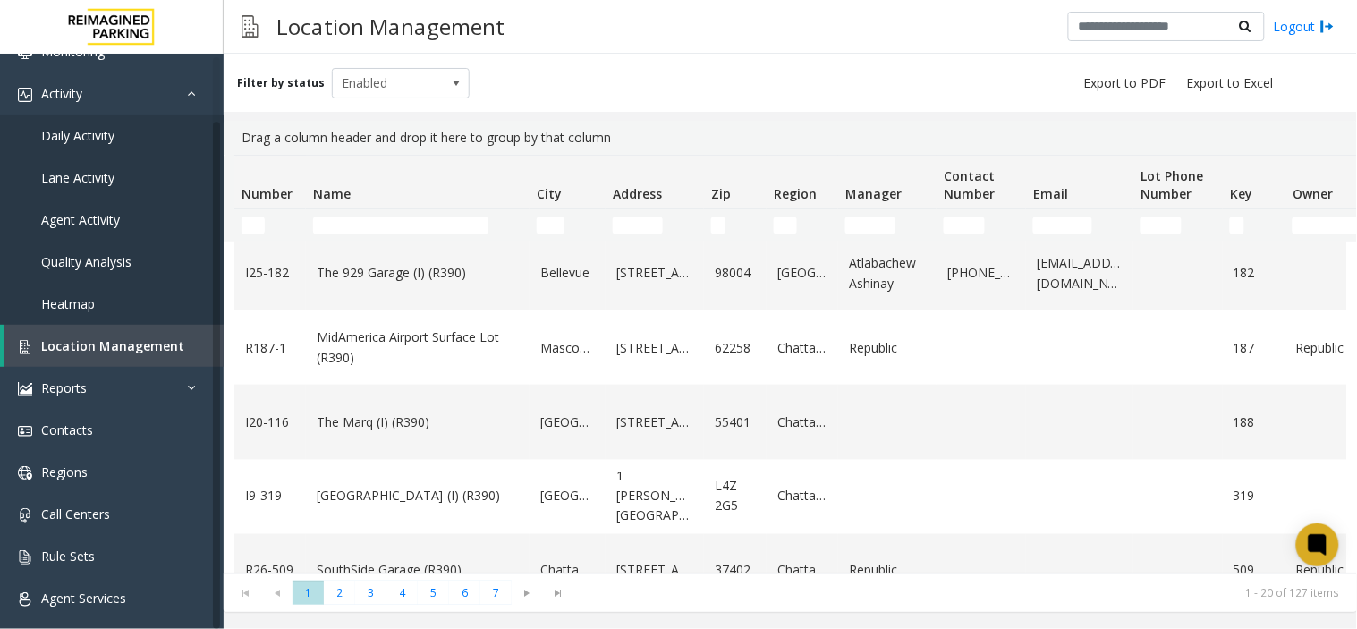
click at [1221, 565] on kendo-pager "* * * * * * * 1 2 3 4 5 6 7 1 - 20 of 127 items" at bounding box center [791, 593] width 1134 height 40
click at [1221, 565] on div at bounding box center [1318, 545] width 47 height 47
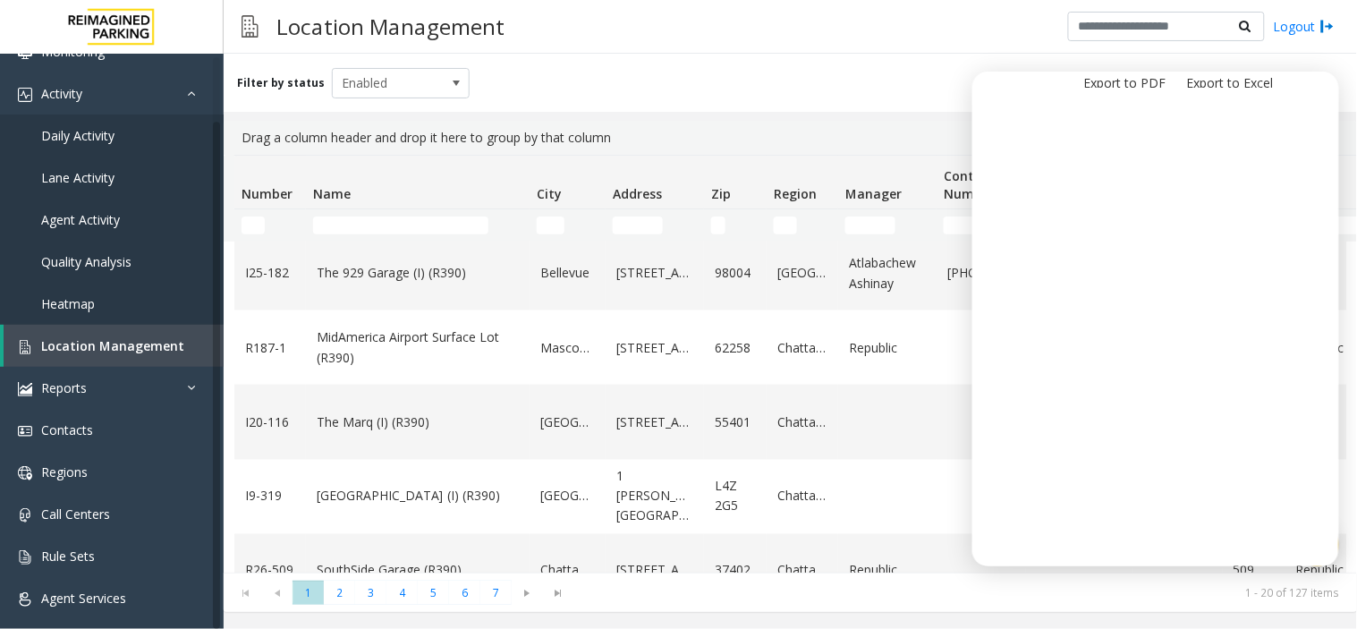
click at [1023, 565] on kendo-pager "* * * * * * * 1 2 3 4 5 6 7 1 - 20 of 127 items" at bounding box center [791, 593] width 1134 height 40
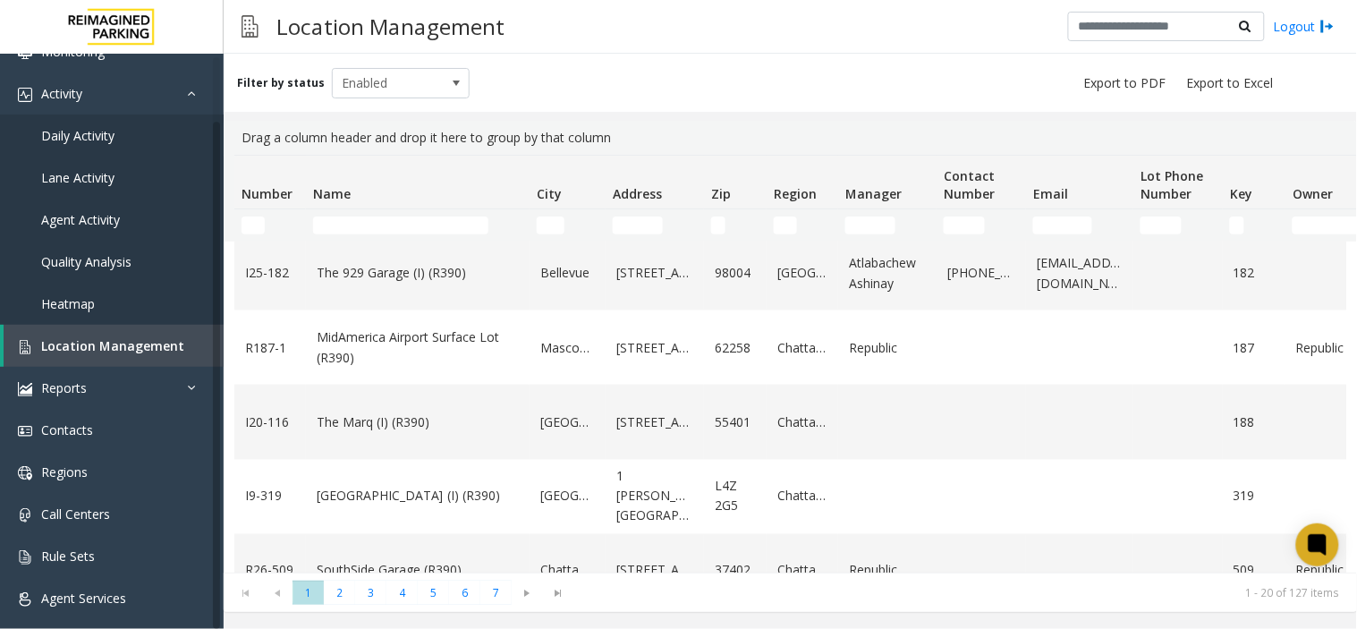
click at [533, 38] on div "Location Management Logout" at bounding box center [791, 27] width 1134 height 54
click at [385, 213] on td "Name Filter" at bounding box center [418, 225] width 224 height 32
click at [387, 217] on input "Name Filter" at bounding box center [400, 226] width 175 height 18
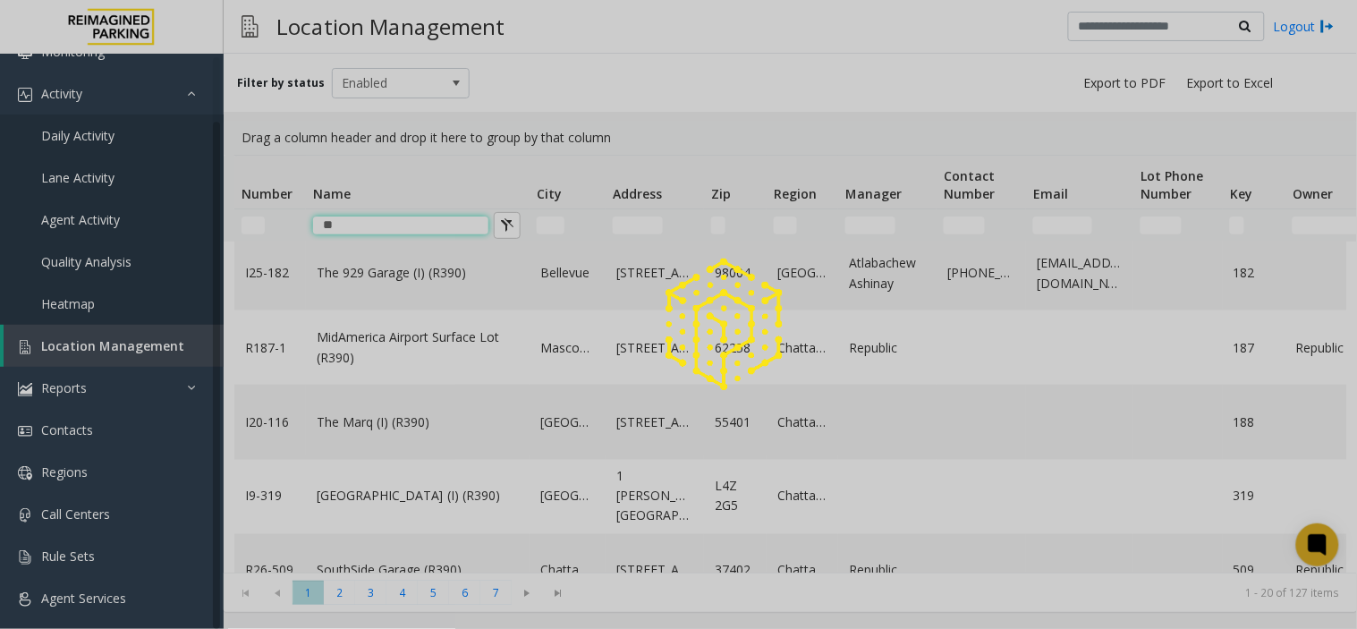
type input "**"
click at [436, 296] on div at bounding box center [678, 314] width 1357 height 629
click at [346, 295] on div at bounding box center [678, 314] width 1357 height 629
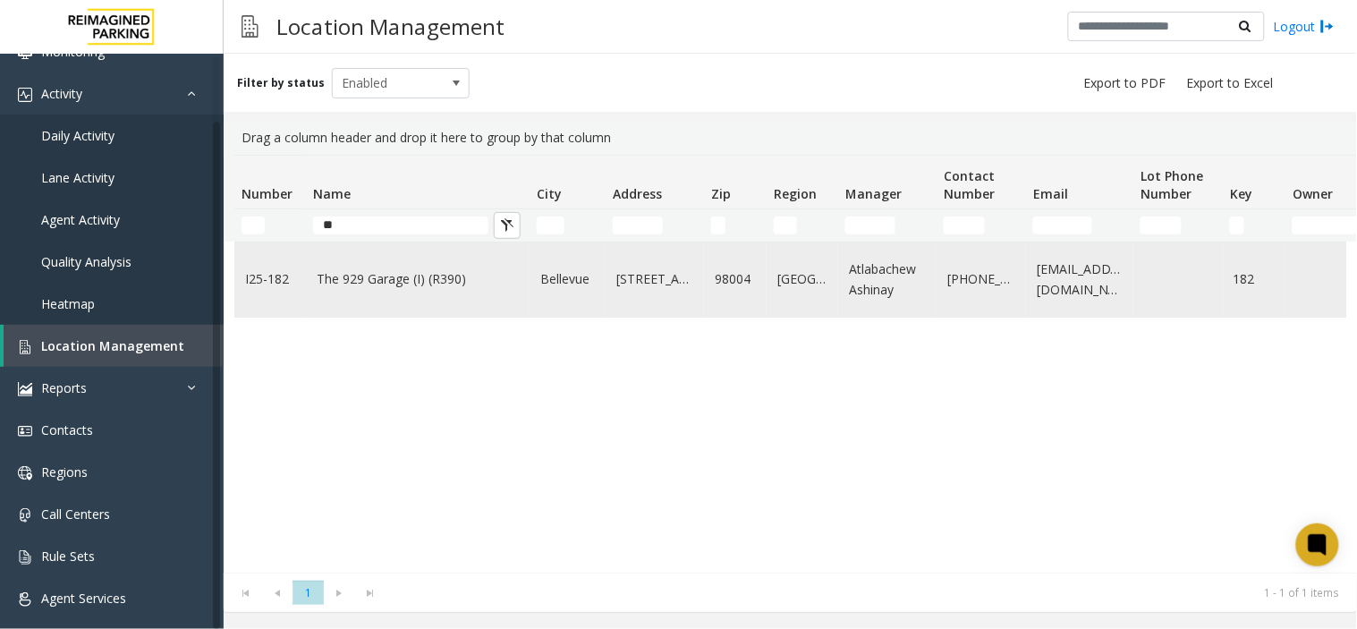
click at [353, 286] on link "The 929 Garage (I) (R390)" at bounding box center [418, 279] width 202 height 20
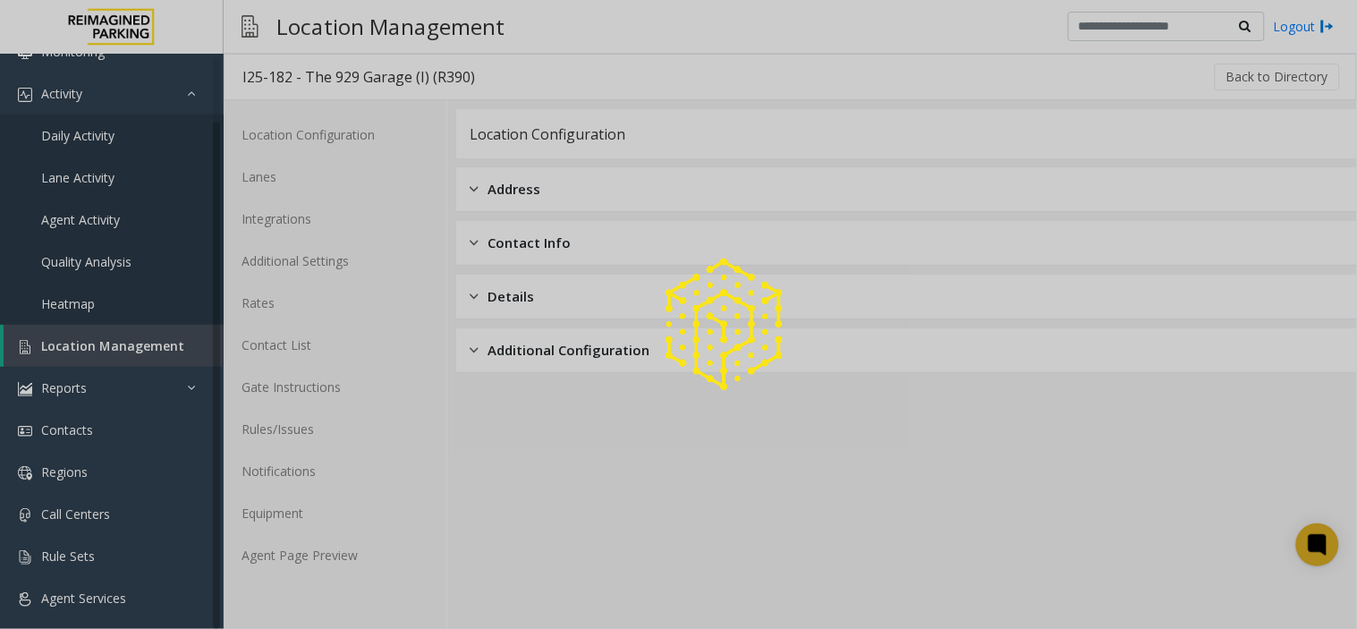
click at [341, 565] on div at bounding box center [678, 314] width 1357 height 629
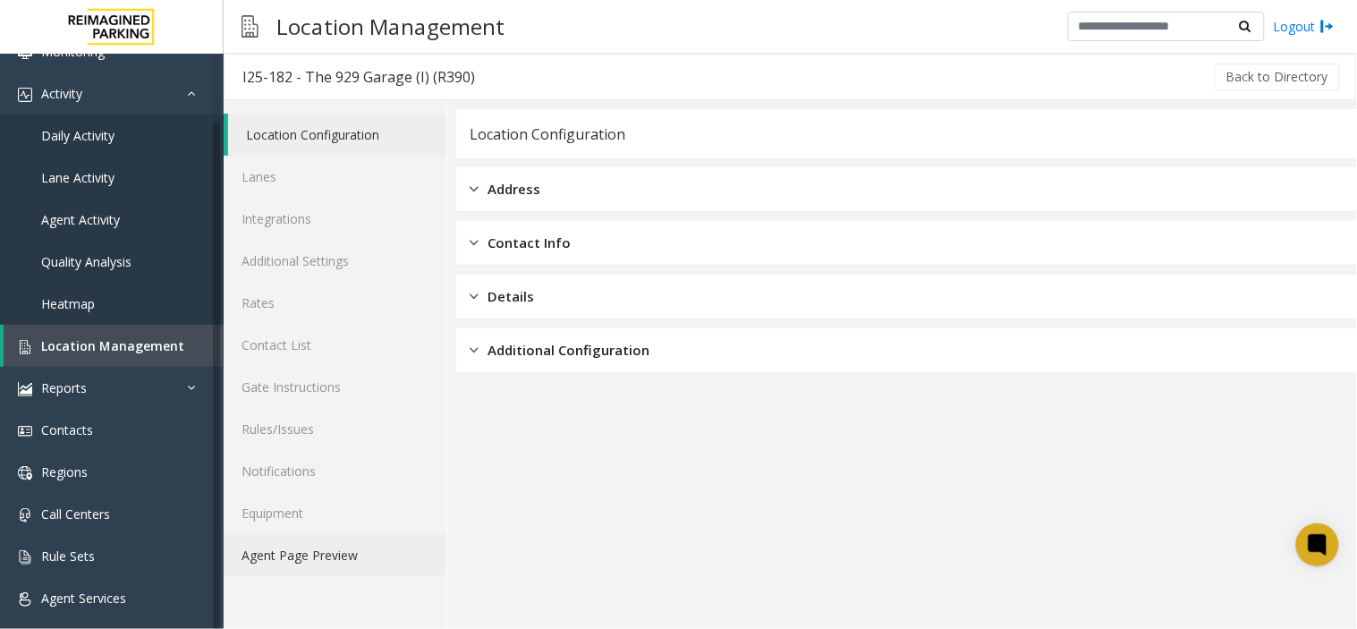
click at [341, 562] on link "Agent Page Preview" at bounding box center [335, 555] width 223 height 42
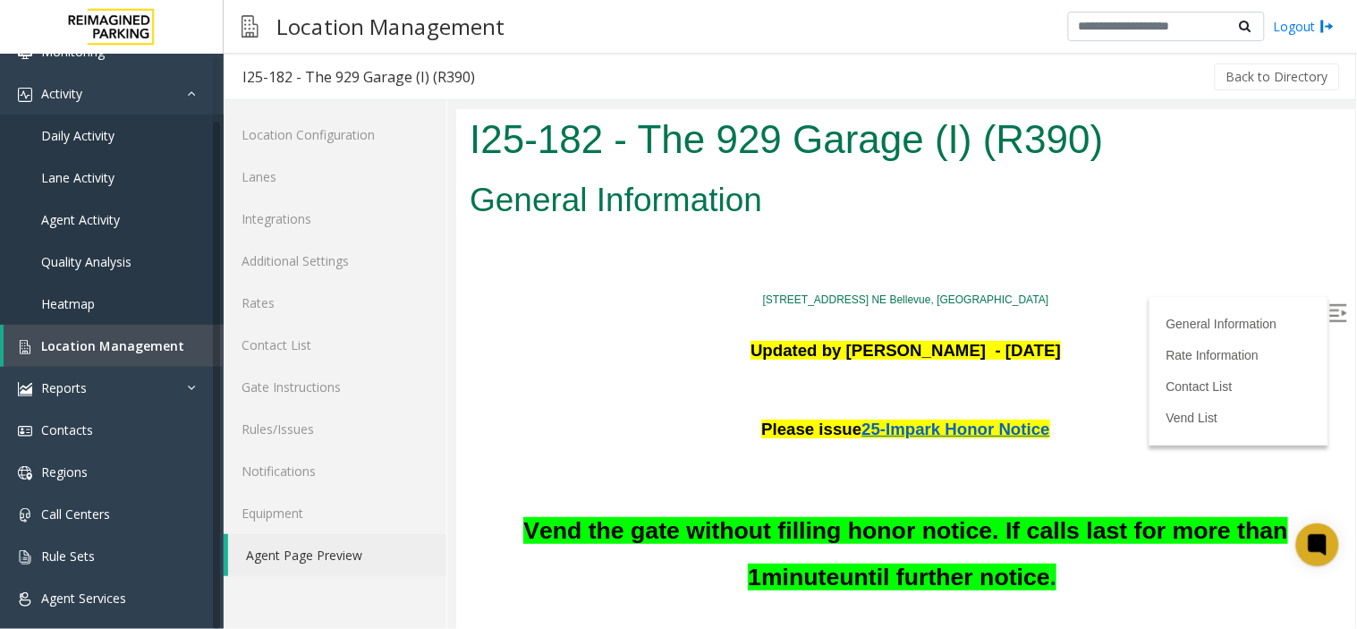
scroll to position [298, 0]
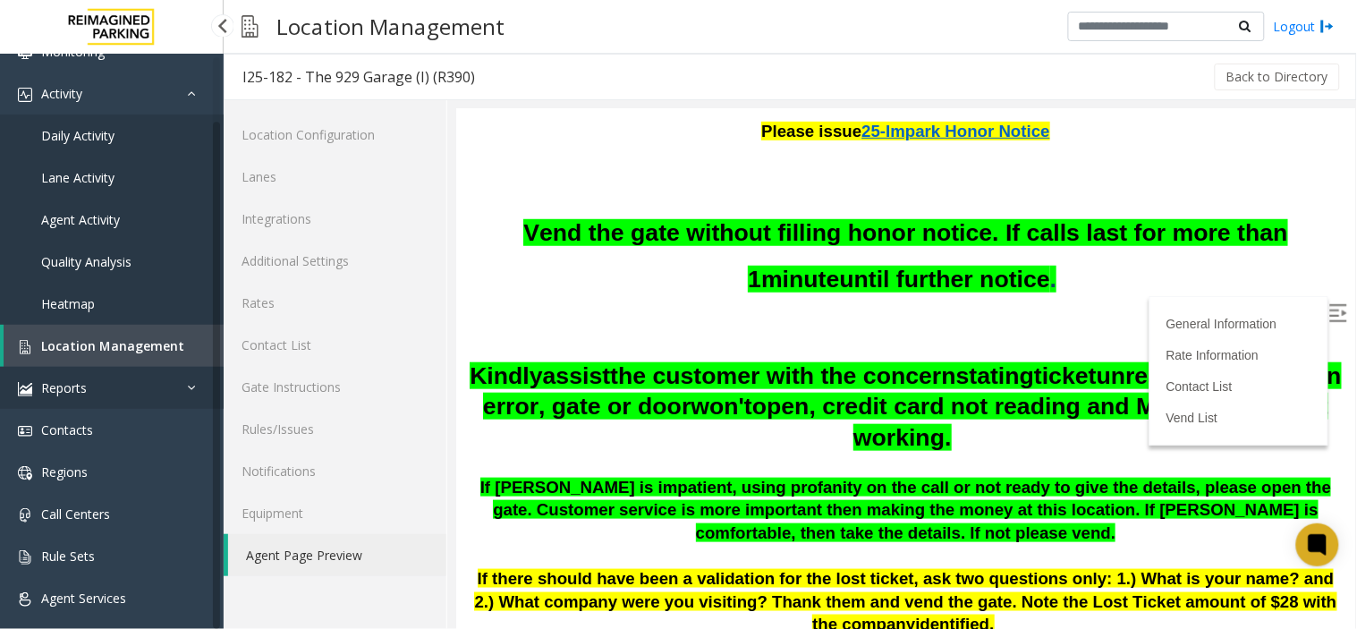
click at [174, 403] on link "Reports" at bounding box center [112, 388] width 224 height 42
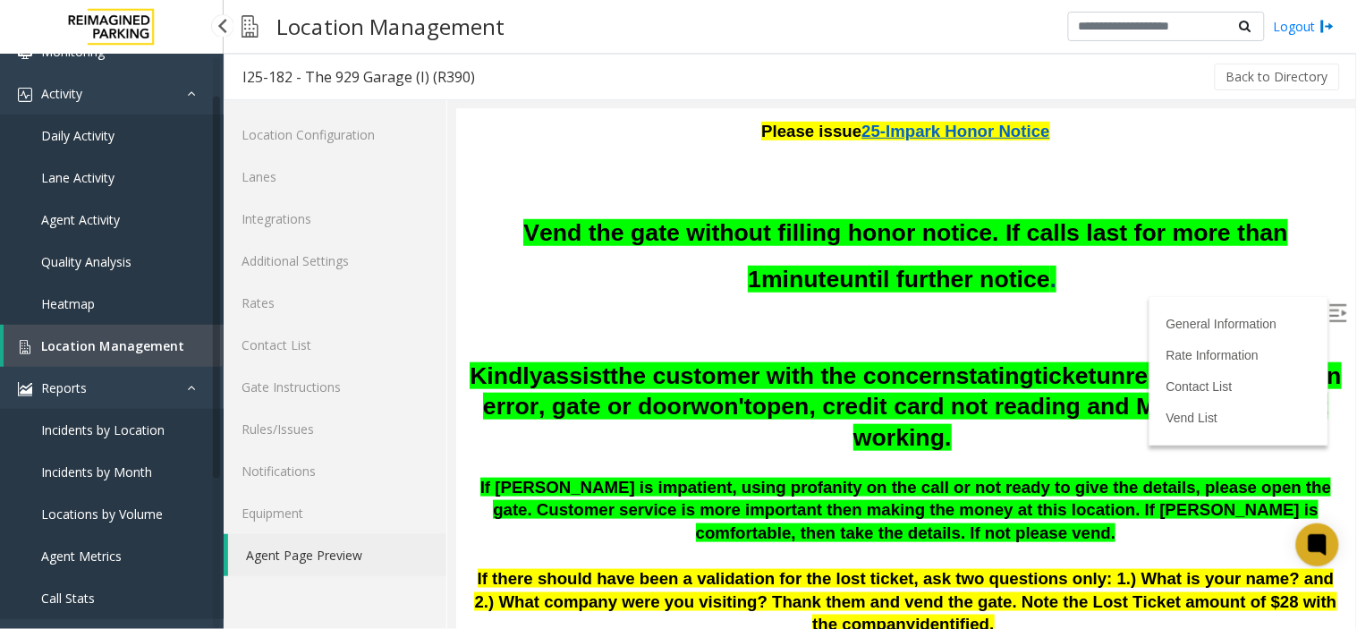
click at [108, 342] on span "Location Management" at bounding box center [112, 345] width 143 height 17
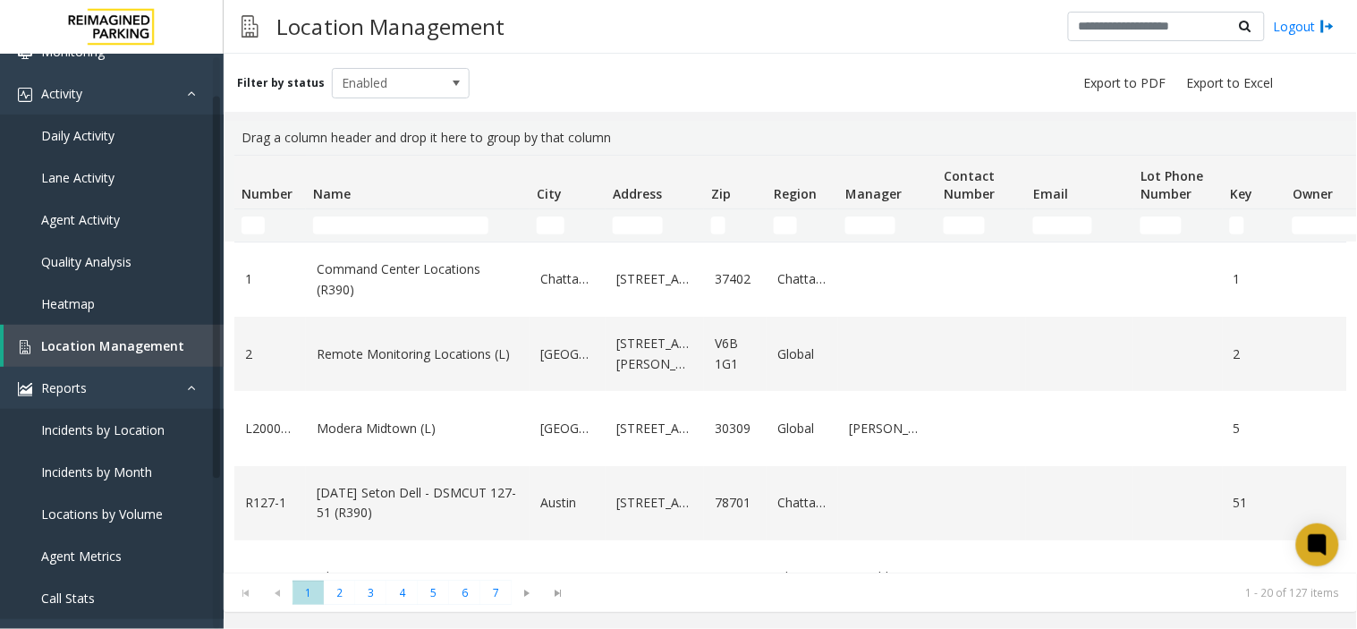
click at [1221, 78] on html "Dashboard Monitoring Activity Daily Activity Lane Activity Agent Activity Quali…" at bounding box center [678, 314] width 1357 height 629
click at [403, 225] on input "Name Filter" at bounding box center [400, 226] width 175 height 18
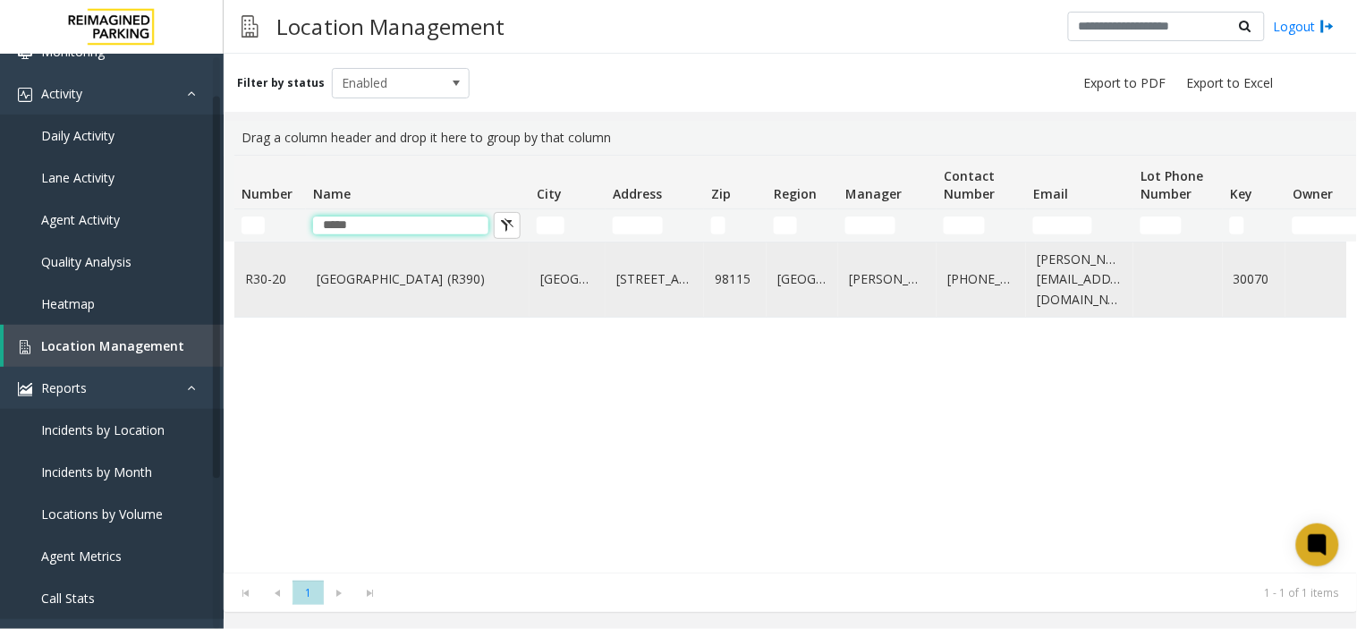
type input "*****"
click at [523, 271] on td "Green Lake Village (R390)" at bounding box center [418, 279] width 224 height 74
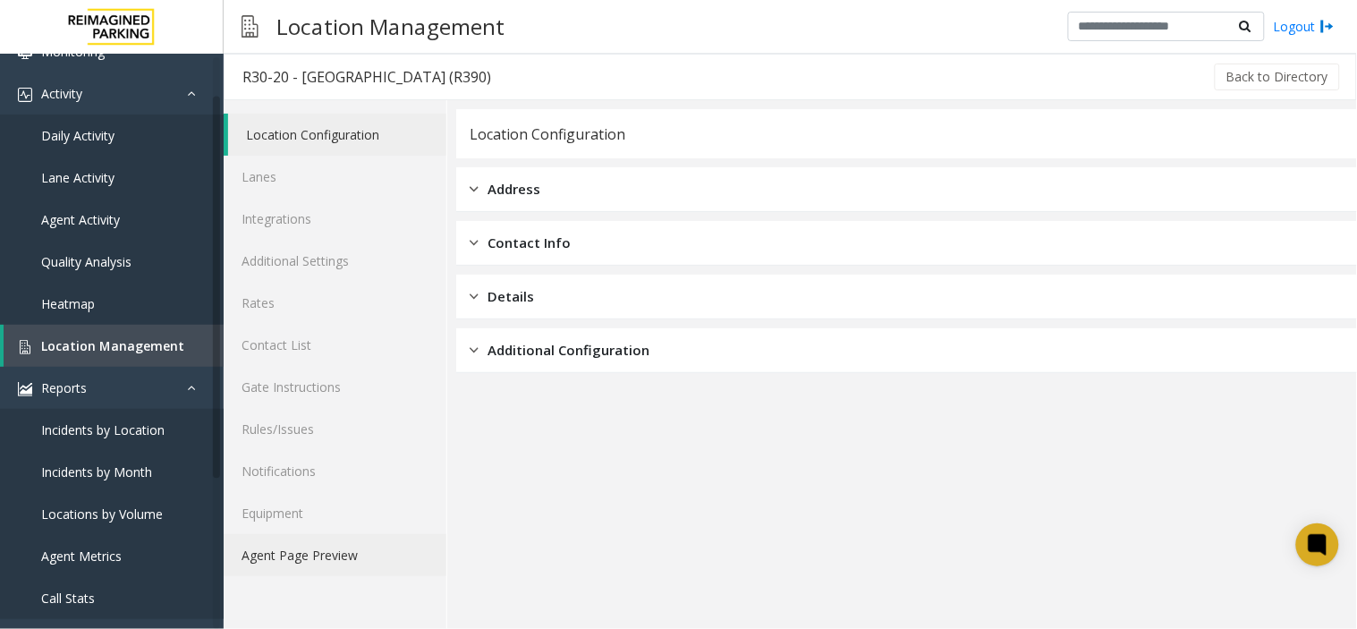
click at [337, 551] on link "Agent Page Preview" at bounding box center [335, 555] width 223 height 42
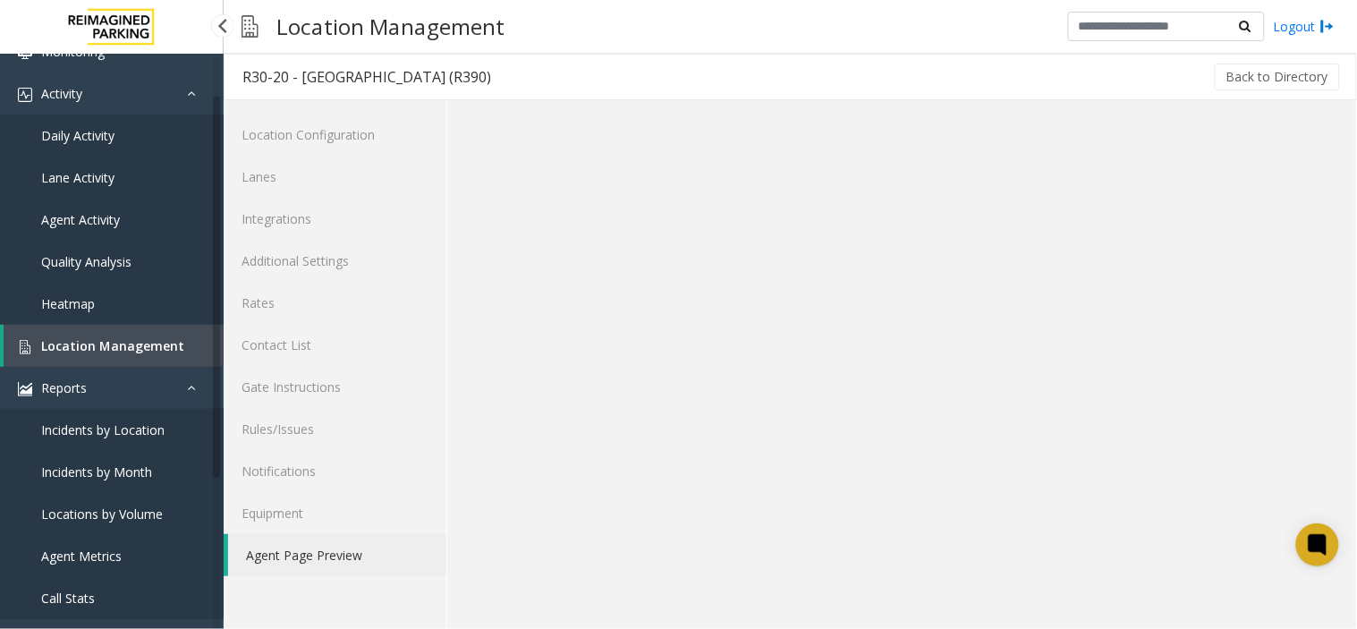
click at [119, 349] on span "Location Management" at bounding box center [112, 345] width 143 height 17
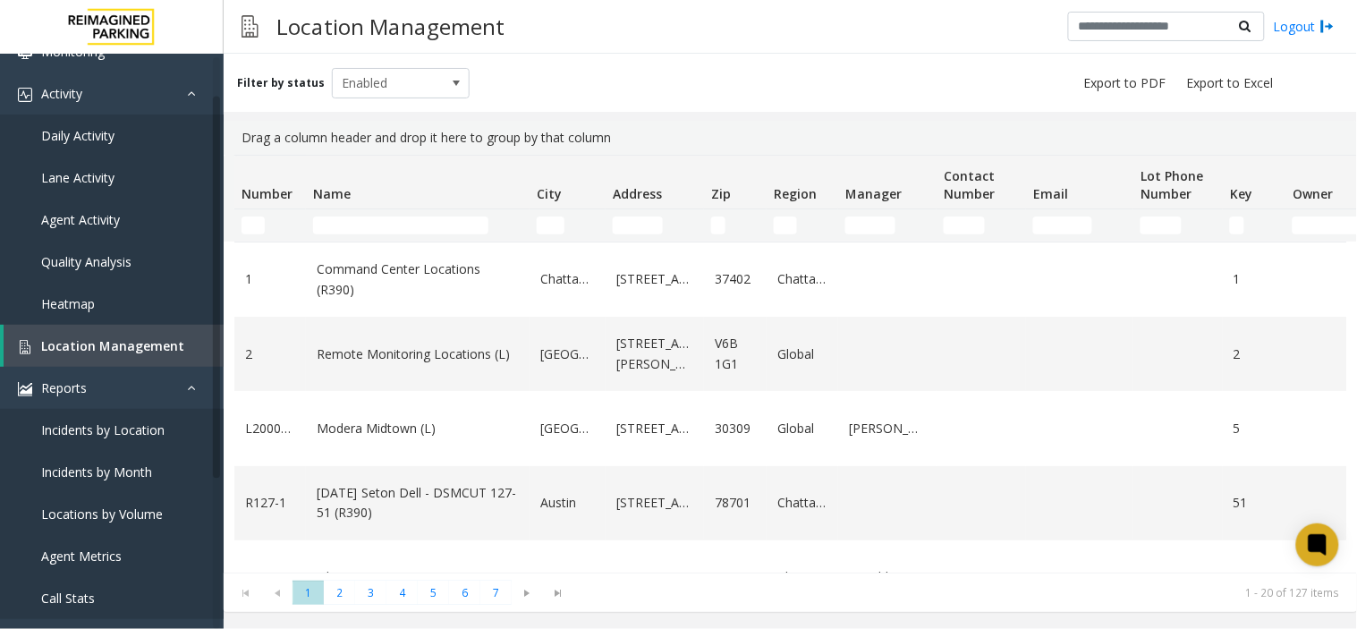
click at [449, 59] on div "Filter by status Enabled" at bounding box center [791, 83] width 1134 height 58
click at [163, 139] on link "Daily Activity" at bounding box center [112, 136] width 224 height 42
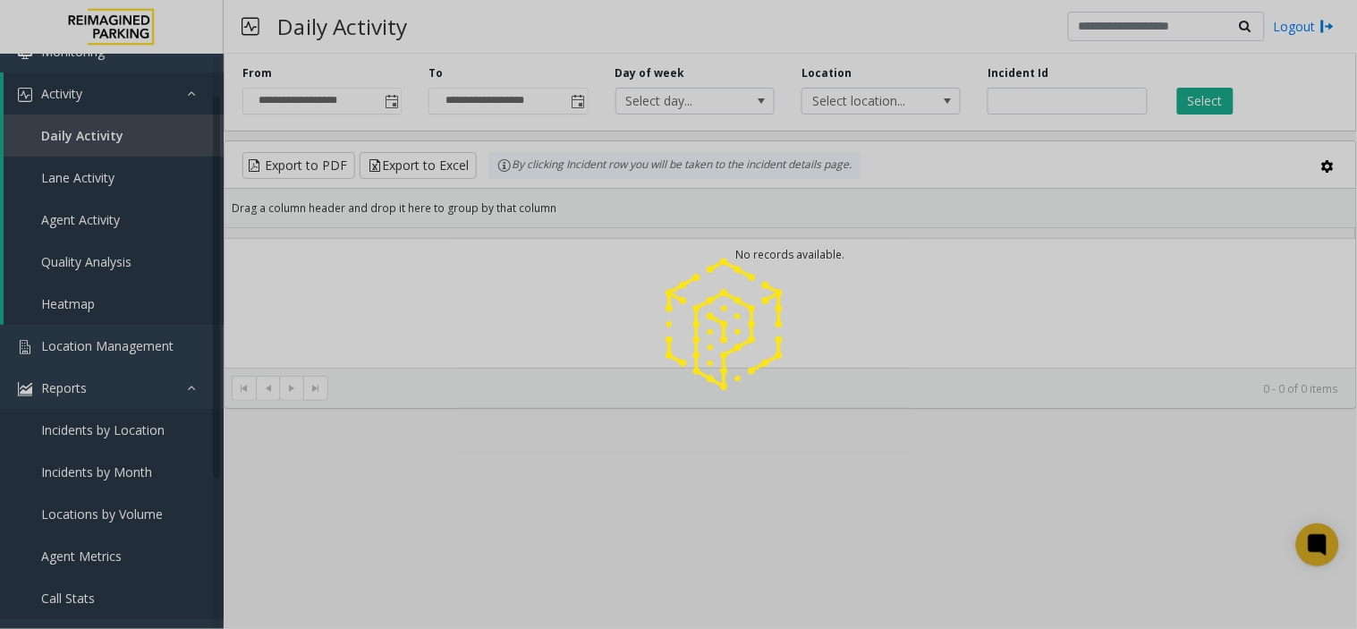
click at [395, 108] on div at bounding box center [678, 314] width 1357 height 629
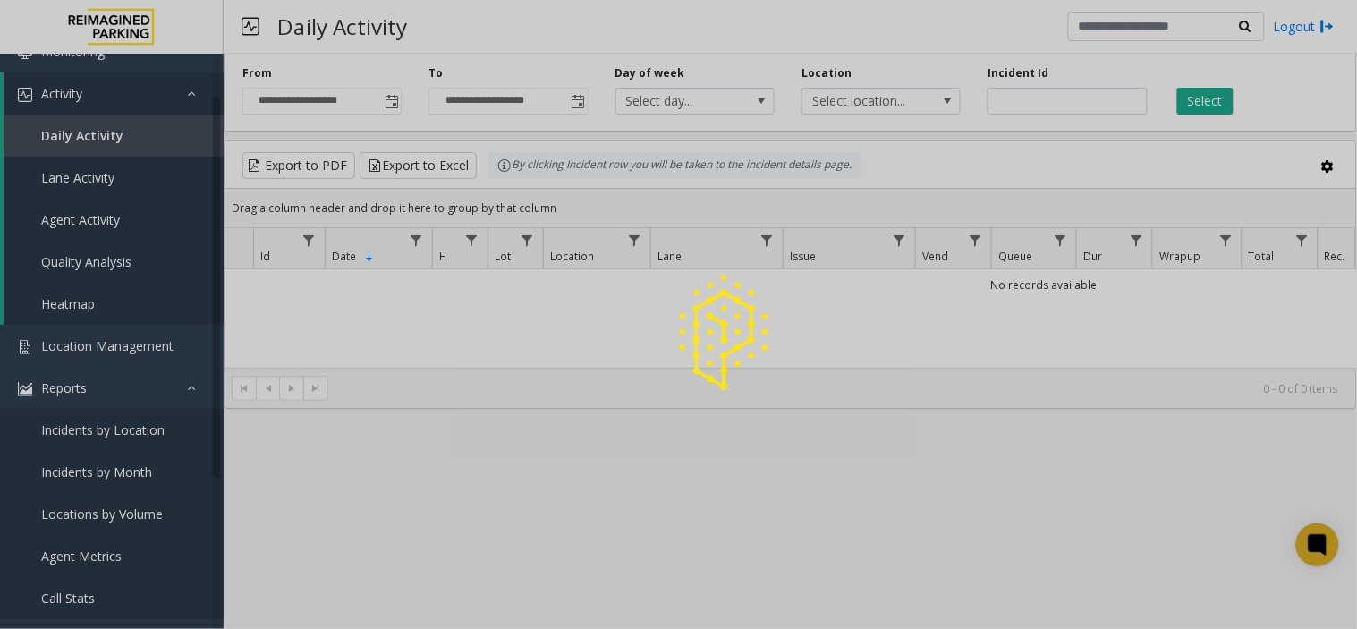
click at [395, 108] on div at bounding box center [678, 314] width 1357 height 629
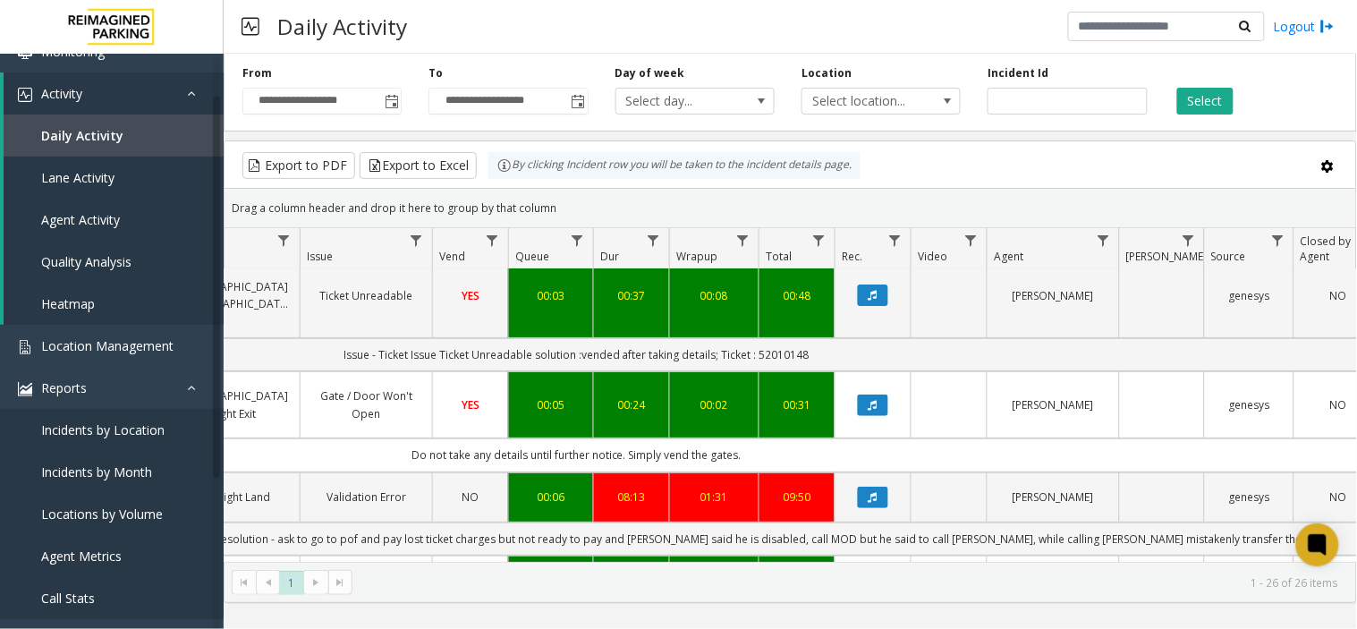
scroll to position [0, 510]
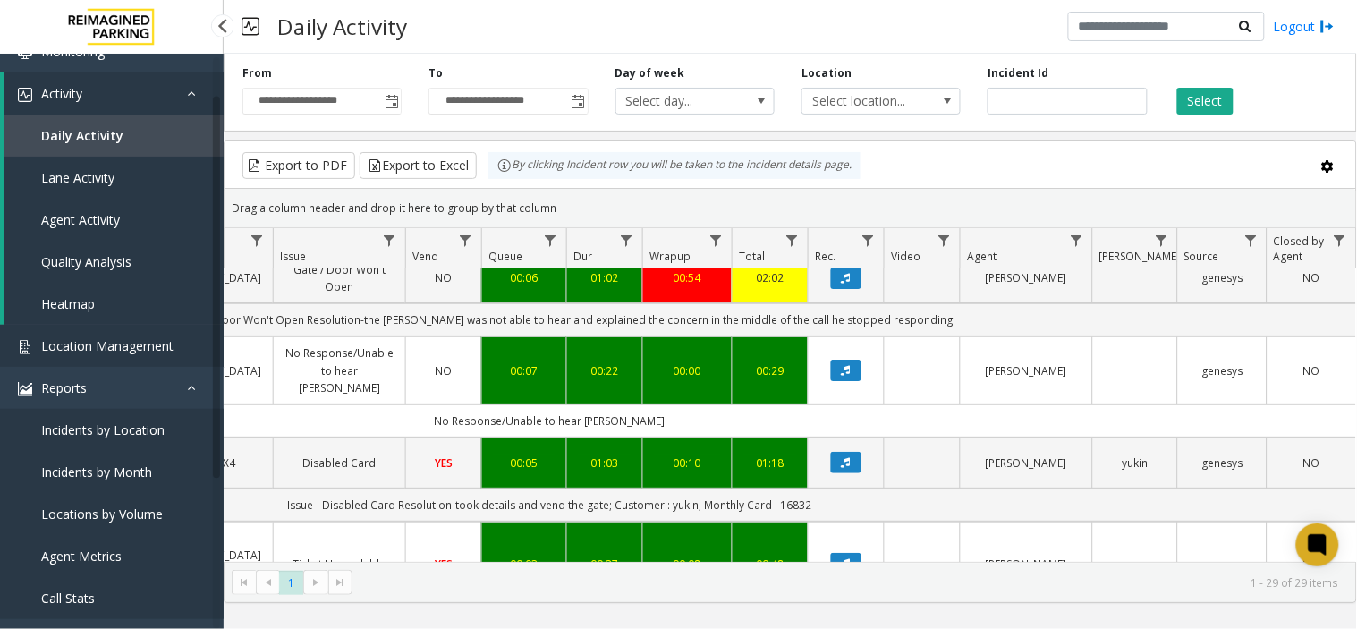
click at [147, 345] on span "Location Management" at bounding box center [107, 345] width 132 height 17
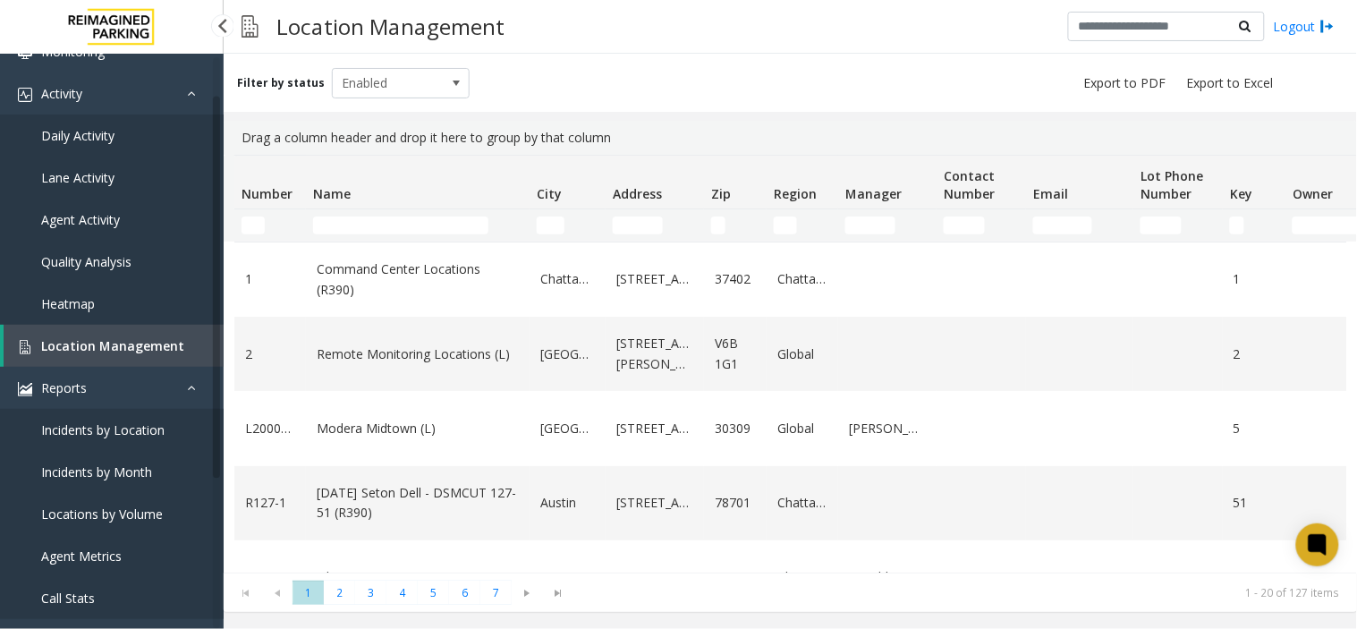
click at [21, 353] on link "Location Management" at bounding box center [114, 346] width 220 height 42
click at [385, 222] on input "Name Filter" at bounding box center [400, 226] width 175 height 18
click at [557, 222] on input "City Filter" at bounding box center [551, 226] width 28 height 18
click at [615, 225] on input "Address Filter" at bounding box center [638, 226] width 50 height 18
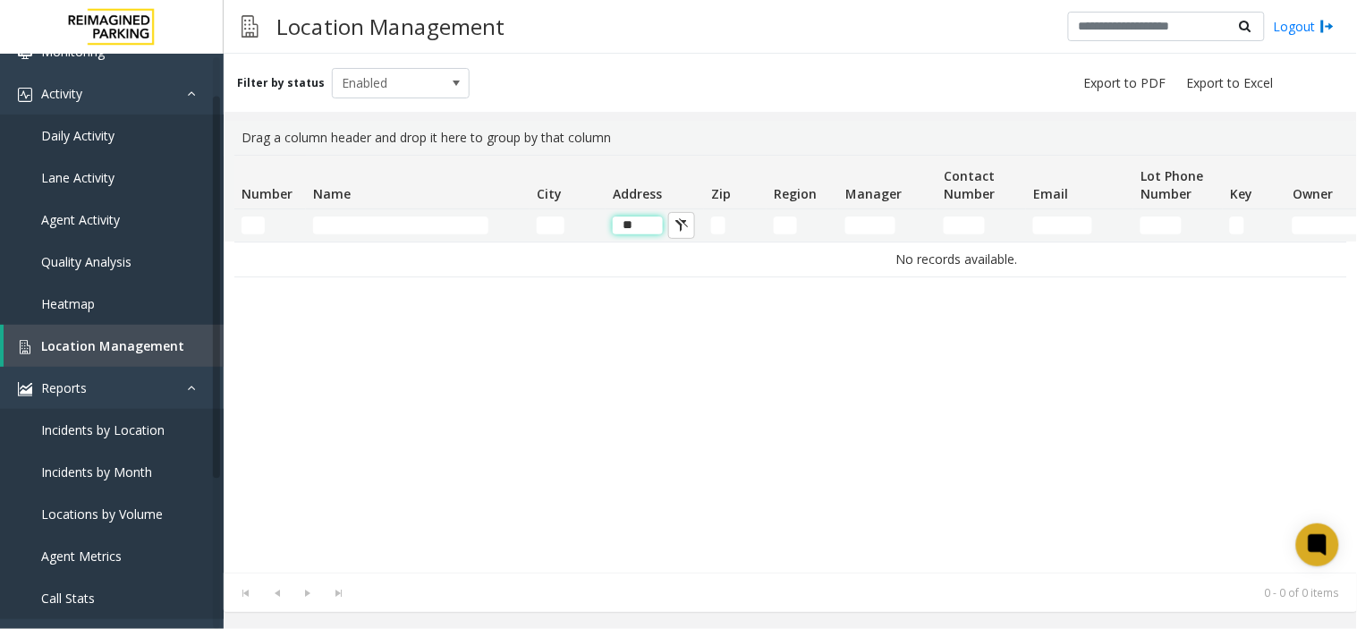
type input "*"
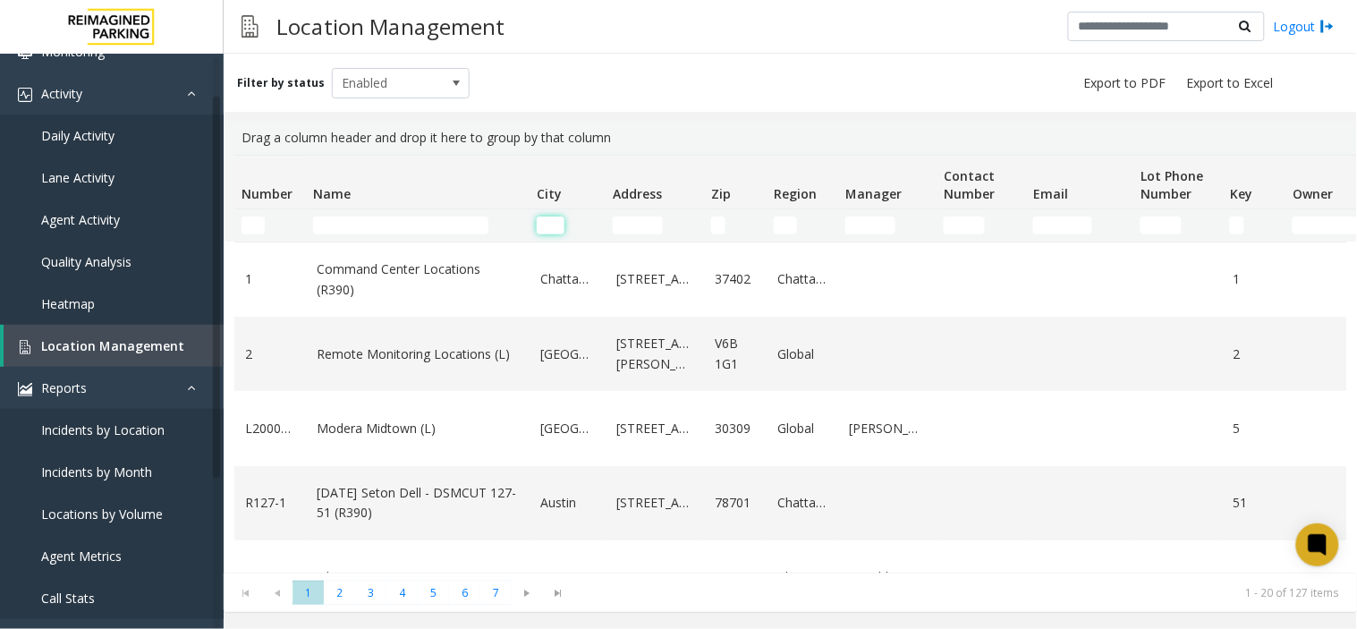
click at [558, 225] on input "City Filter" at bounding box center [551, 226] width 28 height 18
click at [387, 225] on input "Name Filter" at bounding box center [400, 226] width 175 height 18
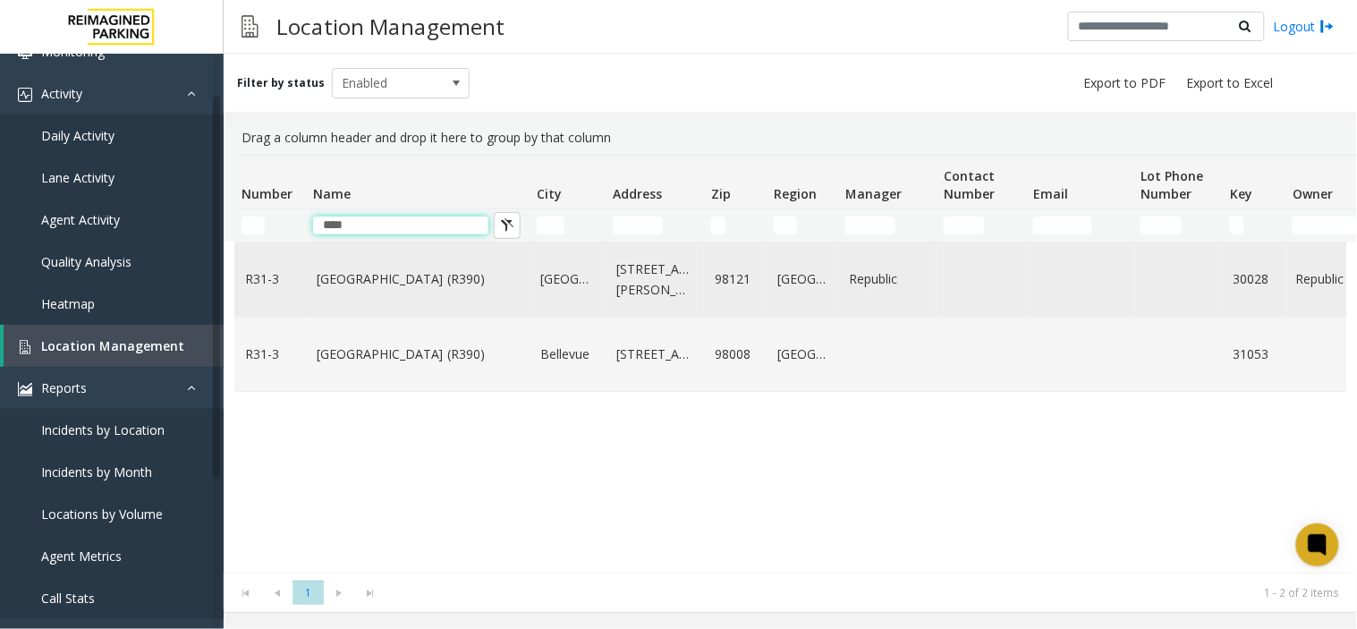
type input "****"
click at [365, 284] on link "Bell Street Garage (R390)" at bounding box center [418, 279] width 202 height 20
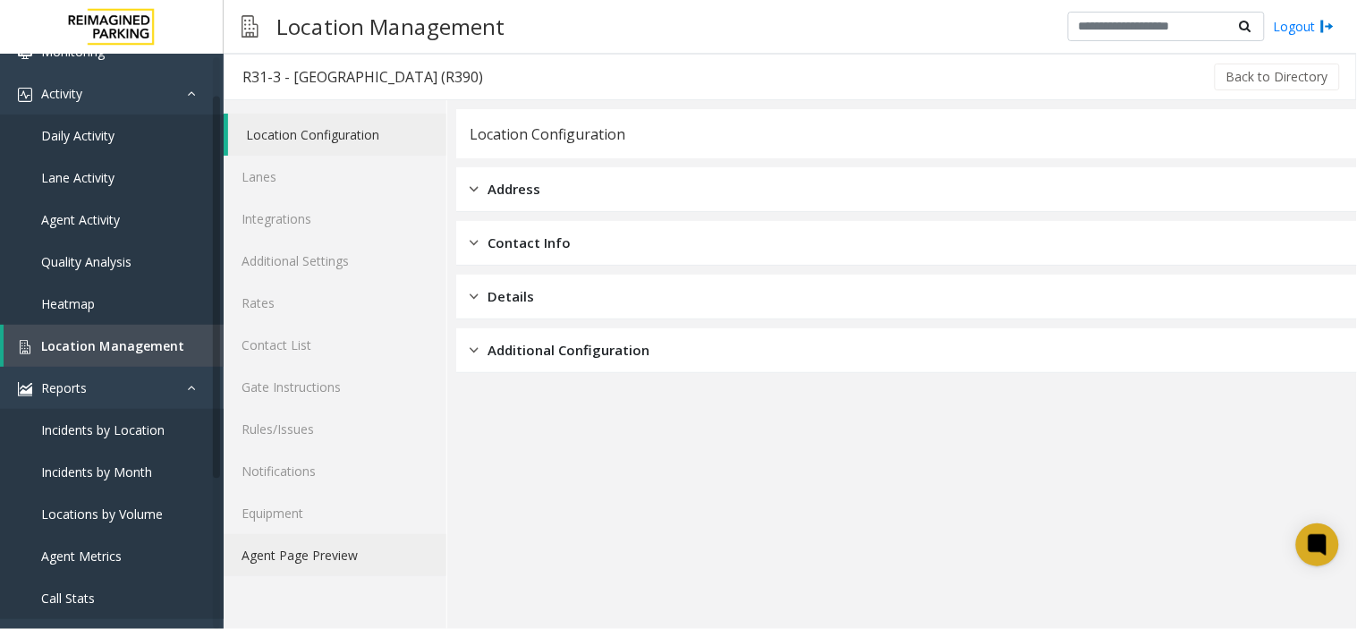
click at [325, 565] on link "Agent Page Preview" at bounding box center [335, 555] width 223 height 42
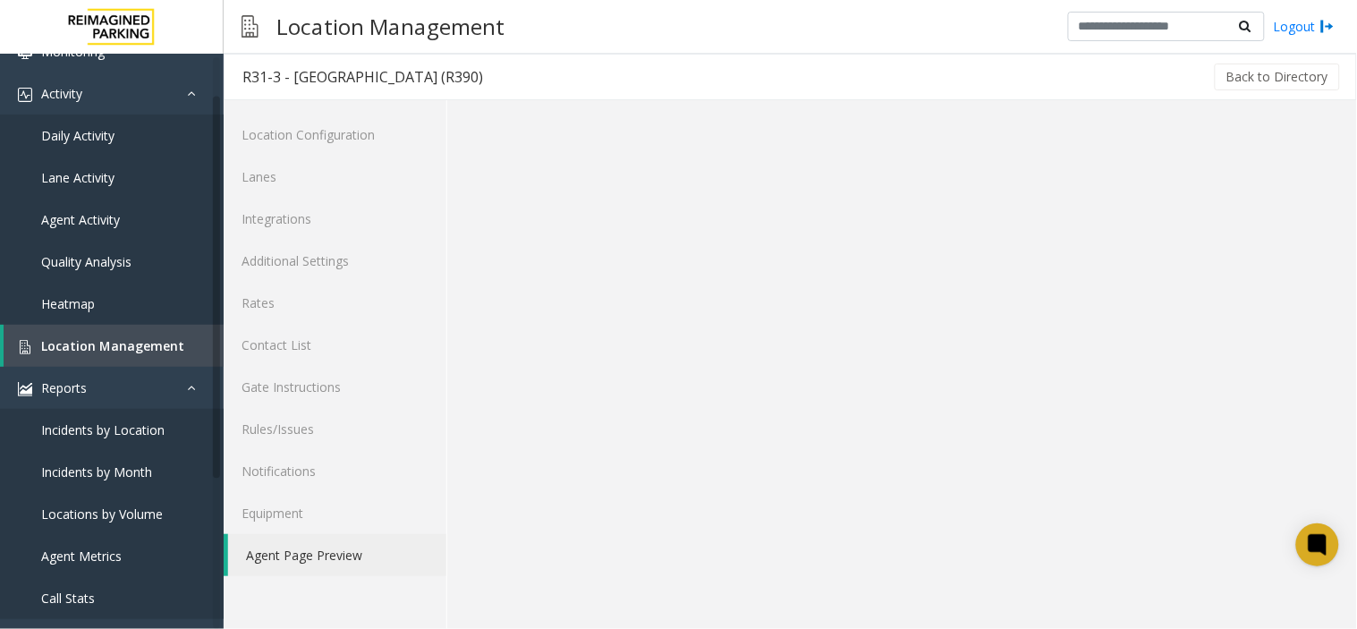
click at [325, 565] on link "Agent Page Preview" at bounding box center [337, 555] width 218 height 42
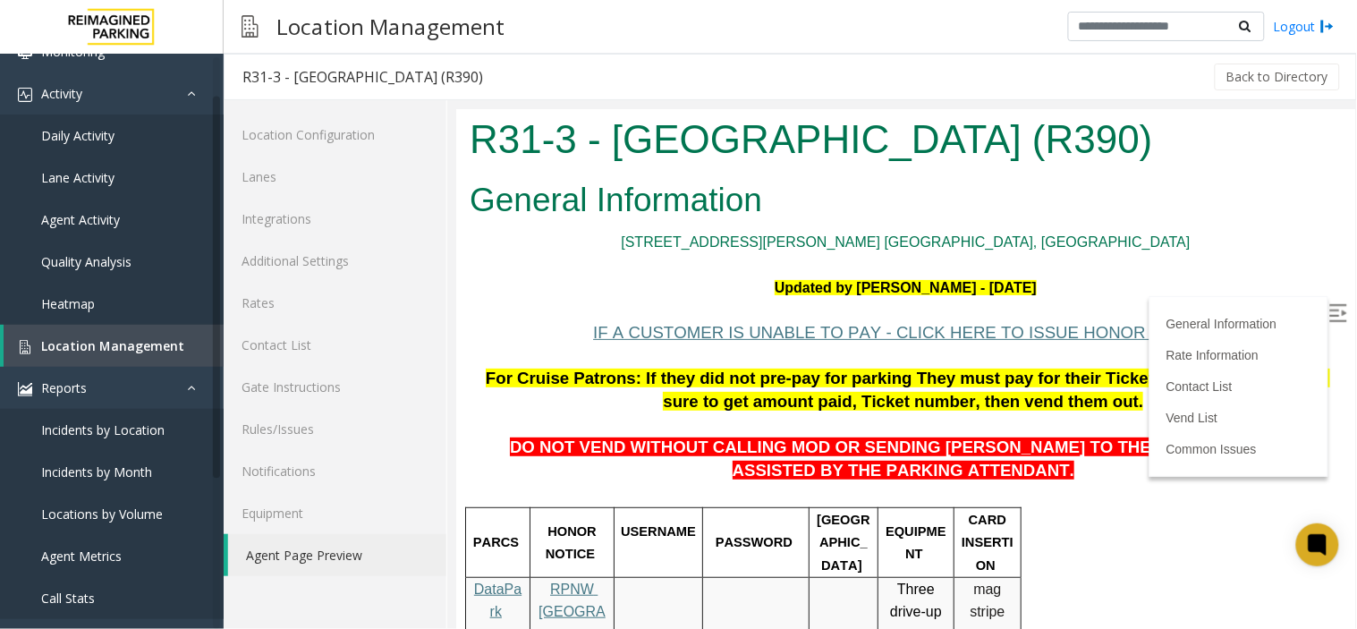
scroll to position [99, 0]
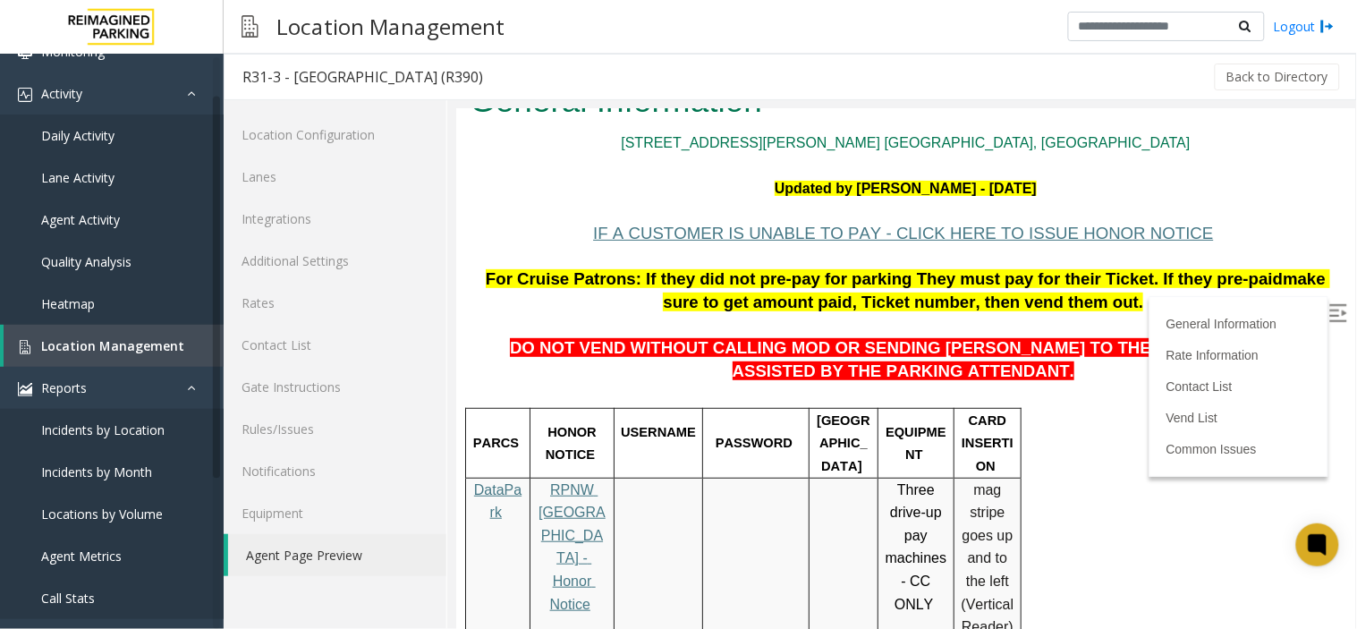
click at [1221, 301] on label at bounding box center [1339, 314] width 27 height 27
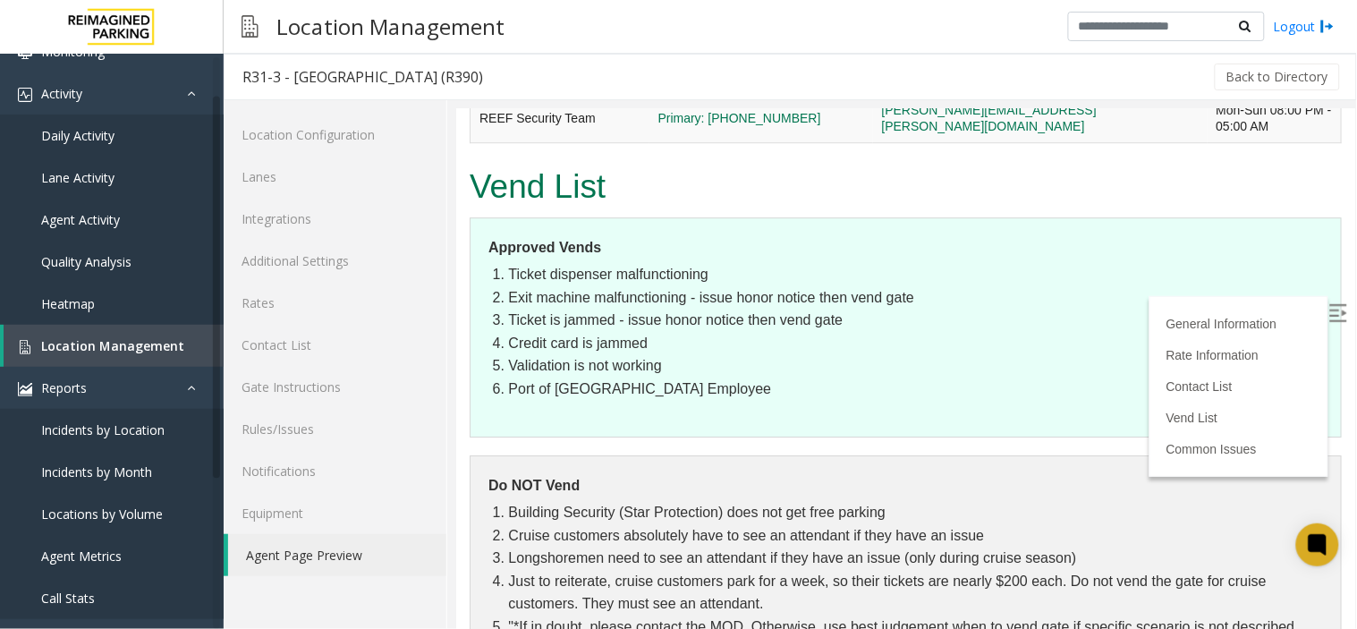
scroll to position [5169, 0]
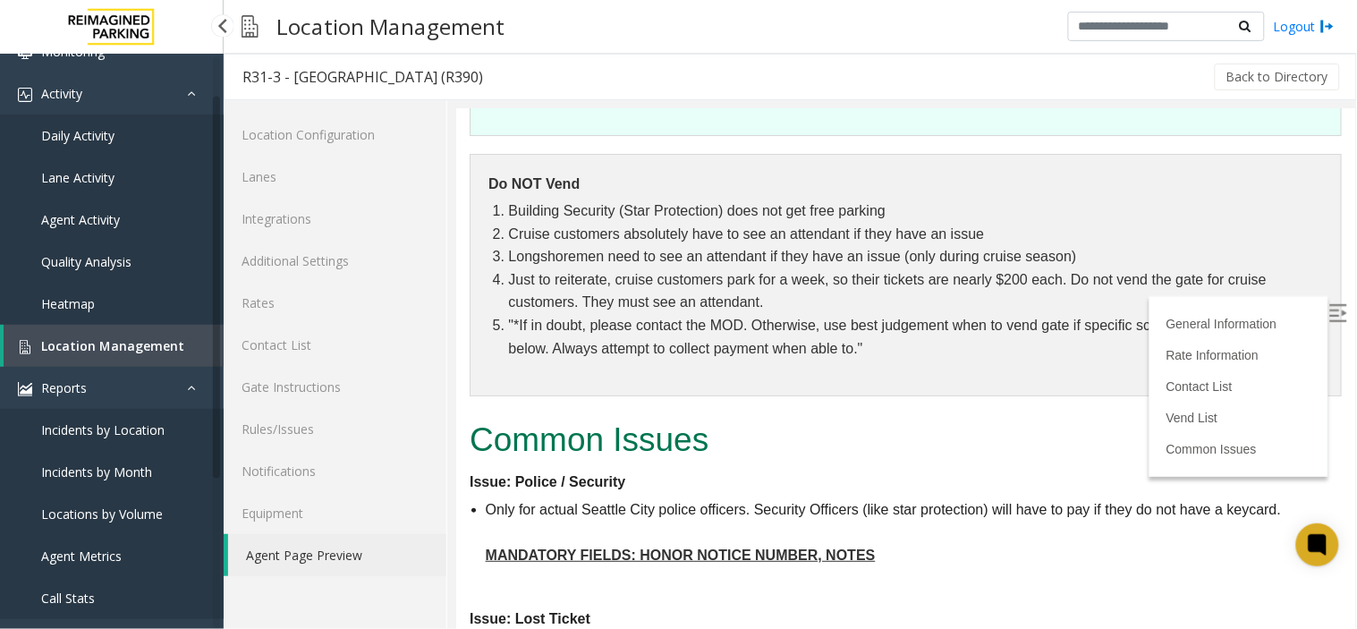
click at [134, 354] on link "Location Management" at bounding box center [114, 346] width 220 height 42
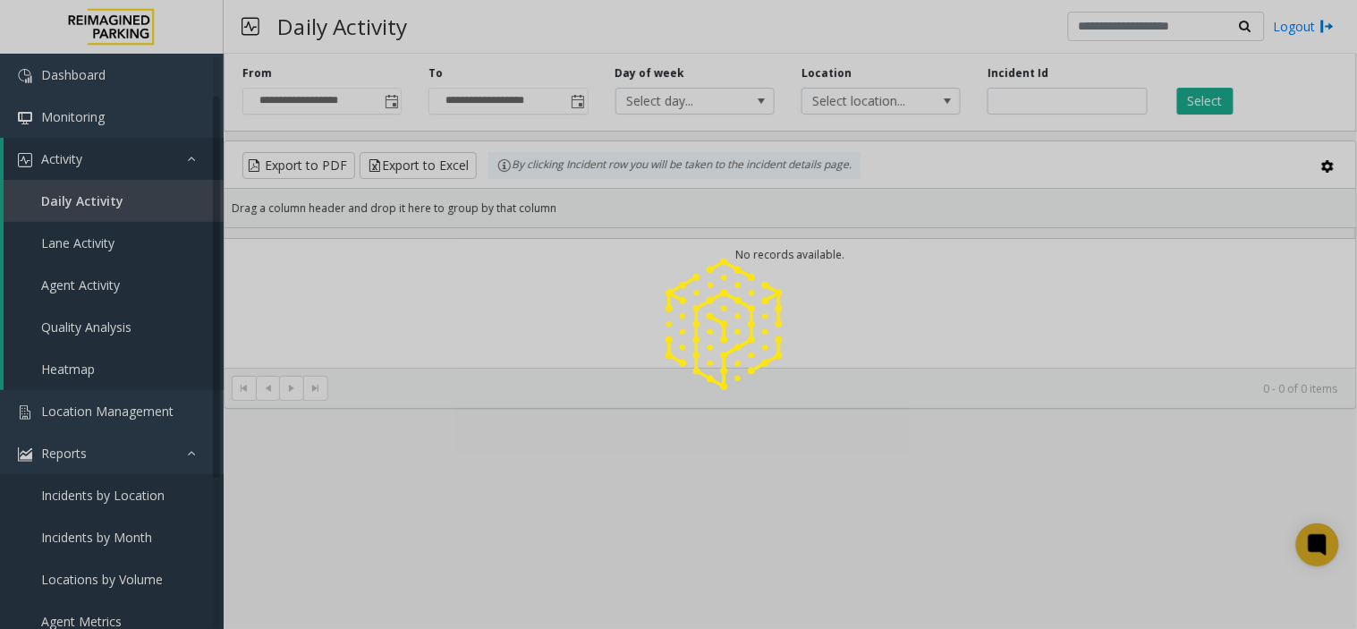
scroll to position [65, 0]
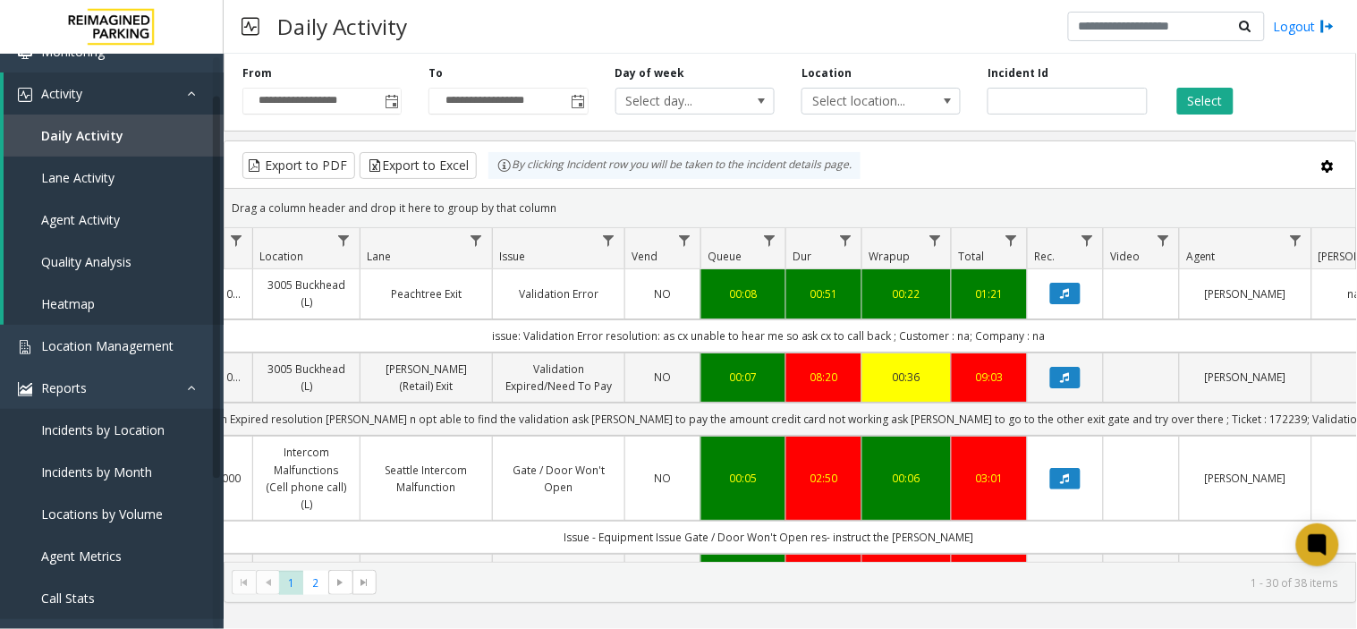
scroll to position [0, 363]
